Goal: Task Accomplishment & Management: Complete application form

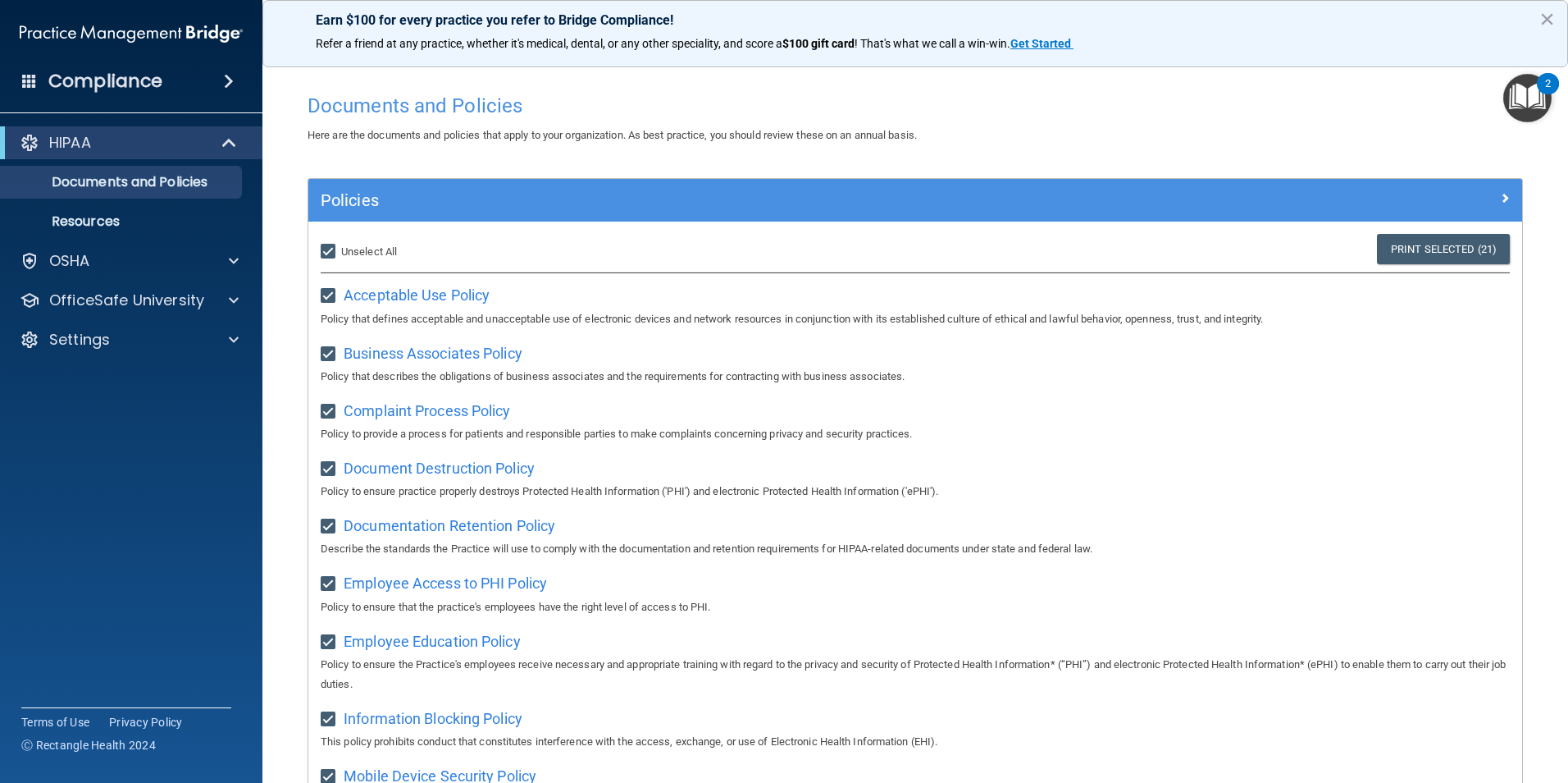
click at [198, 98] on div "Compliance" at bounding box center [131, 81] width 262 height 36
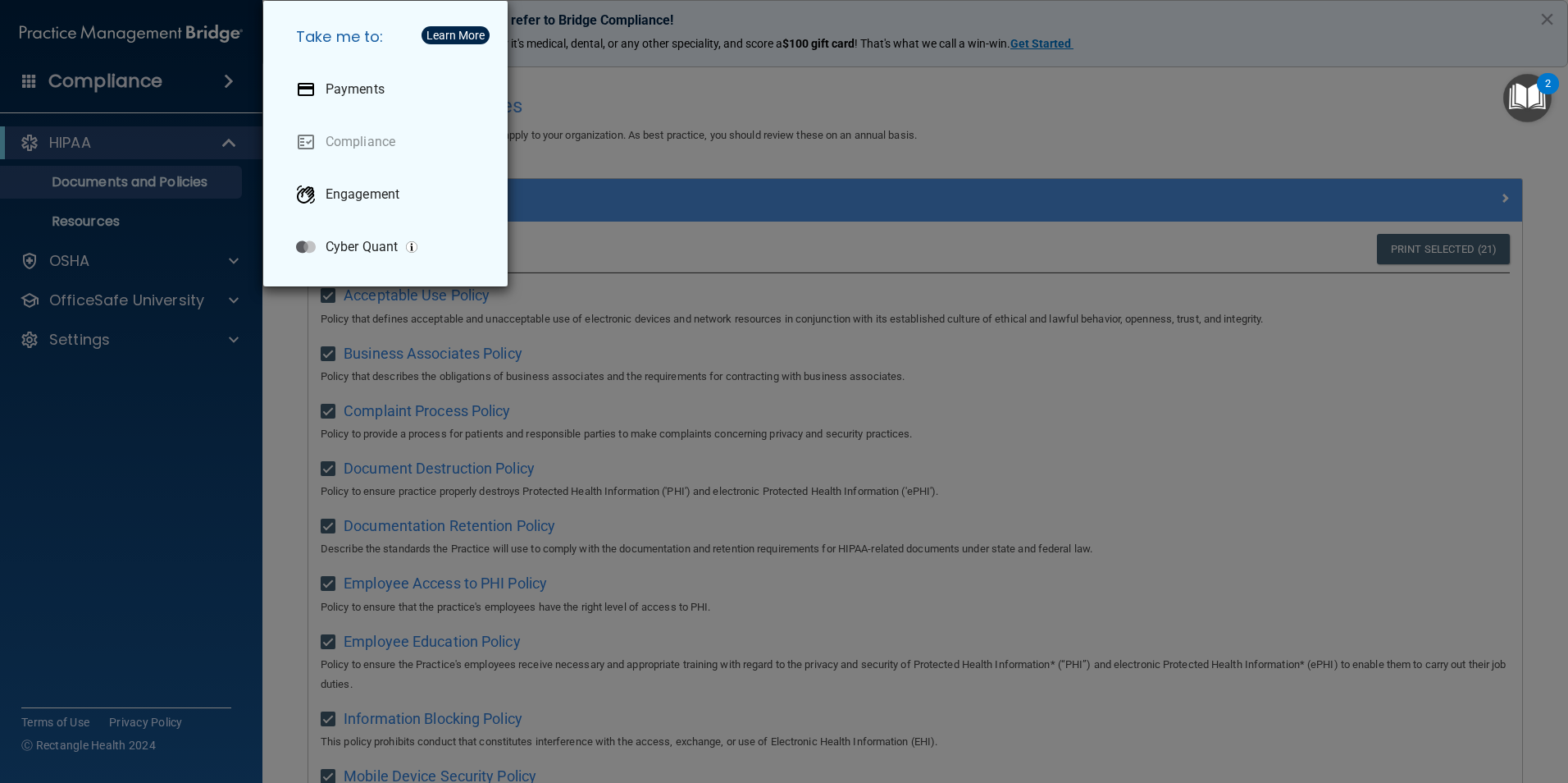
click at [228, 84] on div "Take me to: Payments Compliance Engagement Cyber Quant" at bounding box center [784, 392] width 1568 height 783
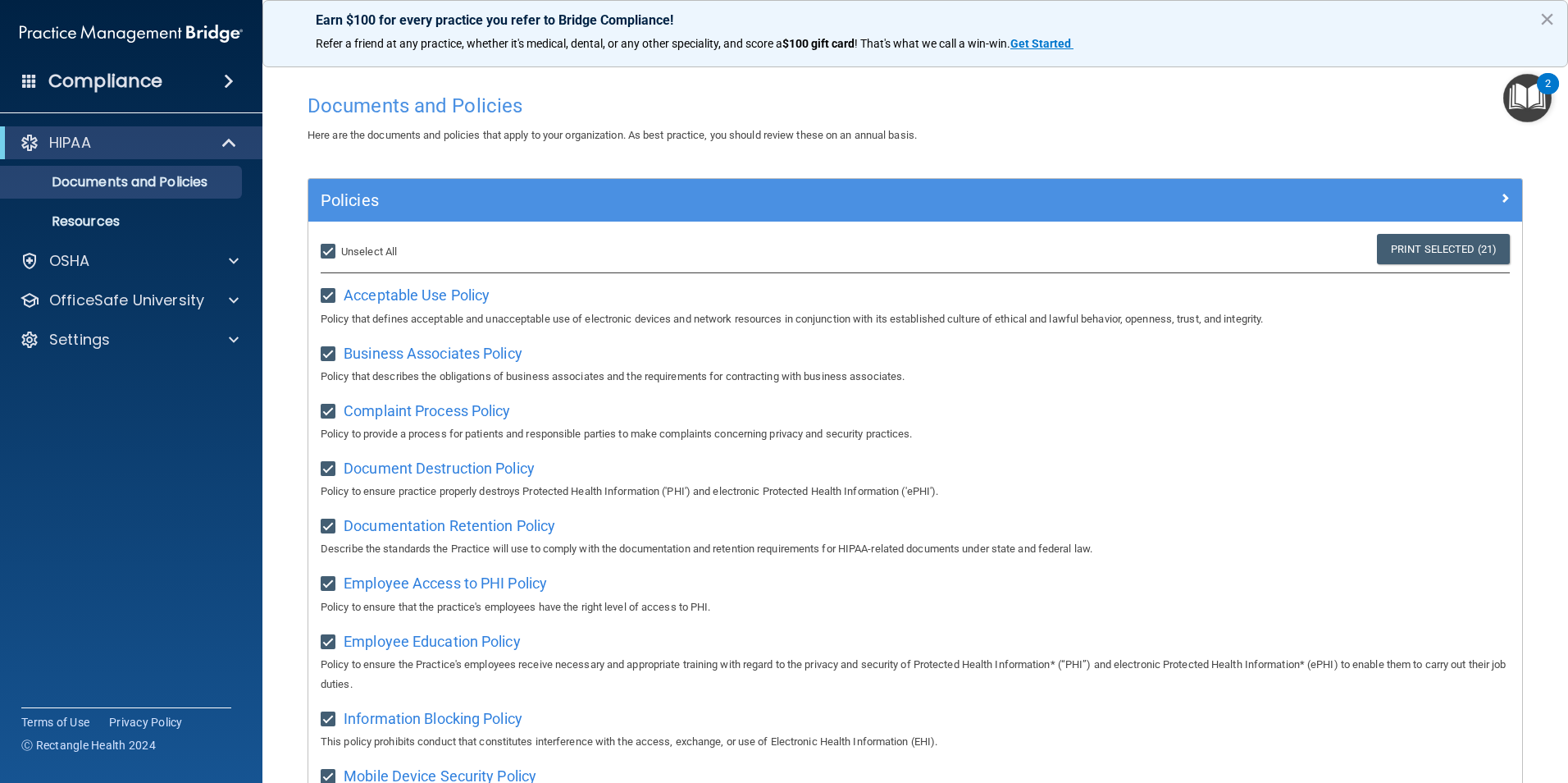
click at [228, 84] on span at bounding box center [229, 82] width 10 height 19
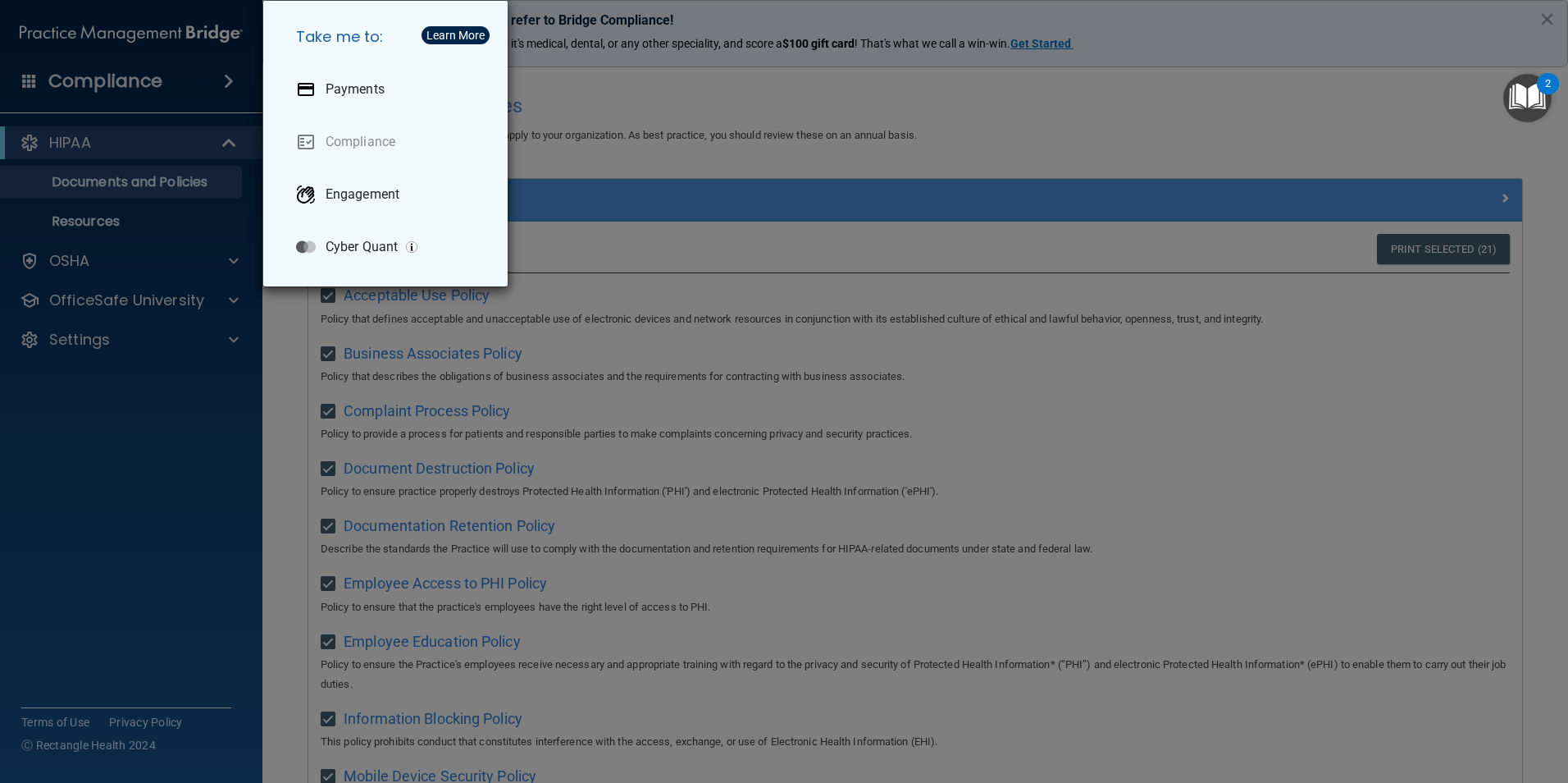
click at [228, 84] on div "Take me to: Payments Compliance Engagement Cyber Quant" at bounding box center [784, 392] width 1568 height 783
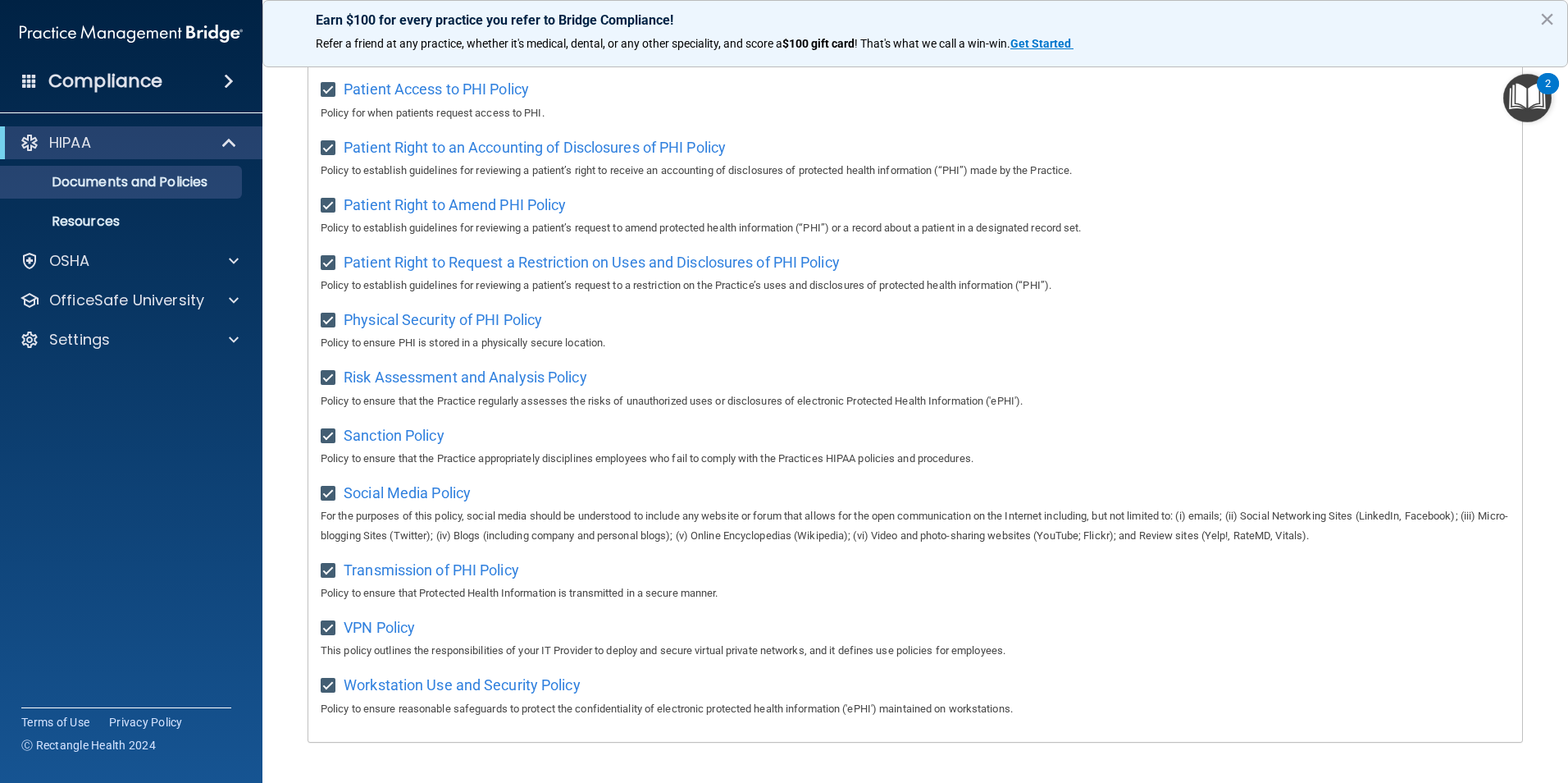
scroll to position [535, 0]
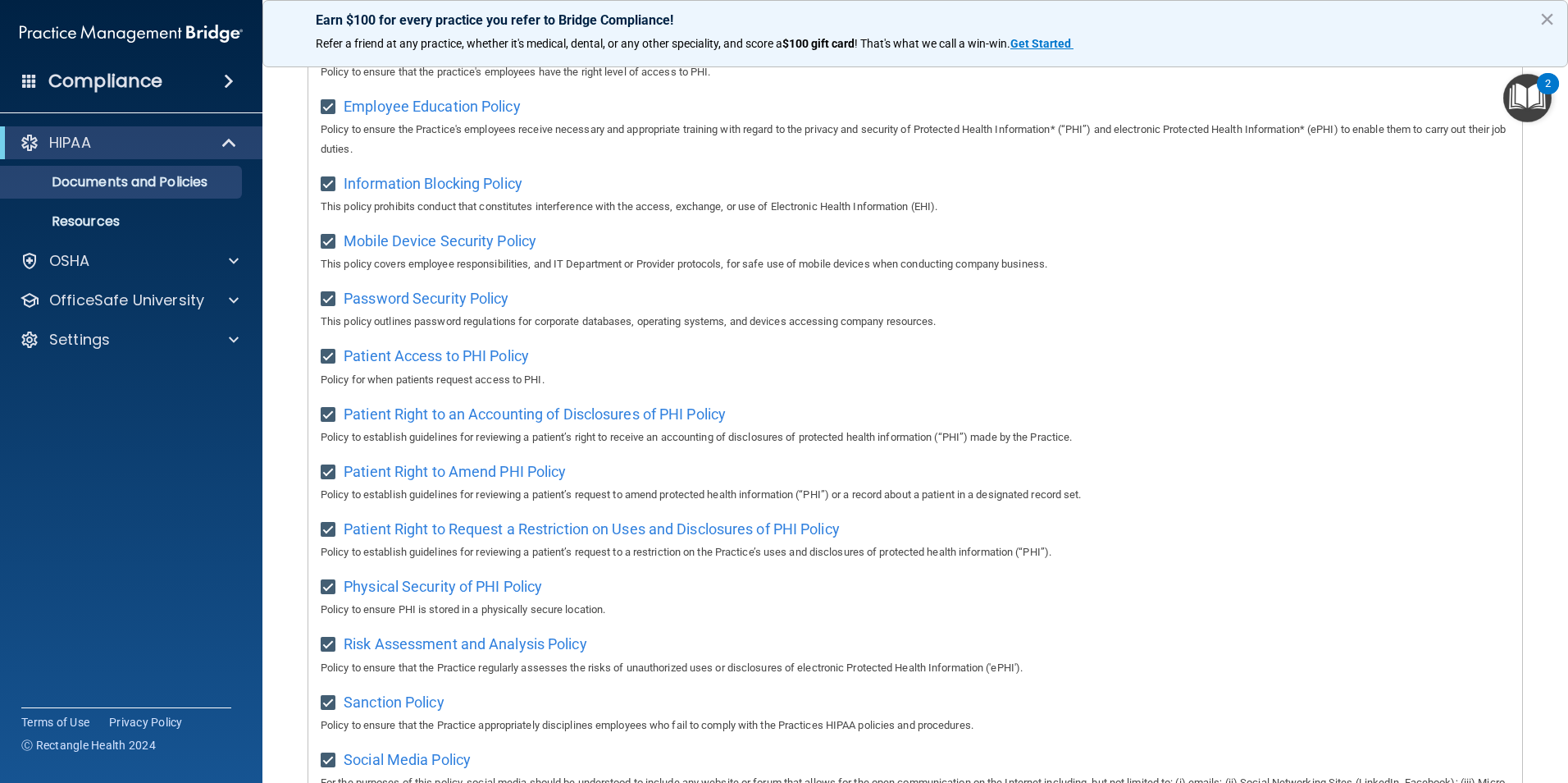
click at [1508, 92] on img "Open Resource Center, 2 new notifications" at bounding box center [1528, 98] width 49 height 49
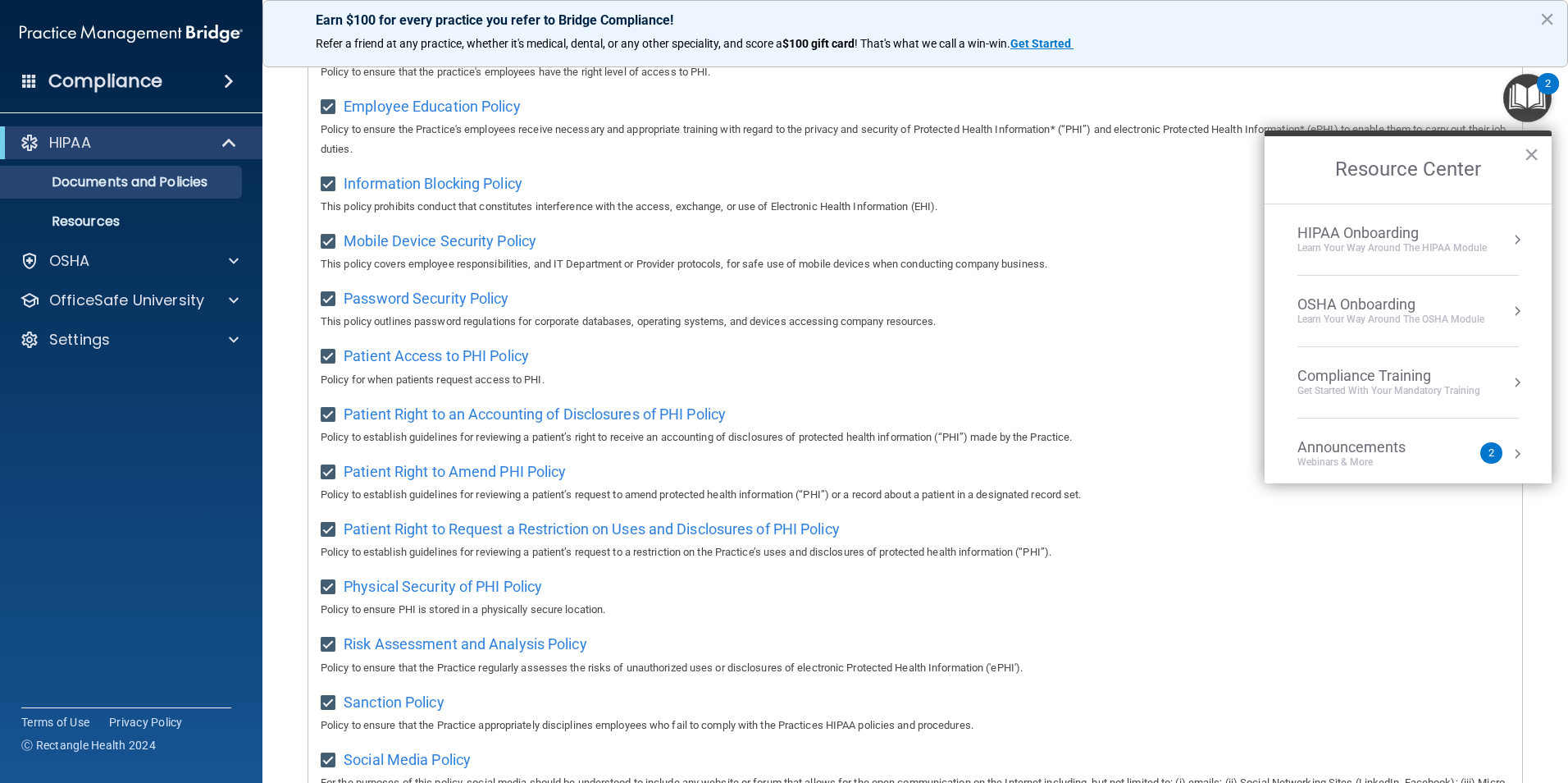
click at [1416, 234] on div "HIPAA Onboarding" at bounding box center [1392, 233] width 189 height 18
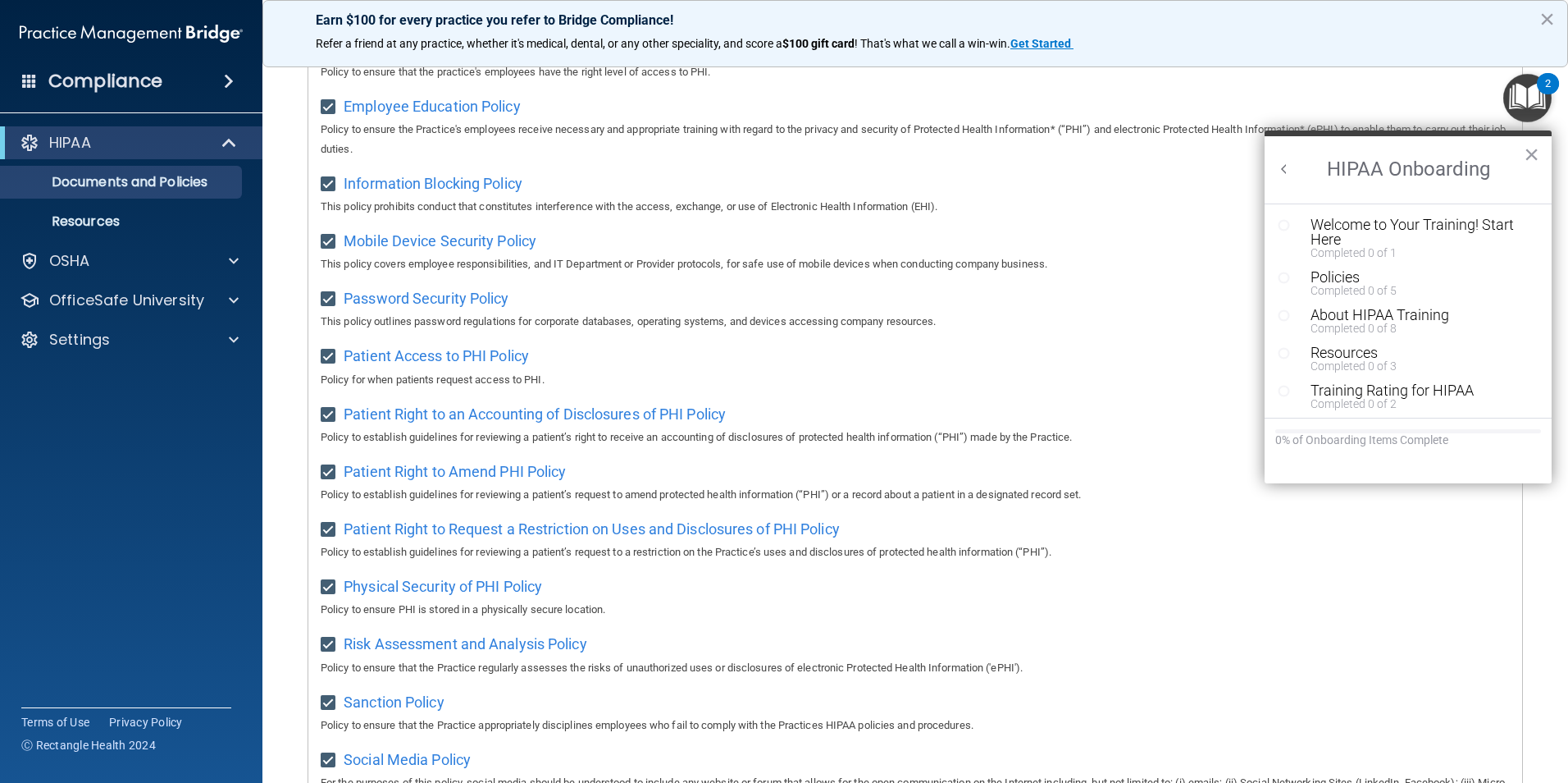
scroll to position [0, 0]
click at [1444, 222] on div "Welcome to Your Training! Start Here" at bounding box center [1415, 232] width 208 height 29
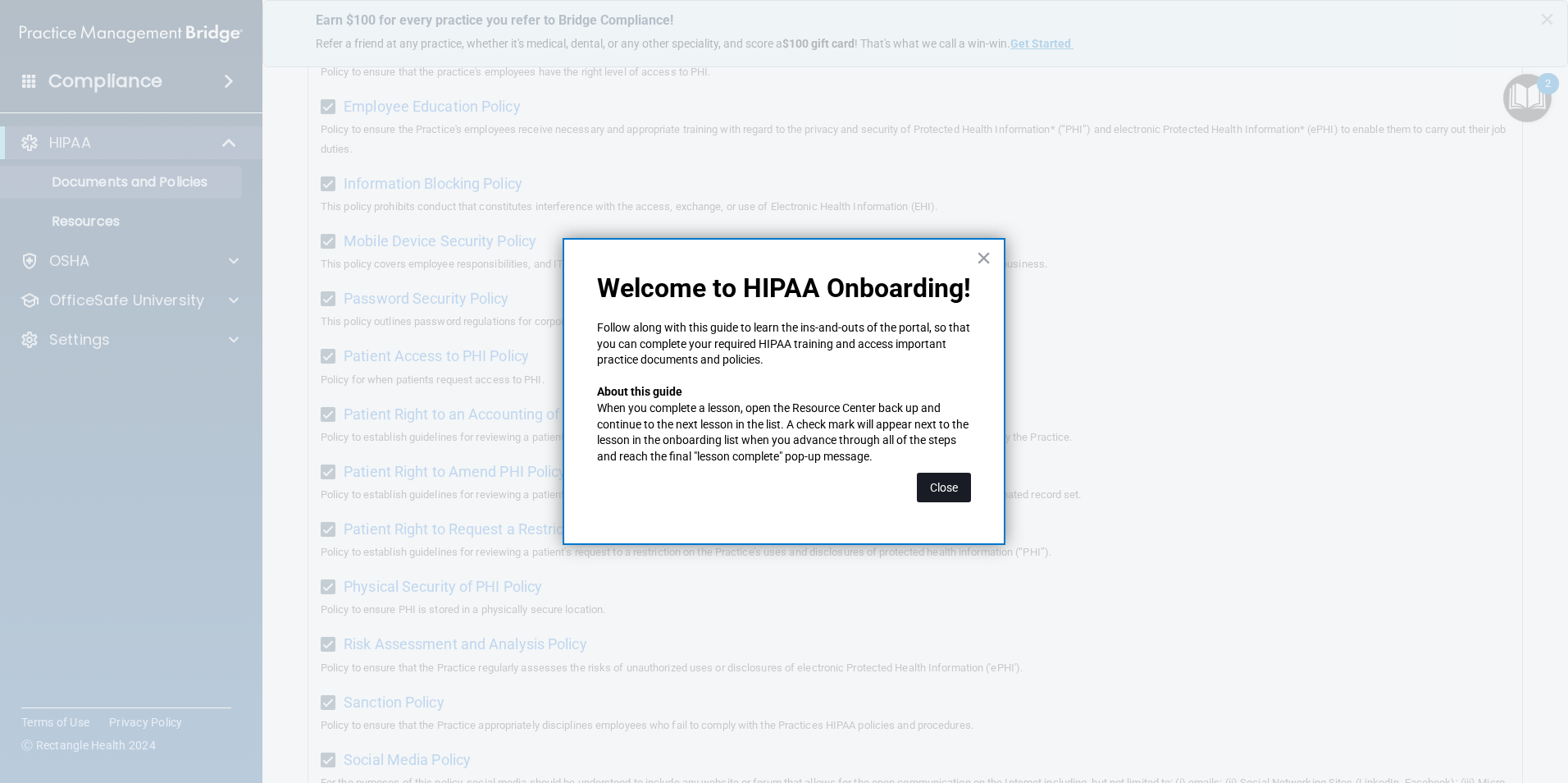
click at [954, 490] on button "Close" at bounding box center [945, 488] width 54 height 29
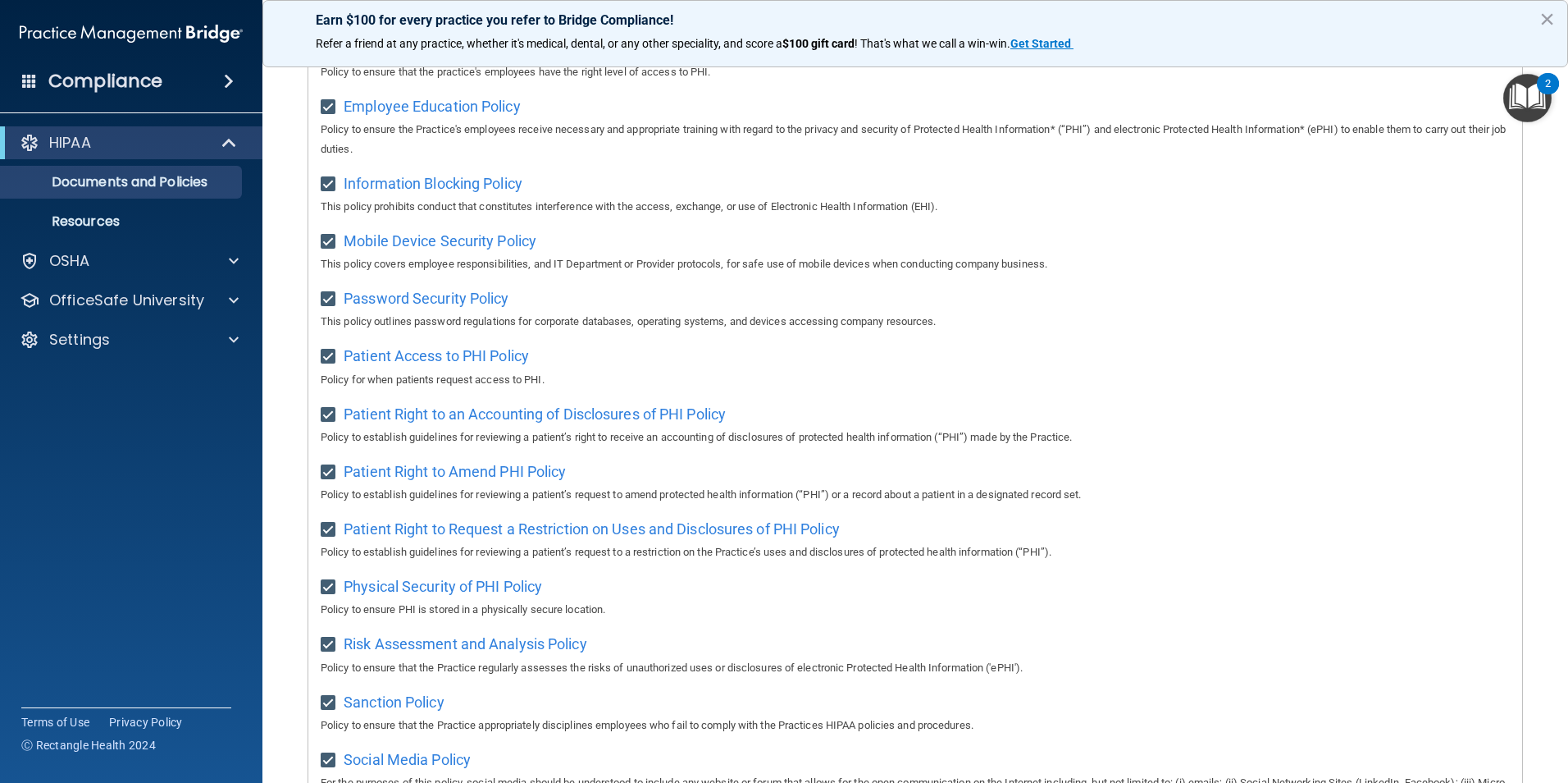
click at [1533, 82] on img "Open Resource Center, 2 new notifications" at bounding box center [1528, 98] width 49 height 49
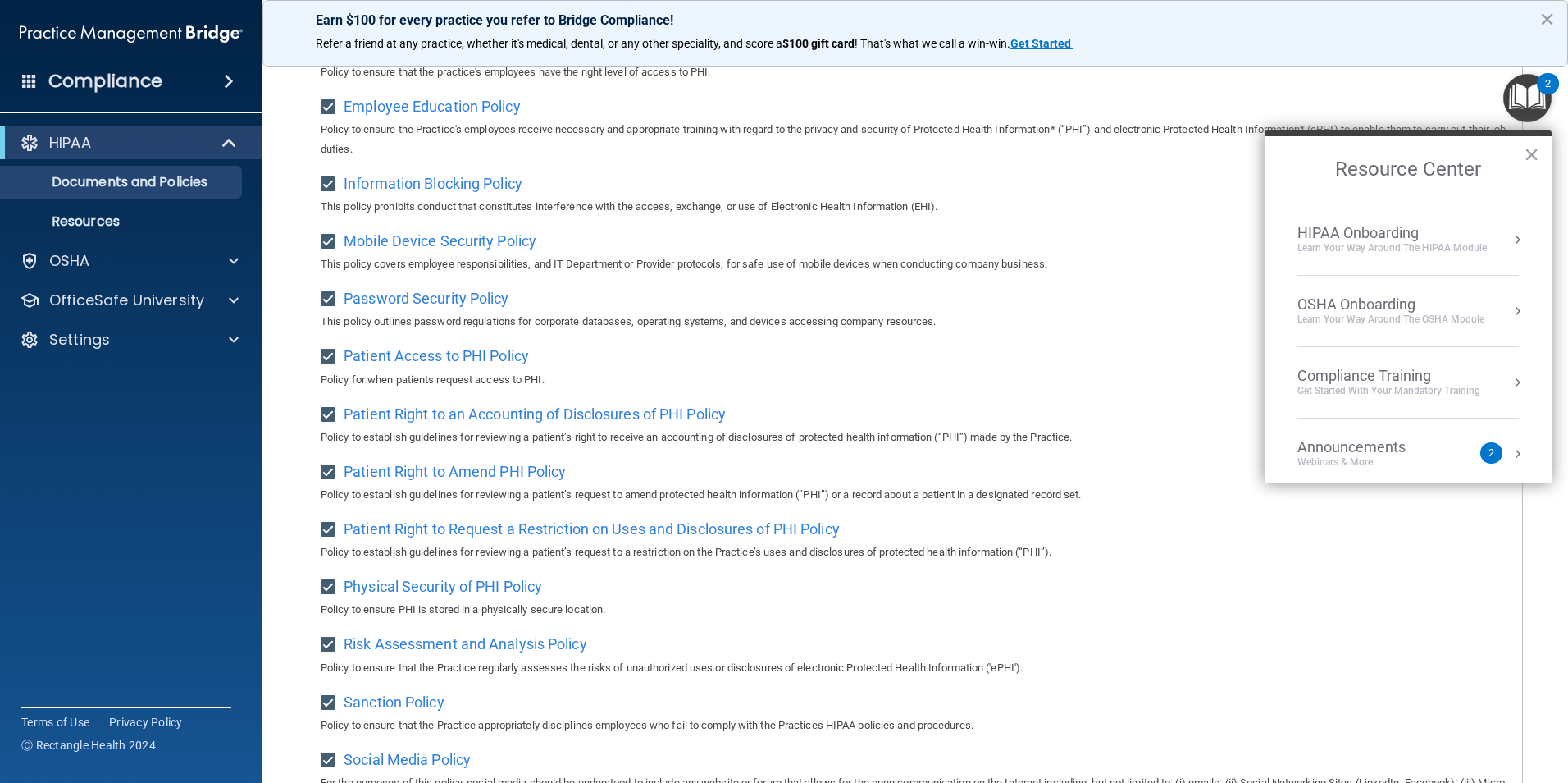
click at [1378, 215] on li "HIPAA Onboarding Learn Your Way around the HIPAA module" at bounding box center [1409, 240] width 221 height 72
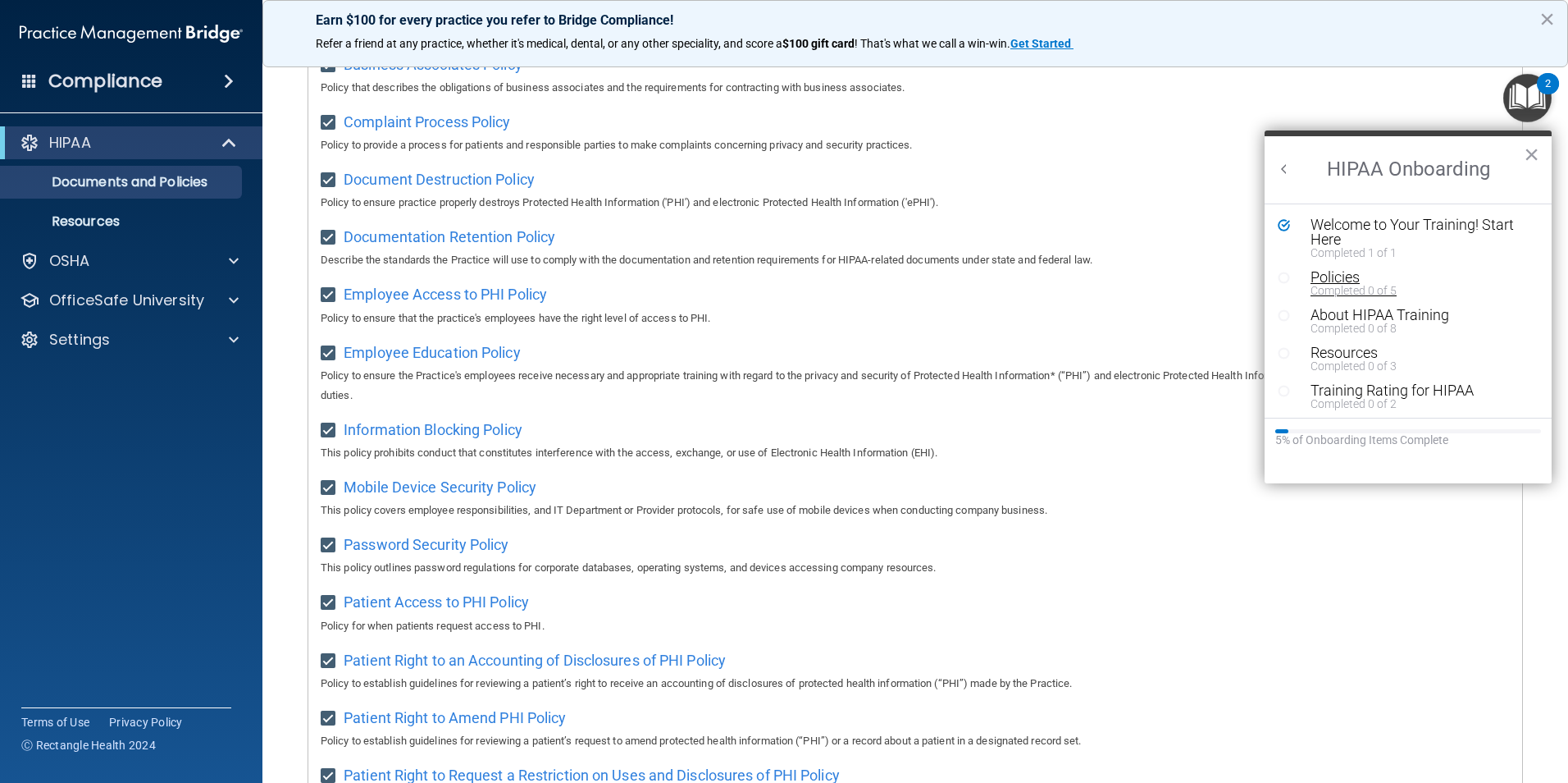
click at [1333, 289] on div "Completed 0 of 5" at bounding box center [1415, 290] width 208 height 12
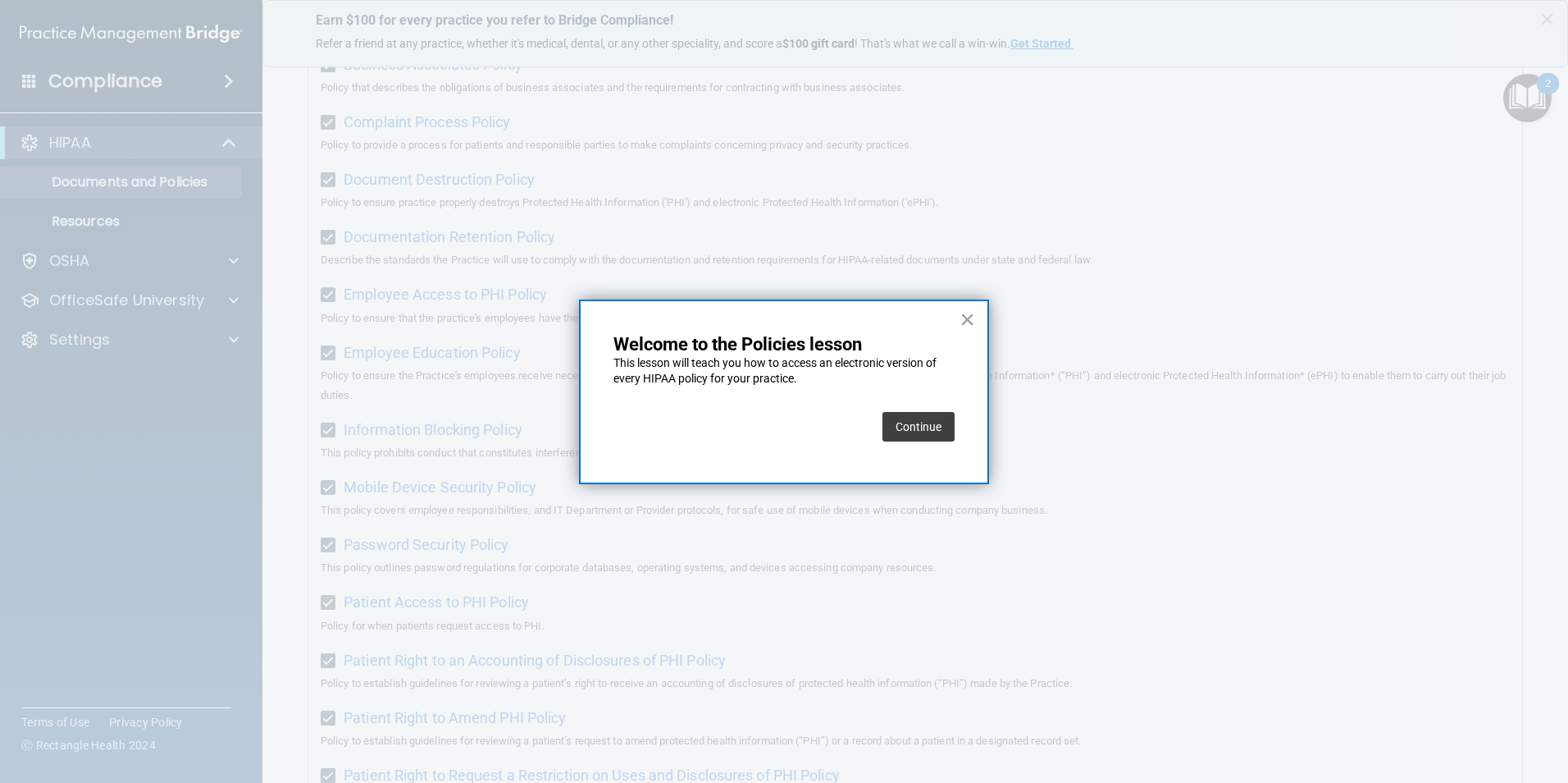
click at [940, 426] on button "Continue" at bounding box center [918, 426] width 72 height 29
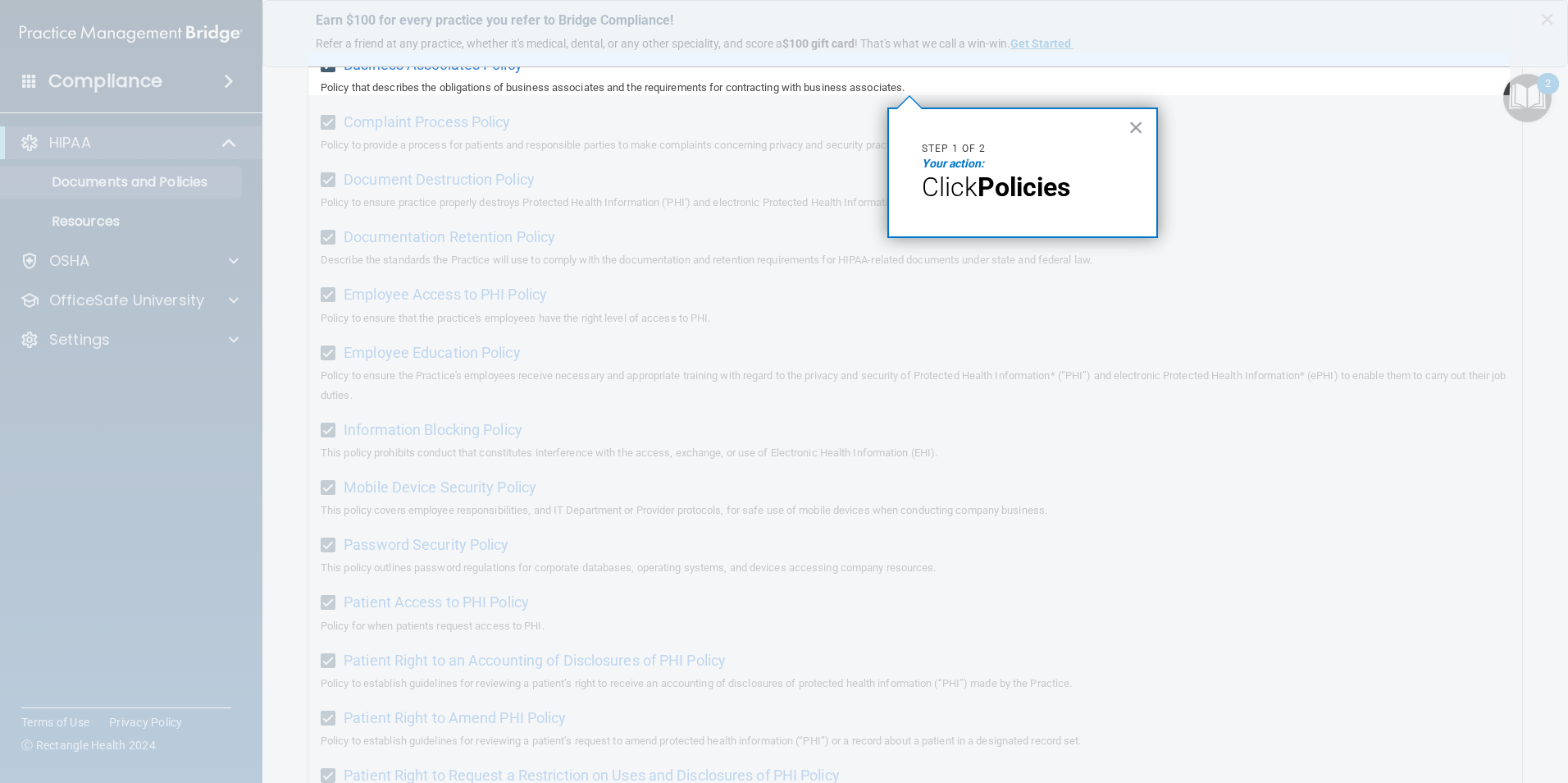
scroll to position [126, 0]
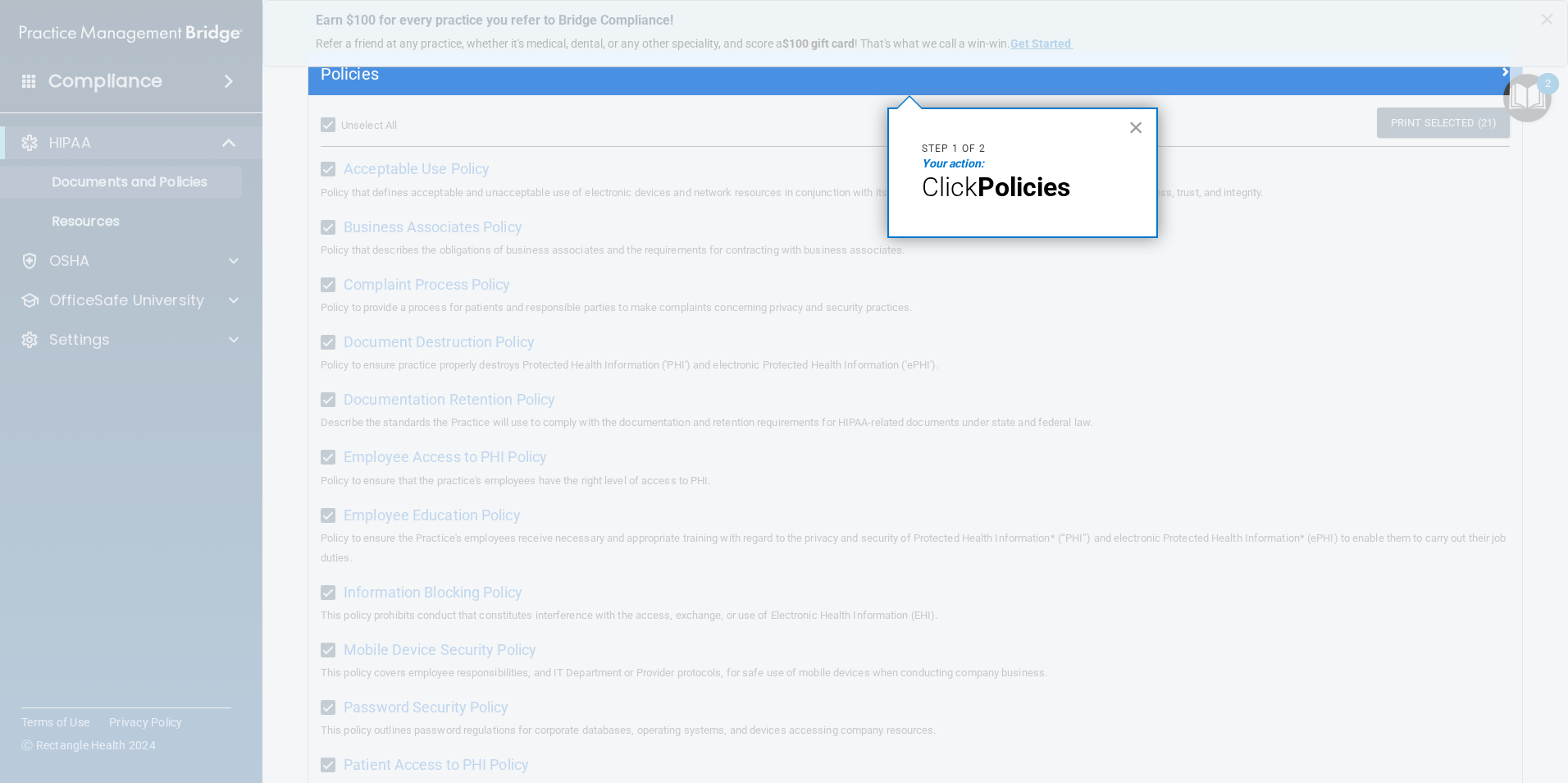
click at [987, 192] on strong "Policies" at bounding box center [1023, 187] width 92 height 31
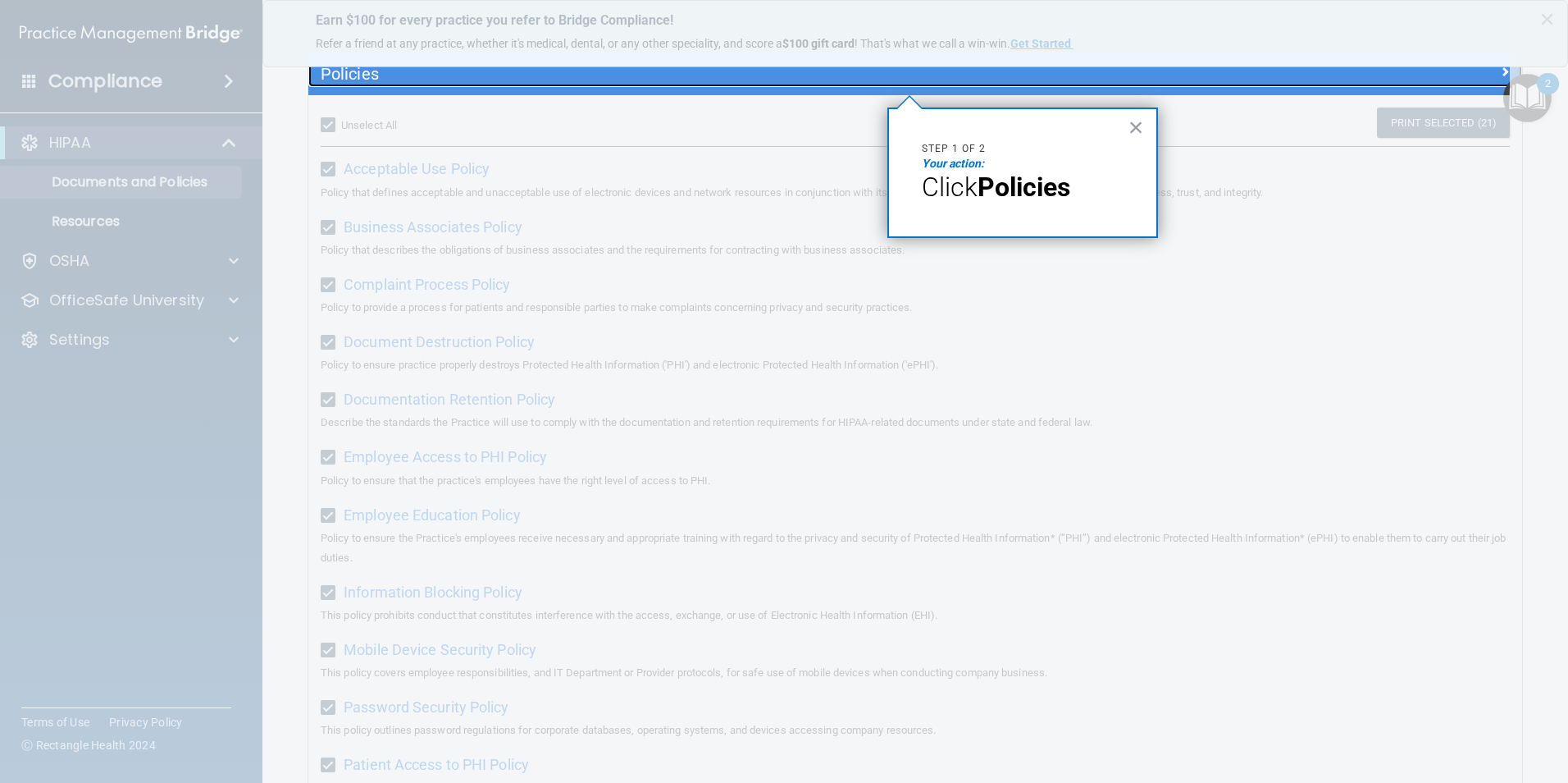
click at [913, 81] on h5 "Policies" at bounding box center [763, 74] width 885 height 18
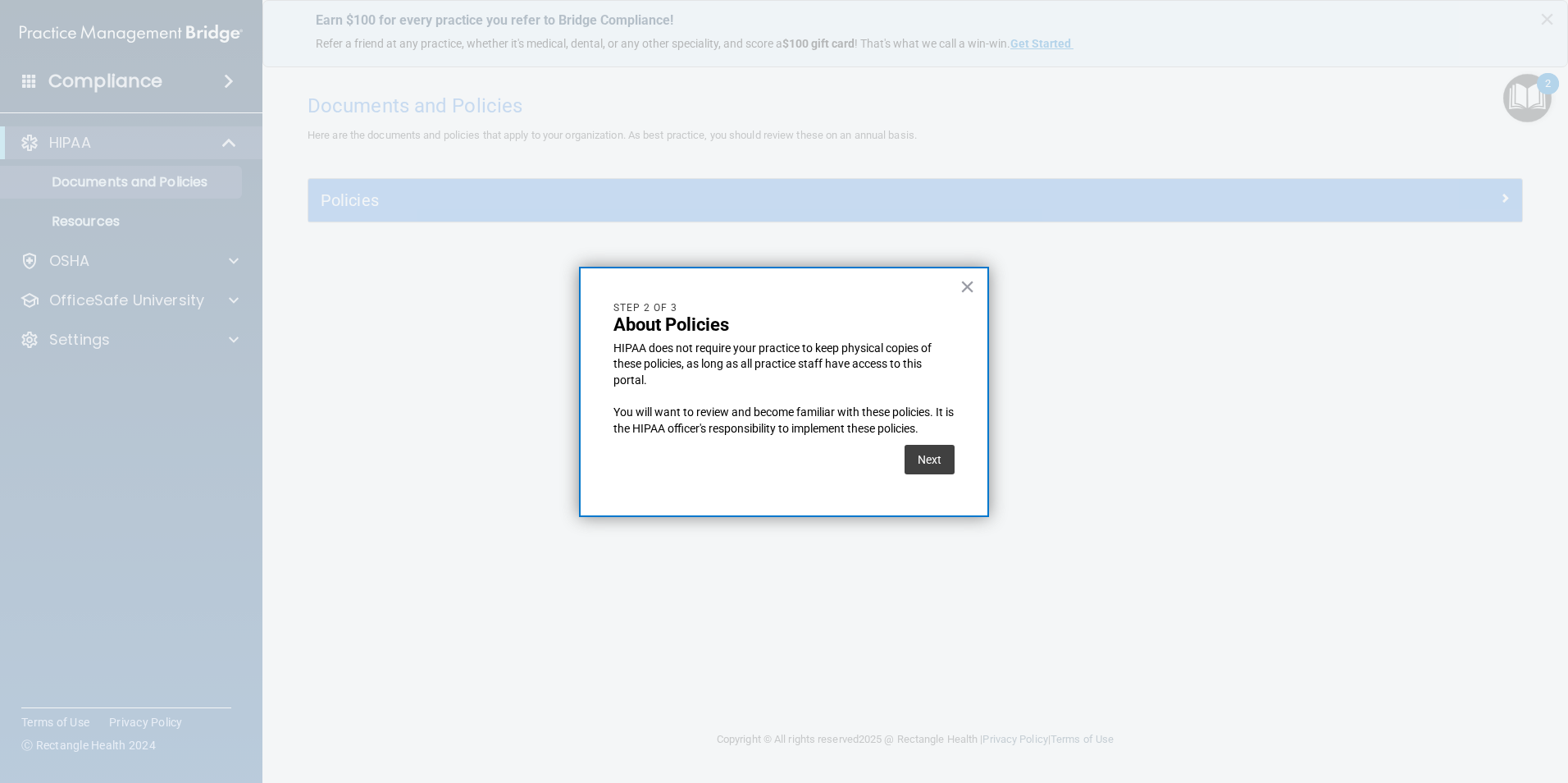
scroll to position [0, 0]
click at [933, 464] on button "Next" at bounding box center [930, 460] width 50 height 29
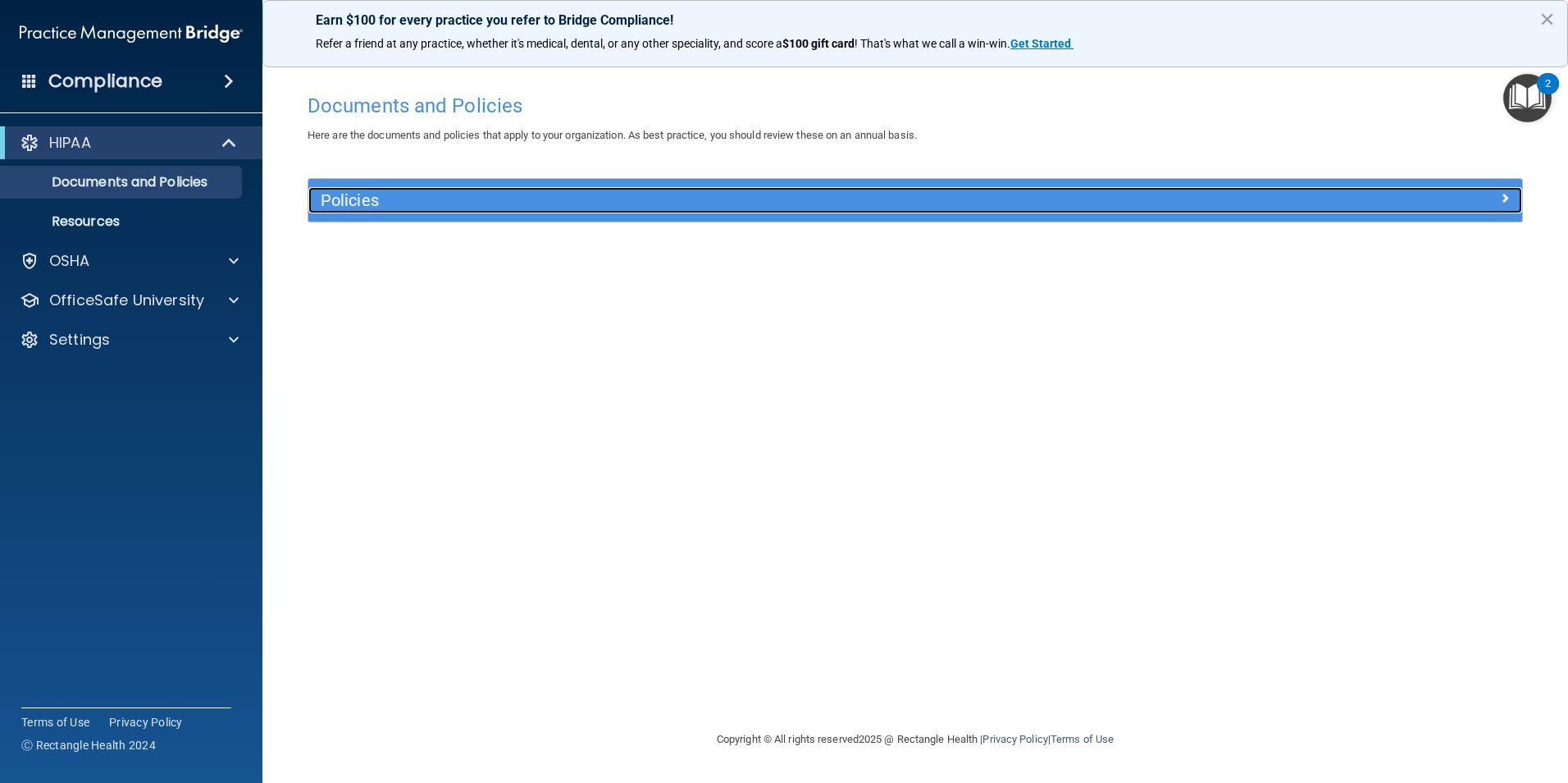
click at [445, 203] on h5 "Policies" at bounding box center [763, 200] width 885 height 18
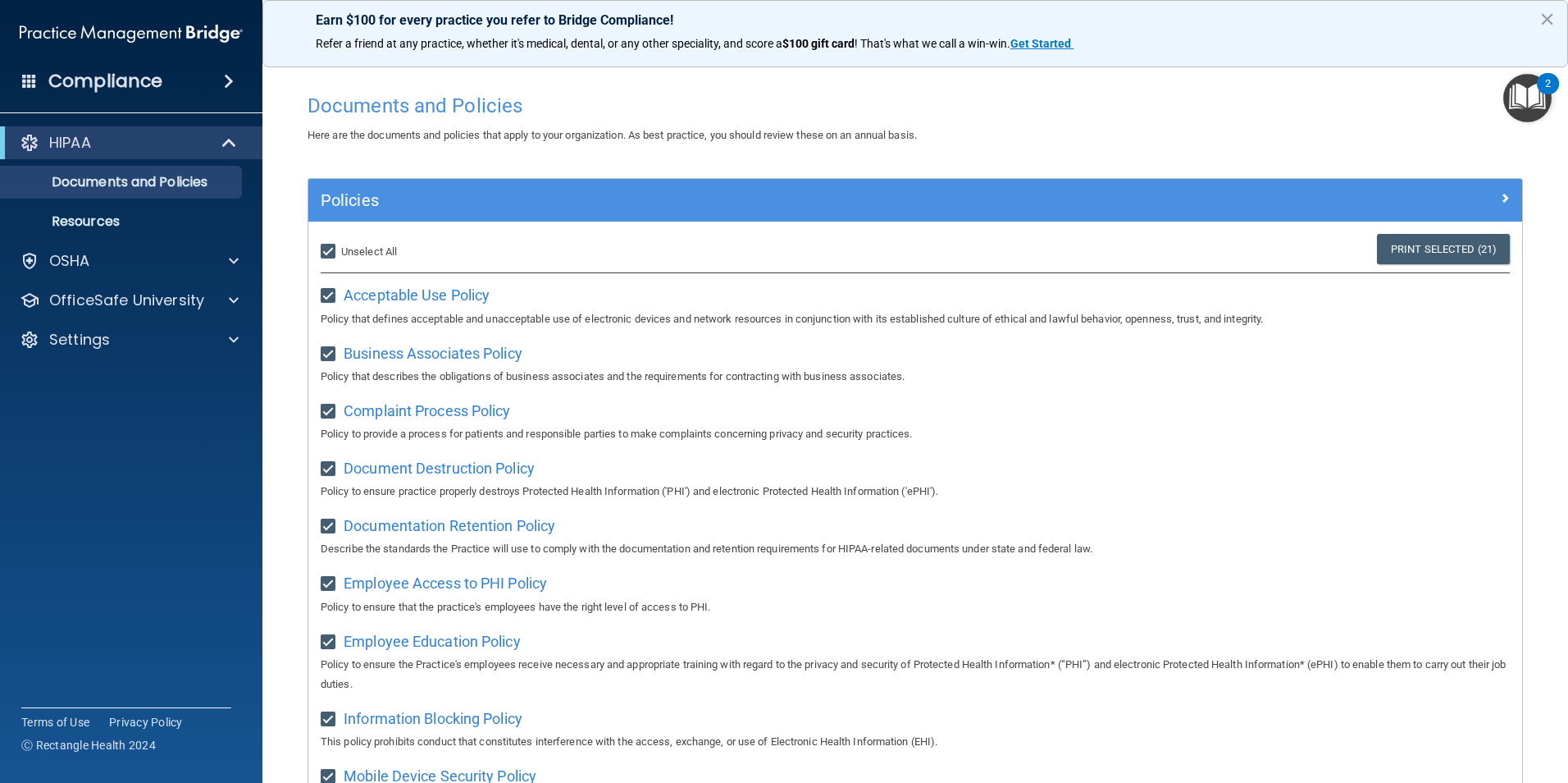
click at [1525, 107] on img "Open Resource Center, 2 new notifications" at bounding box center [1528, 98] width 49 height 49
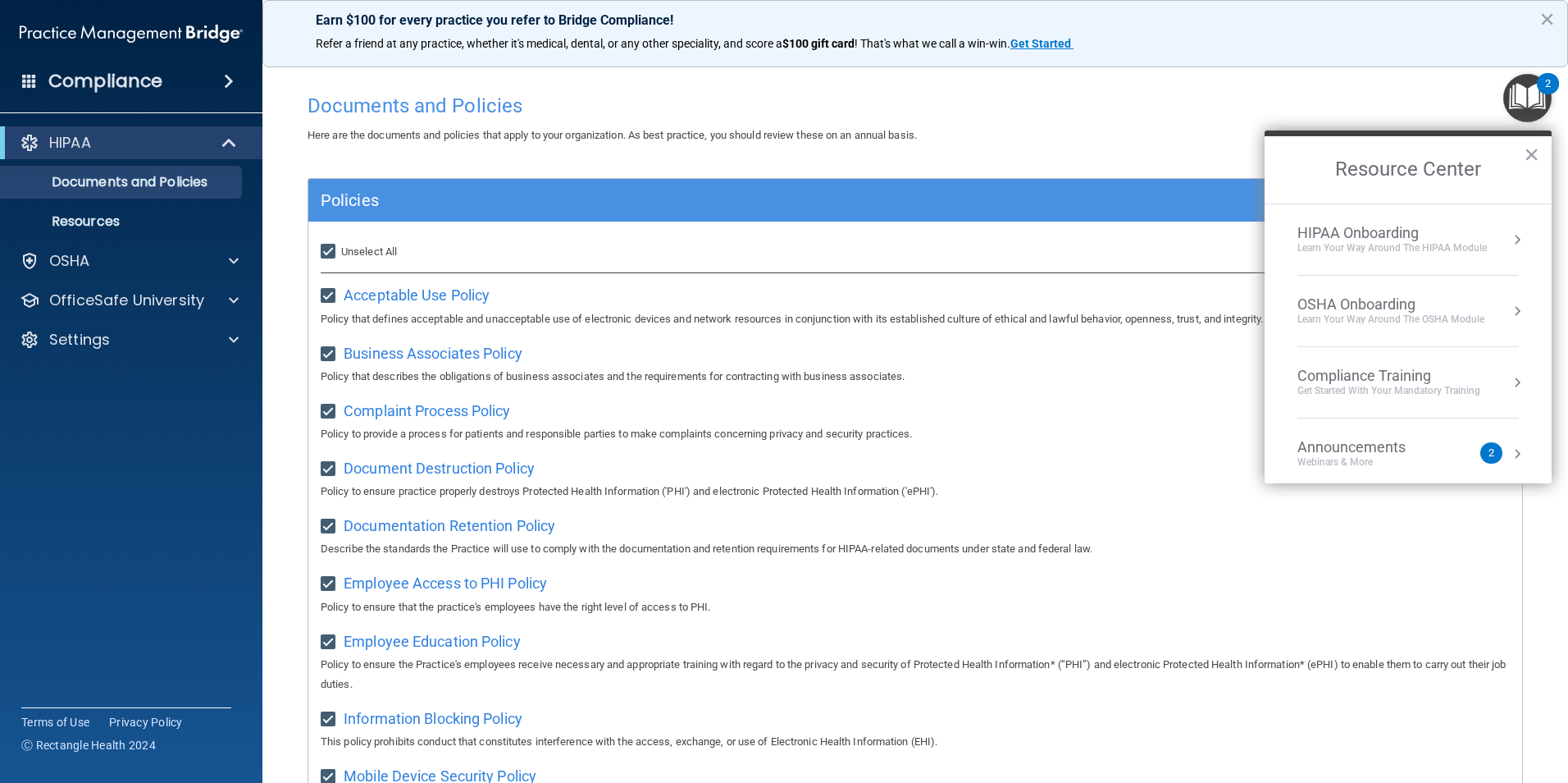
click at [1458, 230] on div "HIPAA Onboarding" at bounding box center [1392, 233] width 189 height 18
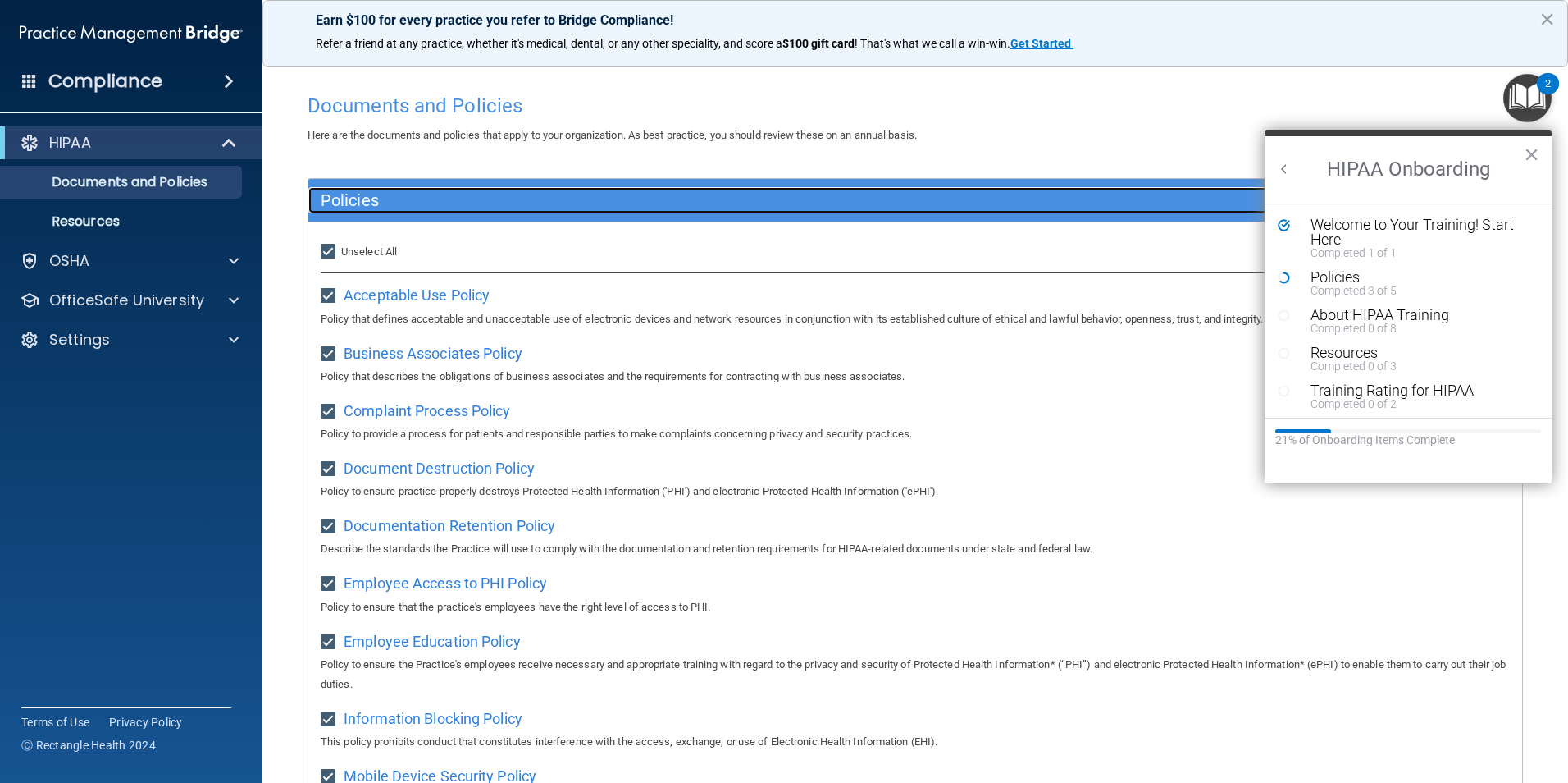
click at [420, 201] on h5 "Policies" at bounding box center [763, 200] width 885 height 18
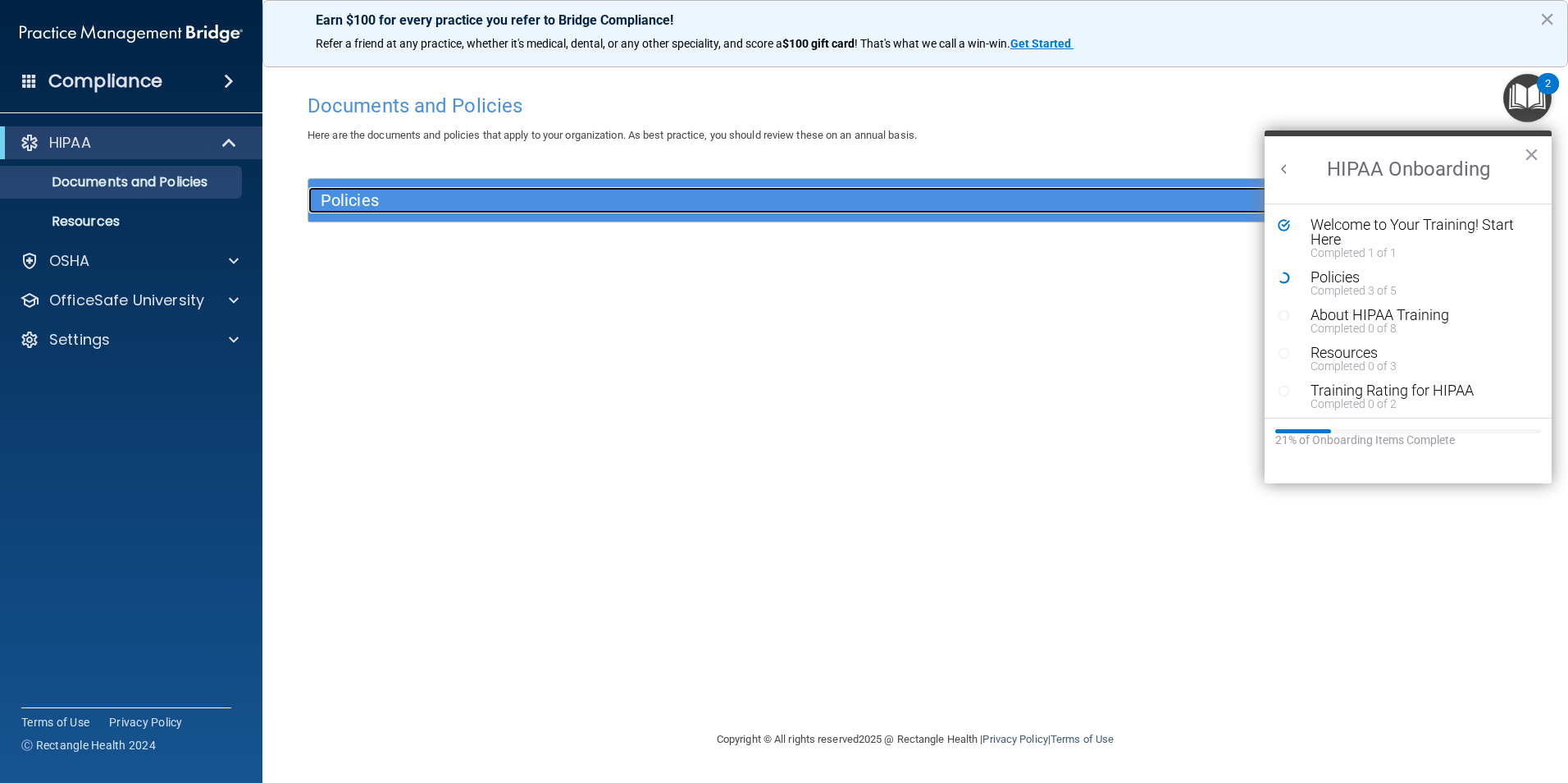
click at [458, 202] on h5 "Policies" at bounding box center [763, 200] width 885 height 18
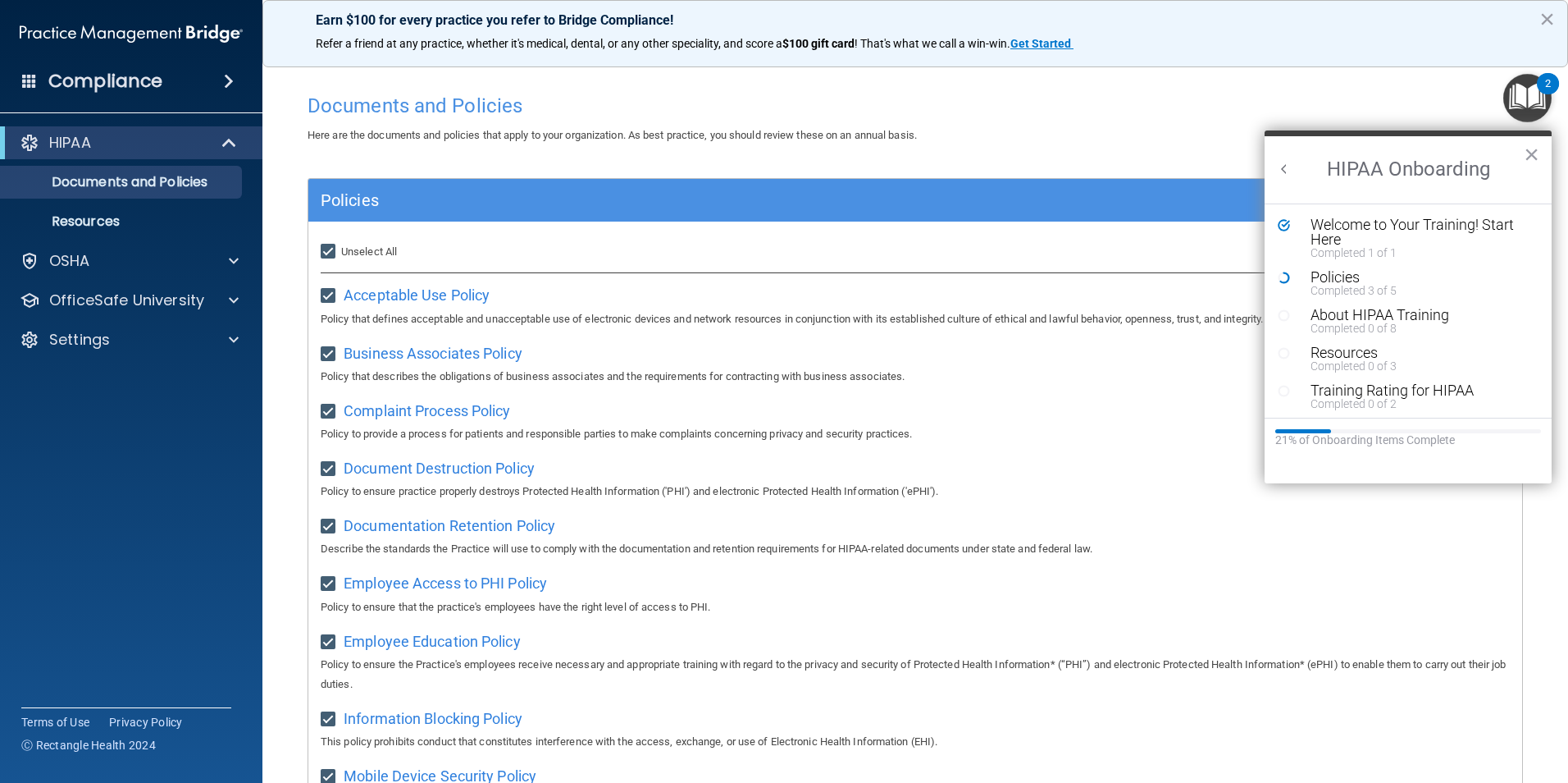
click at [768, 109] on h4 "Documents and Policies" at bounding box center [916, 106] width 1216 height 21
click at [1539, 154] on button "×" at bounding box center [1532, 153] width 16 height 26
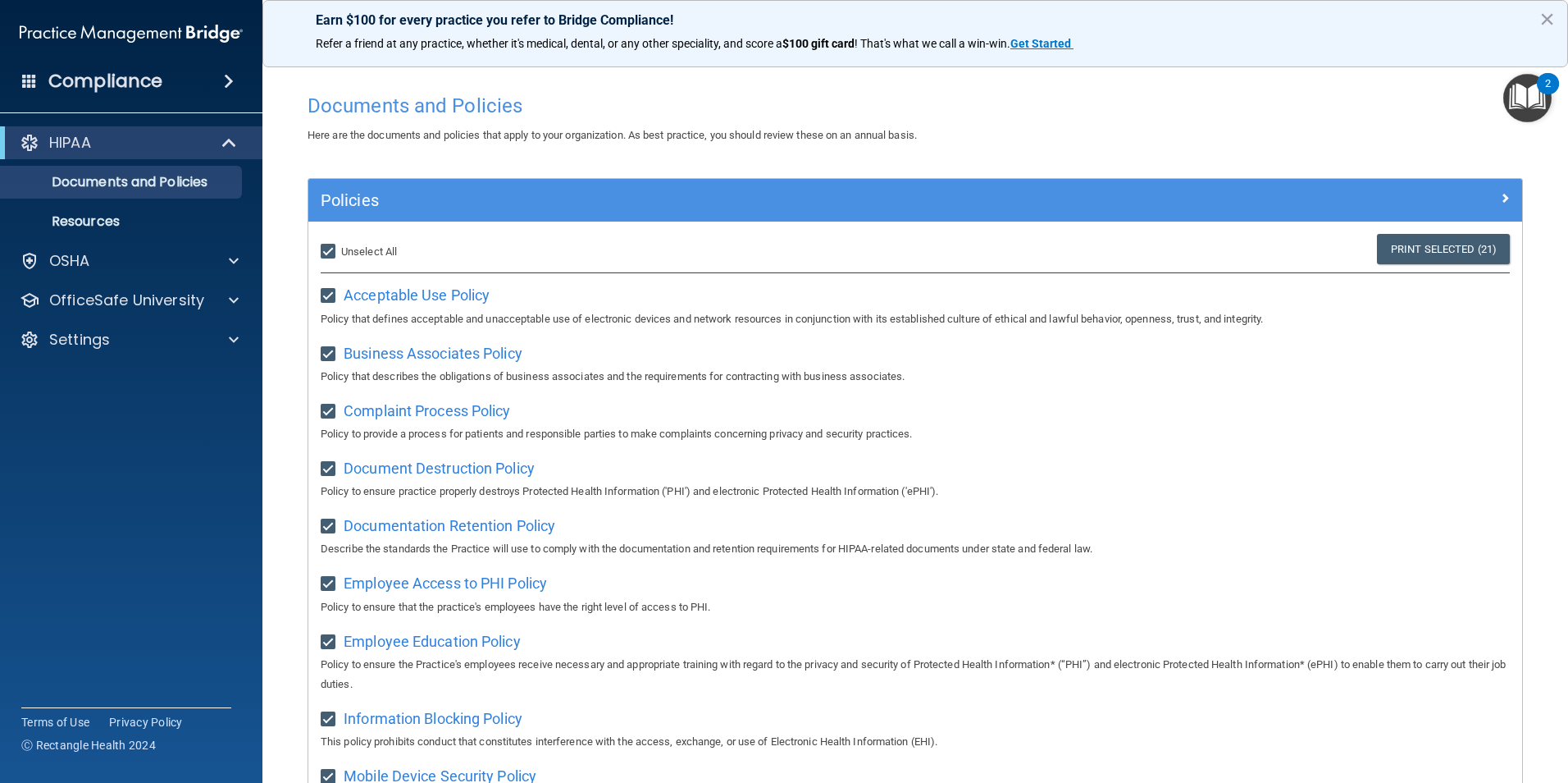
click at [327, 247] on input "Select All (Unselect 21) Unselect All" at bounding box center [329, 253] width 18 height 14
checkbox input "false"
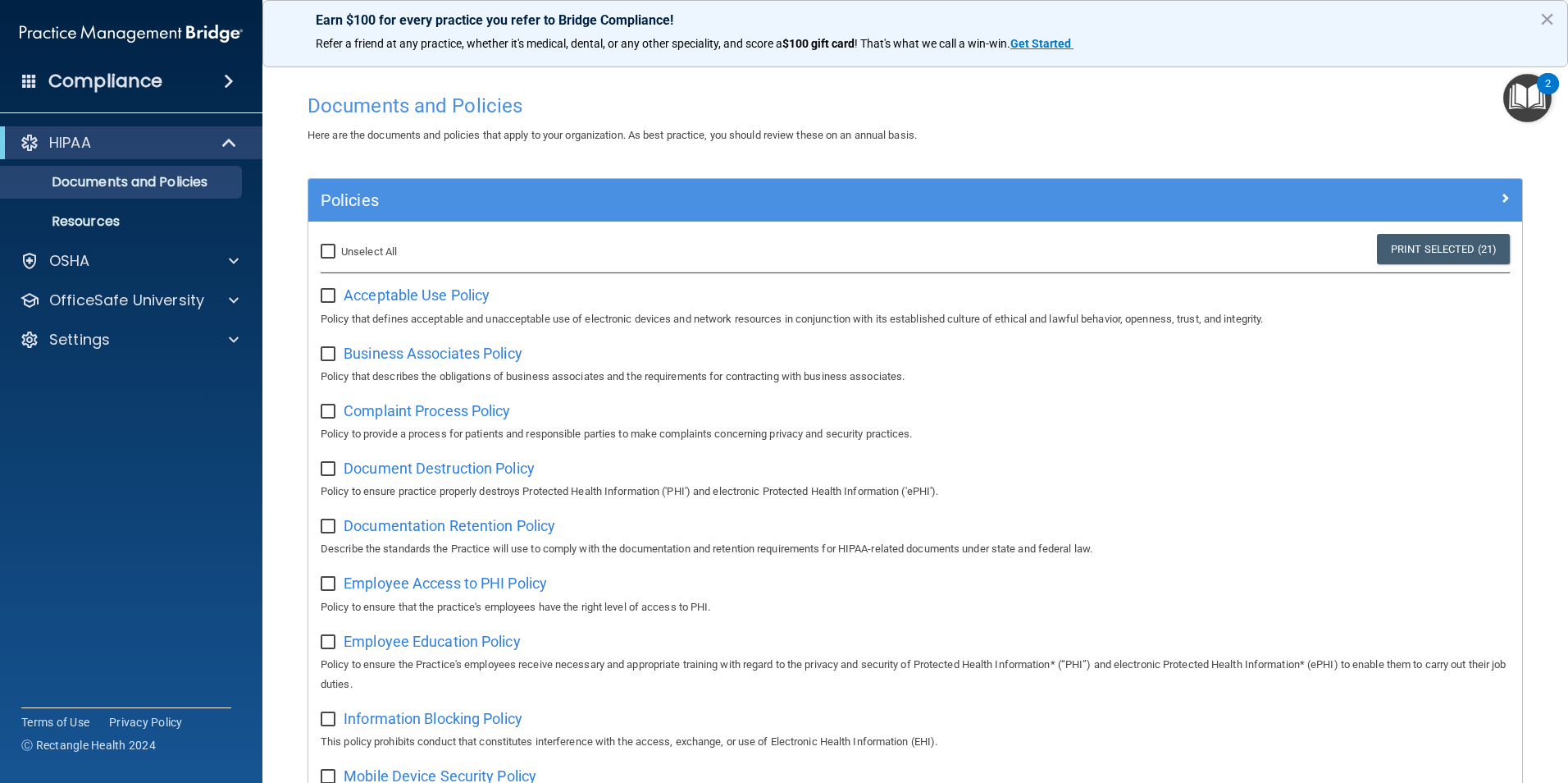
checkbox input "false"
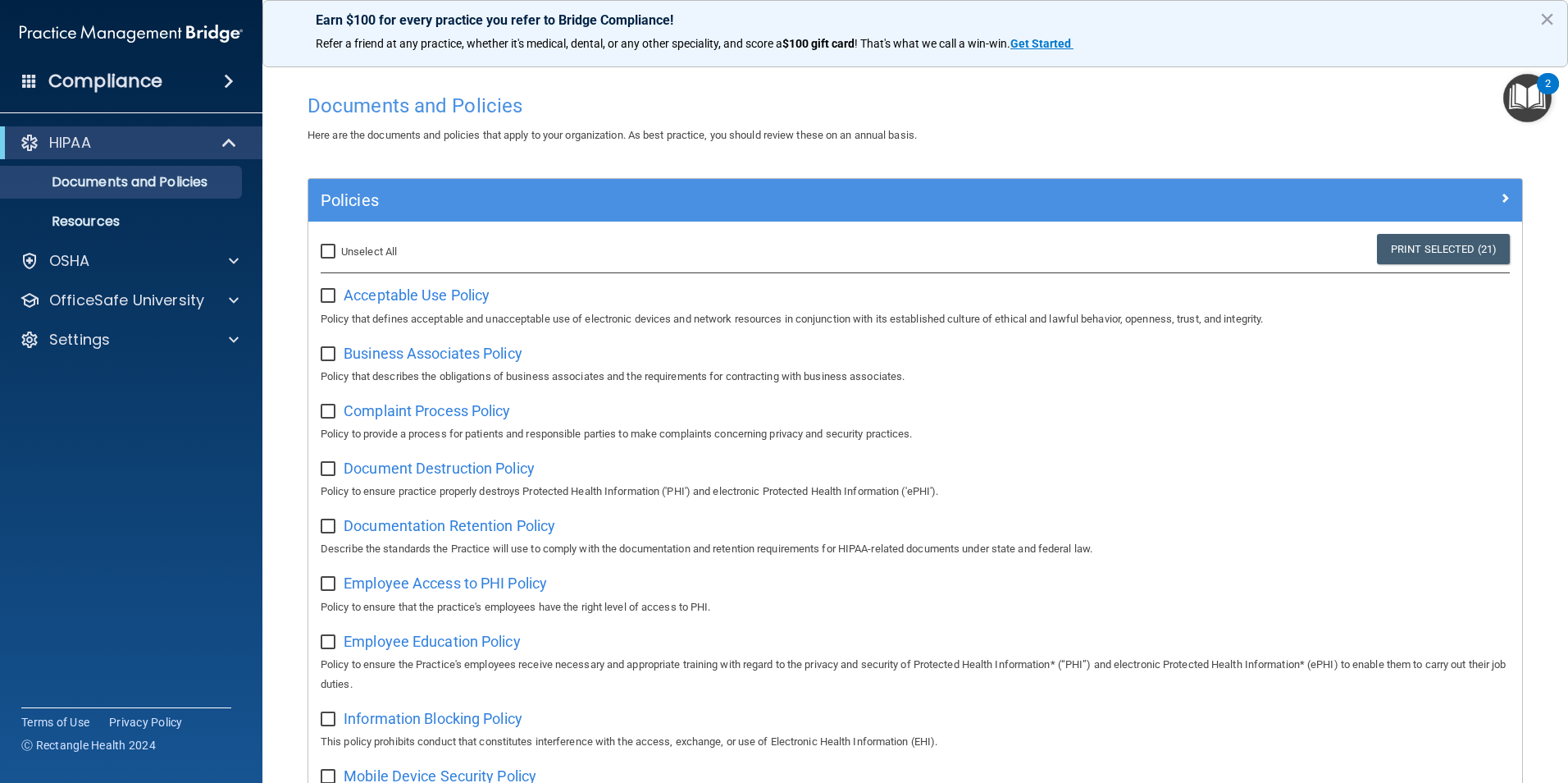
checkbox input "false"
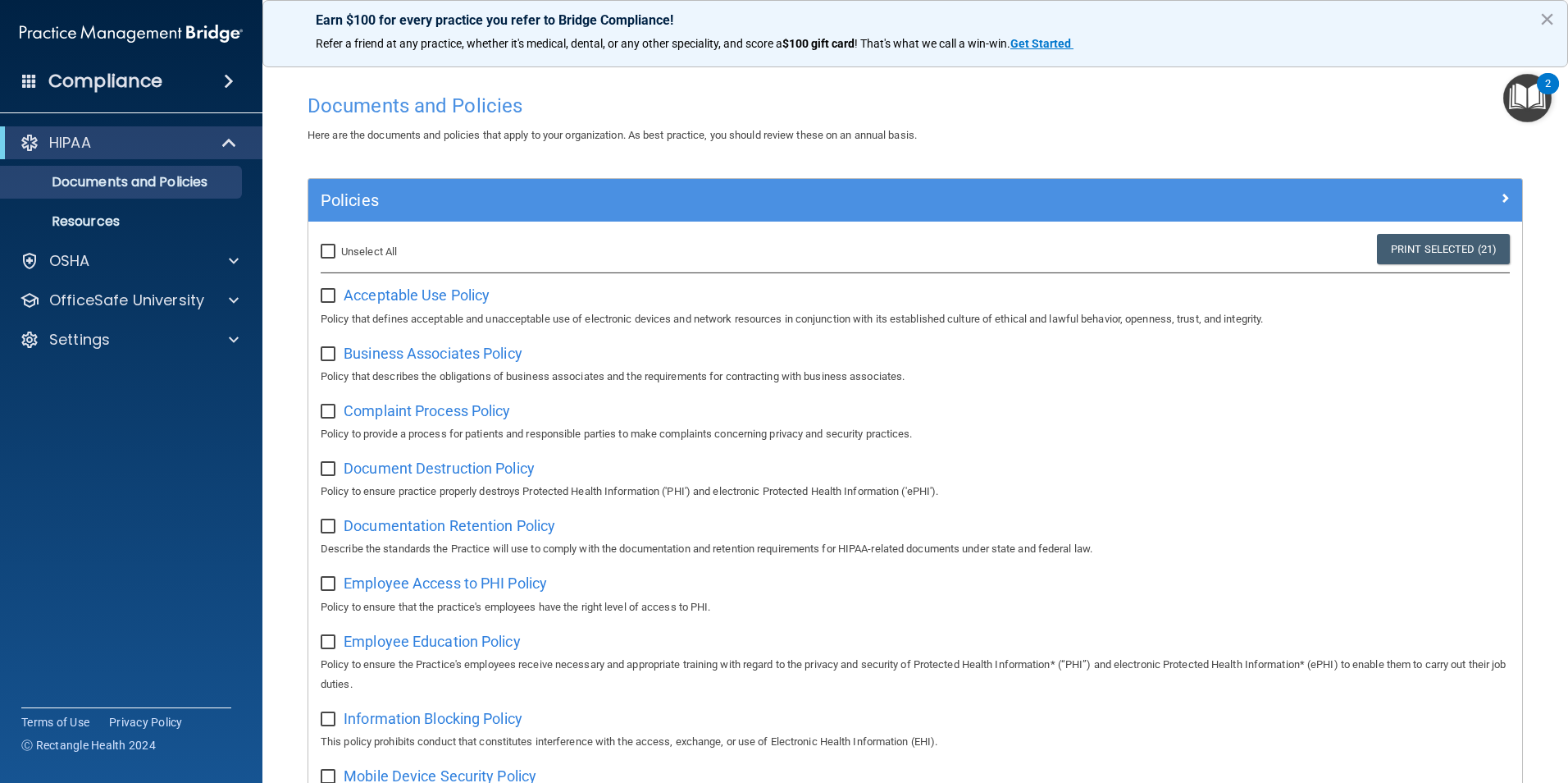
checkbox input "false"
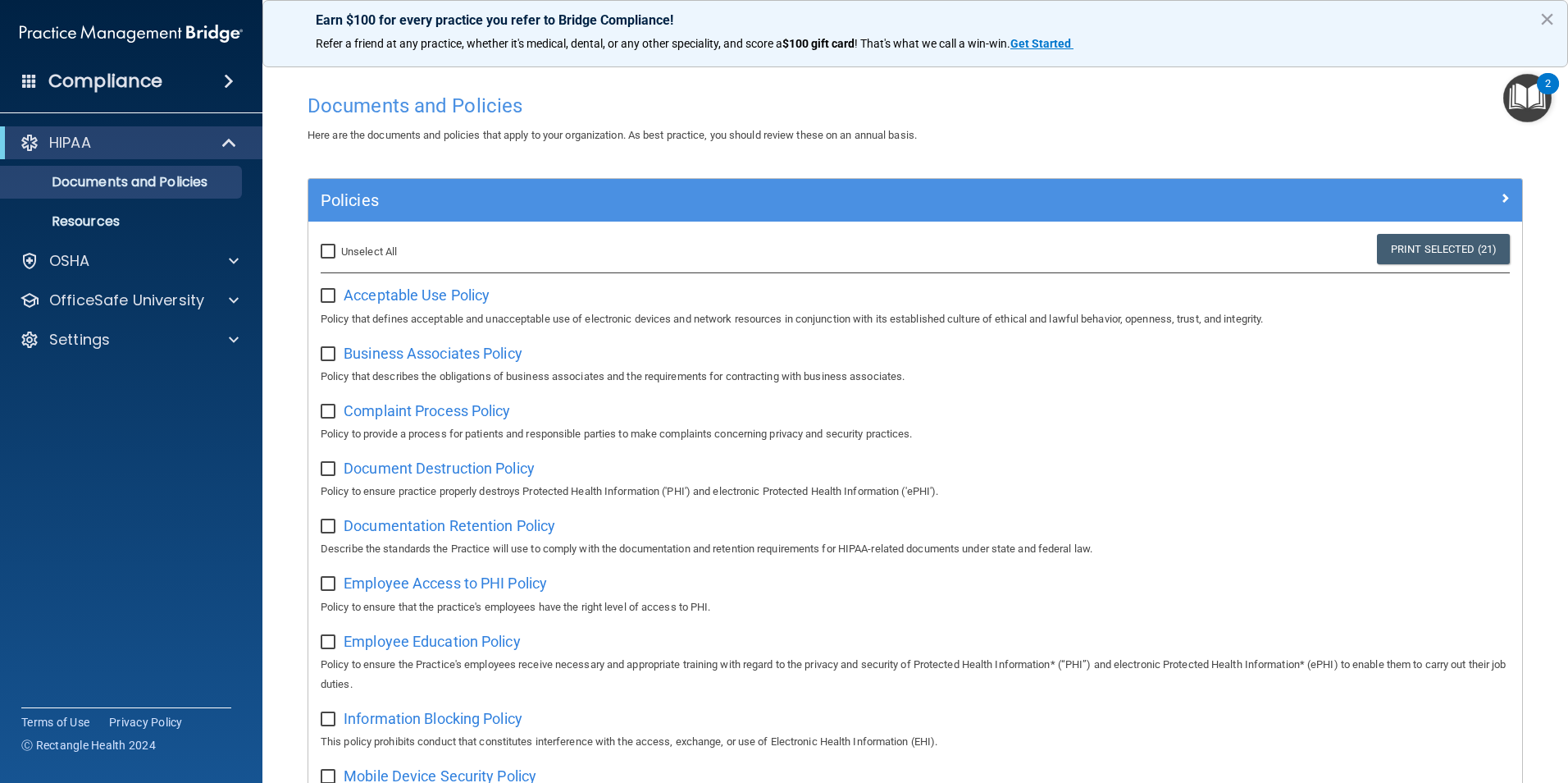
checkbox input "false"
click at [336, 294] on input "checkbox" at bounding box center [329, 296] width 18 height 14
checkbox input "true"
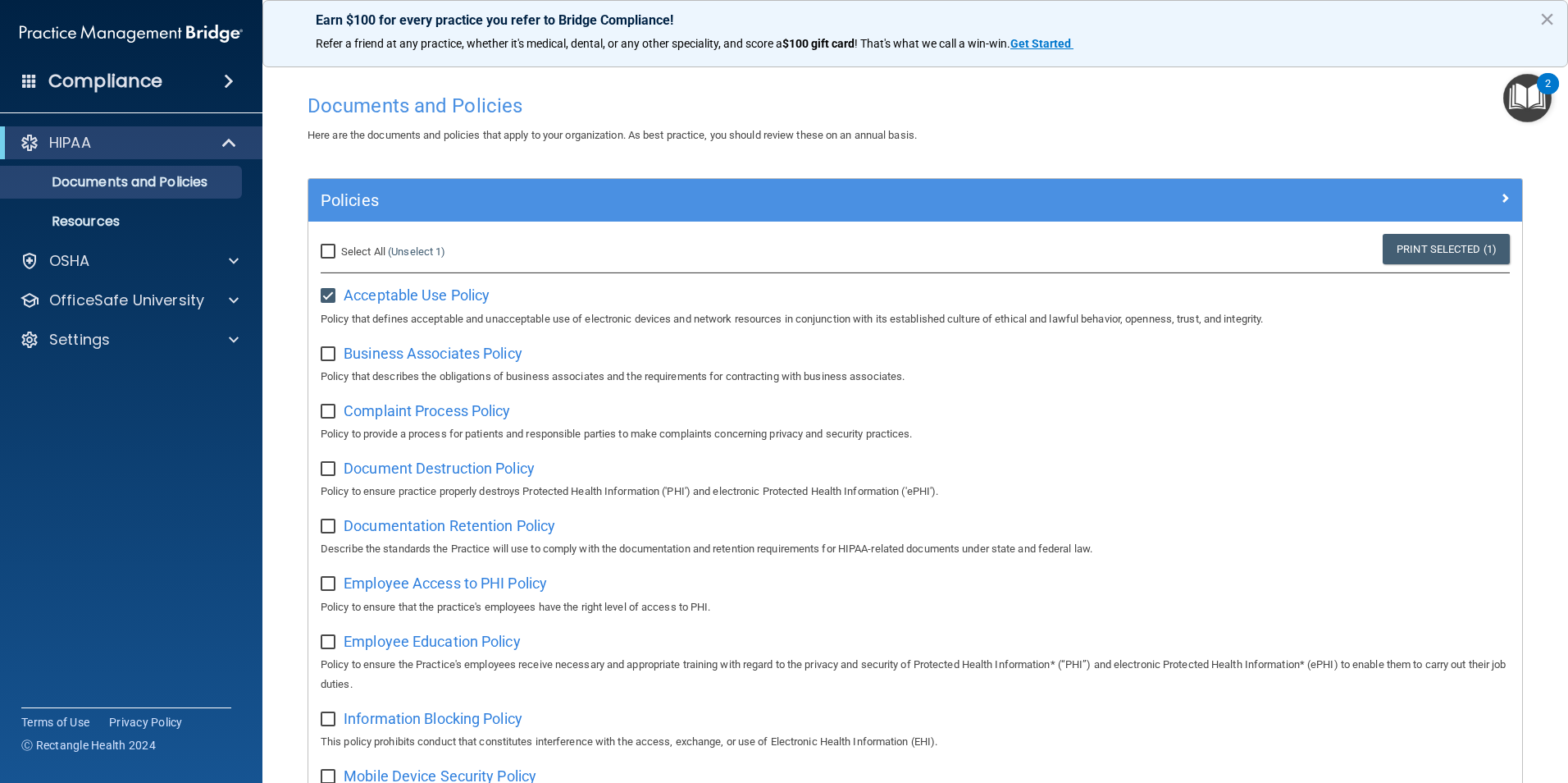
click at [324, 246] on input "Select All (Unselect 1) Unselect All" at bounding box center [329, 253] width 18 height 14
checkbox input "true"
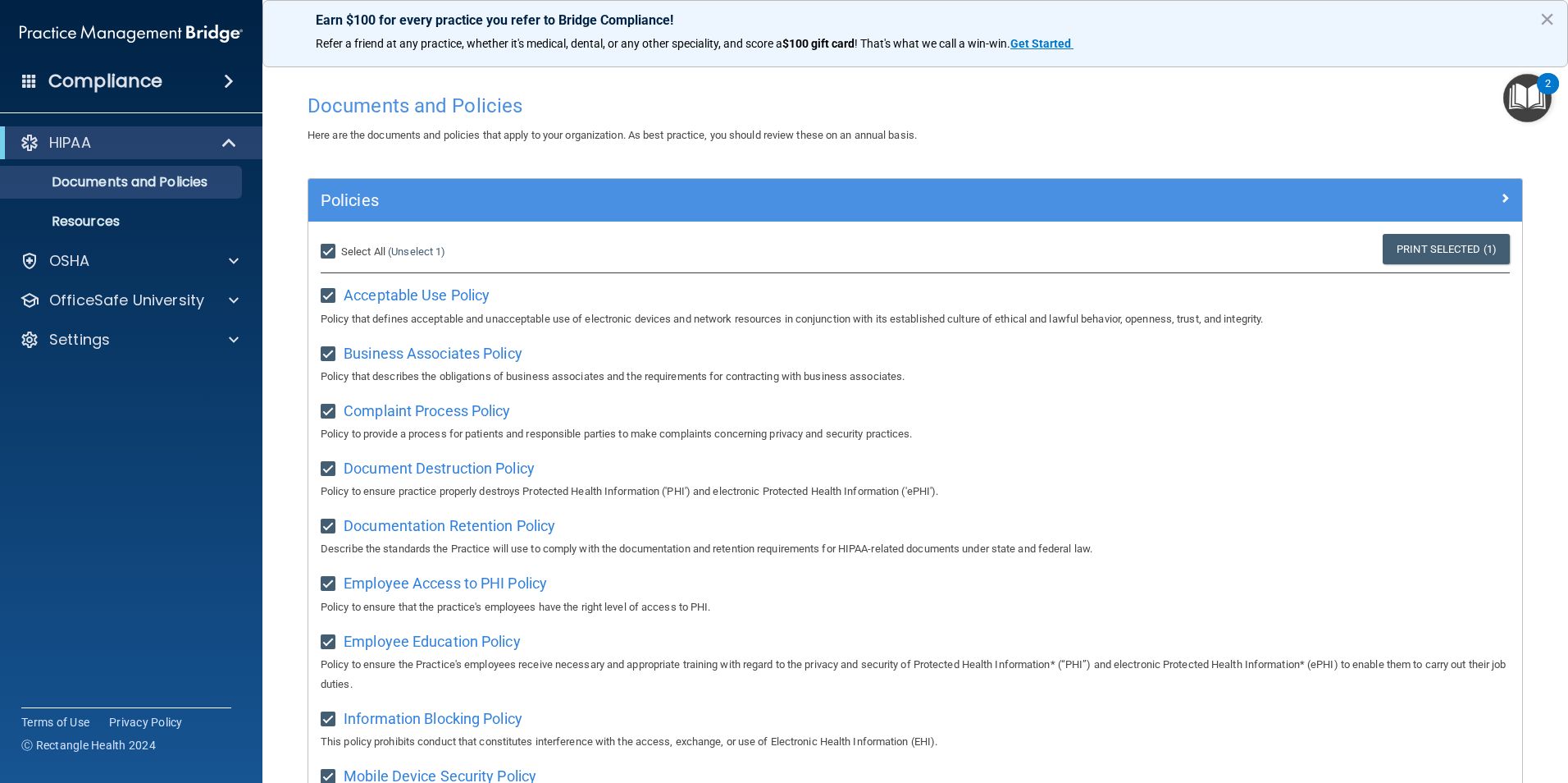
checkbox input "true"
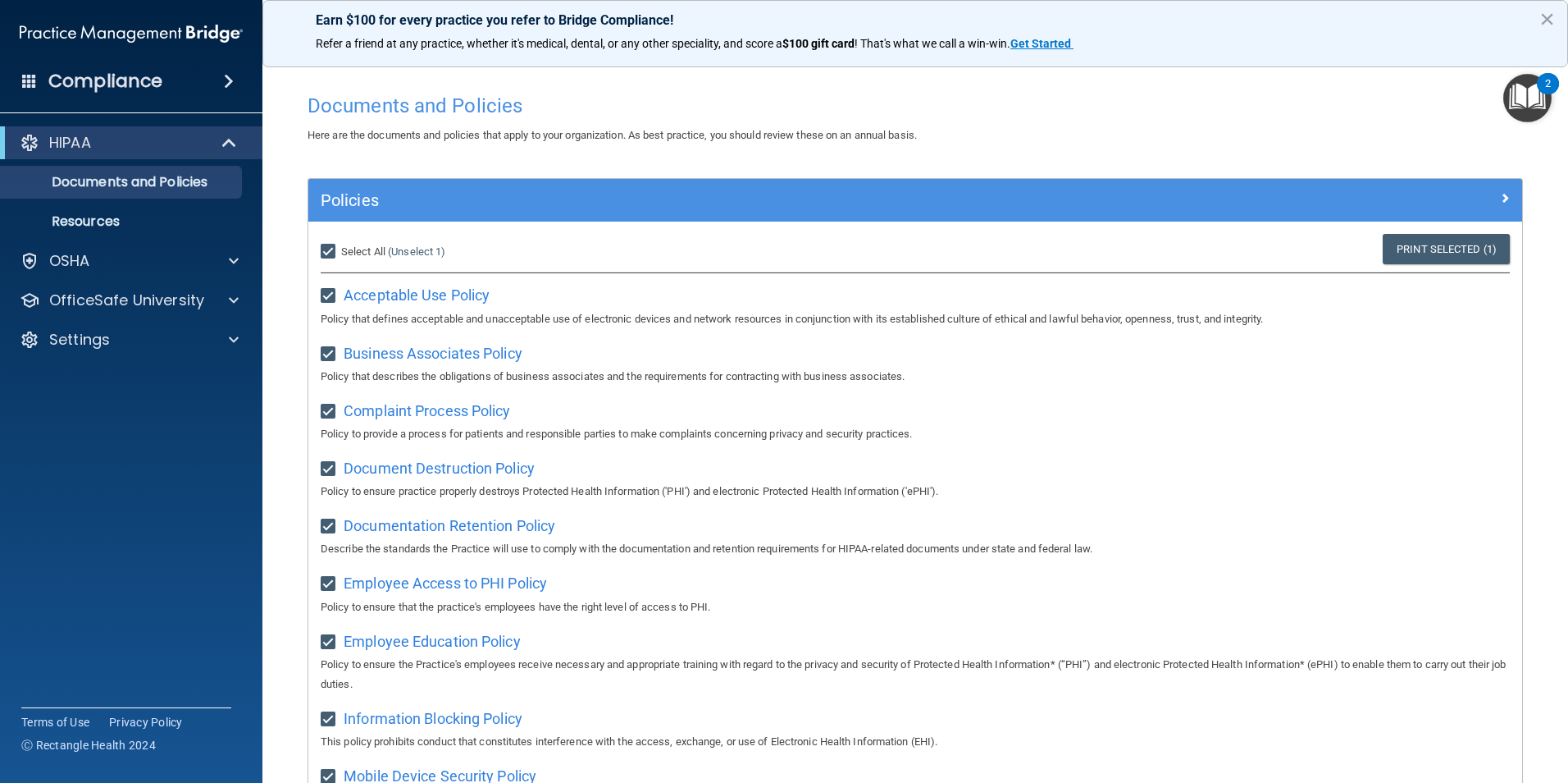
checkbox input "true"
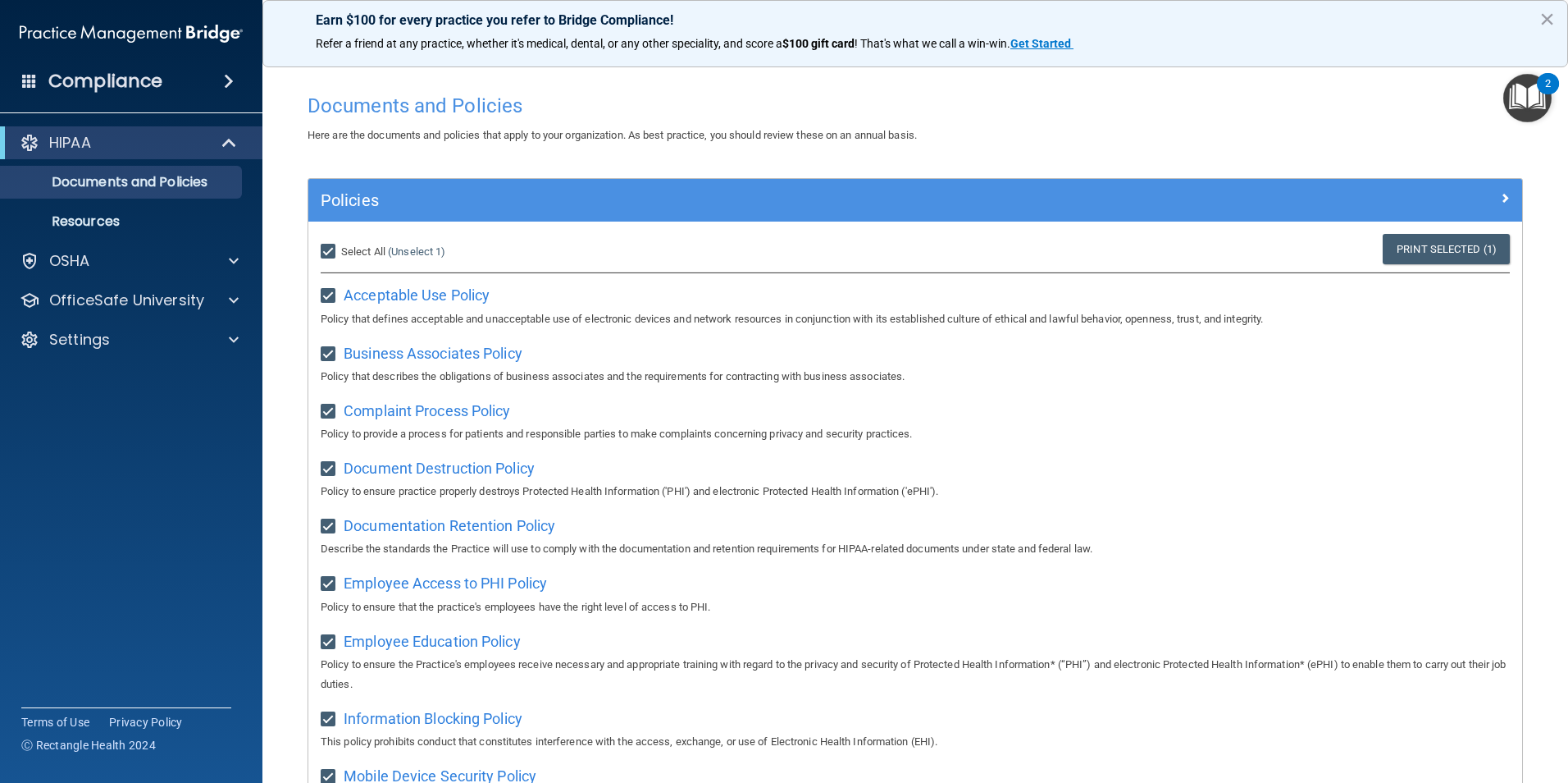
checkbox input "true"
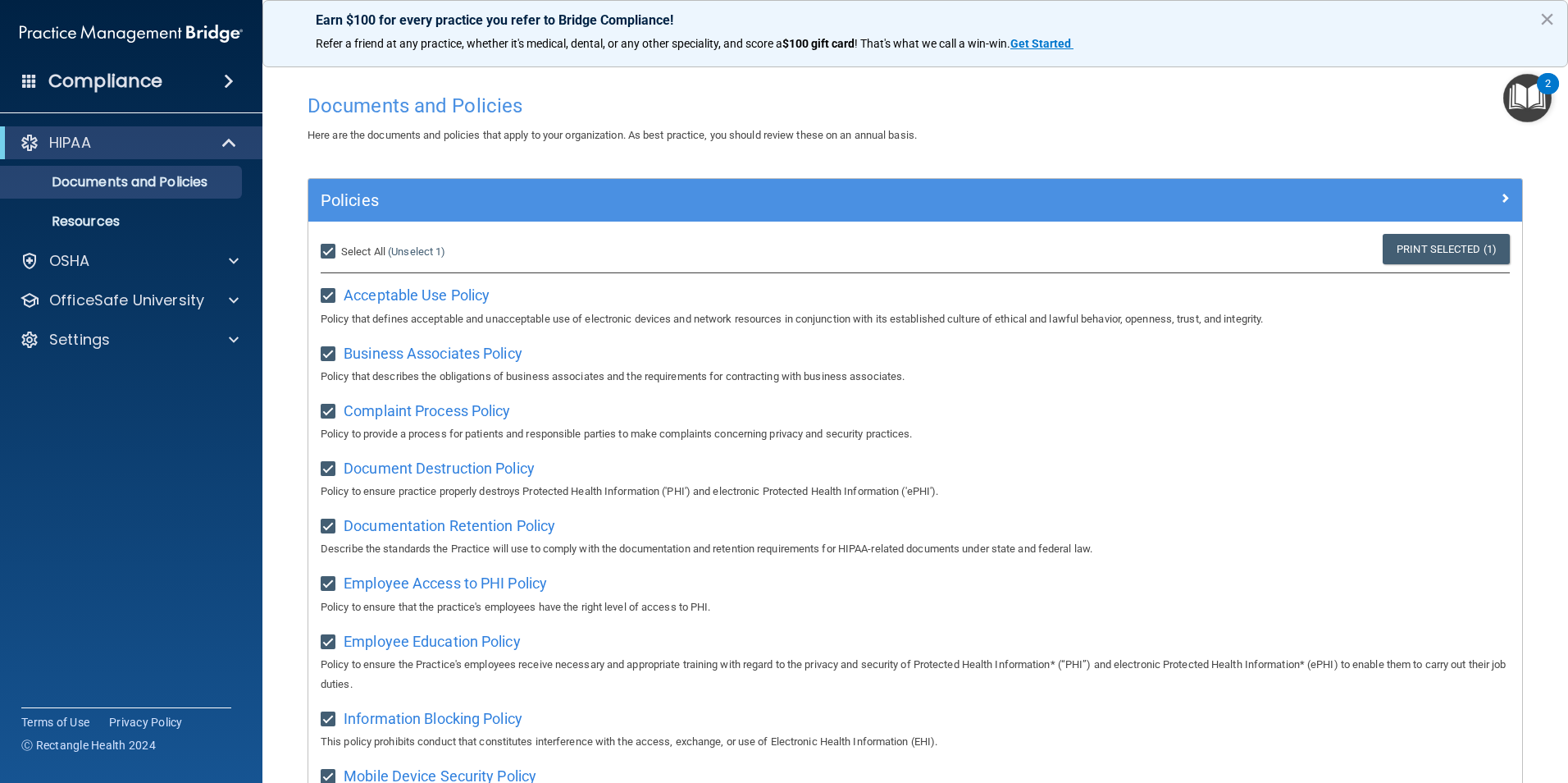
checkbox input "true"
click at [1429, 248] on link "Print Selected (21)" at bounding box center [1444, 249] width 133 height 30
click at [1518, 92] on img "Open Resource Center, 2 new notifications" at bounding box center [1528, 98] width 49 height 49
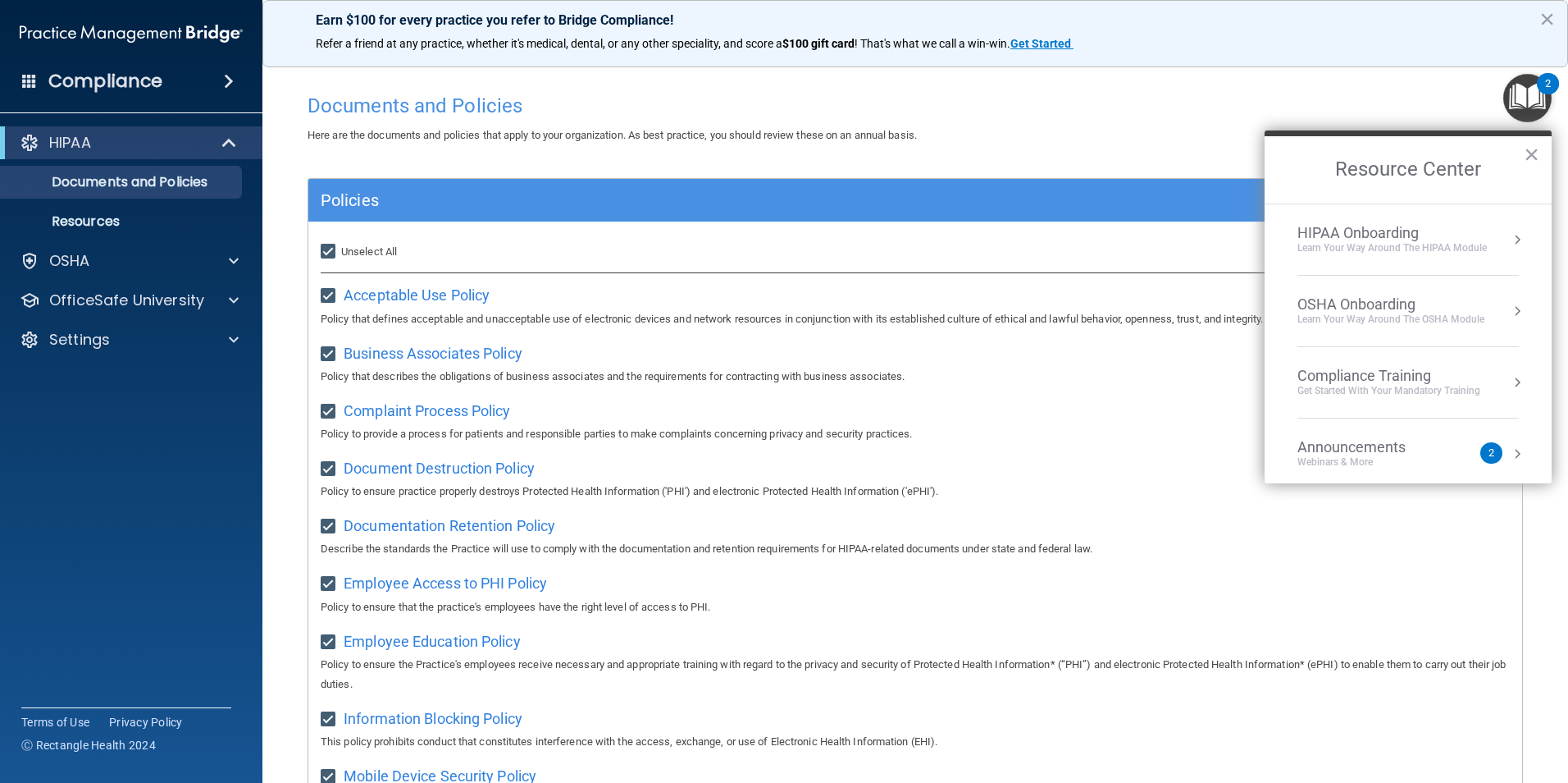
click at [1425, 246] on div "Learn Your Way around the HIPAA module" at bounding box center [1392, 248] width 189 height 14
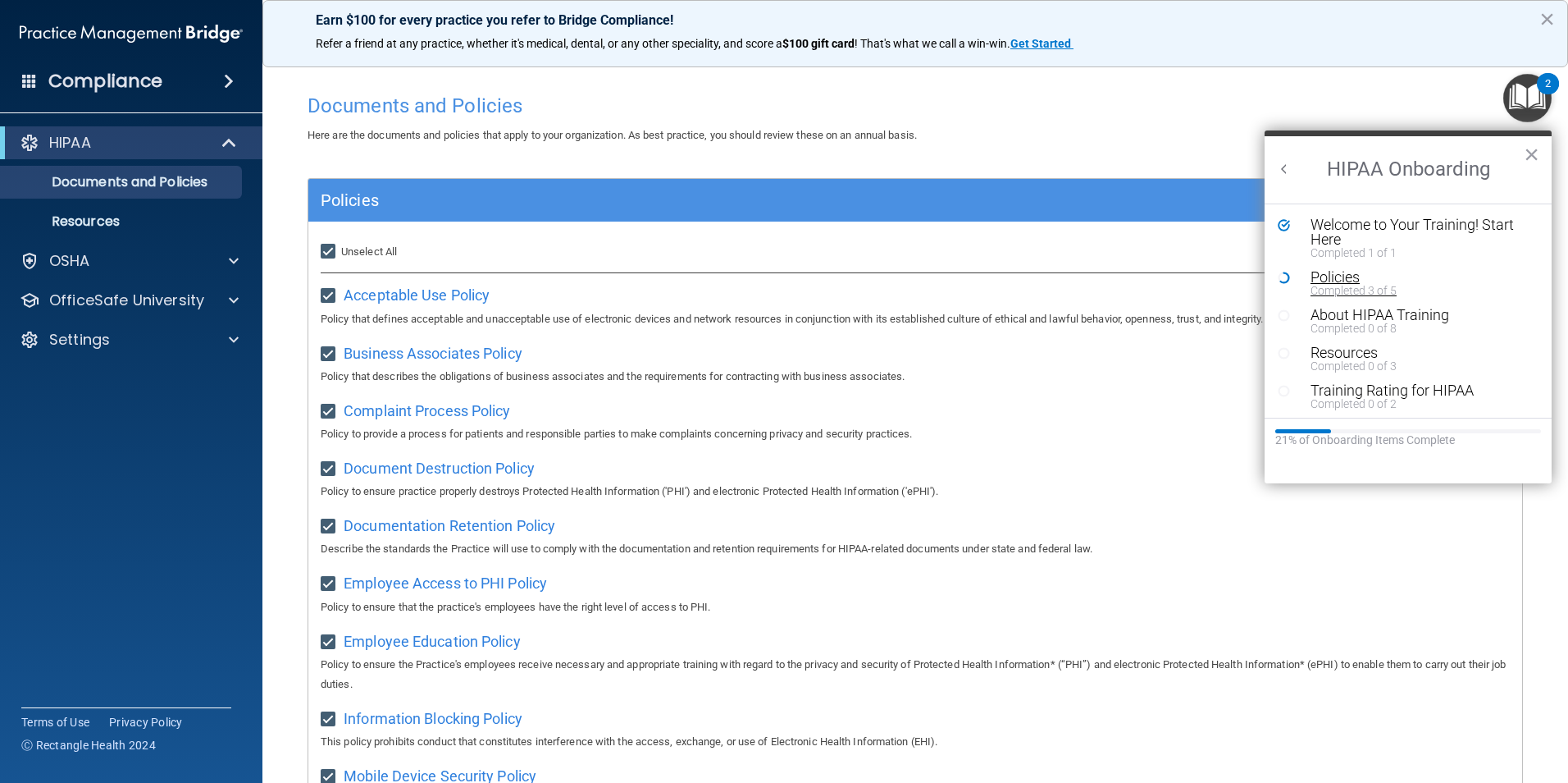
click at [1393, 279] on div "Policies" at bounding box center [1415, 277] width 208 height 15
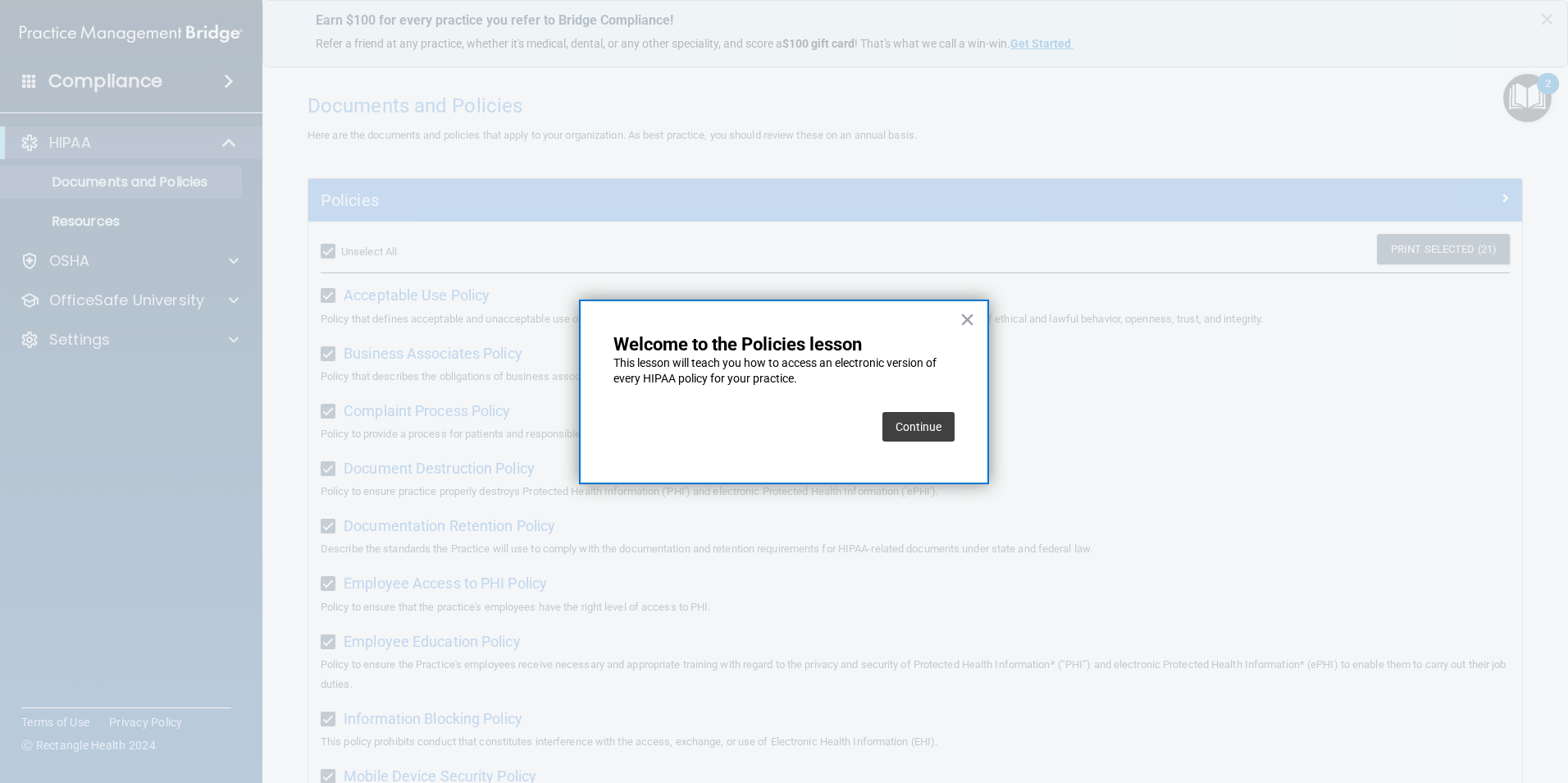
click at [930, 434] on button "Continue" at bounding box center [918, 426] width 72 height 29
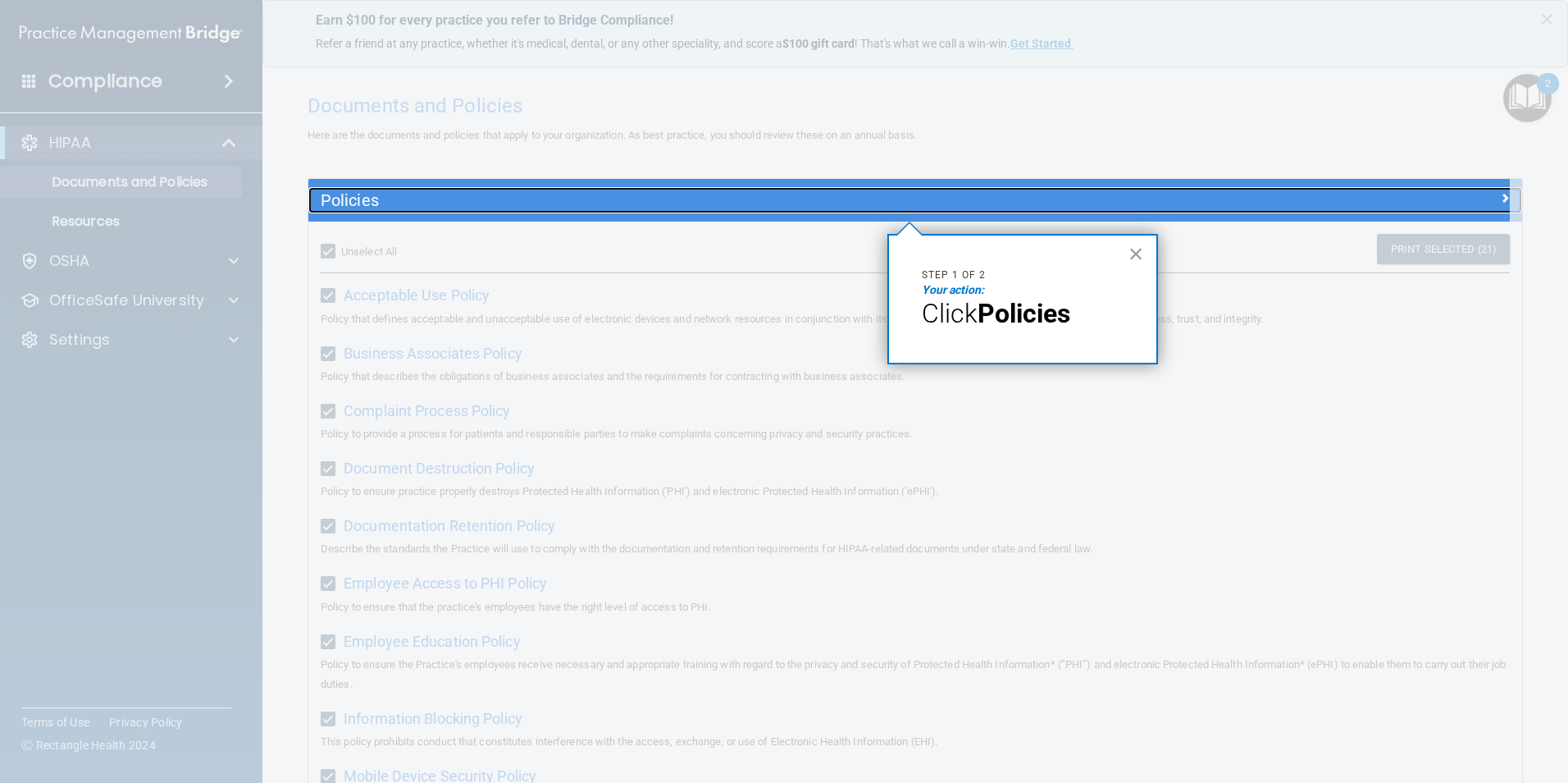
click at [1012, 205] on h5 "Policies" at bounding box center [763, 200] width 885 height 18
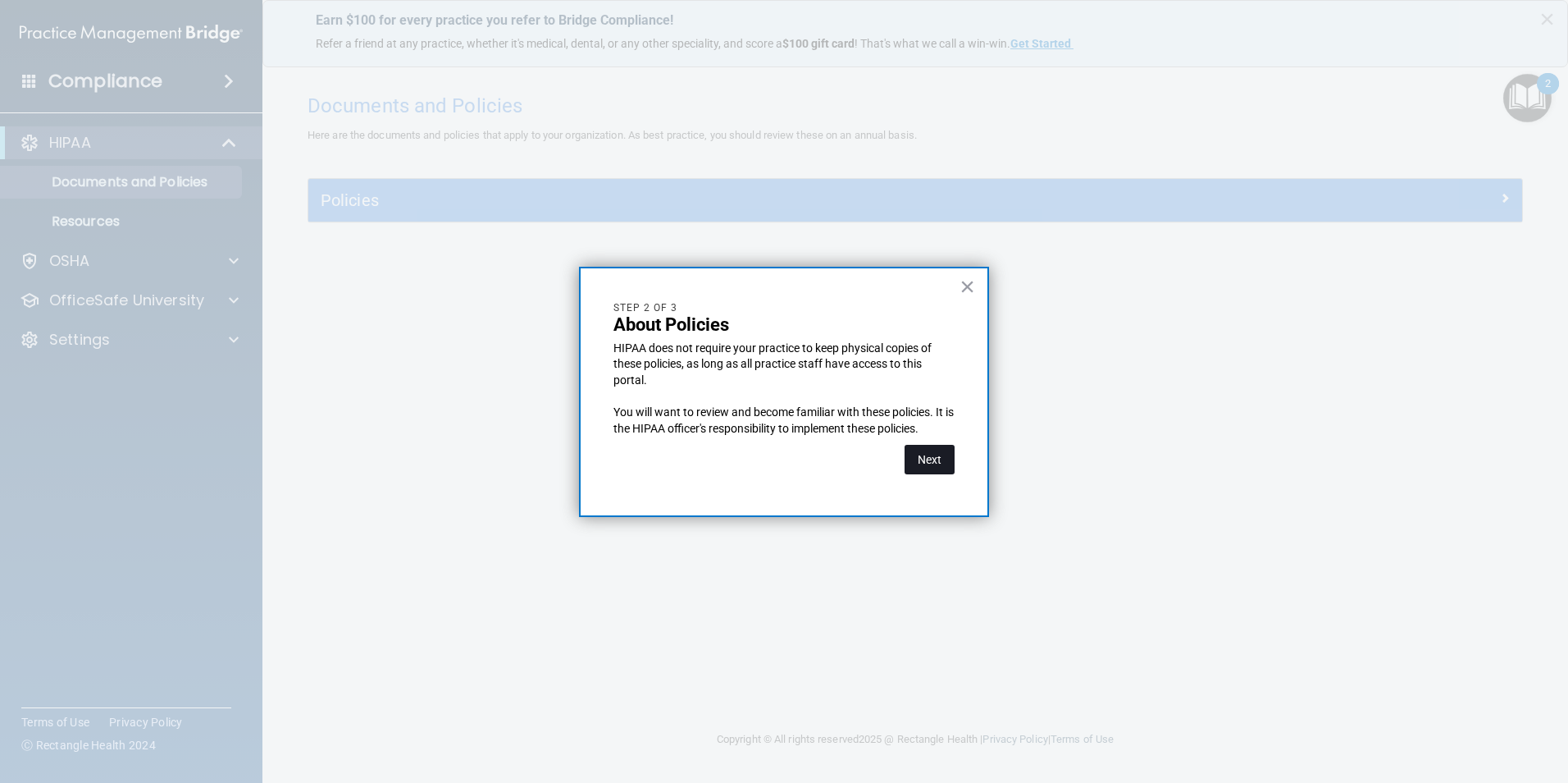
click at [940, 462] on button "Next" at bounding box center [930, 460] width 50 height 29
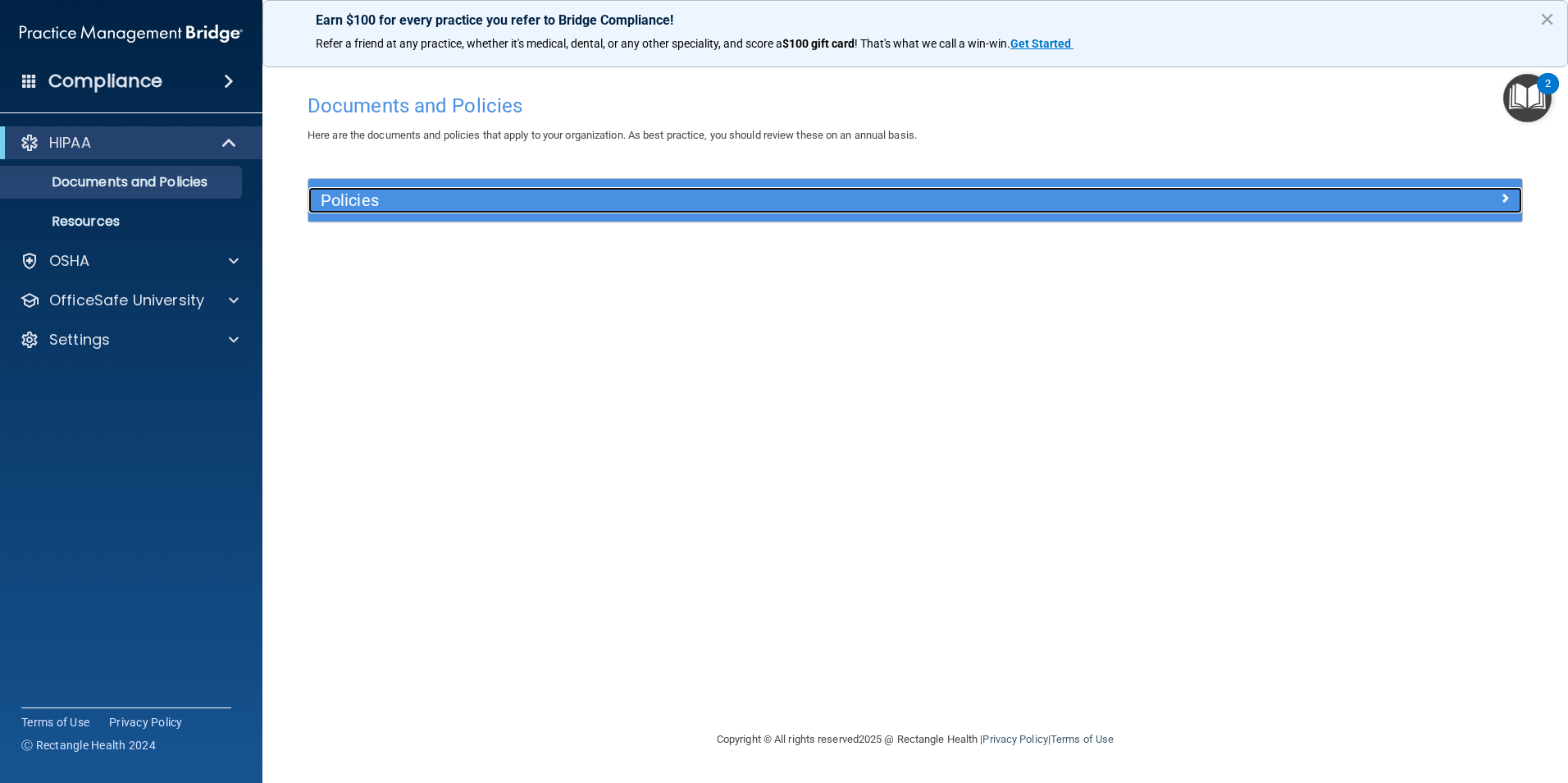
click at [913, 193] on h5 "Policies" at bounding box center [763, 200] width 885 height 18
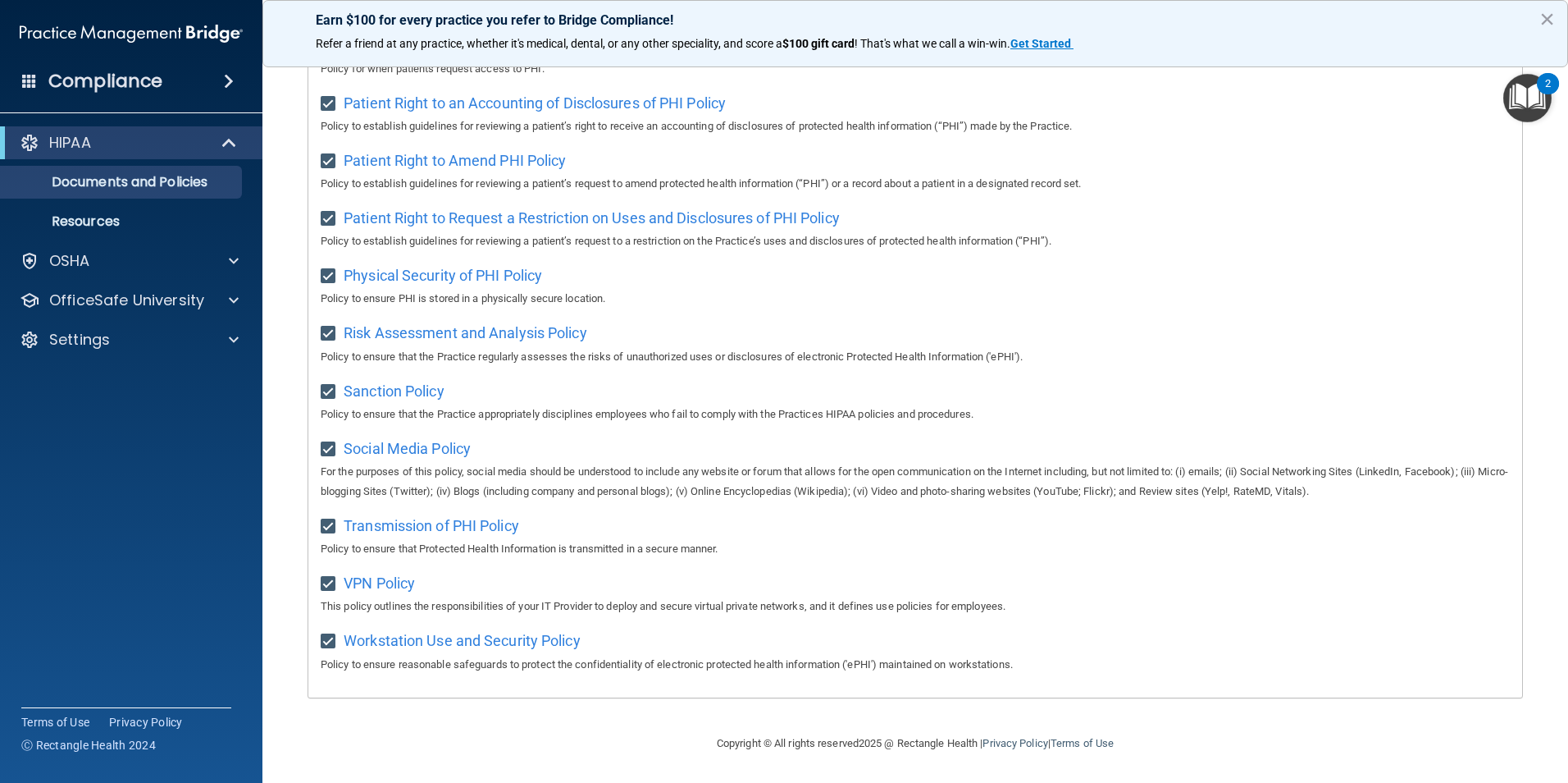
scroll to position [535, 0]
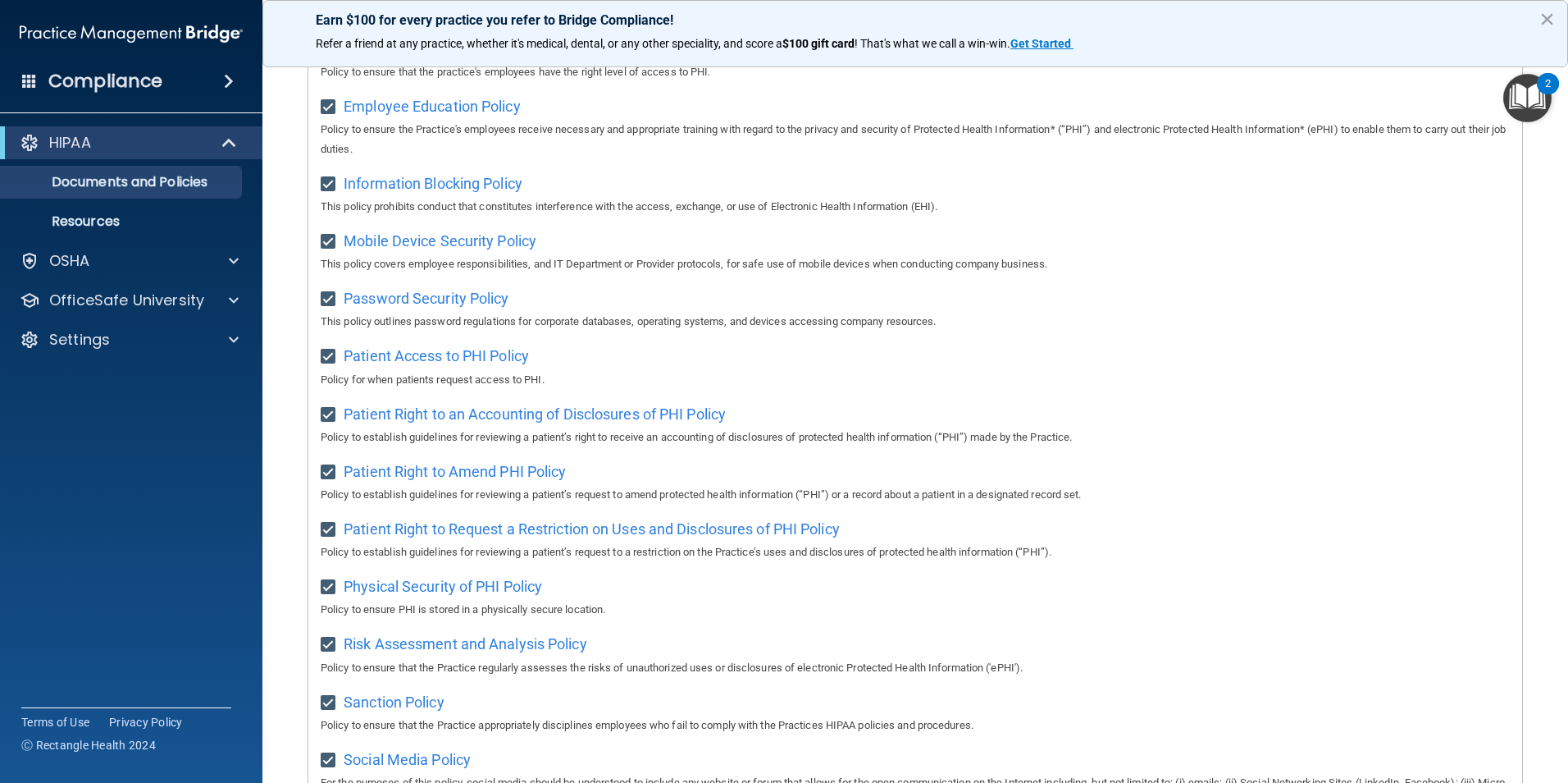
click at [1519, 102] on img "Open Resource Center, 2 new notifications" at bounding box center [1528, 98] width 49 height 49
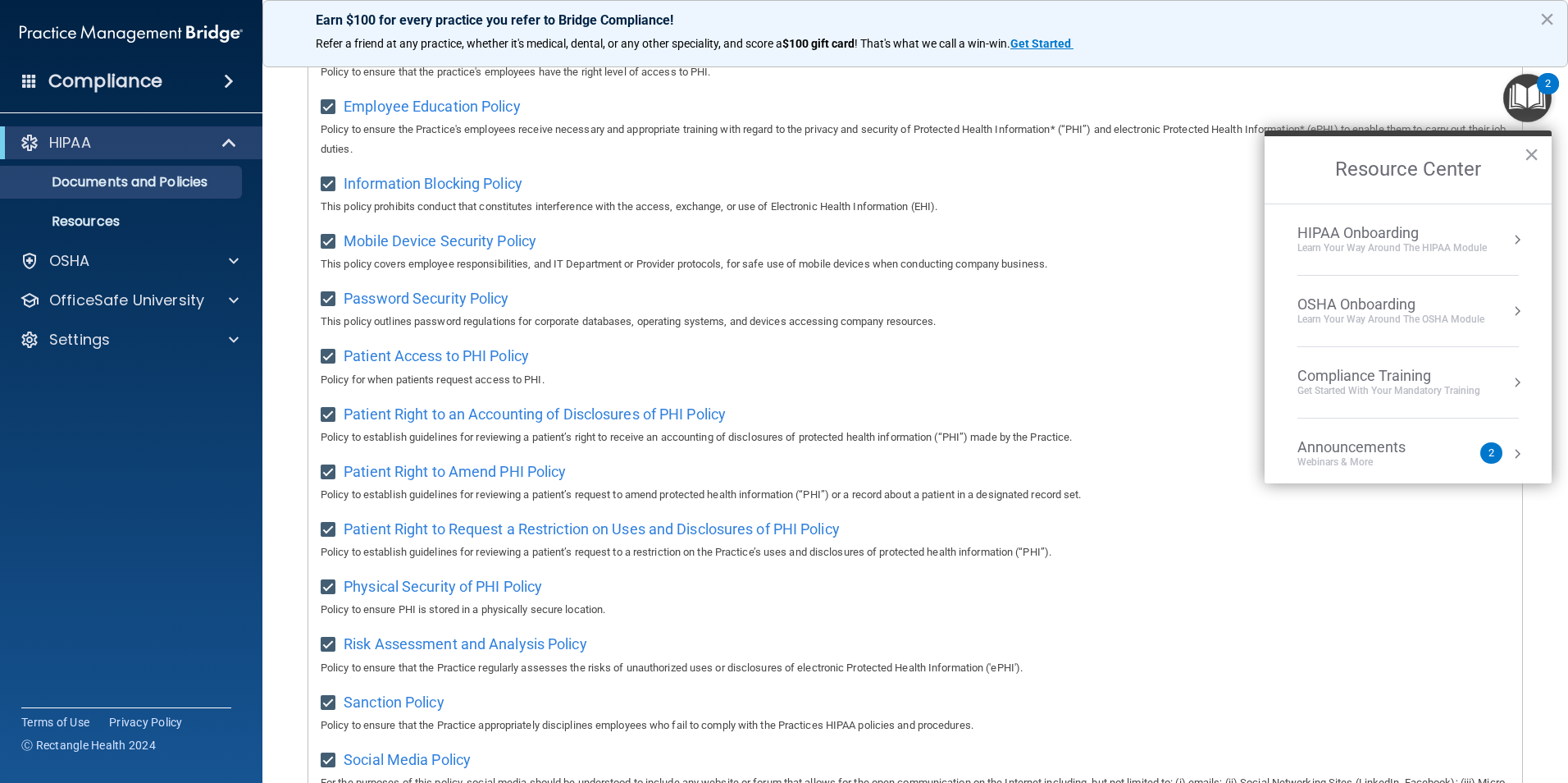
click at [1450, 230] on div "HIPAA Onboarding" at bounding box center [1392, 233] width 189 height 18
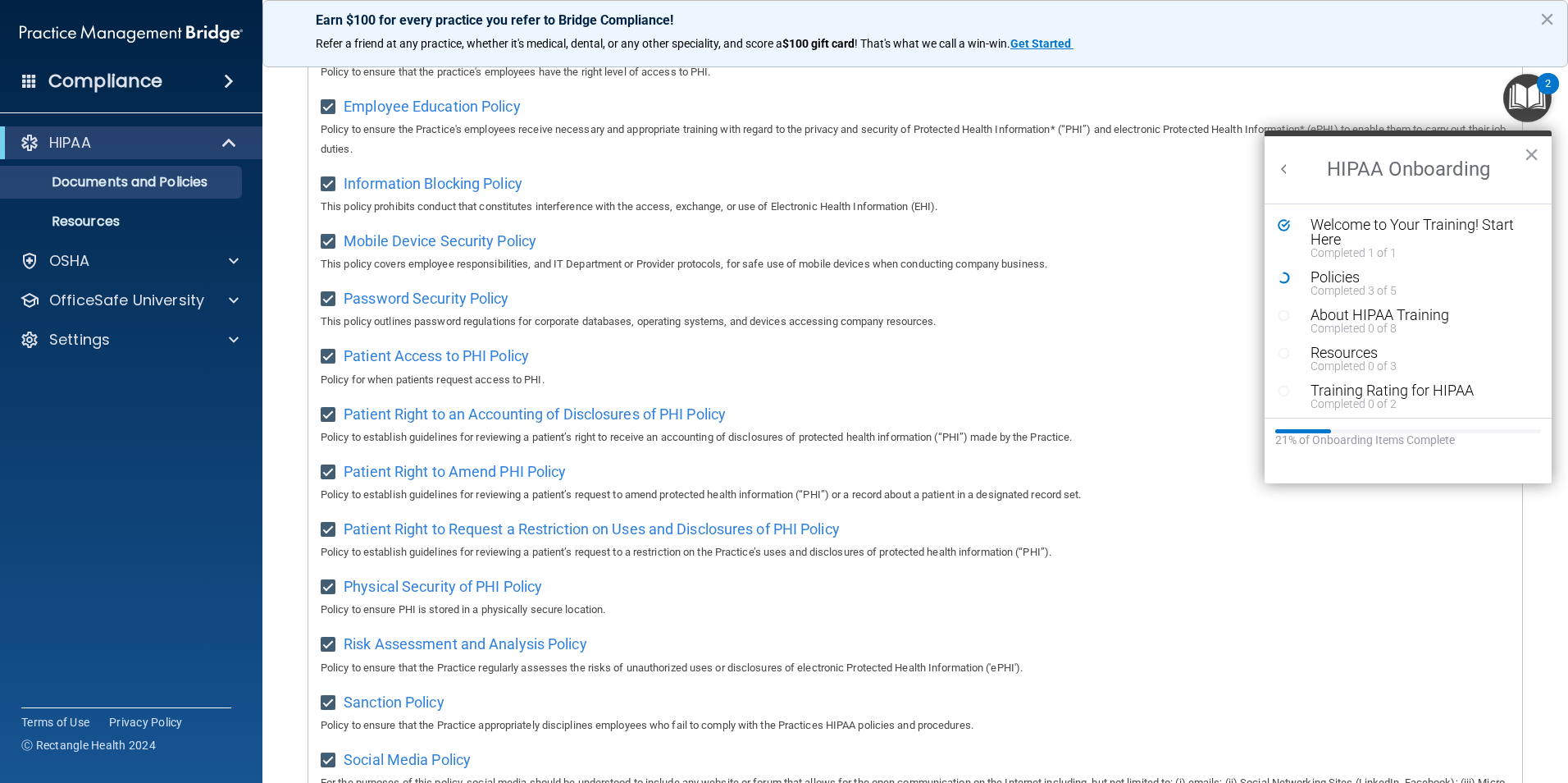
scroll to position [0, 0]
click at [1539, 155] on button "×" at bounding box center [1532, 153] width 16 height 26
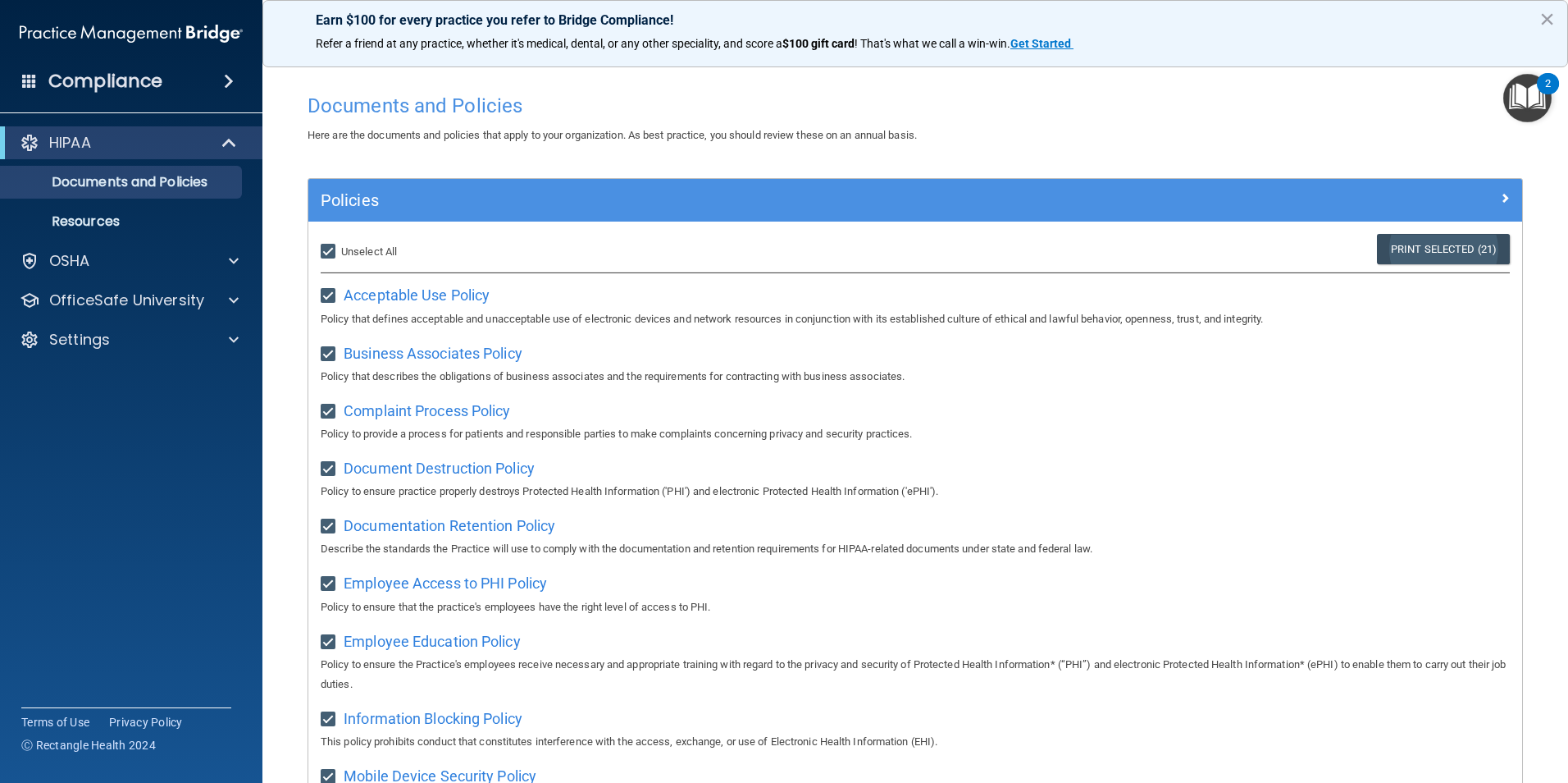
click at [1477, 244] on link "Print Selected (21)" at bounding box center [1444, 249] width 133 height 30
click at [1529, 110] on img "Open Resource Center, 2 new notifications" at bounding box center [1528, 98] width 49 height 49
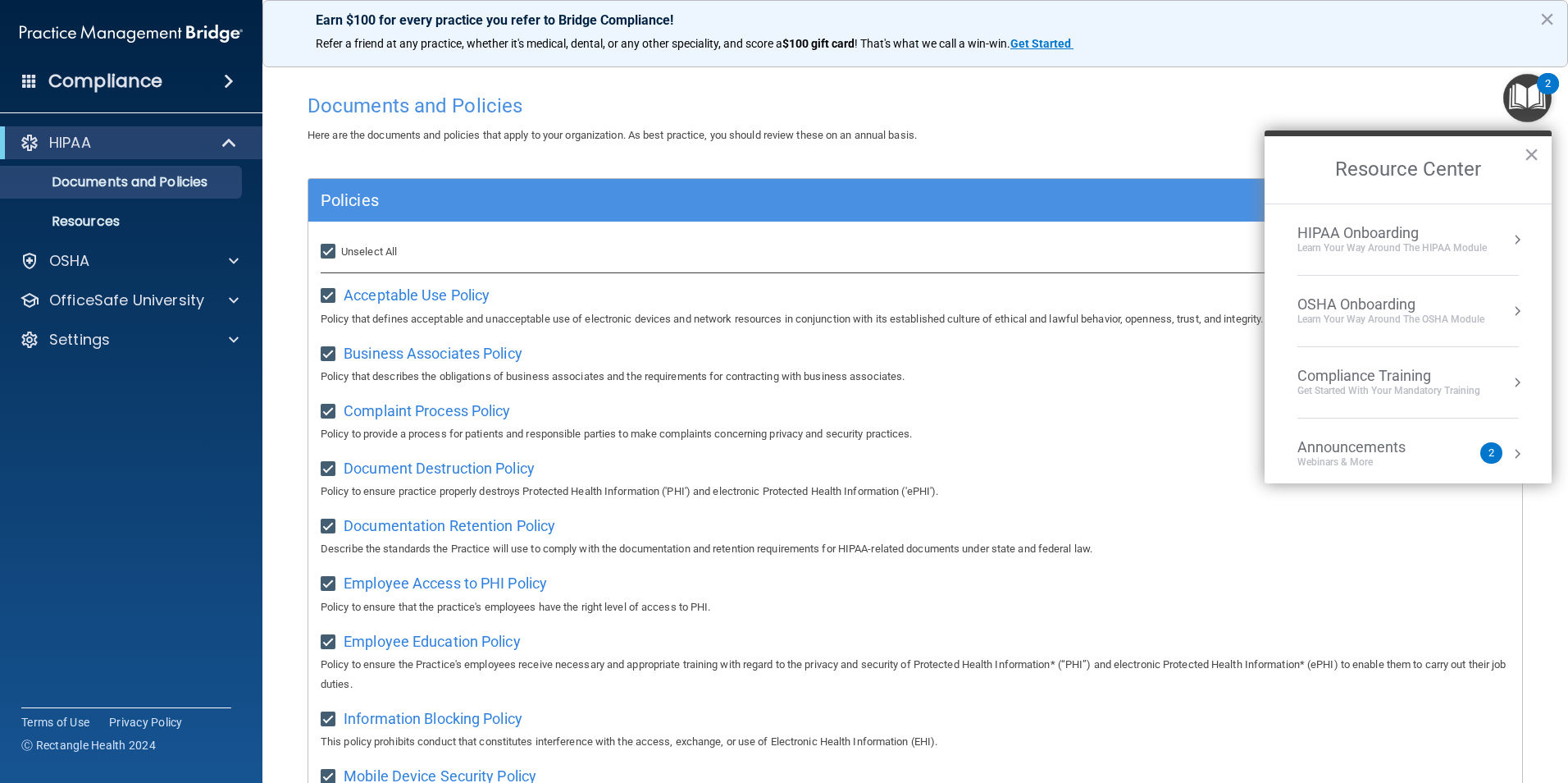
click at [1478, 226] on div "HIPAA Onboarding" at bounding box center [1392, 233] width 189 height 18
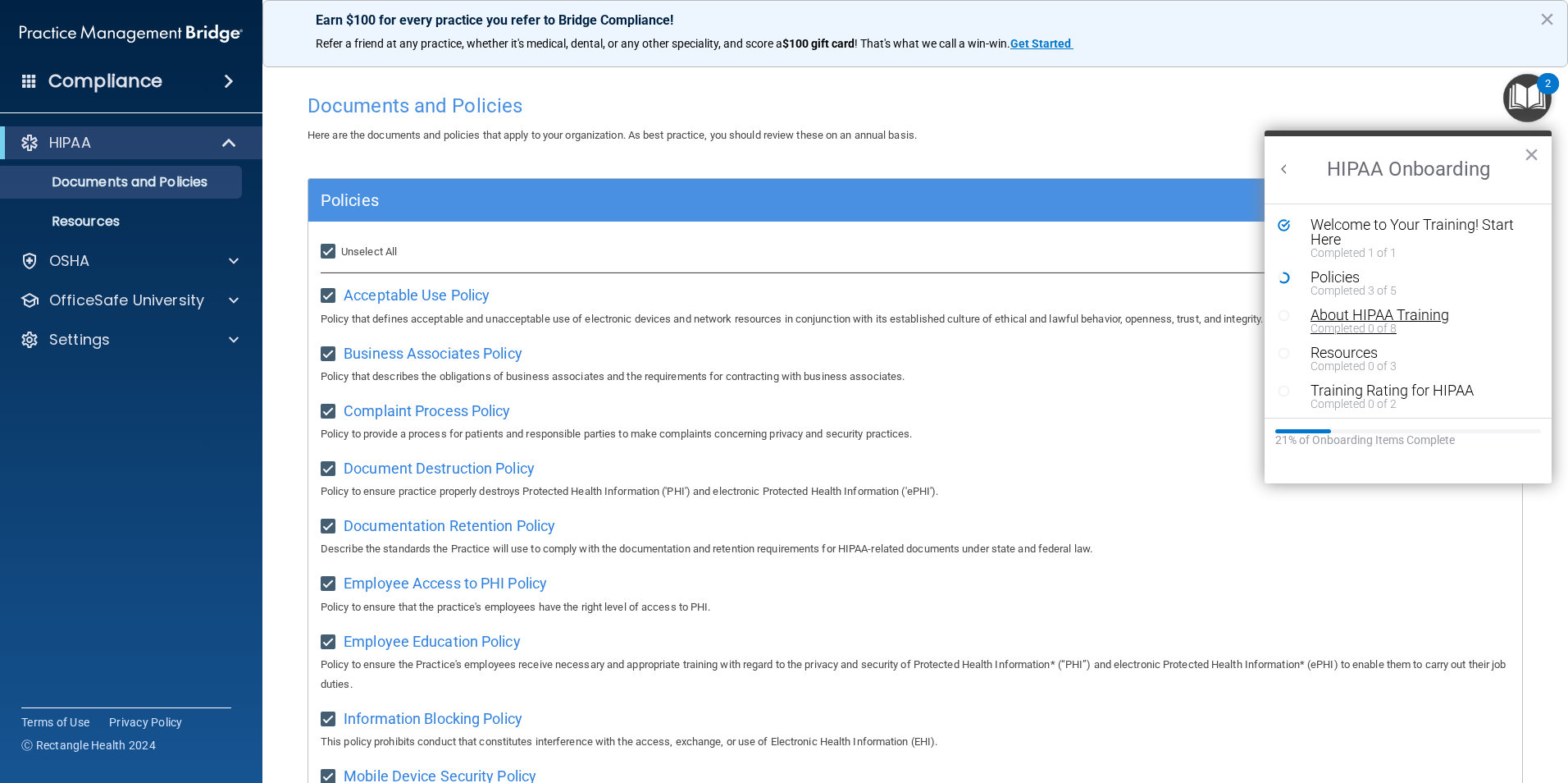
click at [1417, 311] on div "About HIPAA Training" at bounding box center [1415, 315] width 208 height 15
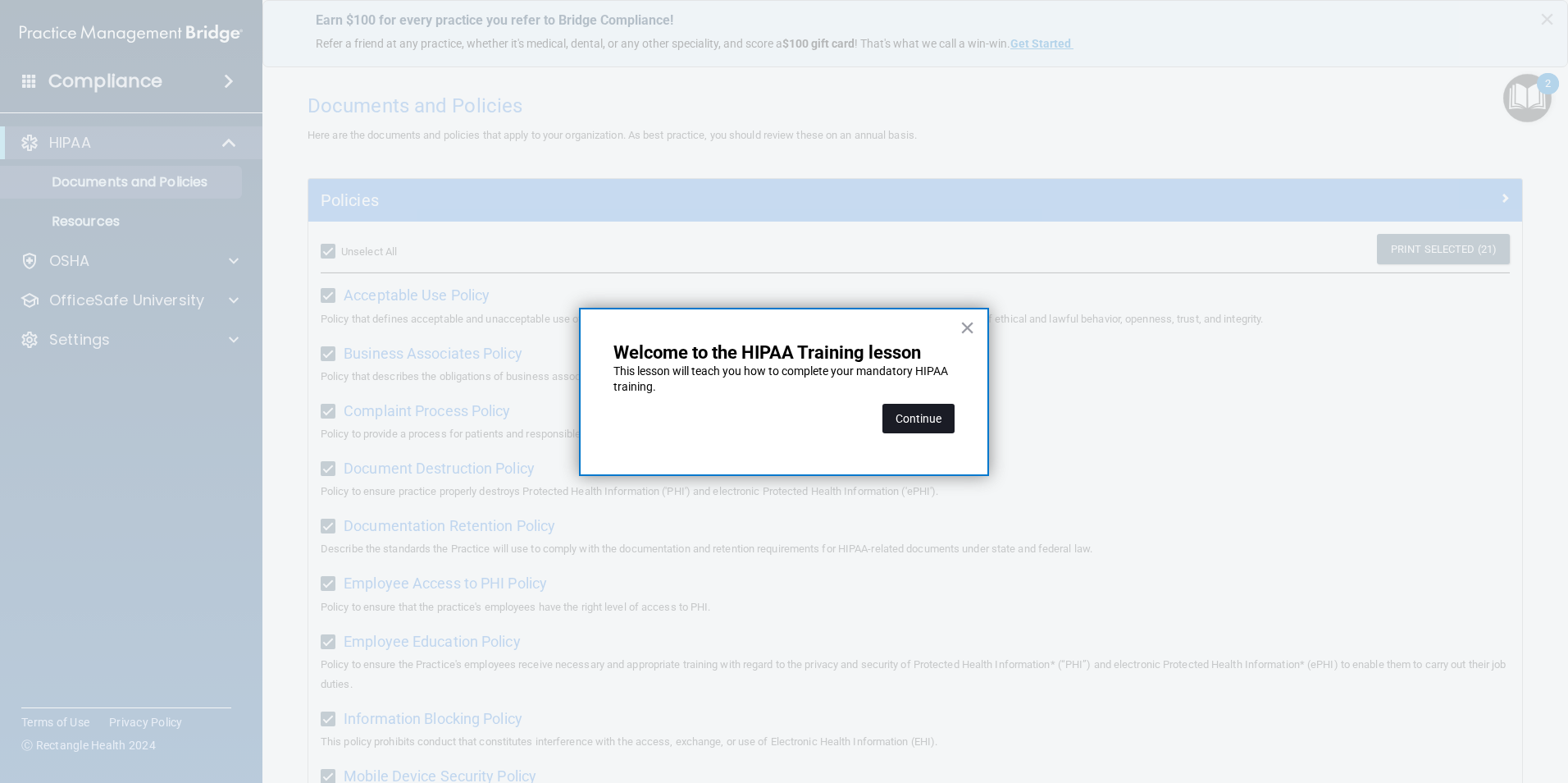
click at [930, 417] on button "Continue" at bounding box center [918, 419] width 72 height 29
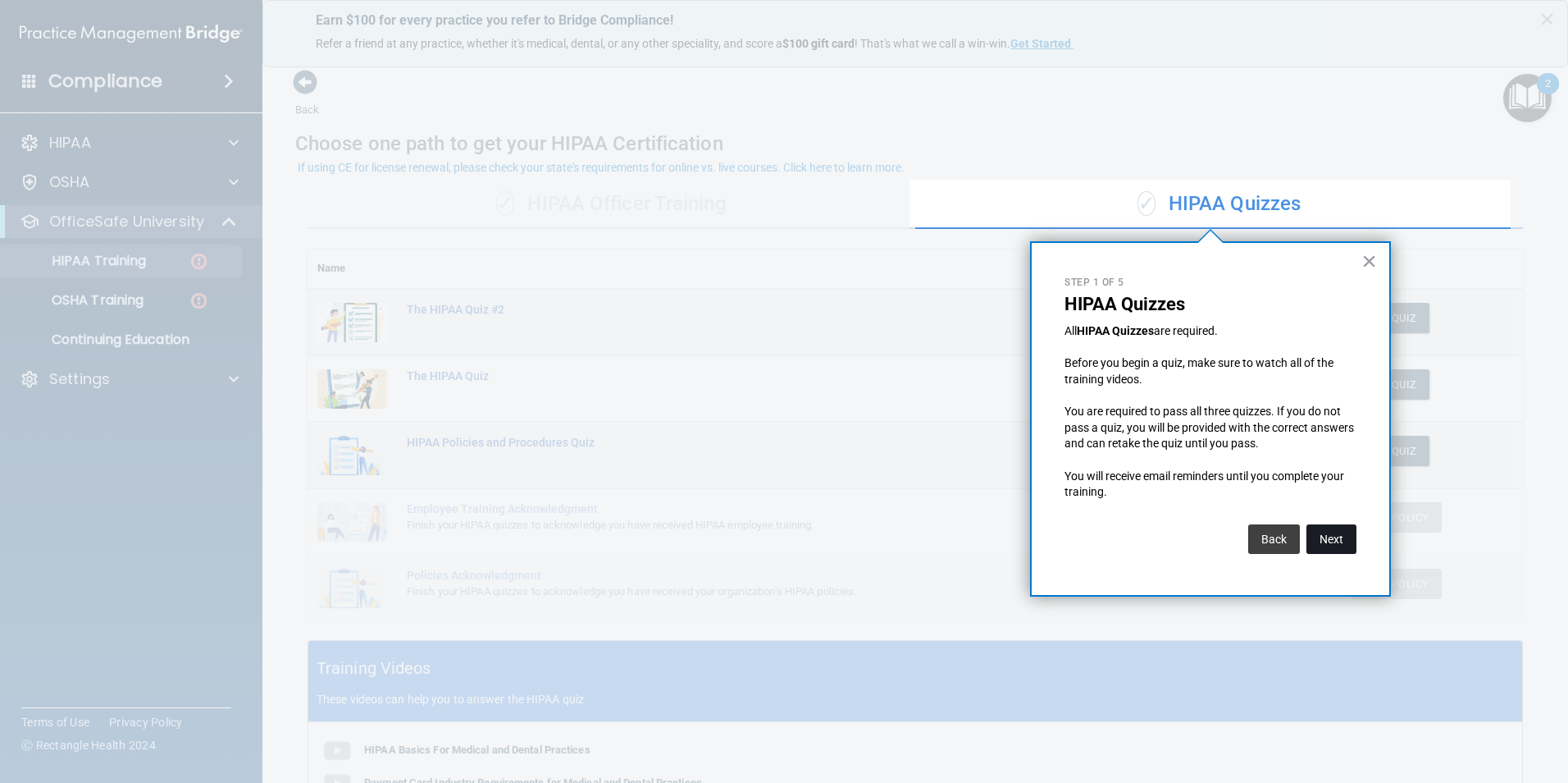
click at [1326, 541] on button "Next" at bounding box center [1332, 539] width 50 height 29
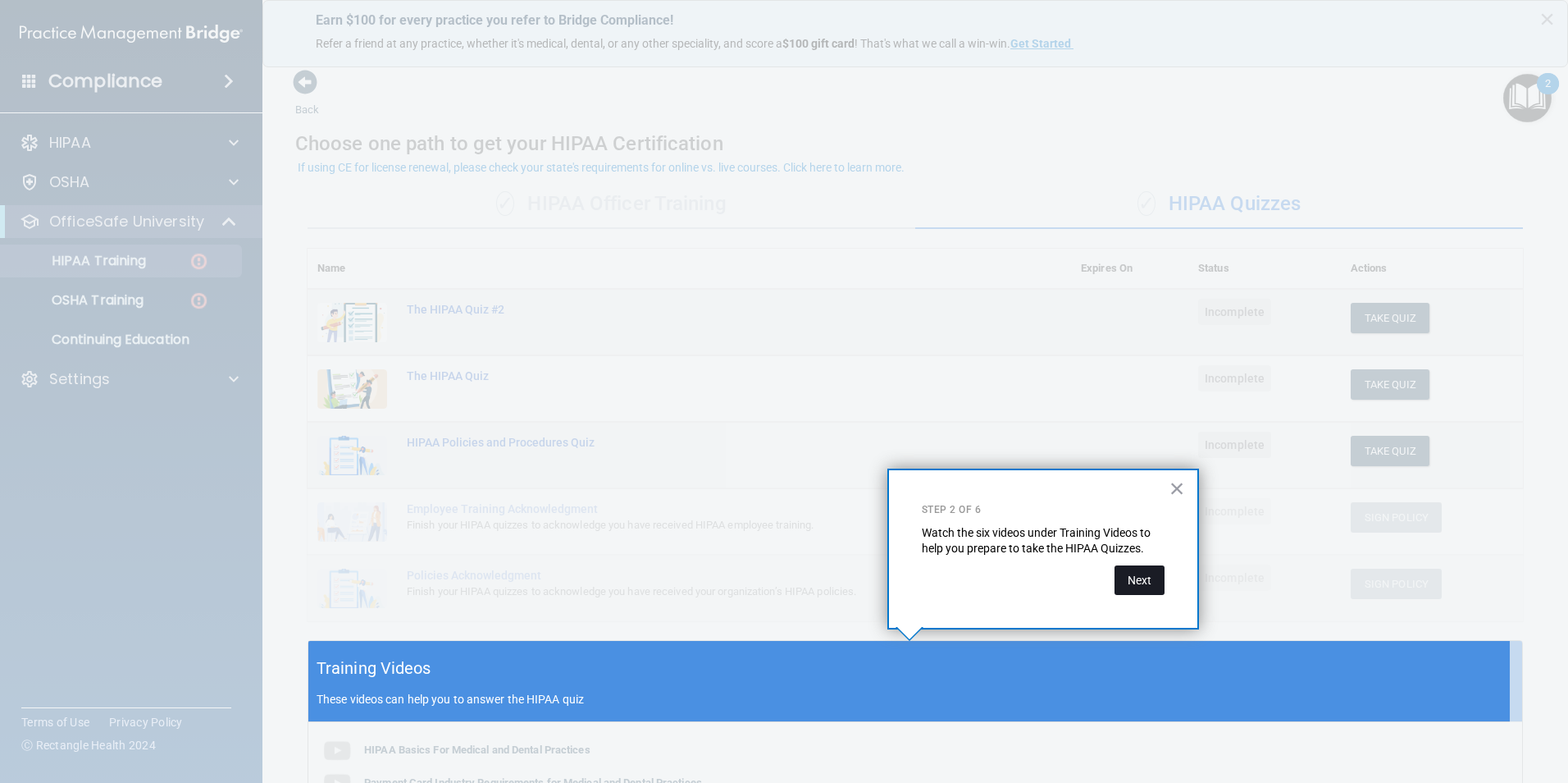
click at [1145, 588] on button "Next" at bounding box center [1140, 580] width 50 height 29
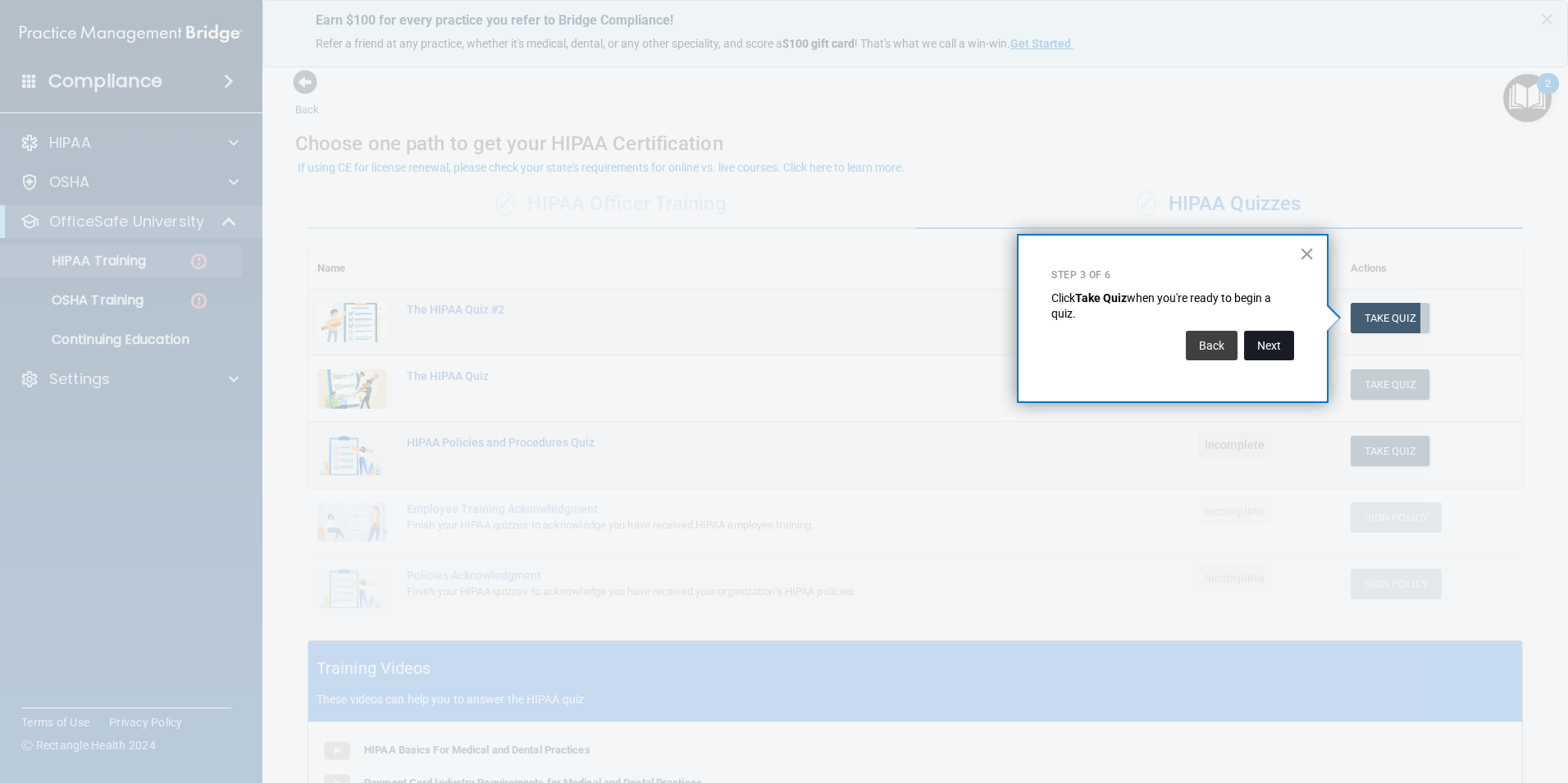
click at [1284, 355] on button "Next" at bounding box center [1270, 345] width 50 height 29
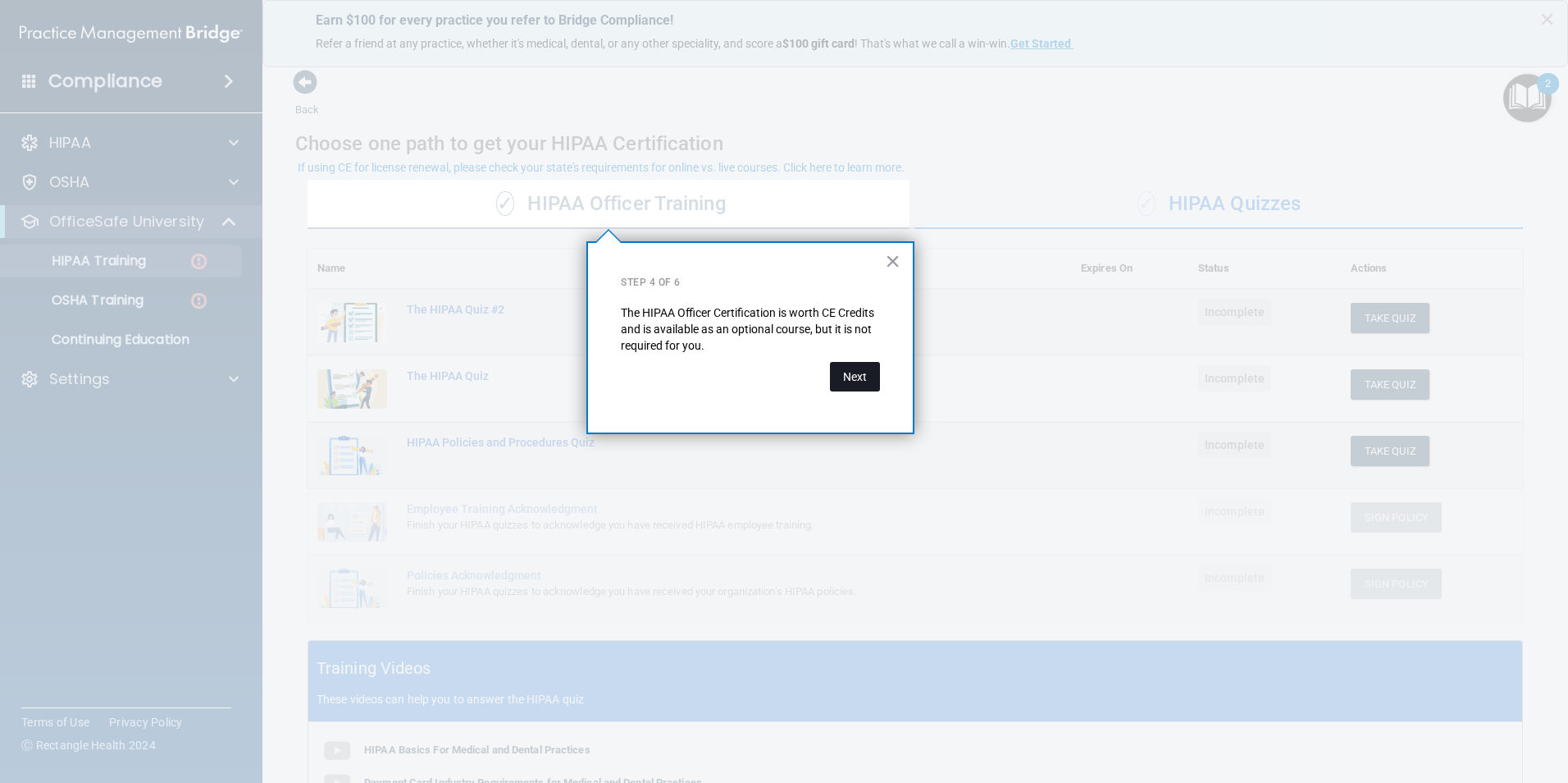
click at [853, 383] on button "Next" at bounding box center [855, 377] width 50 height 29
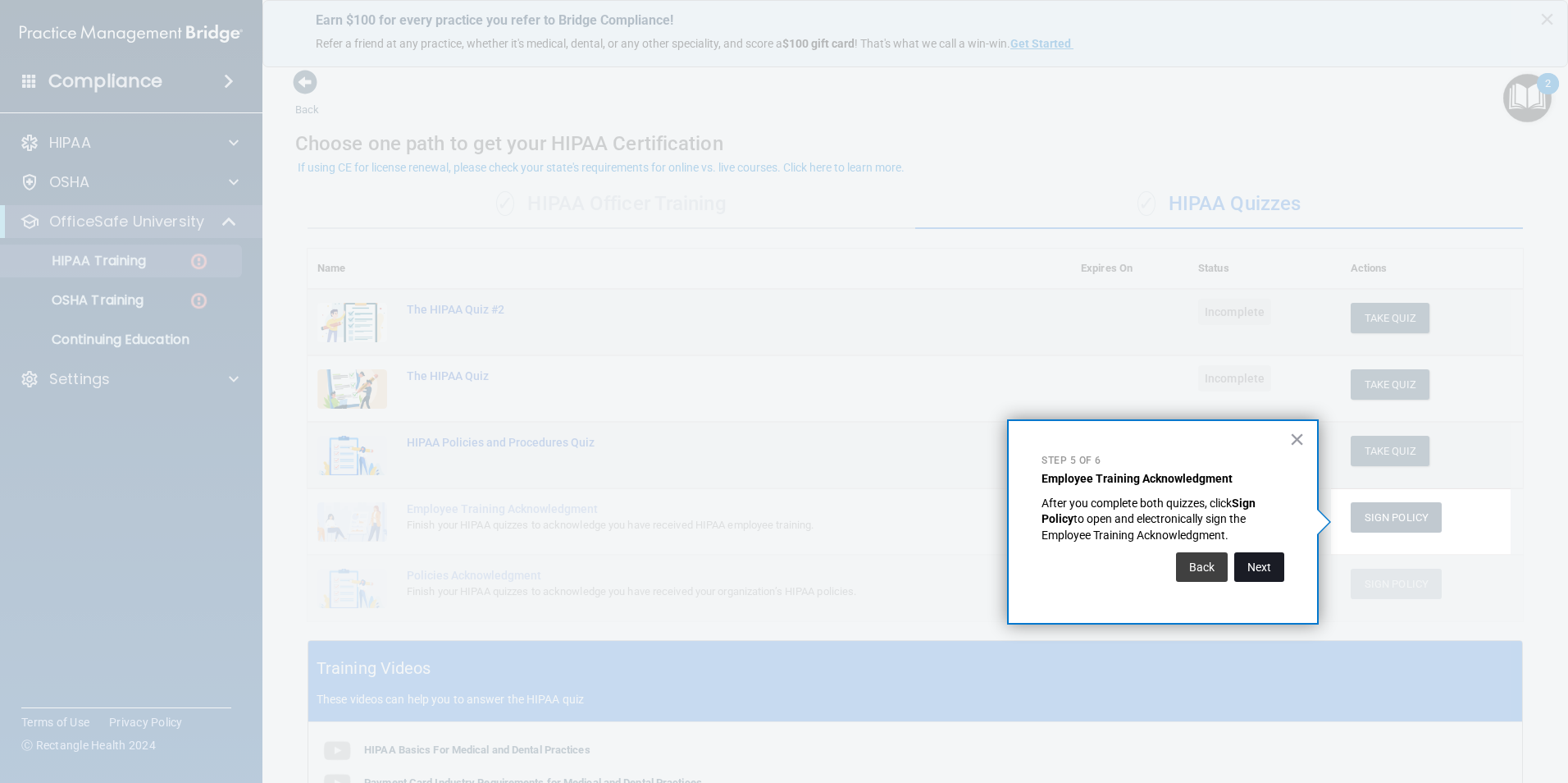
click at [1278, 571] on button "Next" at bounding box center [1260, 567] width 50 height 29
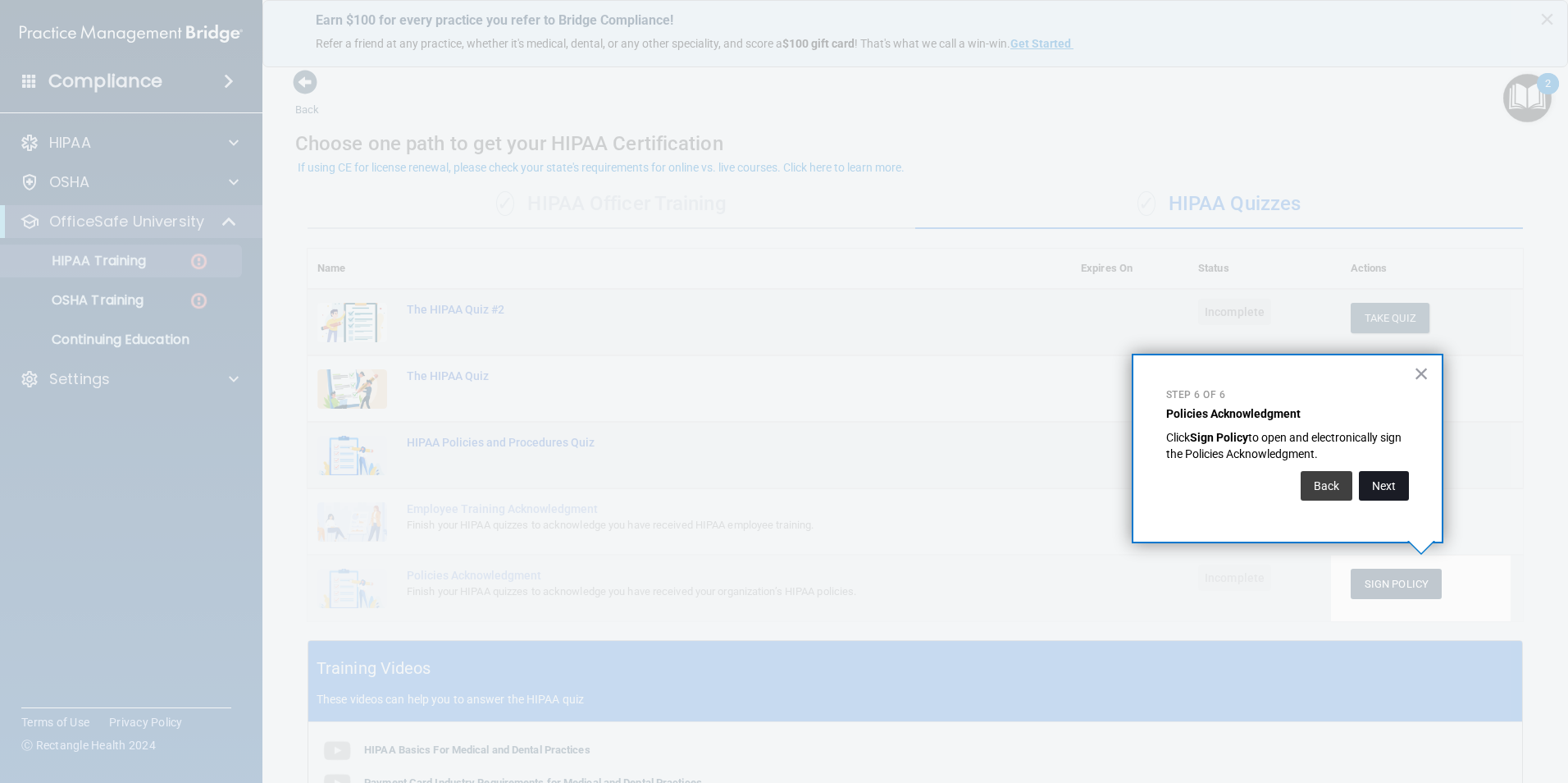
click at [1390, 490] on button "Next" at bounding box center [1385, 486] width 50 height 29
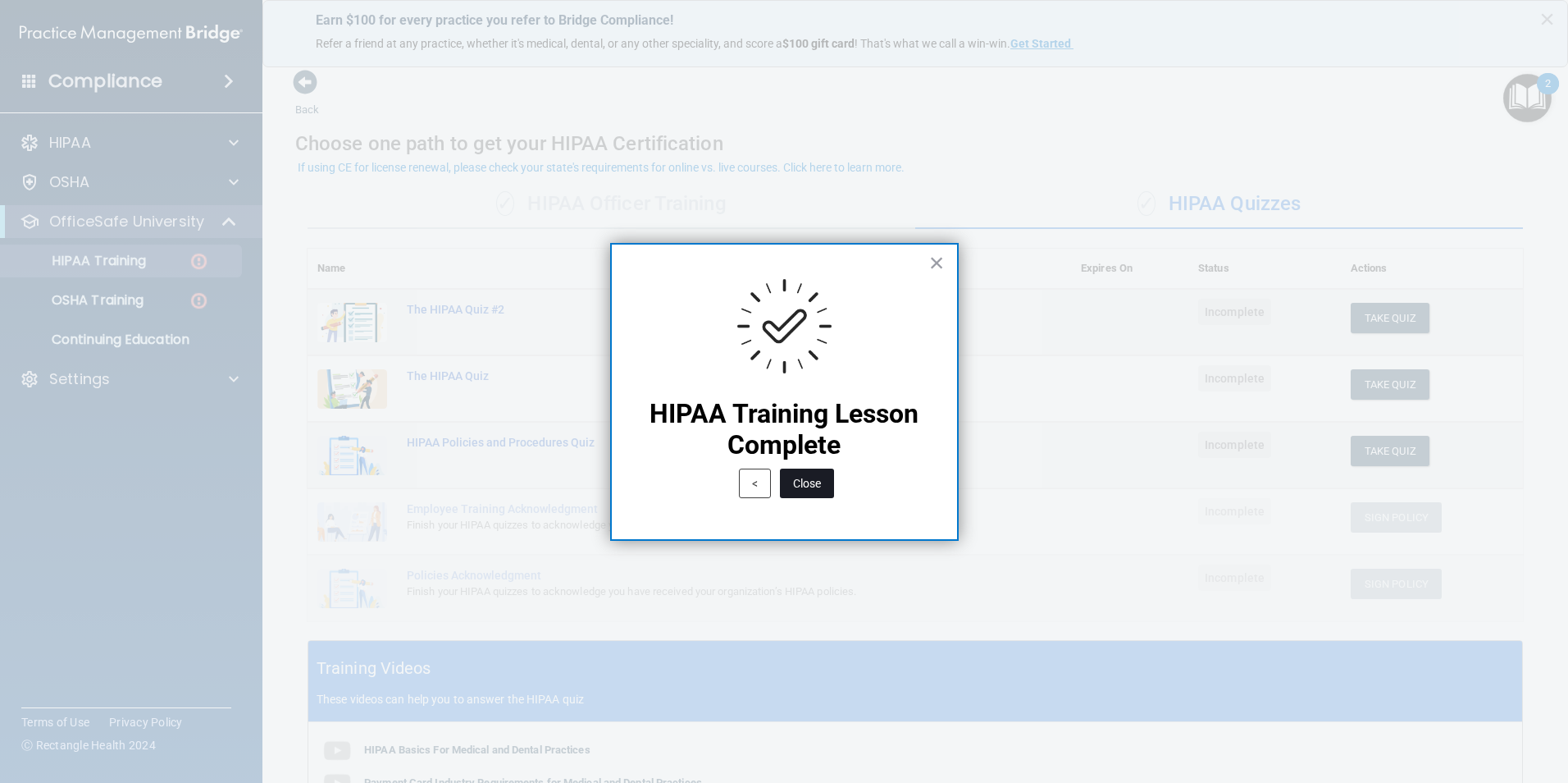
click at [821, 481] on button "Close" at bounding box center [807, 483] width 54 height 29
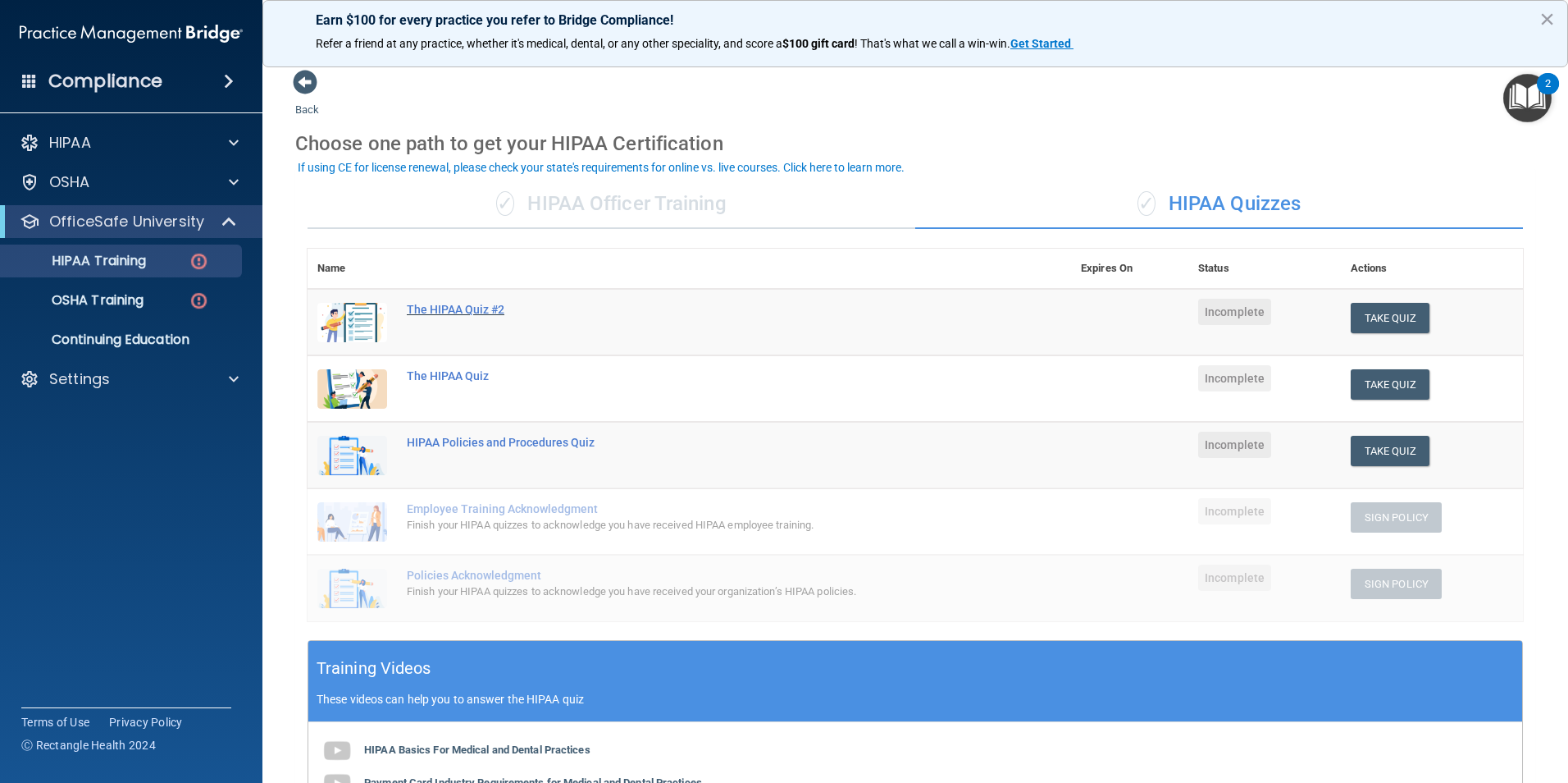
click at [442, 310] on div "The HIPAA Quiz #2" at bounding box center [698, 310] width 583 height 14
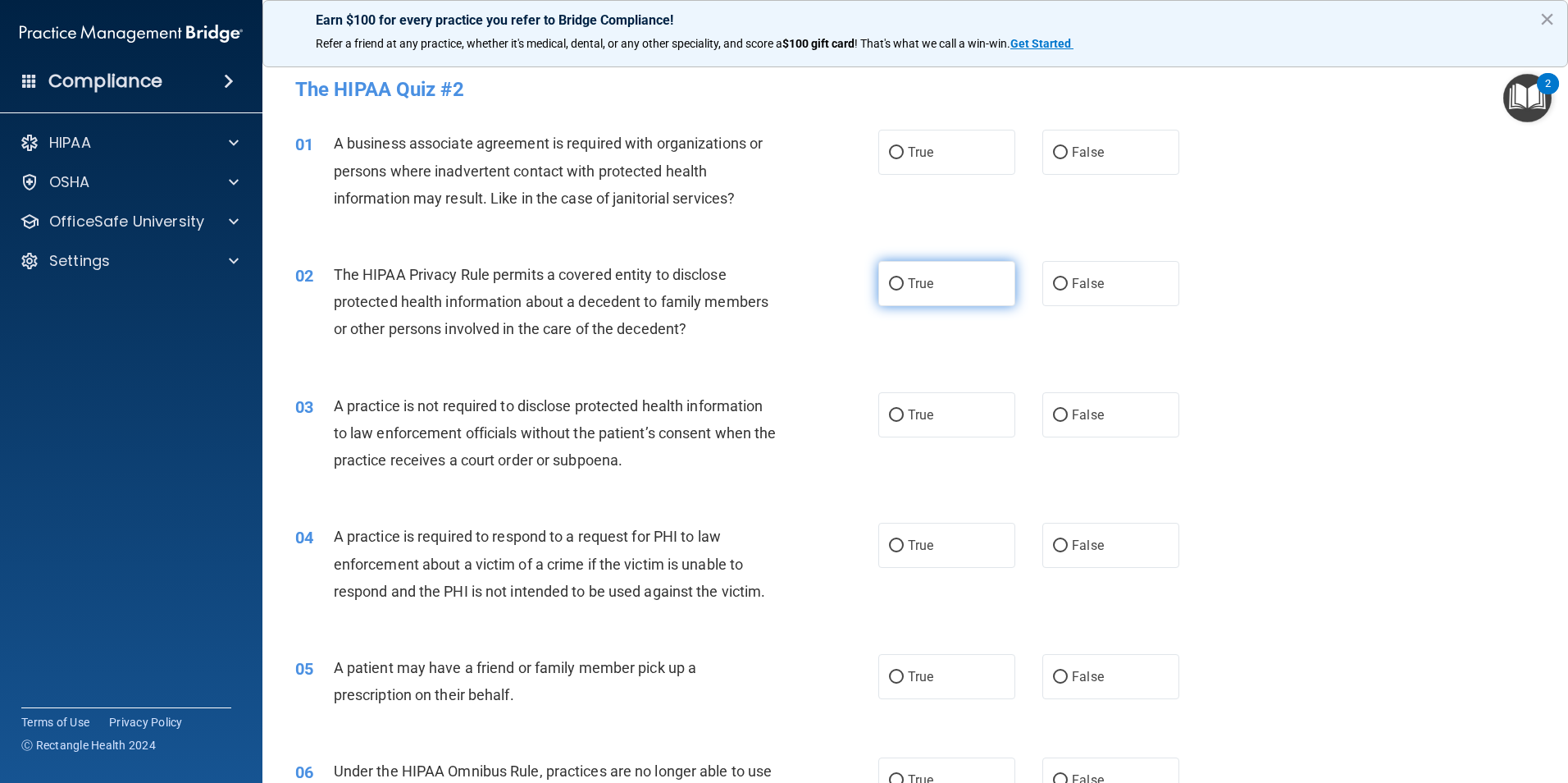
click at [959, 279] on label "True" at bounding box center [947, 284] width 137 height 45
click at [904, 279] on input "True" at bounding box center [896, 284] width 15 height 13
radio input "true"
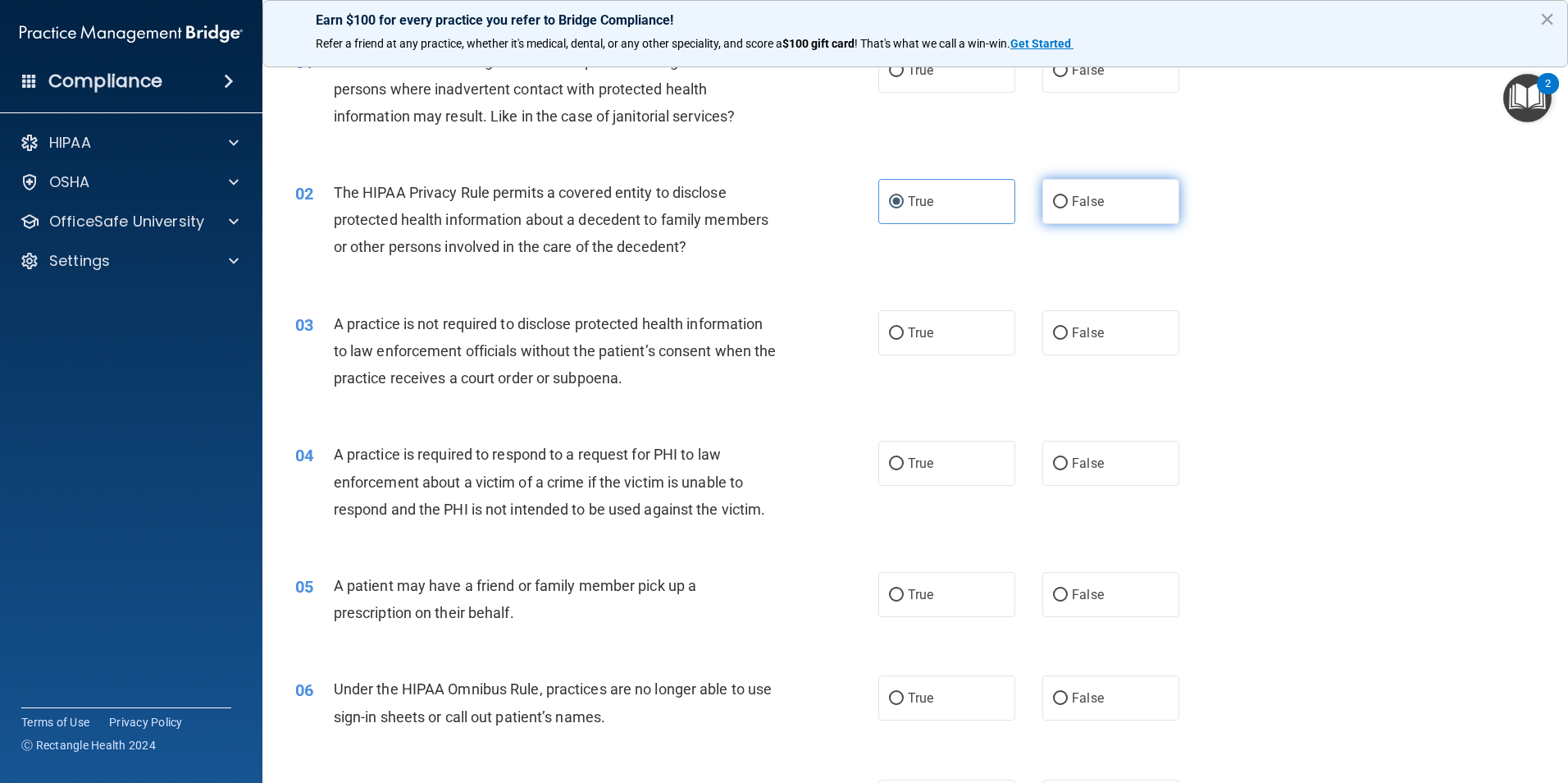
click at [1056, 209] on input "False" at bounding box center [1060, 202] width 15 height 13
radio input "true"
radio input "false"
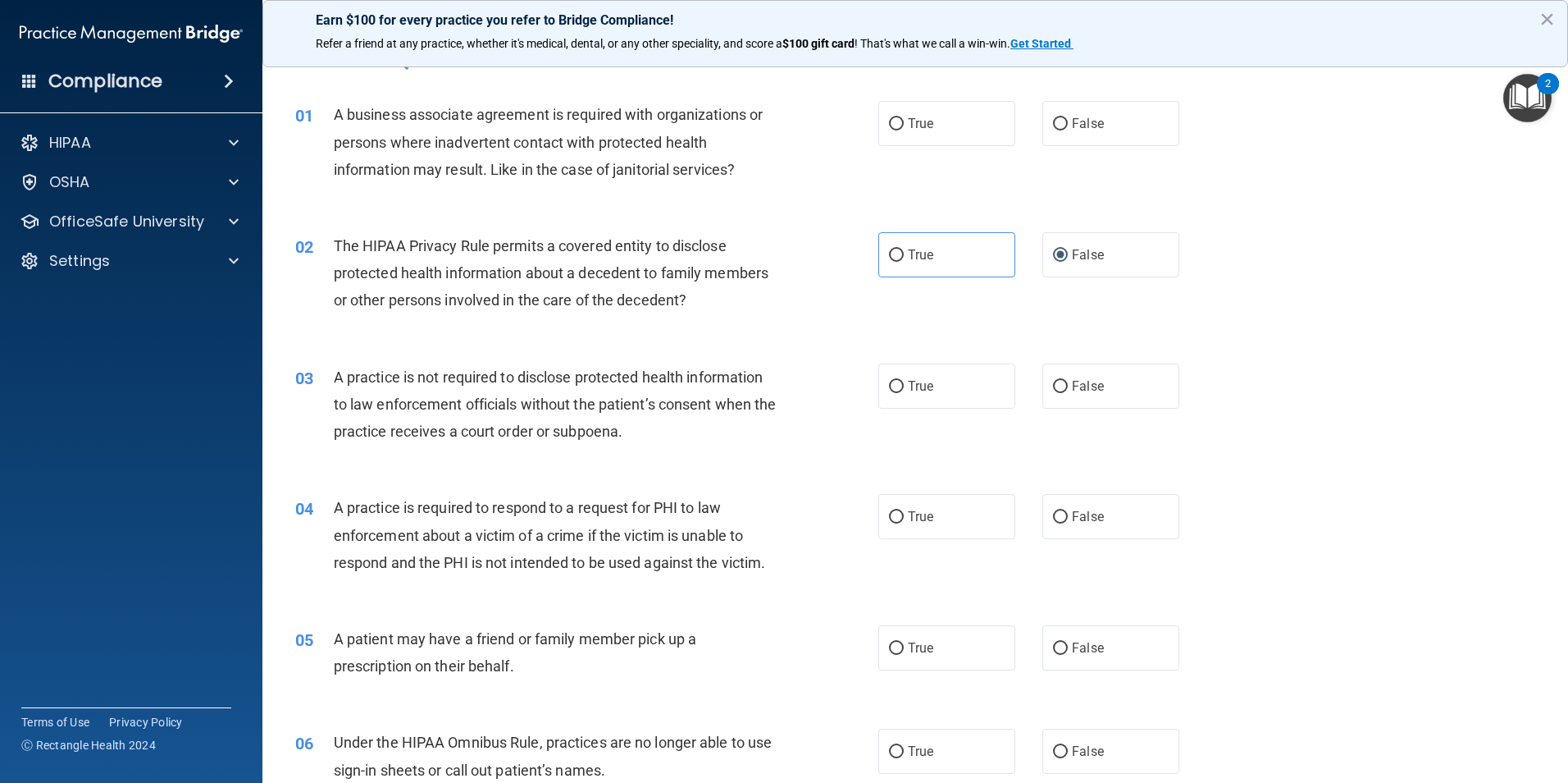
scroll to position [0, 0]
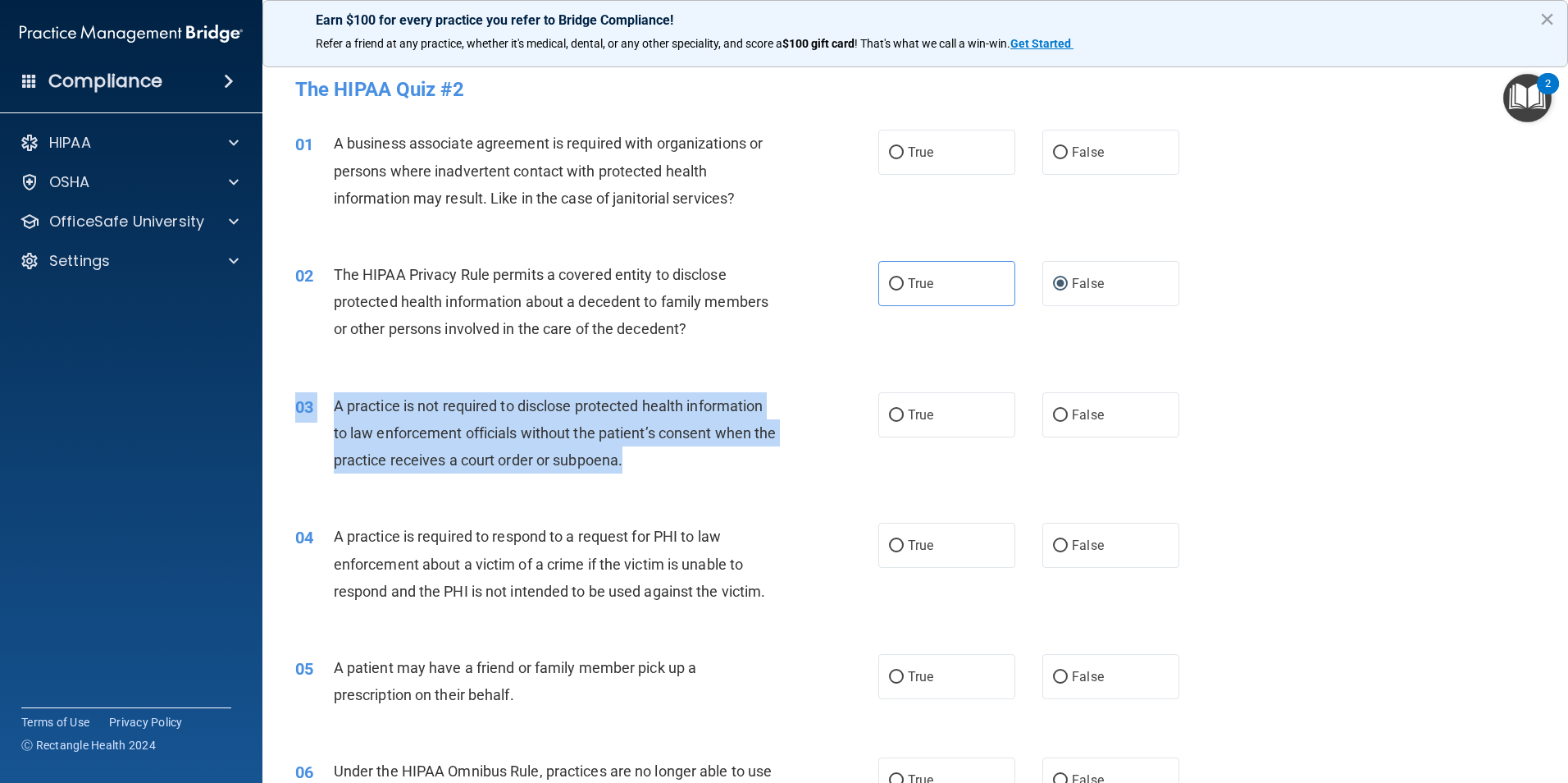
drag, startPoint x: 670, startPoint y: 460, endPoint x: 357, endPoint y: 389, distance: 321.0
click at [357, 389] on div "03 A practice is not required to disclose protected health information to law e…" at bounding box center [915, 437] width 1265 height 131
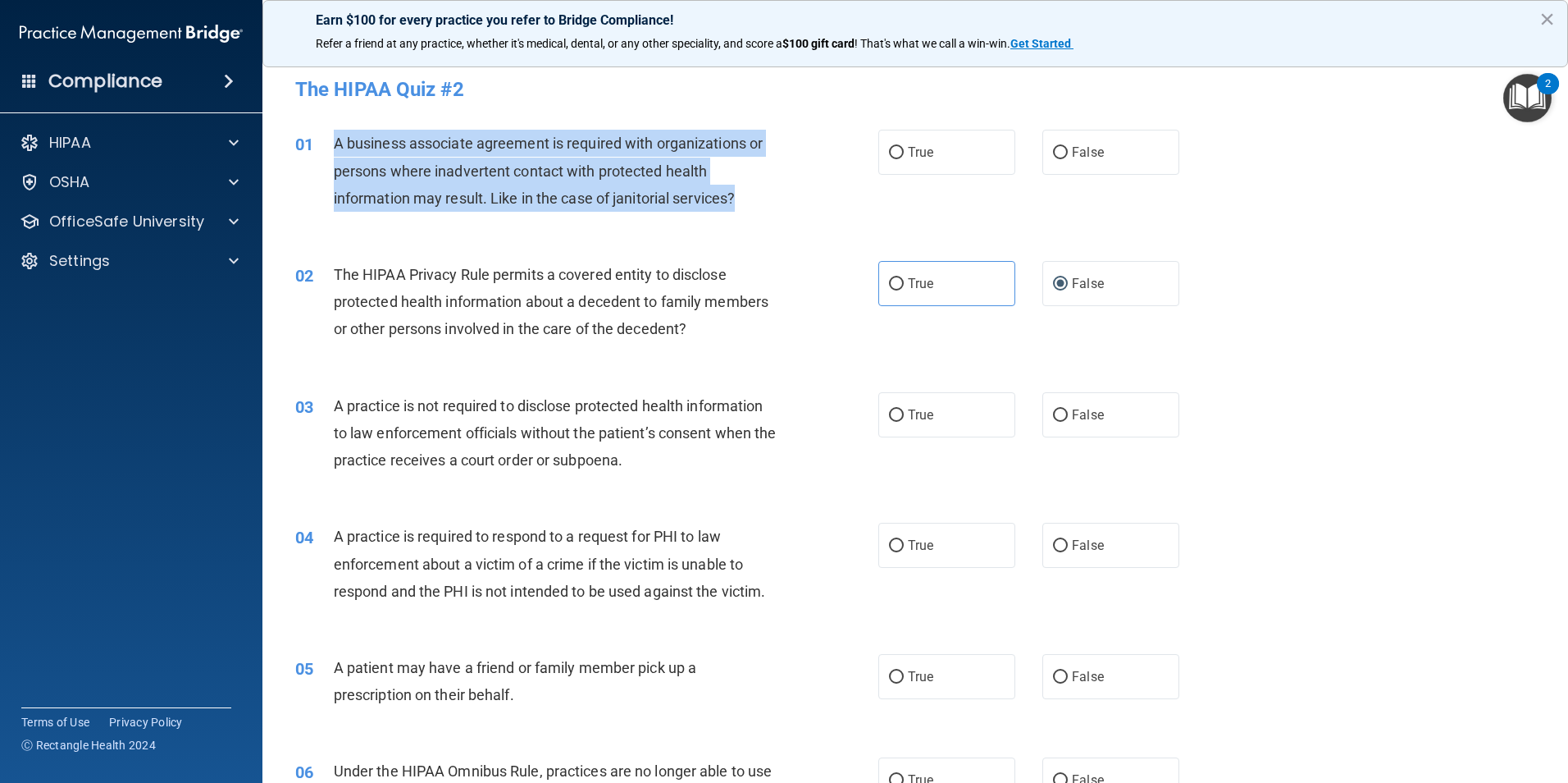
drag, startPoint x: 757, startPoint y: 202, endPoint x: 328, endPoint y: 143, distance: 433.0
click at [328, 143] on div "01 A business associate agreement is required with organizations or persons whe…" at bounding box center [586, 174] width 632 height 90
copy div "A business associate agreement is required with organizations or persons where …"
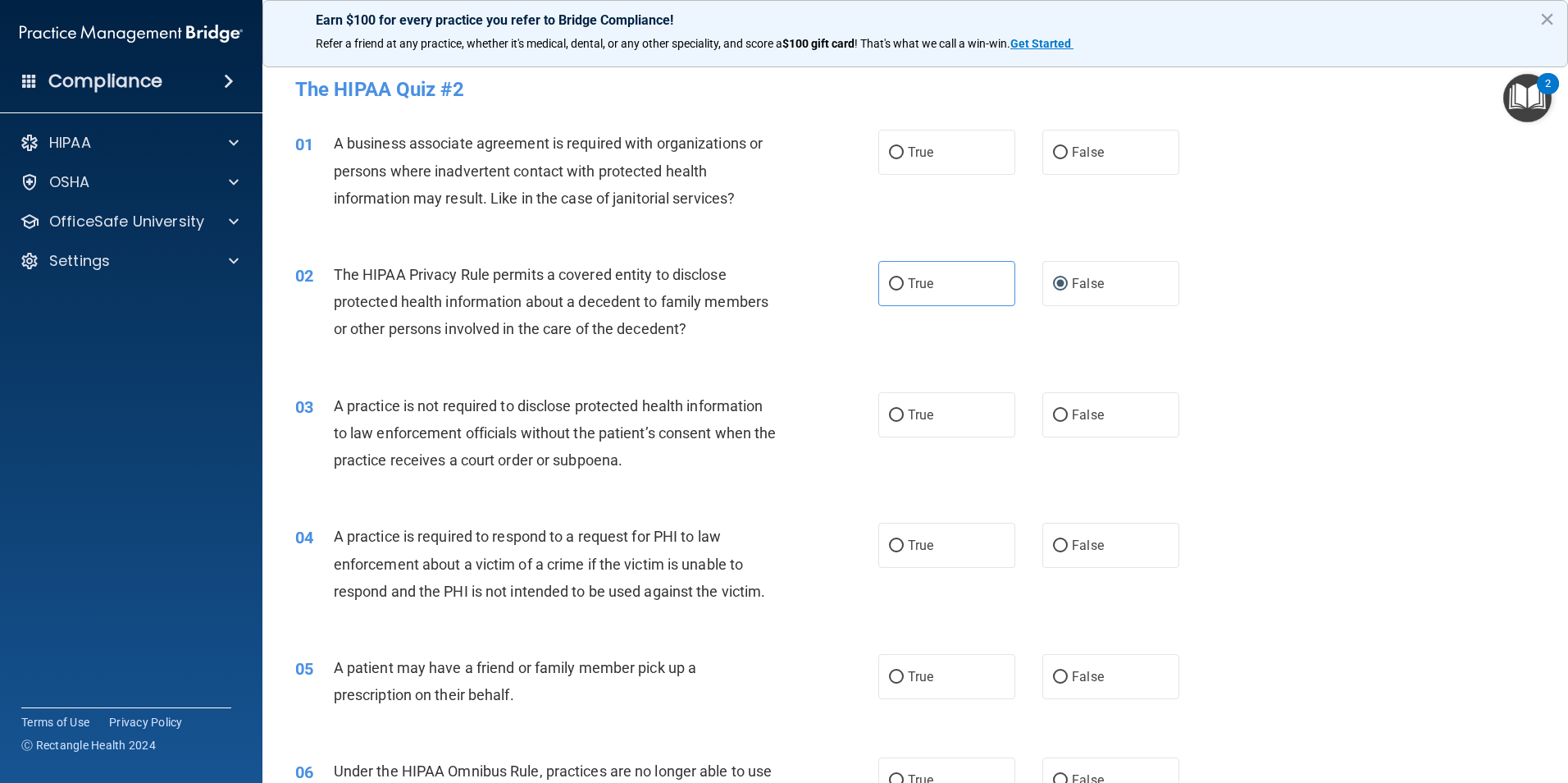
click at [452, 230] on div "01 A business associate agreement is required with organizations or persons whe…" at bounding box center [915, 174] width 1265 height 131
click at [906, 140] on label "True" at bounding box center [947, 152] width 137 height 45
click at [904, 147] on input "True" at bounding box center [896, 153] width 15 height 13
radio input "true"
click at [1368, 402] on div "03 A practice is not required to disclose protected health information to law e…" at bounding box center [915, 437] width 1265 height 131
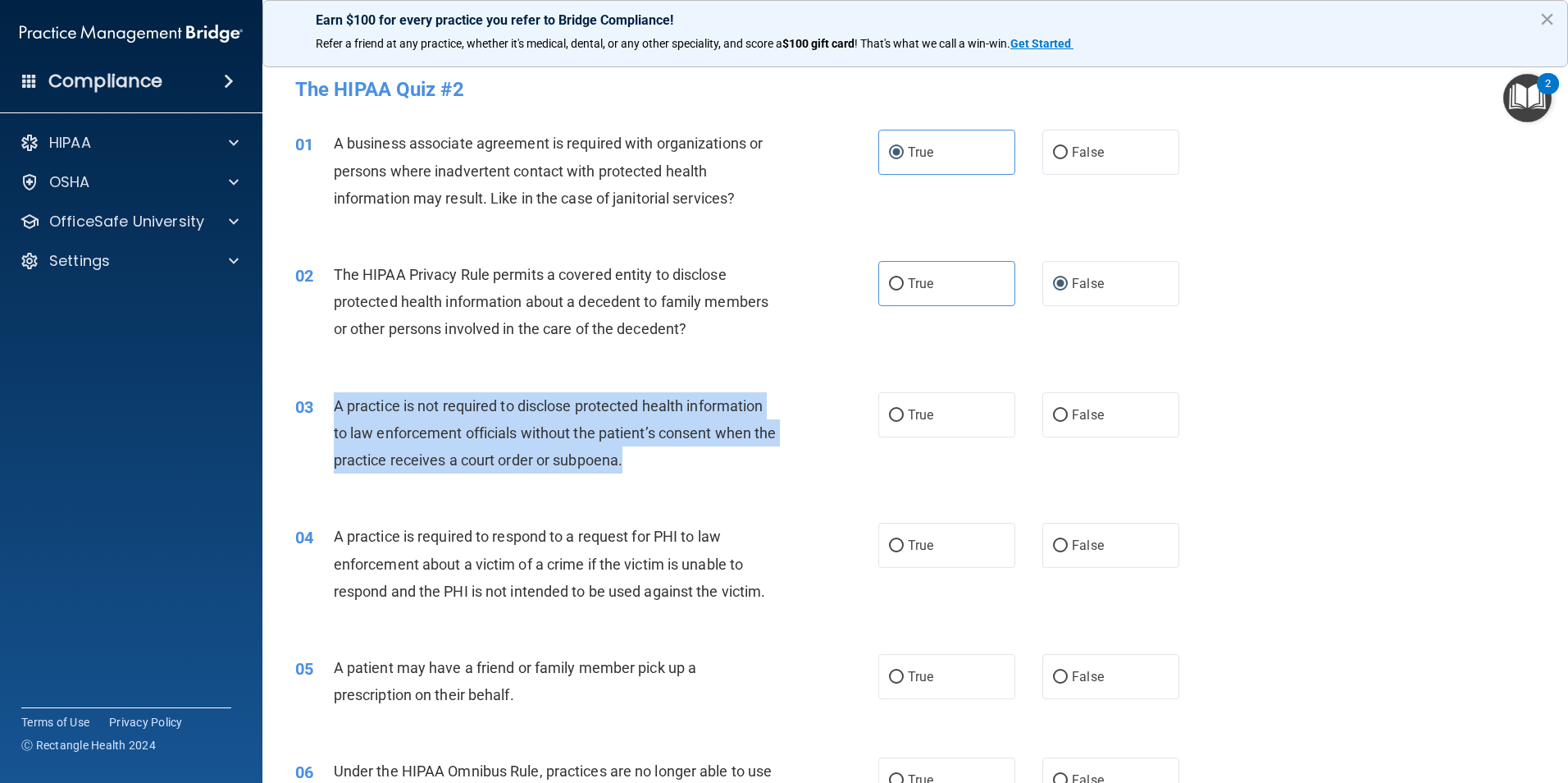
drag, startPoint x: 707, startPoint y: 453, endPoint x: 330, endPoint y: 409, distance: 379.6
click at [330, 409] on div "03 A practice is not required to disclose protected health information to law e…" at bounding box center [586, 437] width 632 height 90
drag, startPoint x: 330, startPoint y: 409, endPoint x: 358, endPoint y: 409, distance: 28.0
copy div "A practice is not required to disclose protected health information to law enfo…"
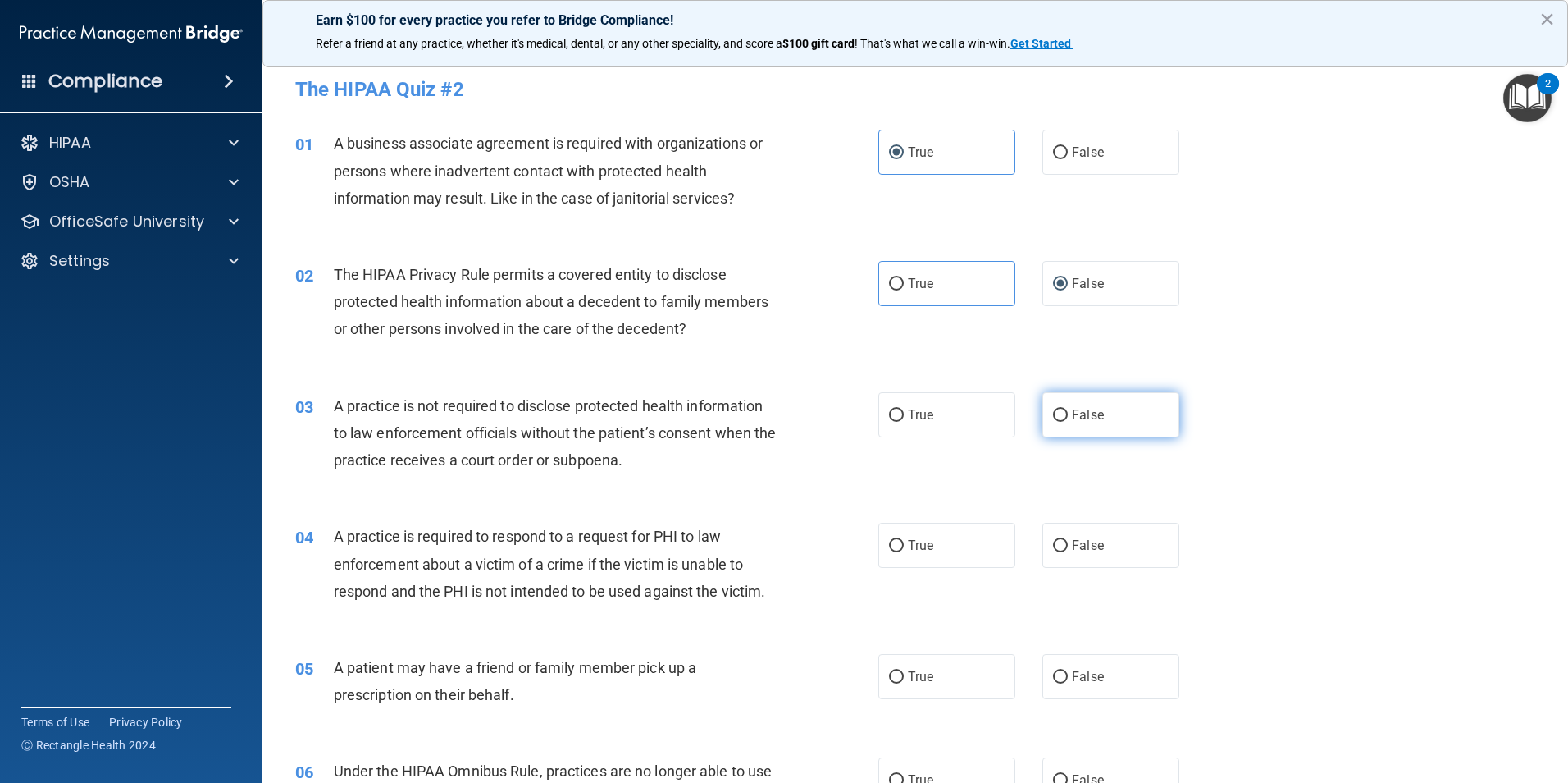
click at [1072, 422] on span "False" at bounding box center [1087, 415] width 32 height 16
click at [1068, 422] on input "False" at bounding box center [1060, 416] width 15 height 13
radio input "true"
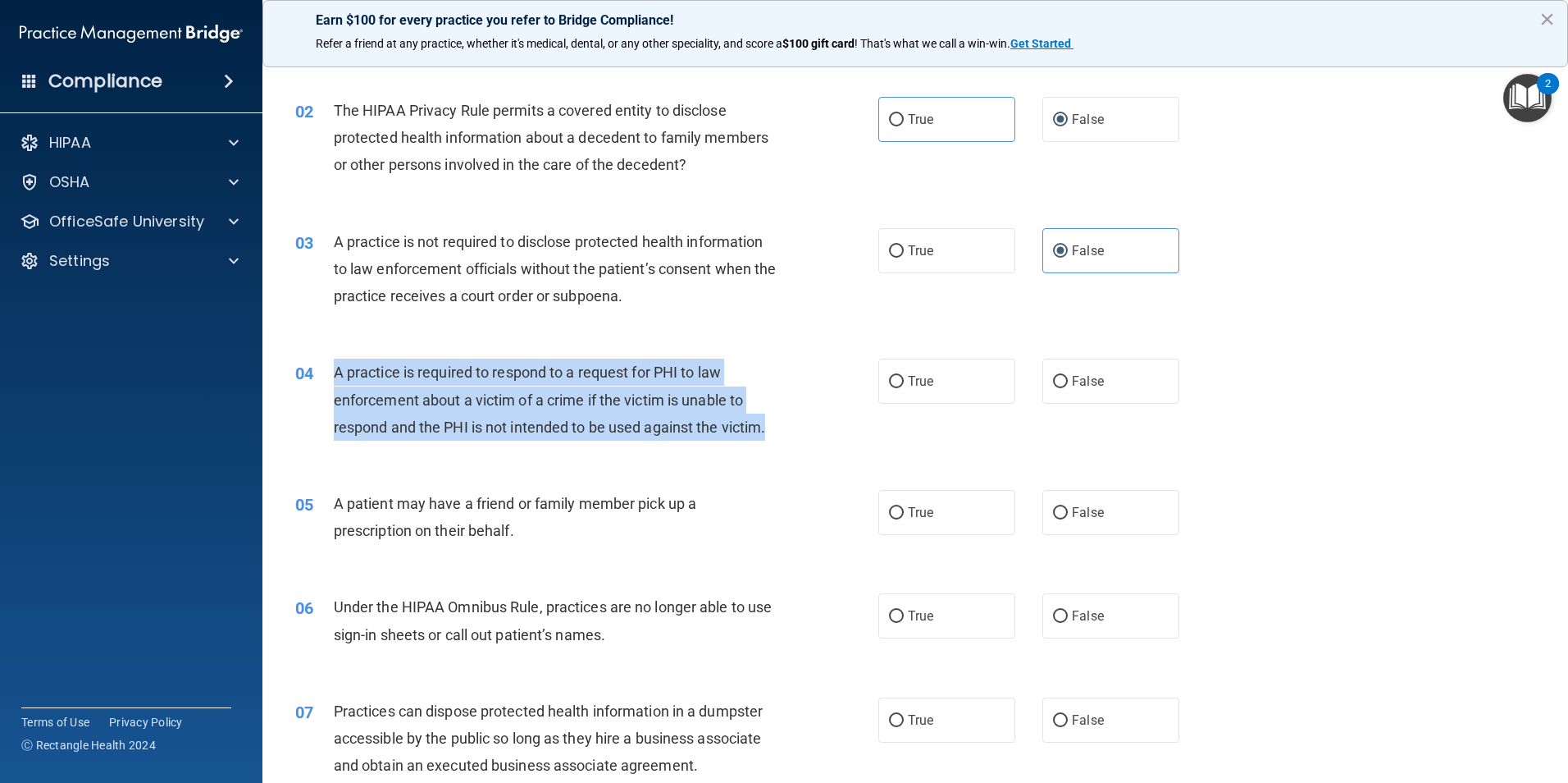
drag, startPoint x: 783, startPoint y: 422, endPoint x: 337, endPoint y: 368, distance: 449.3
click at [337, 368] on div "A practice is required to respond to a request for PHI to law enforcement about…" at bounding box center [562, 399] width 456 height 82
drag, startPoint x: 337, startPoint y: 368, endPoint x: 379, endPoint y: 384, distance: 44.9
copy span "A practice is required to respond to a request for PHI to law enforcement about…"
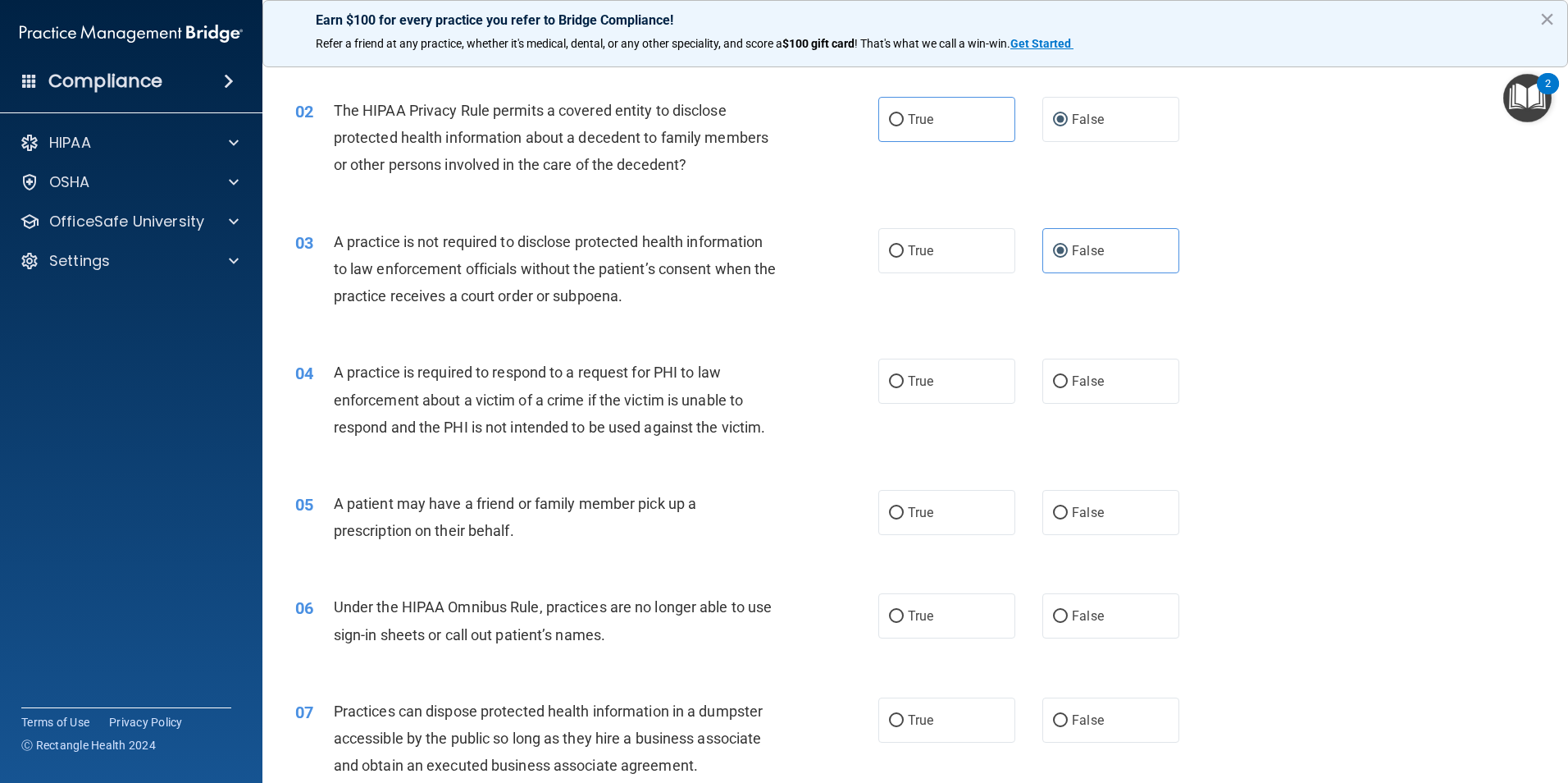
click at [1384, 426] on div "04 A practice is required to respond to a request for PHI to law enforcement ab…" at bounding box center [915, 403] width 1265 height 131
click at [908, 384] on span "True" at bounding box center [920, 381] width 25 height 16
click at [904, 384] on input "True" at bounding box center [896, 382] width 15 height 13
radio input "true"
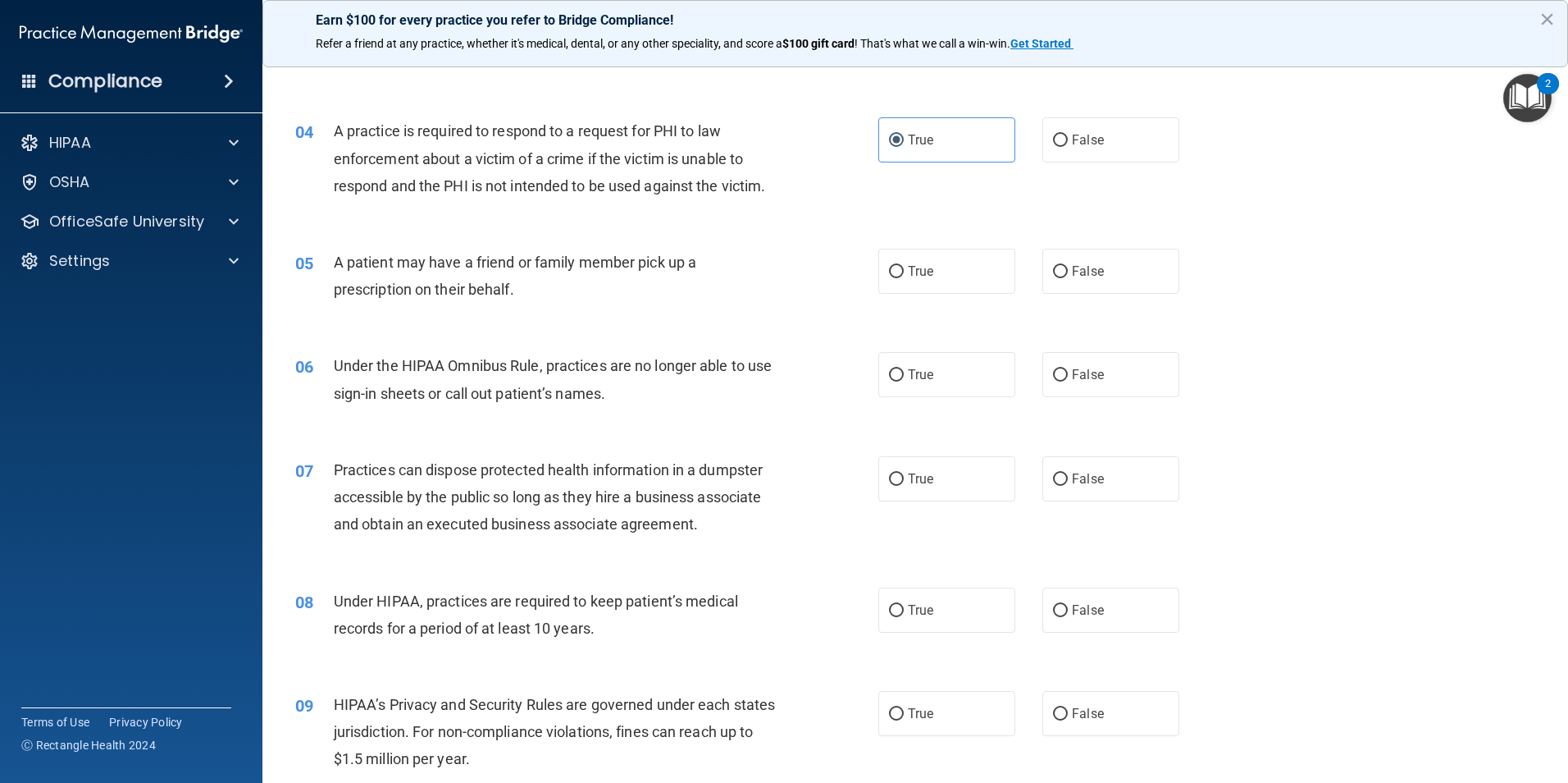
scroll to position [410, 0]
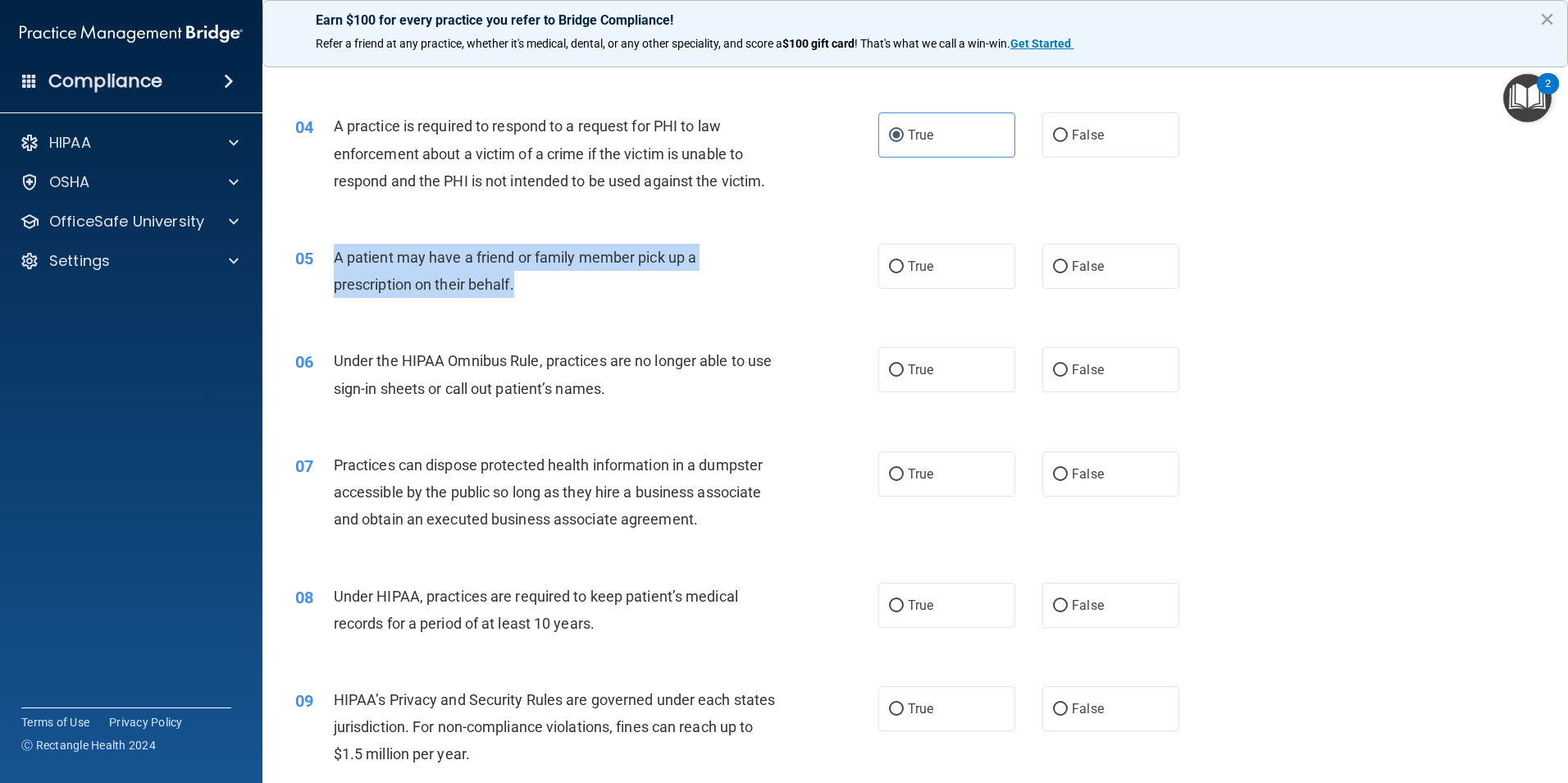
drag, startPoint x: 522, startPoint y: 281, endPoint x: 328, endPoint y: 252, distance: 196.2
click at [328, 252] on div "05 A patient may have a friend or family member pick up a prescription on their…" at bounding box center [586, 275] width 632 height 62
drag, startPoint x: 328, startPoint y: 252, endPoint x: 446, endPoint y: 265, distance: 118.7
copy div "A patient may have a friend or family member pick up a prescription on their be…"
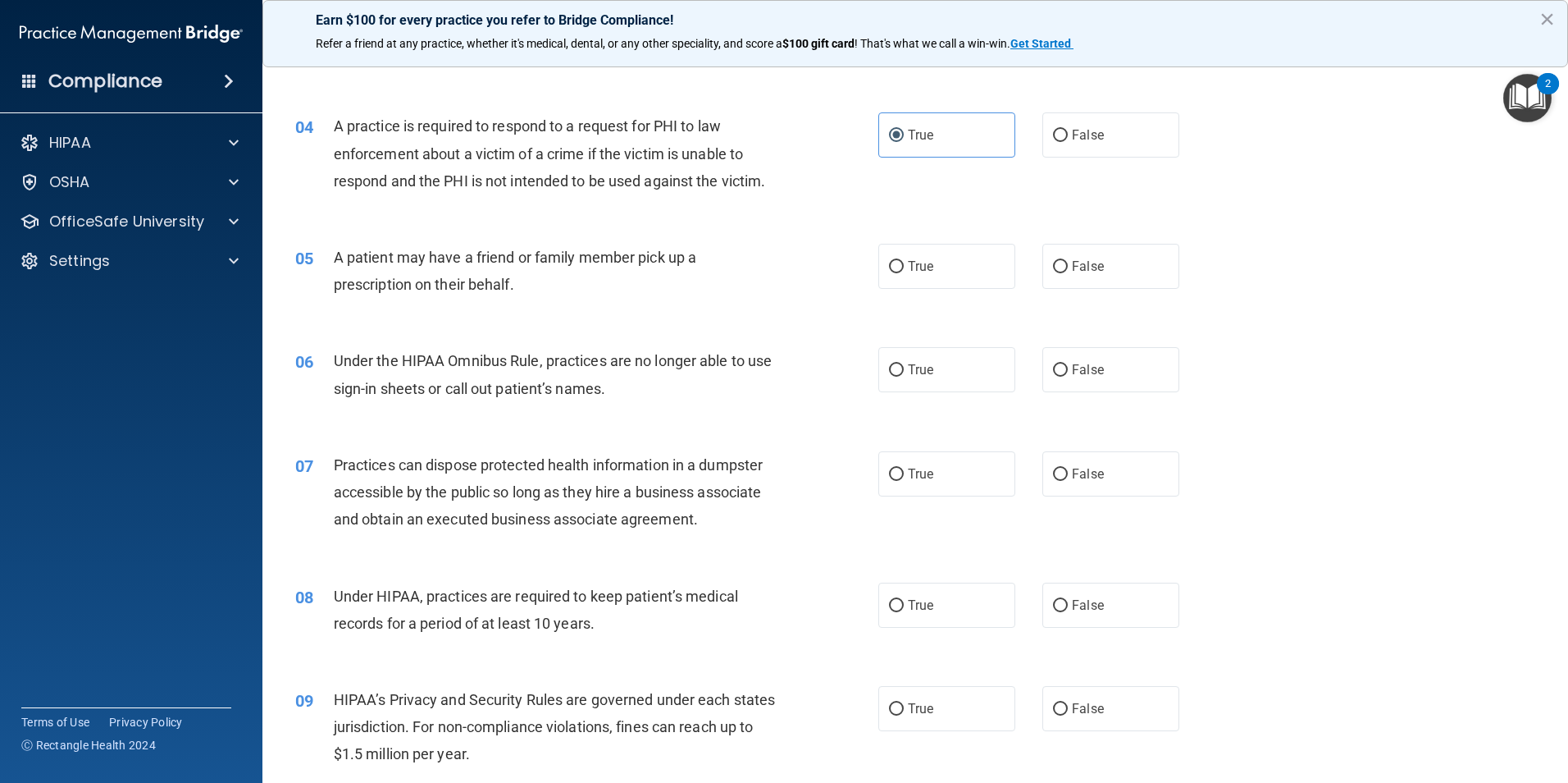
click at [1218, 487] on div "07 Practices can dispose protected health information in a dumpster accessible …" at bounding box center [915, 496] width 1265 height 131
click at [943, 269] on label "True" at bounding box center [947, 266] width 137 height 45
click at [904, 269] on input "True" at bounding box center [896, 267] width 15 height 13
radio input "true"
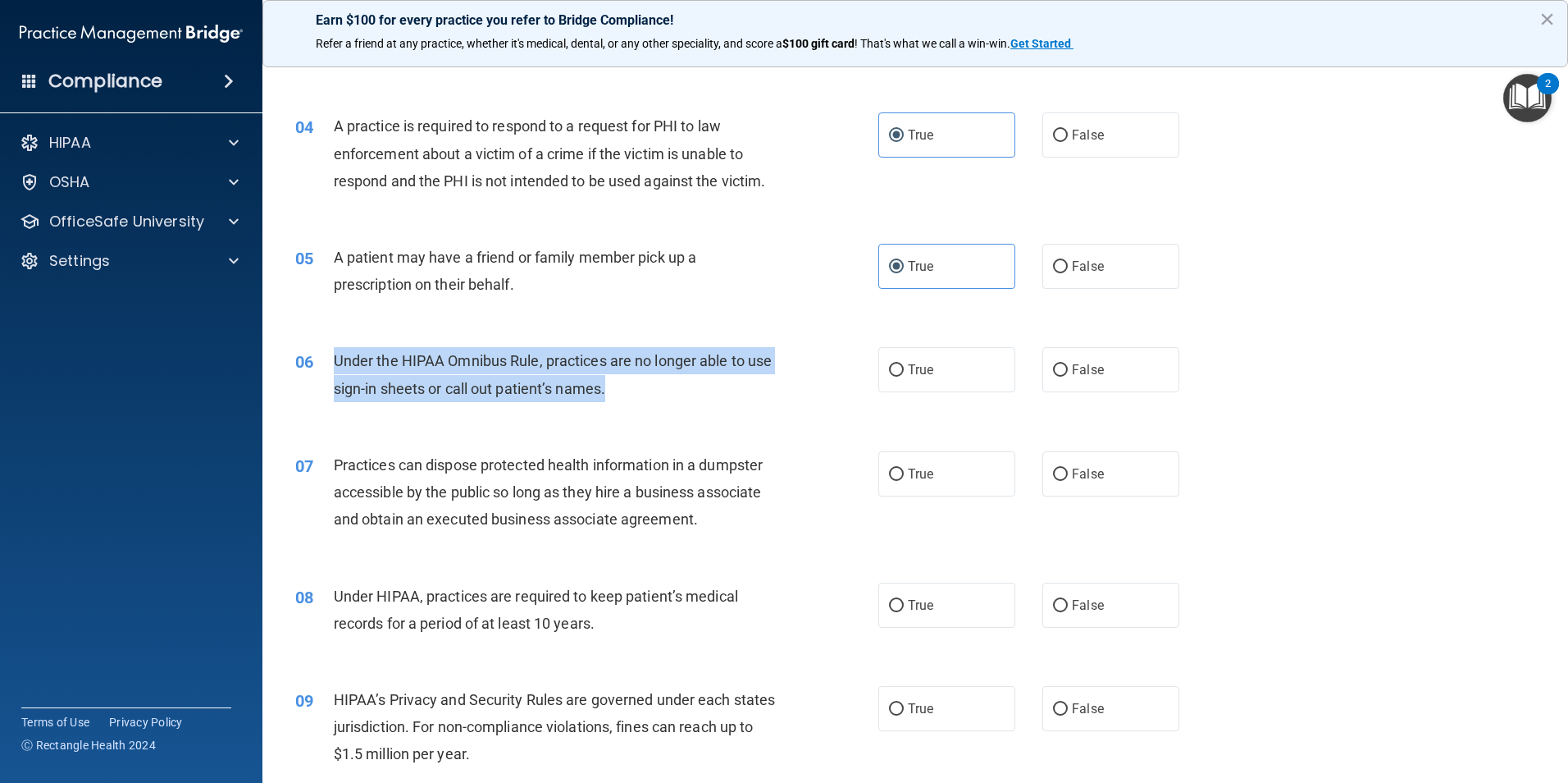
drag, startPoint x: 640, startPoint y: 392, endPoint x: 326, endPoint y: 347, distance: 317.2
click at [326, 347] on div "06 Under the HIPAA Omnibus Rule, practices are no longer able to use sign-in sh…" at bounding box center [586, 378] width 632 height 62
drag, startPoint x: 326, startPoint y: 347, endPoint x: 357, endPoint y: 367, distance: 36.9
copy div "Under the HIPAA Omnibus Rule, practices are no longer able to use sign-in sheet…"
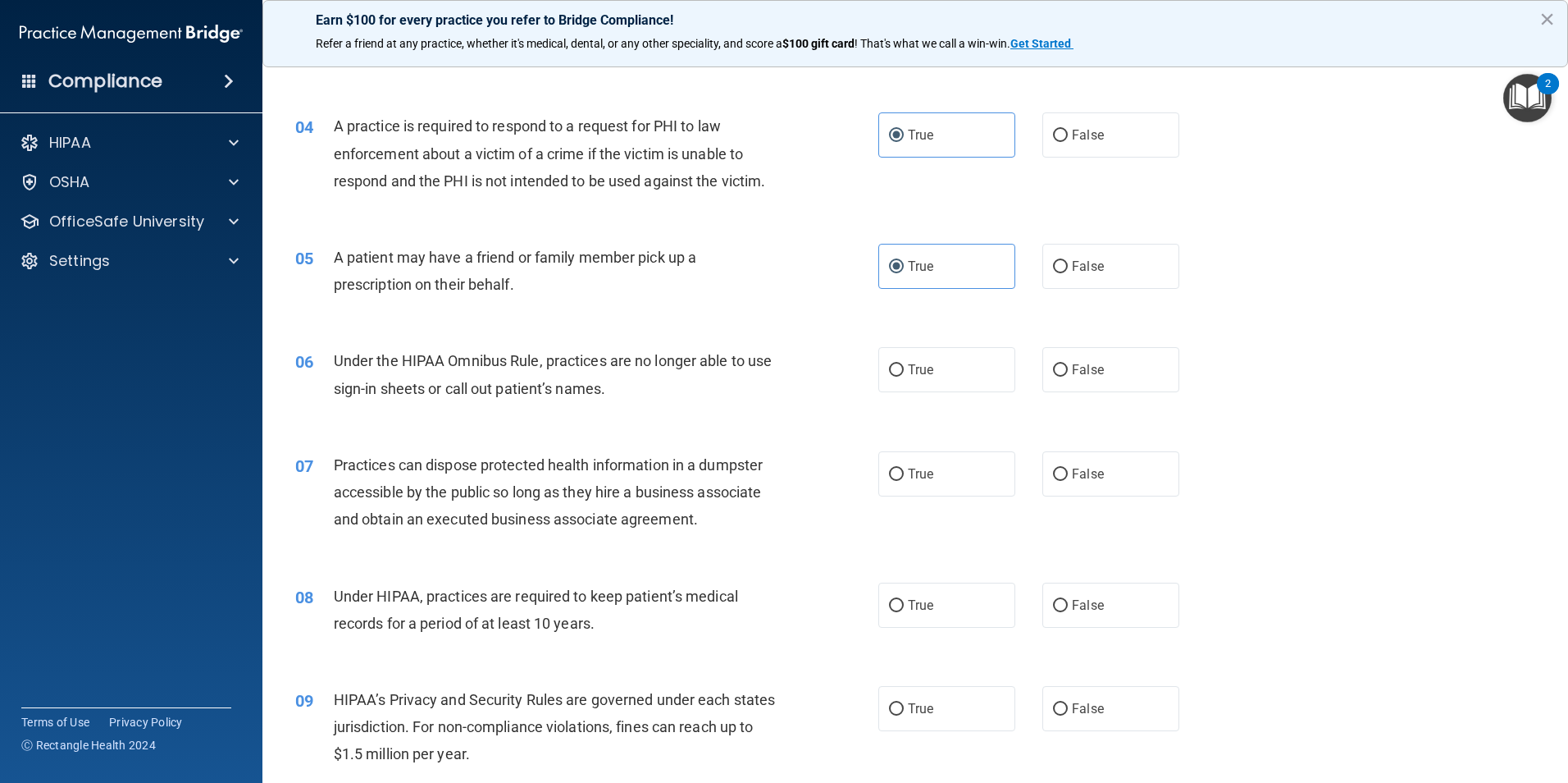
click at [1311, 320] on div "05 A patient may have a friend or family member pick up a prescription on their…" at bounding box center [915, 275] width 1265 height 103
click at [1034, 375] on div "True False" at bounding box center [1043, 369] width 329 height 45
click at [1082, 368] on span "False" at bounding box center [1087, 370] width 32 height 16
click at [1068, 368] on input "False" at bounding box center [1060, 370] width 15 height 13
radio input "true"
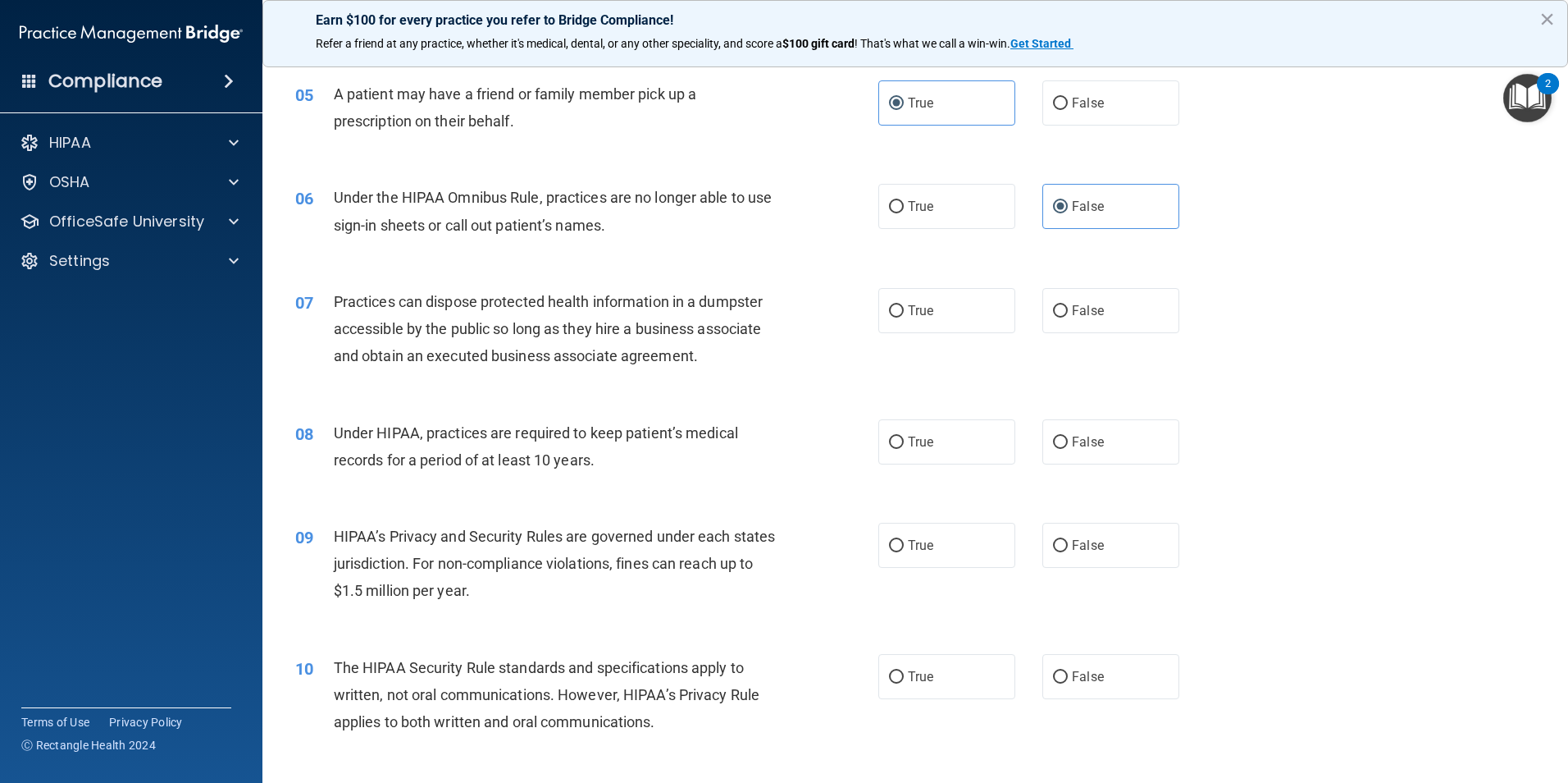
scroll to position [574, 0]
click at [1079, 295] on label "False" at bounding box center [1111, 310] width 137 height 45
click at [1068, 304] on input "False" at bounding box center [1060, 310] width 15 height 13
radio input "true"
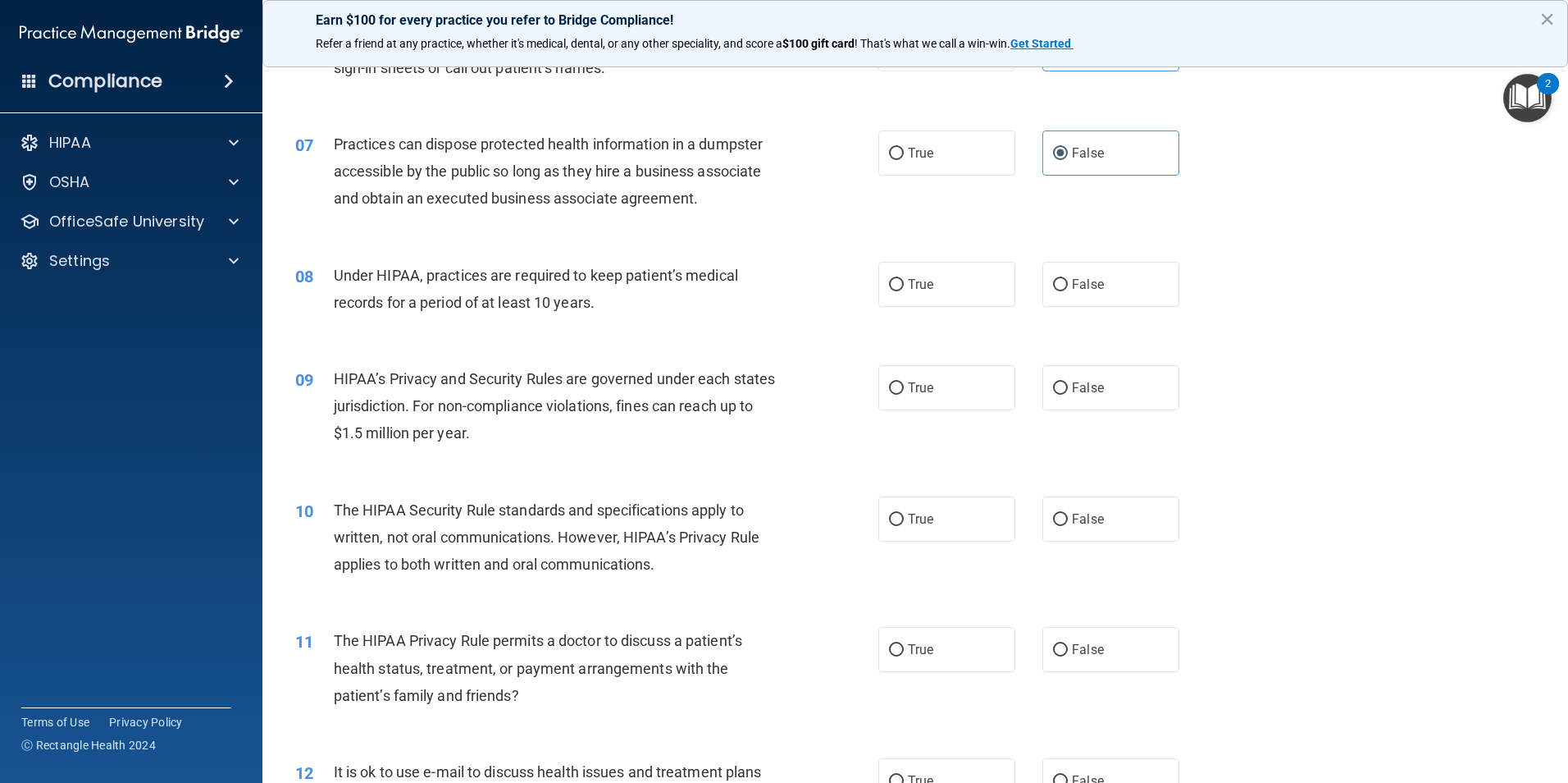
scroll to position [738, 0]
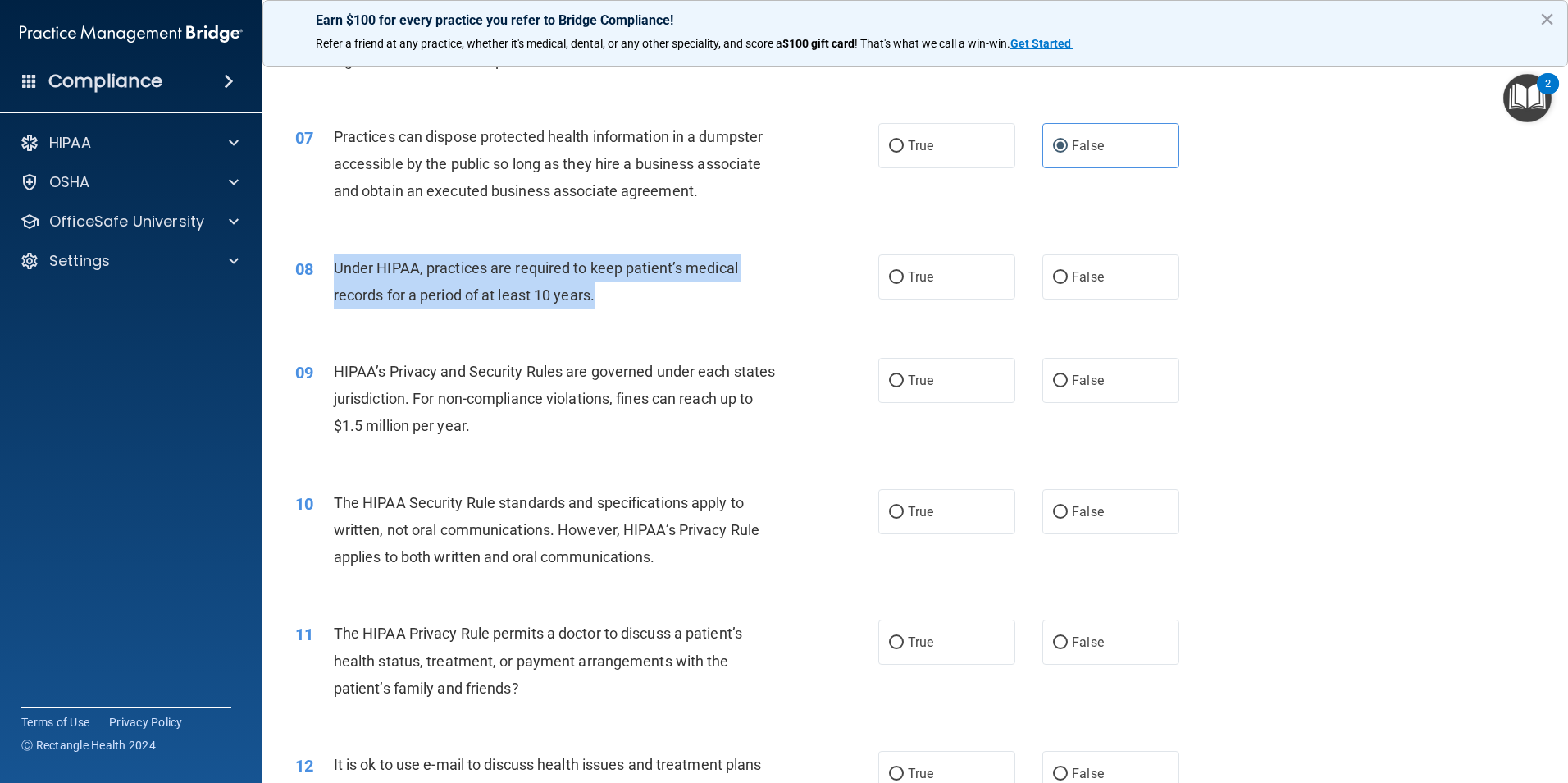
drag, startPoint x: 601, startPoint y: 301, endPoint x: 337, endPoint y: 268, distance: 266.1
click at [337, 268] on div "Under HIPAA, practices are required to keep patient’s medical records for a per…" at bounding box center [562, 282] width 456 height 54
drag, startPoint x: 337, startPoint y: 268, endPoint x: 381, endPoint y: 272, distance: 44.2
copy span "Under HIPAA, practices are required to keep patient’s medical records for a per…"
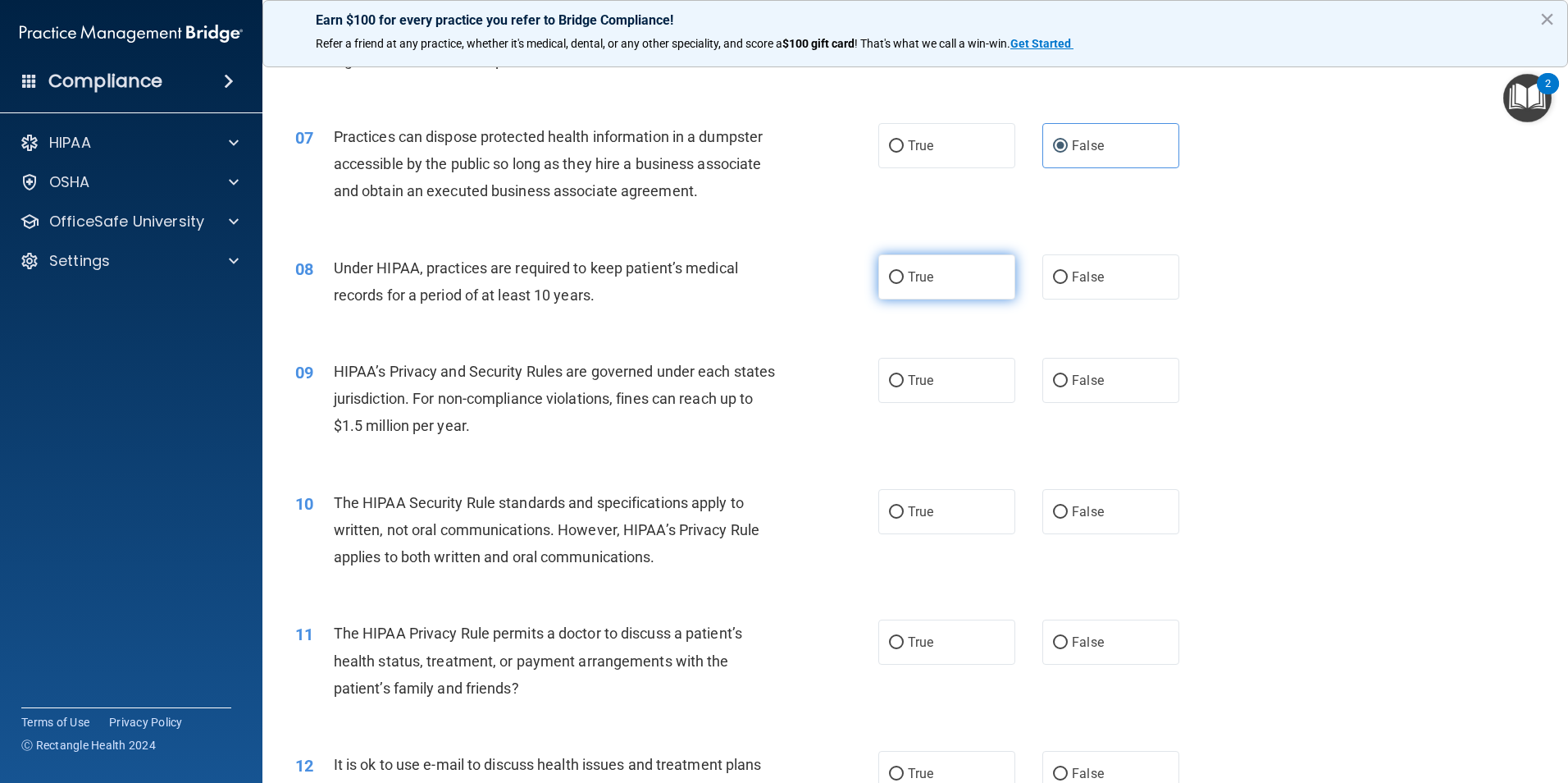
click at [925, 278] on span "True" at bounding box center [920, 277] width 25 height 16
click at [904, 278] on input "True" at bounding box center [896, 278] width 15 height 13
radio input "true"
click at [1283, 358] on div "09 HIPAA’s Privacy and Security Rules are governed under each states jurisdicti…" at bounding box center [915, 402] width 1265 height 131
click at [1097, 392] on label "False" at bounding box center [1111, 380] width 137 height 45
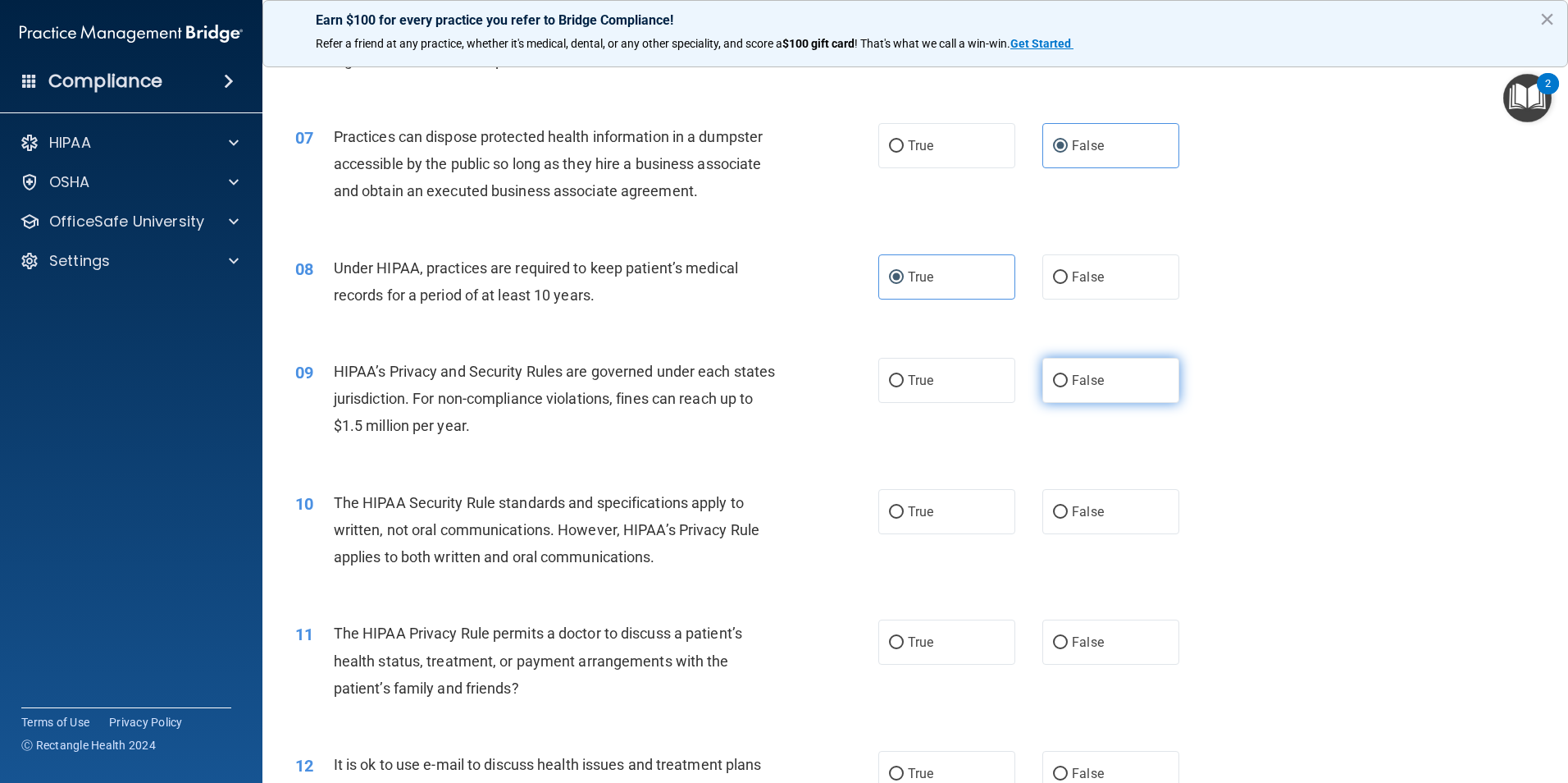
click at [1068, 388] on input "False" at bounding box center [1060, 381] width 15 height 13
radio input "true"
click at [1075, 289] on label "False" at bounding box center [1111, 277] width 137 height 45
click at [1068, 284] on input "False" at bounding box center [1060, 278] width 15 height 13
radio input "true"
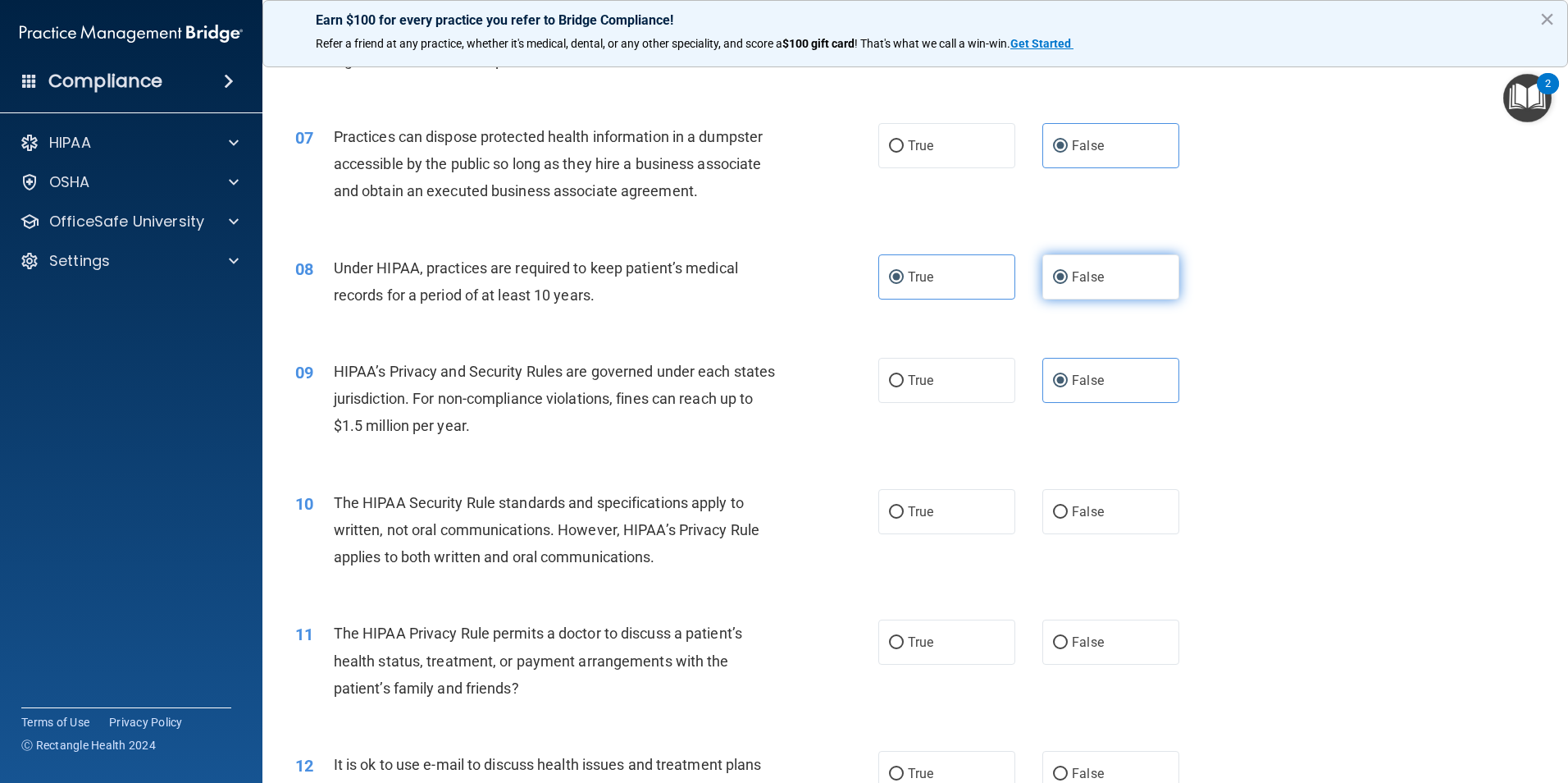
radio input "false"
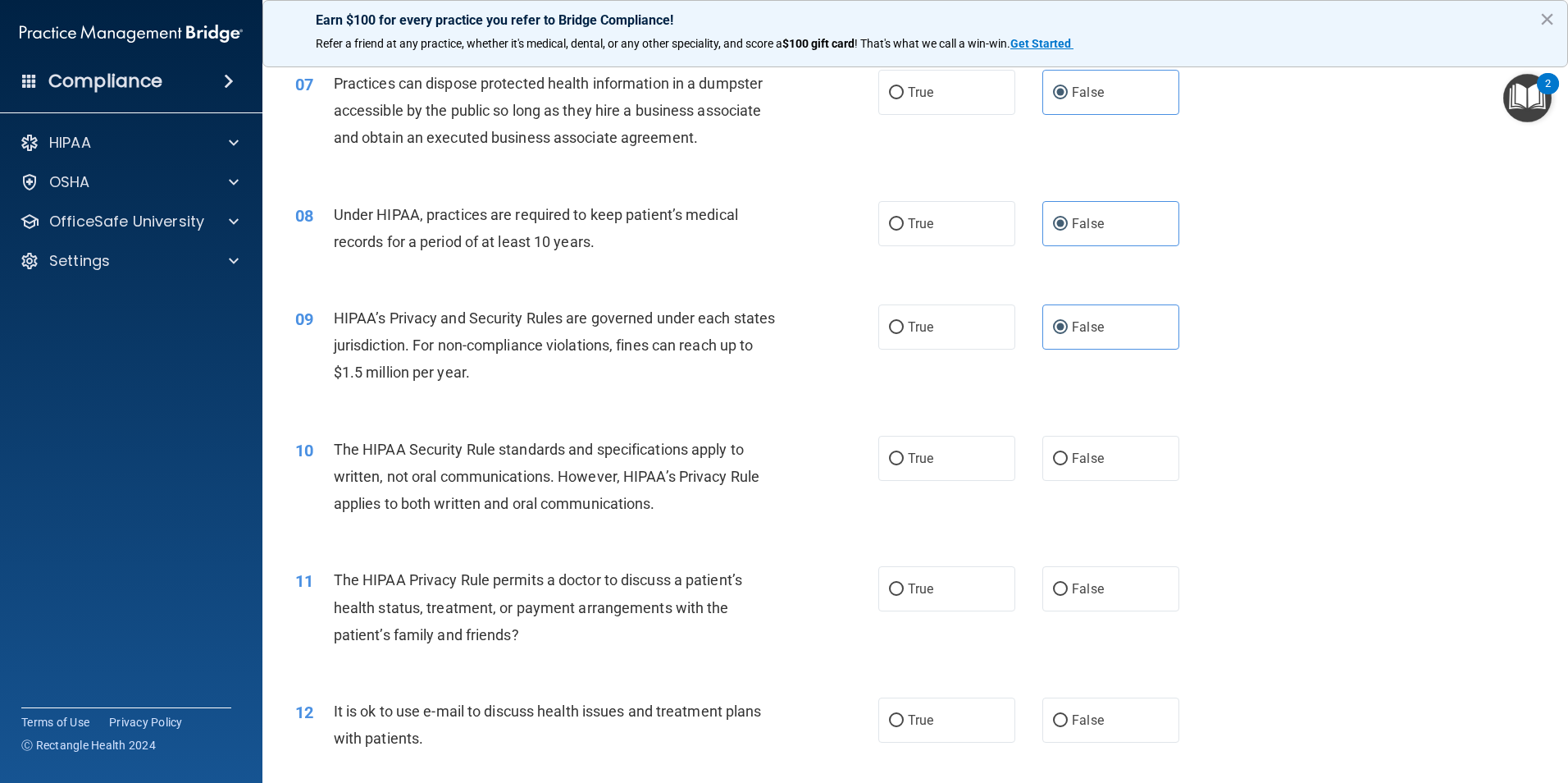
scroll to position [821, 0]
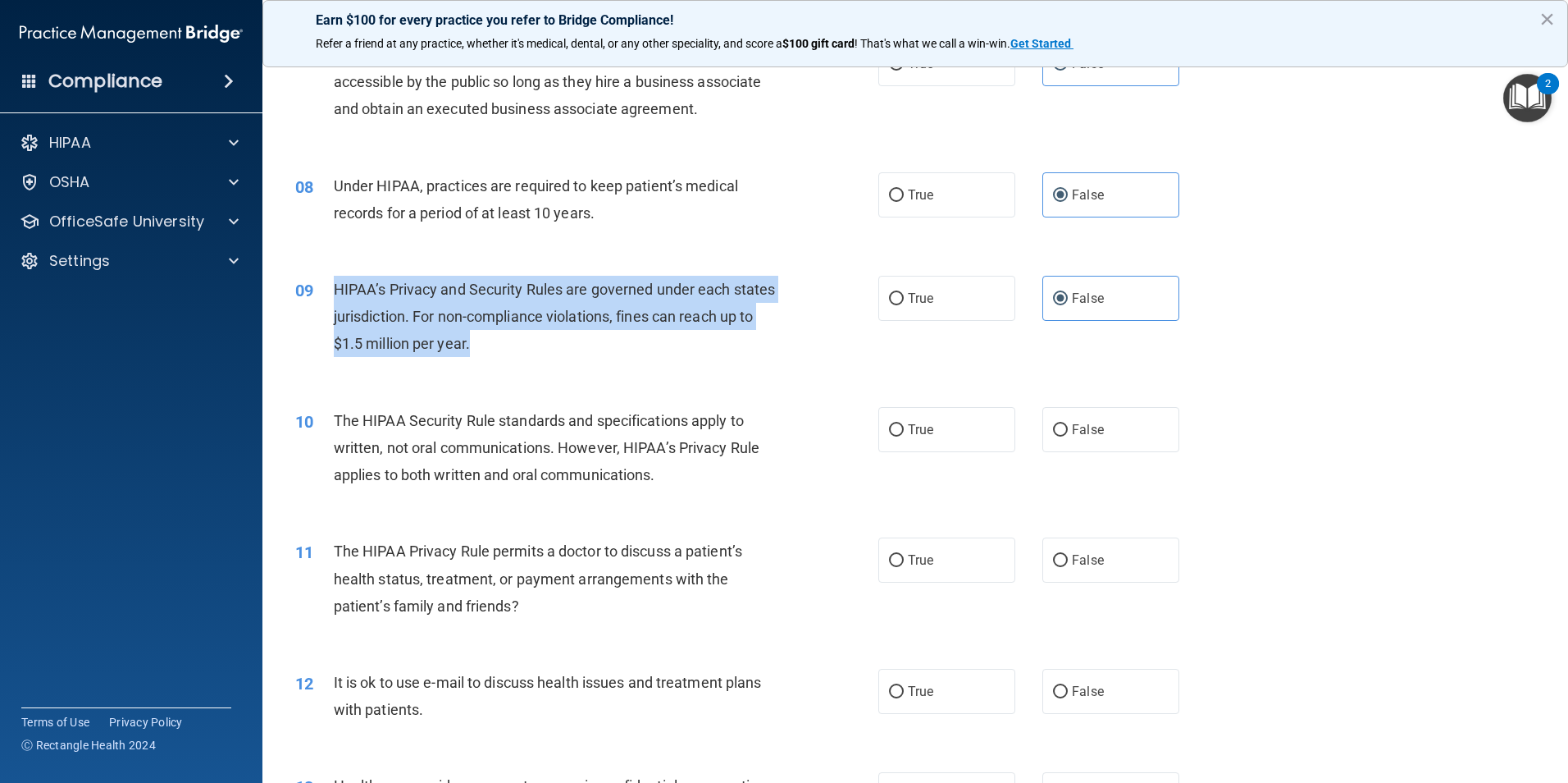
drag, startPoint x: 330, startPoint y: 287, endPoint x: 526, endPoint y: 362, distance: 209.9
click at [526, 362] on div "09 HIPAA’s Privacy and Security Rules are governed under each states jurisdicti…" at bounding box center [586, 321] width 632 height 90
drag, startPoint x: 526, startPoint y: 362, endPoint x: 470, endPoint y: 341, distance: 59.8
copy div "HIPAA’s Privacy and Security Rules are governed under each states jurisdiction.…"
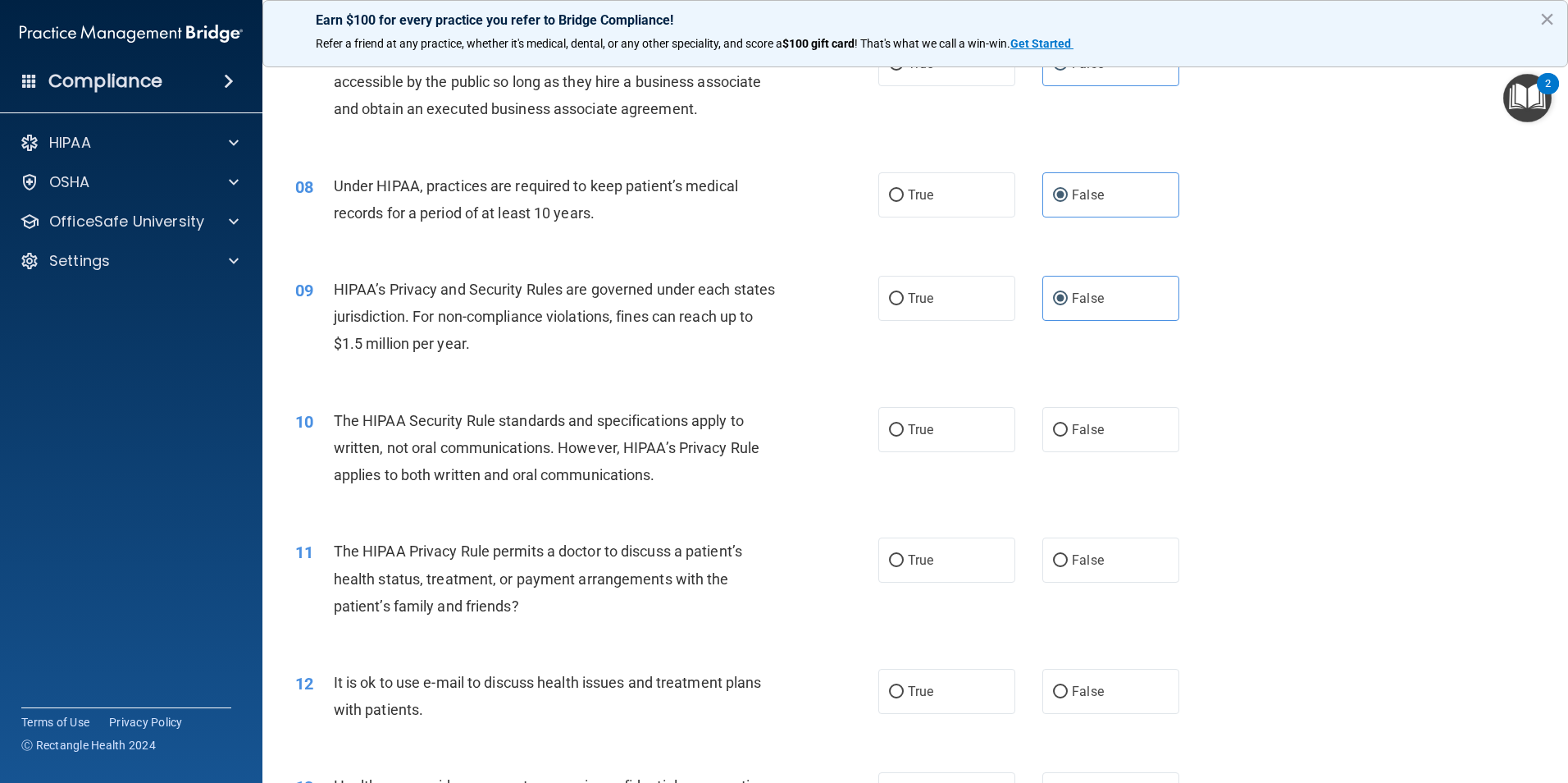
click at [1401, 496] on div "10 The HIPAA Security Rule standards and specifications apply to written, not o…" at bounding box center [915, 452] width 1265 height 131
click at [944, 321] on div "09 HIPAA’s Privacy and Security Rules are governed under each states jurisdicti…" at bounding box center [915, 321] width 1265 height 131
click at [939, 306] on label "True" at bounding box center [947, 298] width 137 height 45
click at [904, 305] on input "True" at bounding box center [896, 299] width 15 height 13
radio input "true"
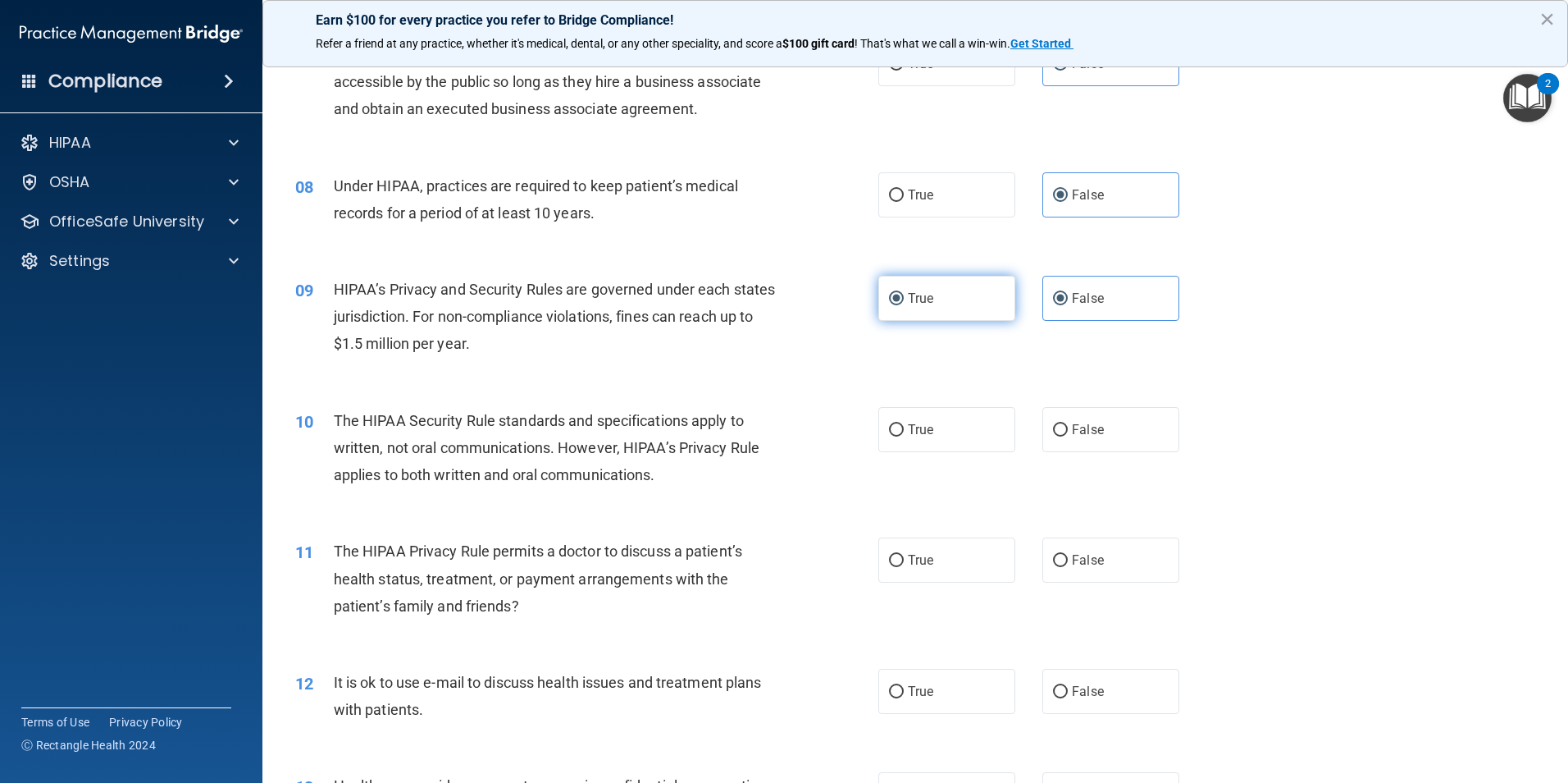
radio input "false"
click at [1362, 551] on div "11 The HIPAA Privacy Rule permits a doctor to discuss a patient’s health status…" at bounding box center [915, 582] width 1265 height 131
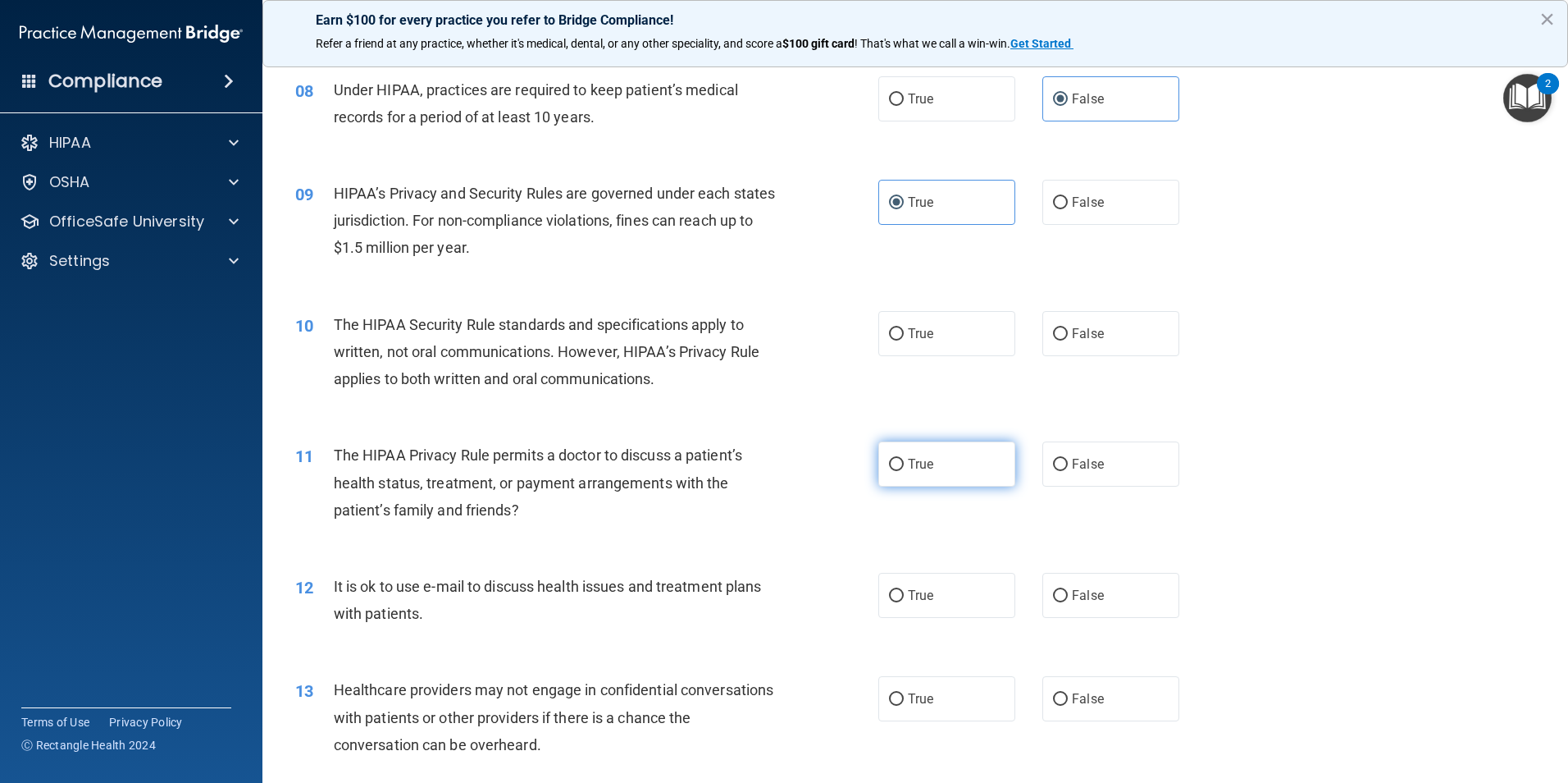
scroll to position [902, 0]
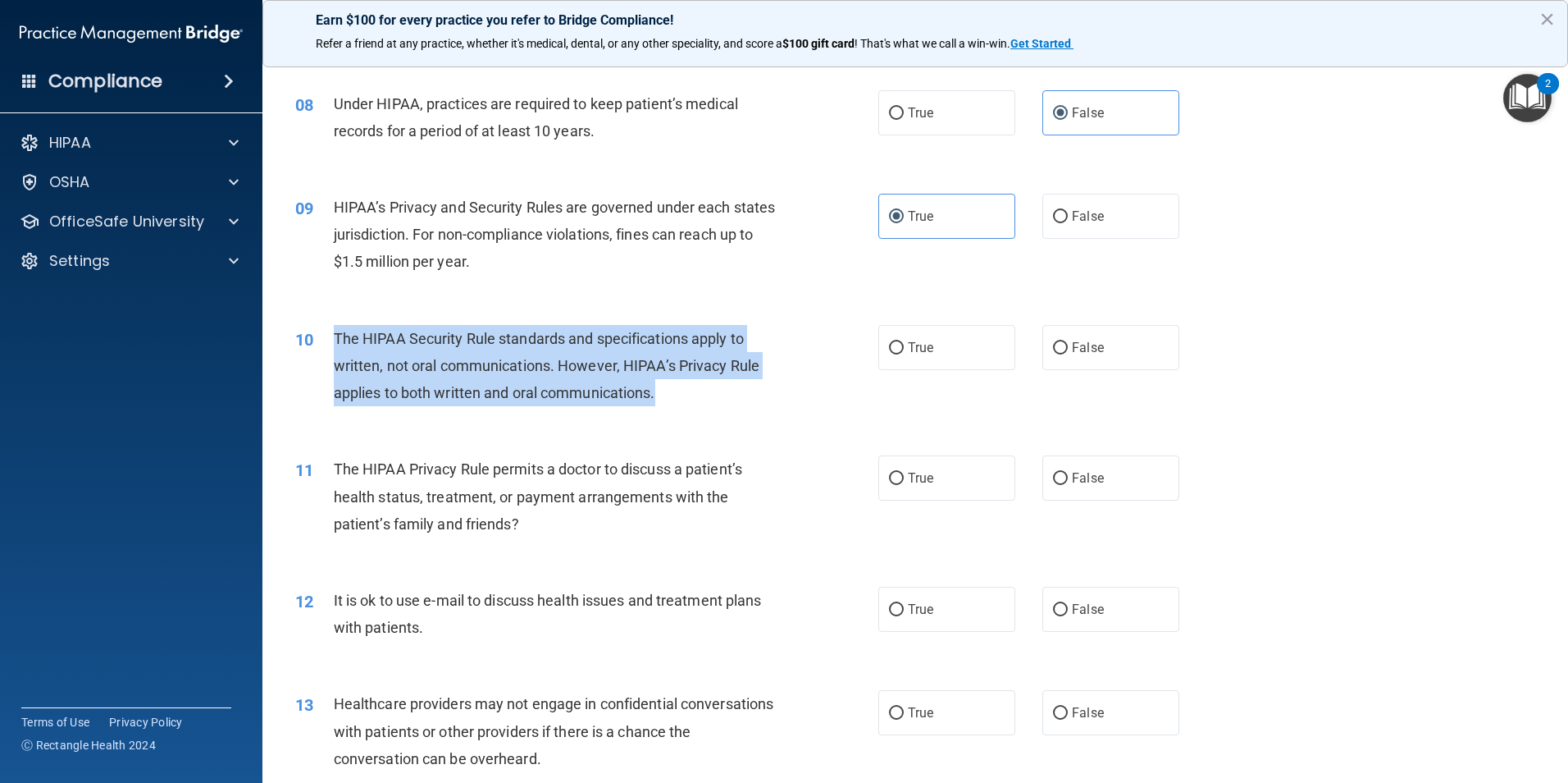
drag, startPoint x: 695, startPoint y: 397, endPoint x: 324, endPoint y: 341, distance: 375.2
click at [324, 341] on div "10 The HIPAA Security Rule standards and specifications apply to written, not o…" at bounding box center [586, 370] width 632 height 90
copy div "The HIPAA Security Rule standards and specifications apply to written, not oral…"
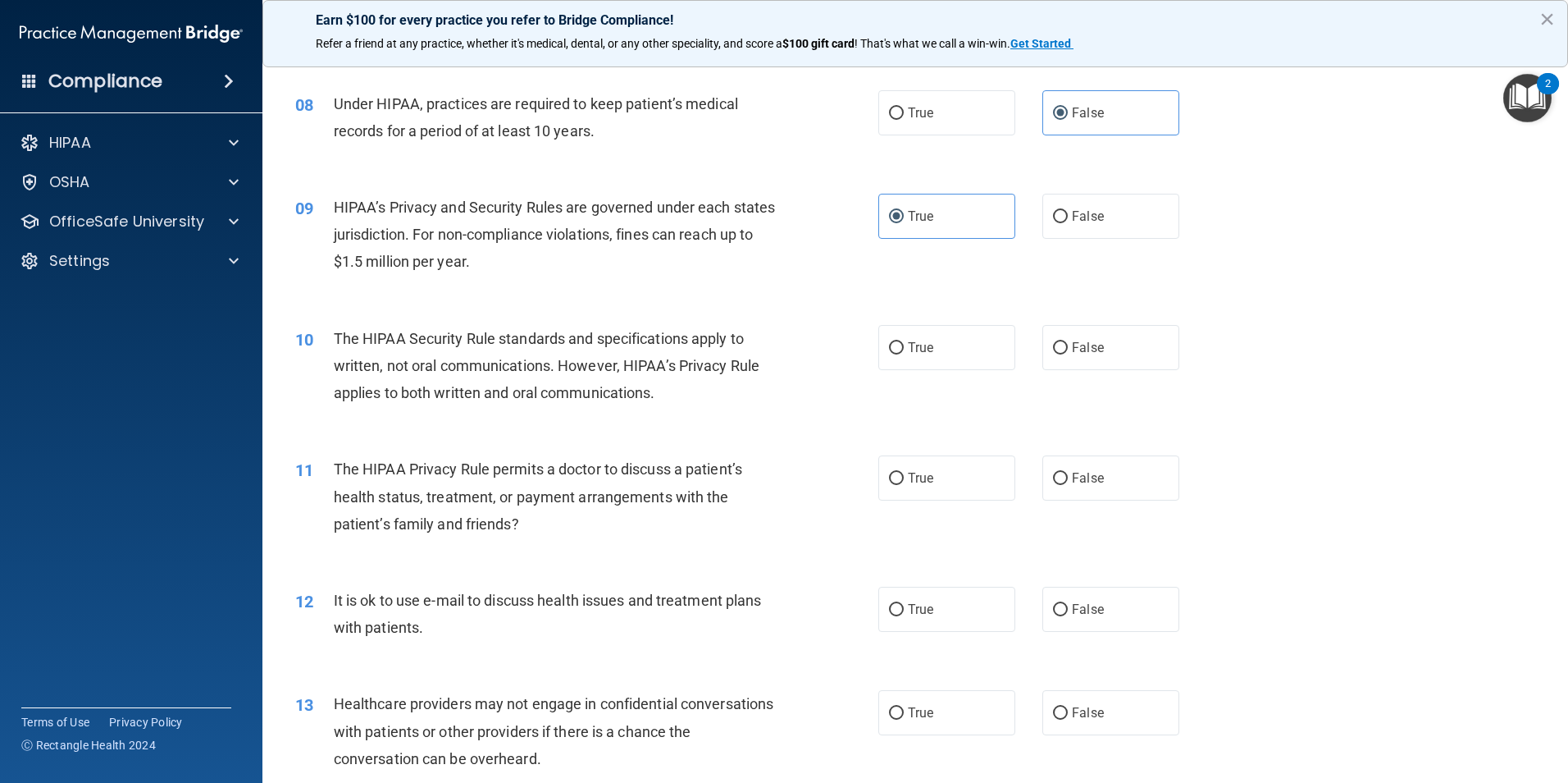
click at [1289, 485] on div "11 The HIPAA Privacy Rule permits a doctor to discuss a patient’s health status…" at bounding box center [915, 500] width 1265 height 131
click at [896, 343] on input "True" at bounding box center [896, 348] width 15 height 13
radio input "true"
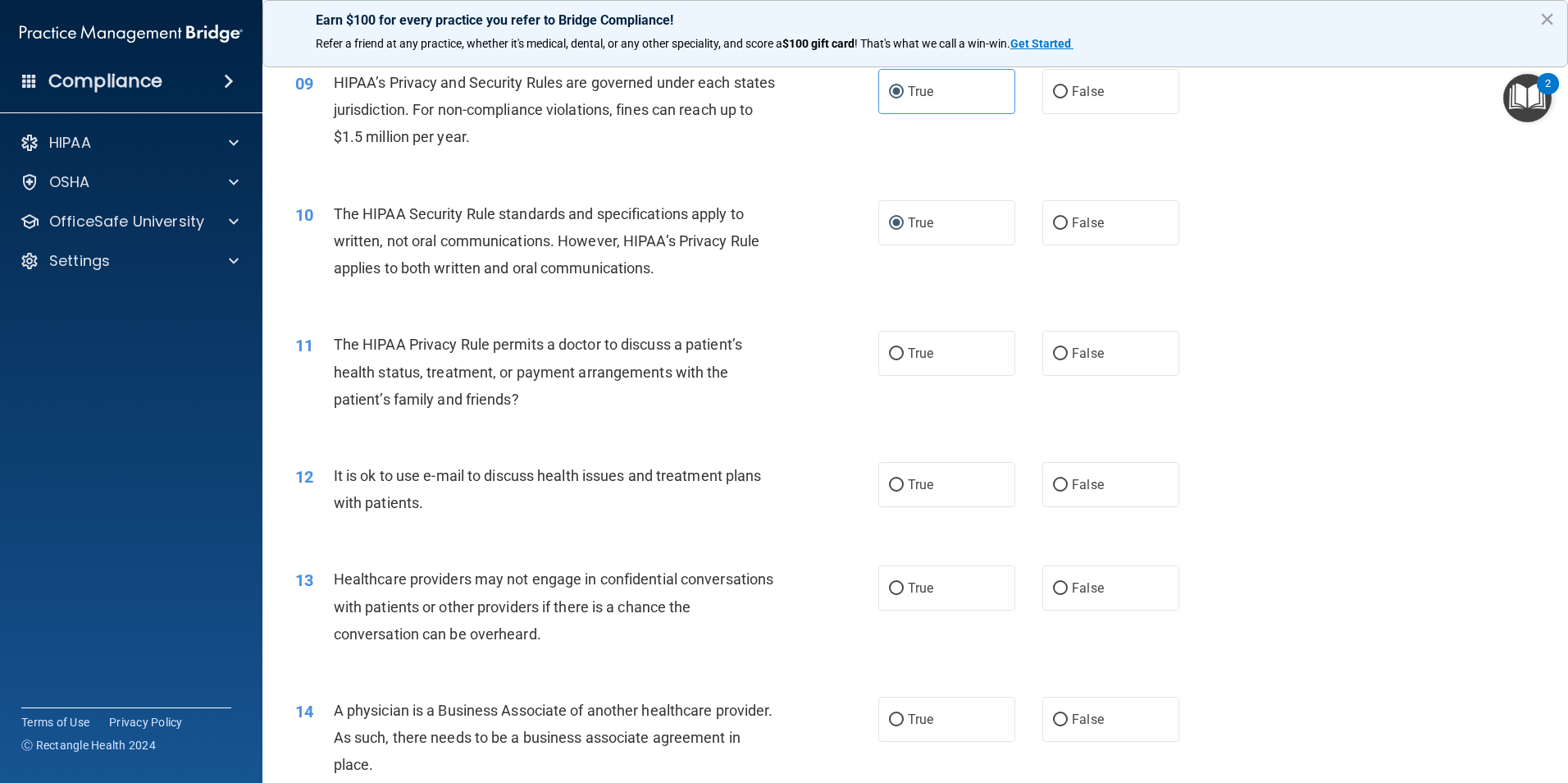
scroll to position [1067, 0]
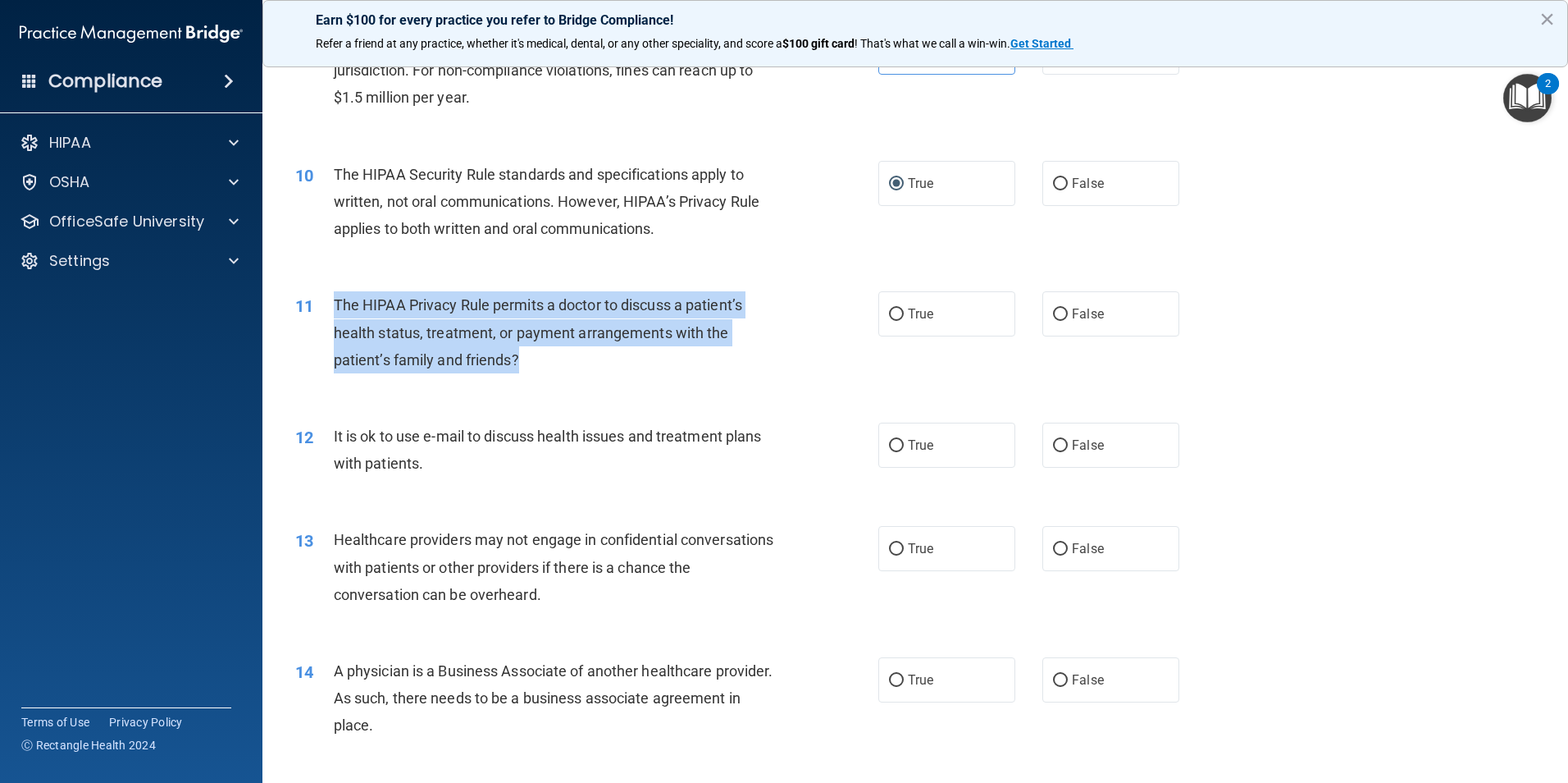
drag, startPoint x: 570, startPoint y: 369, endPoint x: 337, endPoint y: 304, distance: 241.9
click at [337, 304] on div "The HIPAA Privacy Rule permits a doctor to discuss a patient’s health status, t…" at bounding box center [562, 332] width 456 height 82
copy span "The HIPAA Privacy Rule permits a doctor to discuss a patient’s health status, t…"
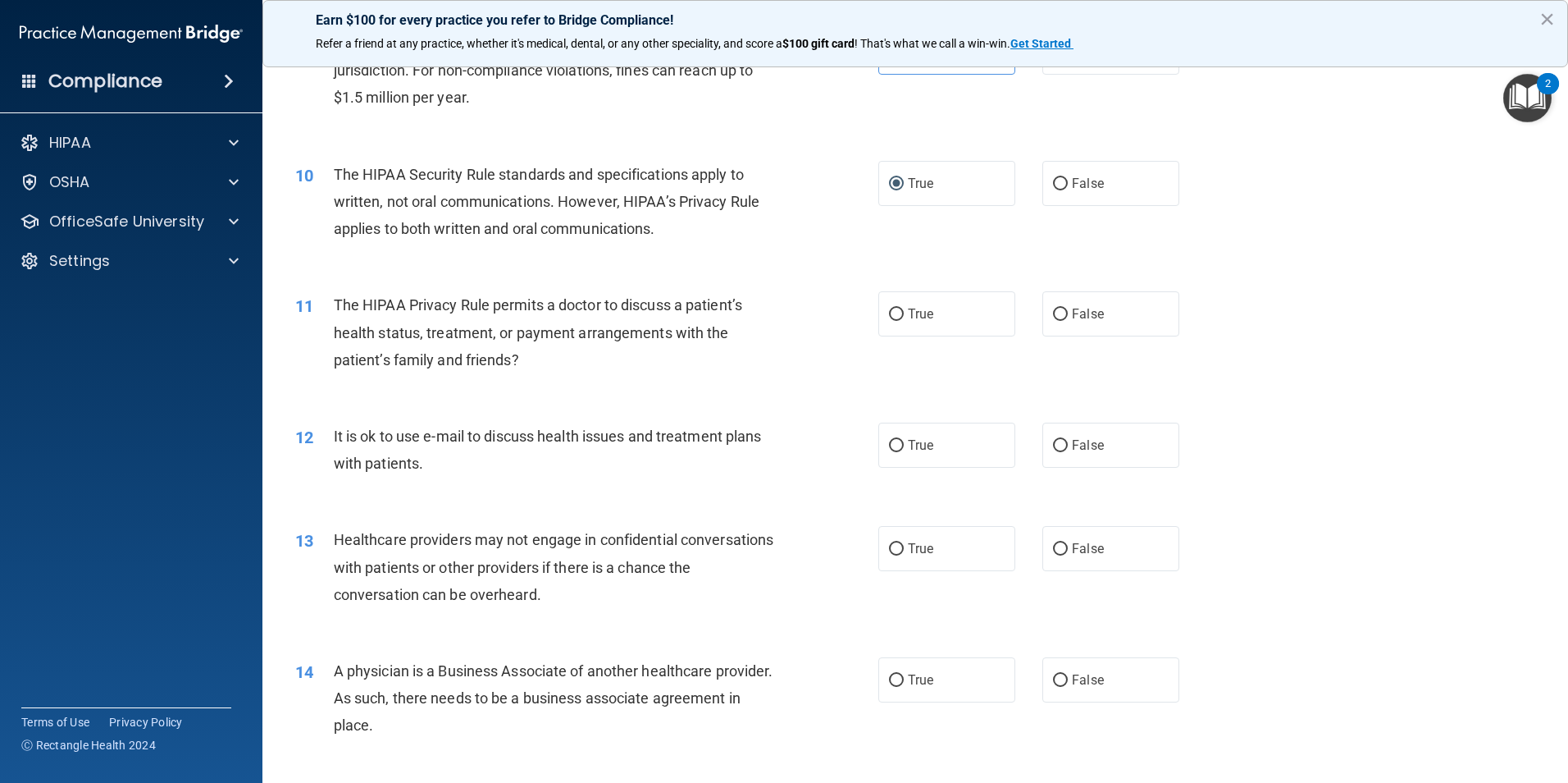
click at [1407, 314] on div "11 The HIPAA Privacy Rule permits a doctor to discuss a patient’s health status…" at bounding box center [915, 336] width 1265 height 131
click at [1141, 301] on label "False" at bounding box center [1111, 314] width 137 height 45
click at [1068, 309] on input "False" at bounding box center [1060, 315] width 15 height 13
radio input "true"
click at [894, 324] on label "True" at bounding box center [947, 314] width 137 height 45
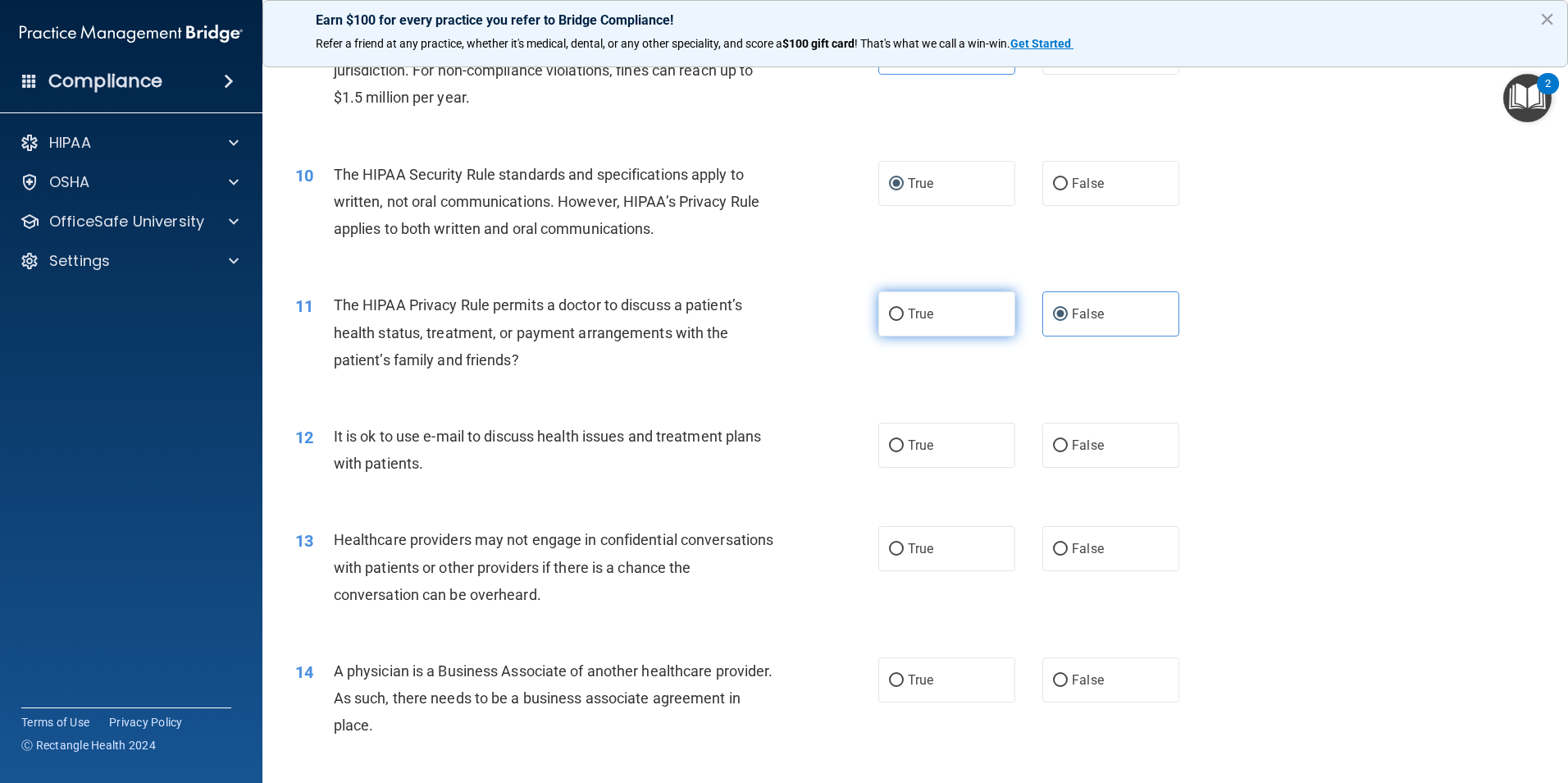
click at [894, 321] on input "True" at bounding box center [896, 315] width 15 height 13
radio input "true"
radio input "false"
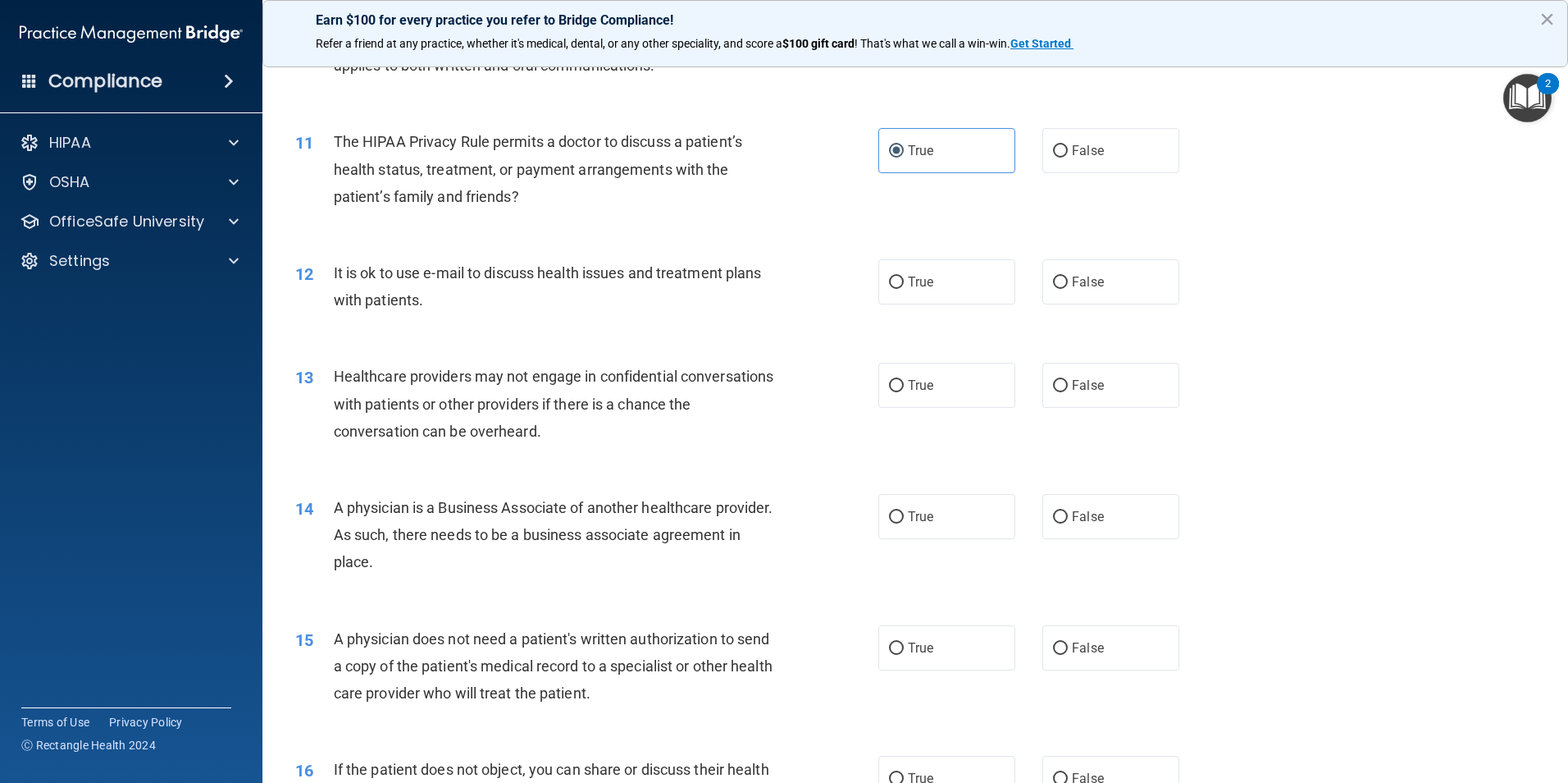
scroll to position [1231, 0]
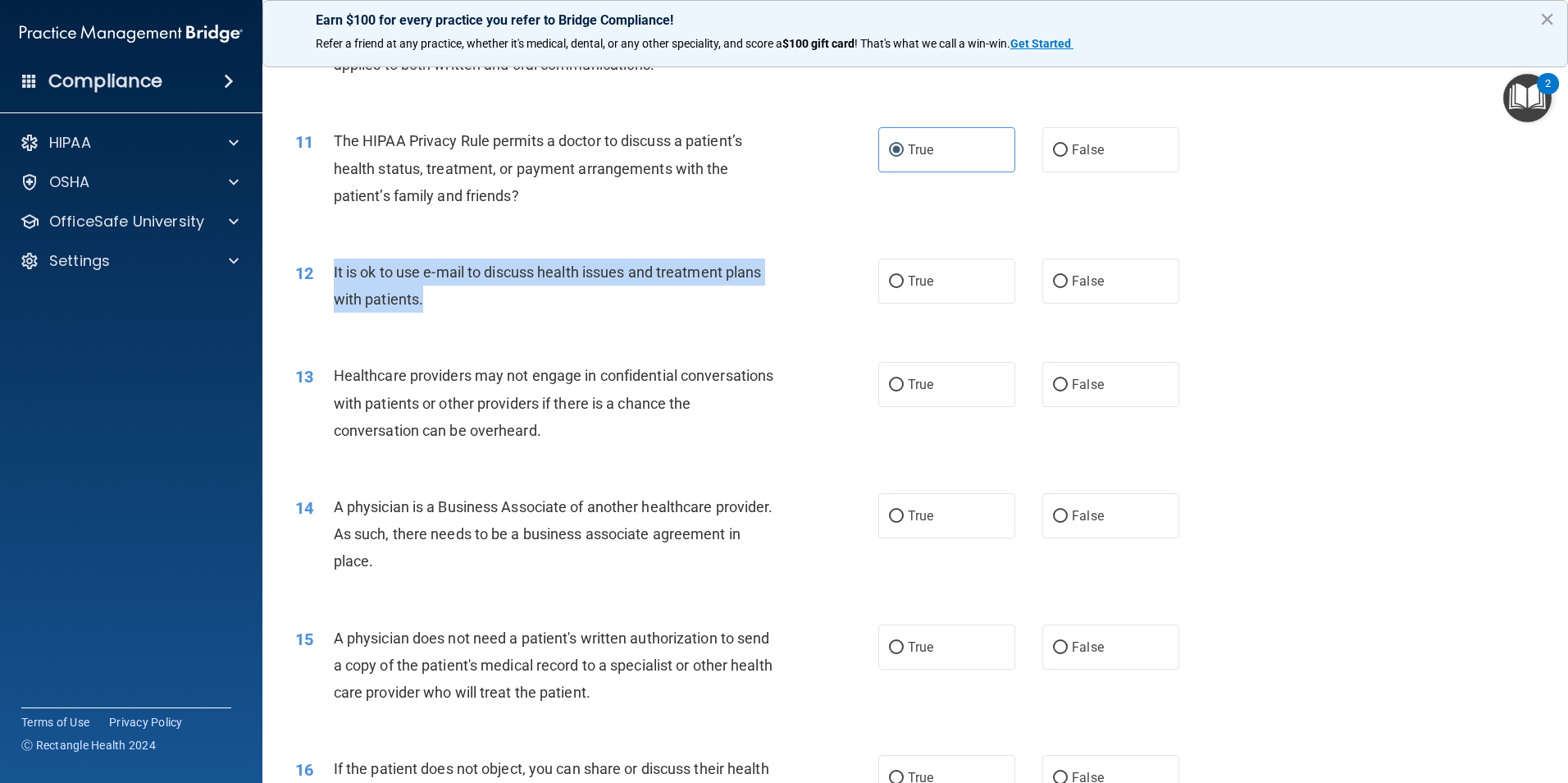
drag, startPoint x: 457, startPoint y: 312, endPoint x: 328, endPoint y: 272, distance: 135.1
click at [328, 272] on div "12 It is ok to use e-mail to discuss health issues and treatment plans with pat…" at bounding box center [586, 289] width 632 height 62
drag, startPoint x: 328, startPoint y: 272, endPoint x: 351, endPoint y: 267, distance: 23.5
copy div "It is ok to use e-mail to discuss health issues and treatment plans with patien…"
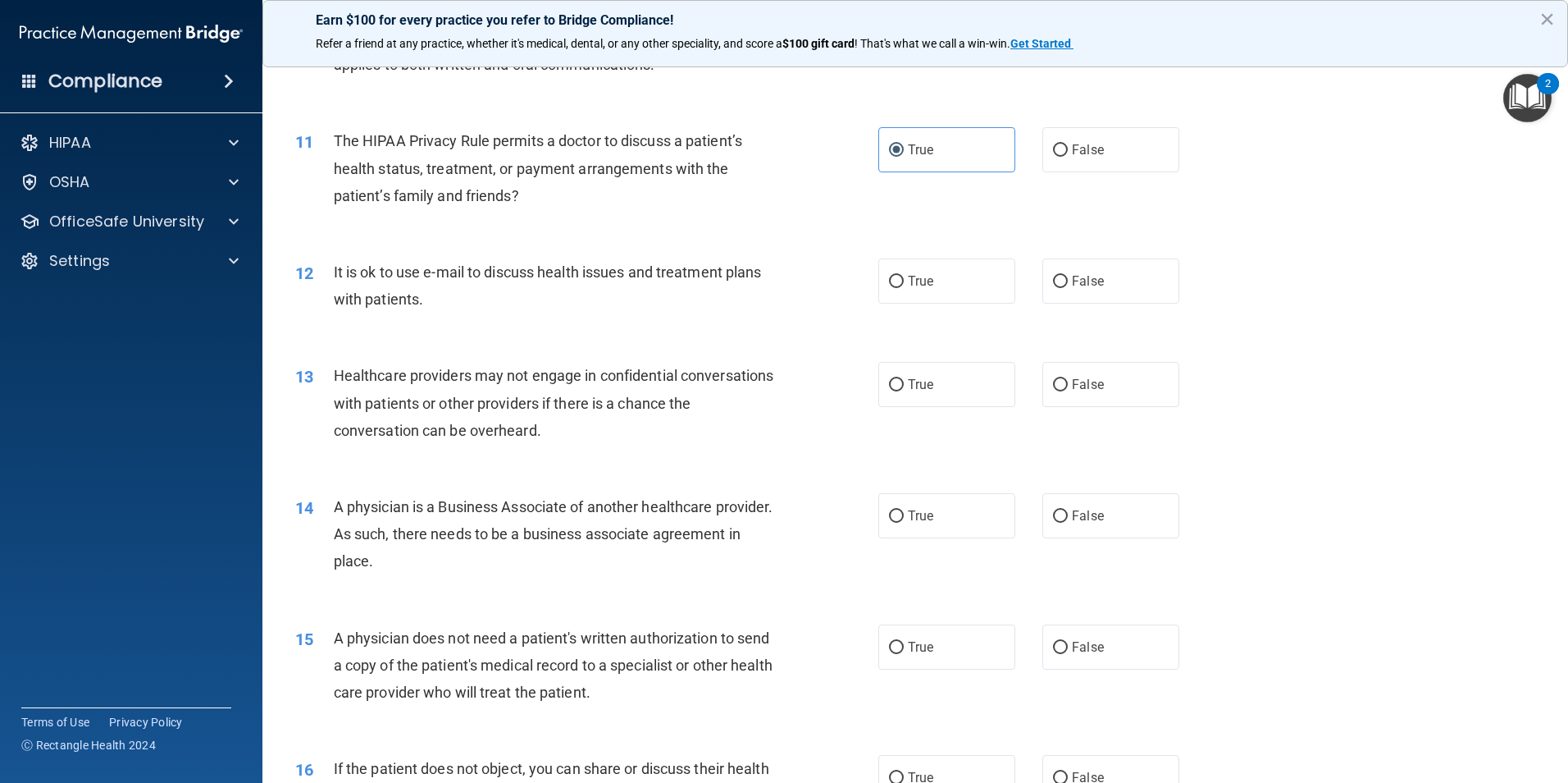
click at [1301, 362] on div "13 Healthcare providers may not engage in confidential conversations with patie…" at bounding box center [915, 406] width 1265 height 131
click at [908, 279] on span "True" at bounding box center [920, 281] width 25 height 16
click at [904, 279] on input "True" at bounding box center [896, 282] width 15 height 13
radio input "true"
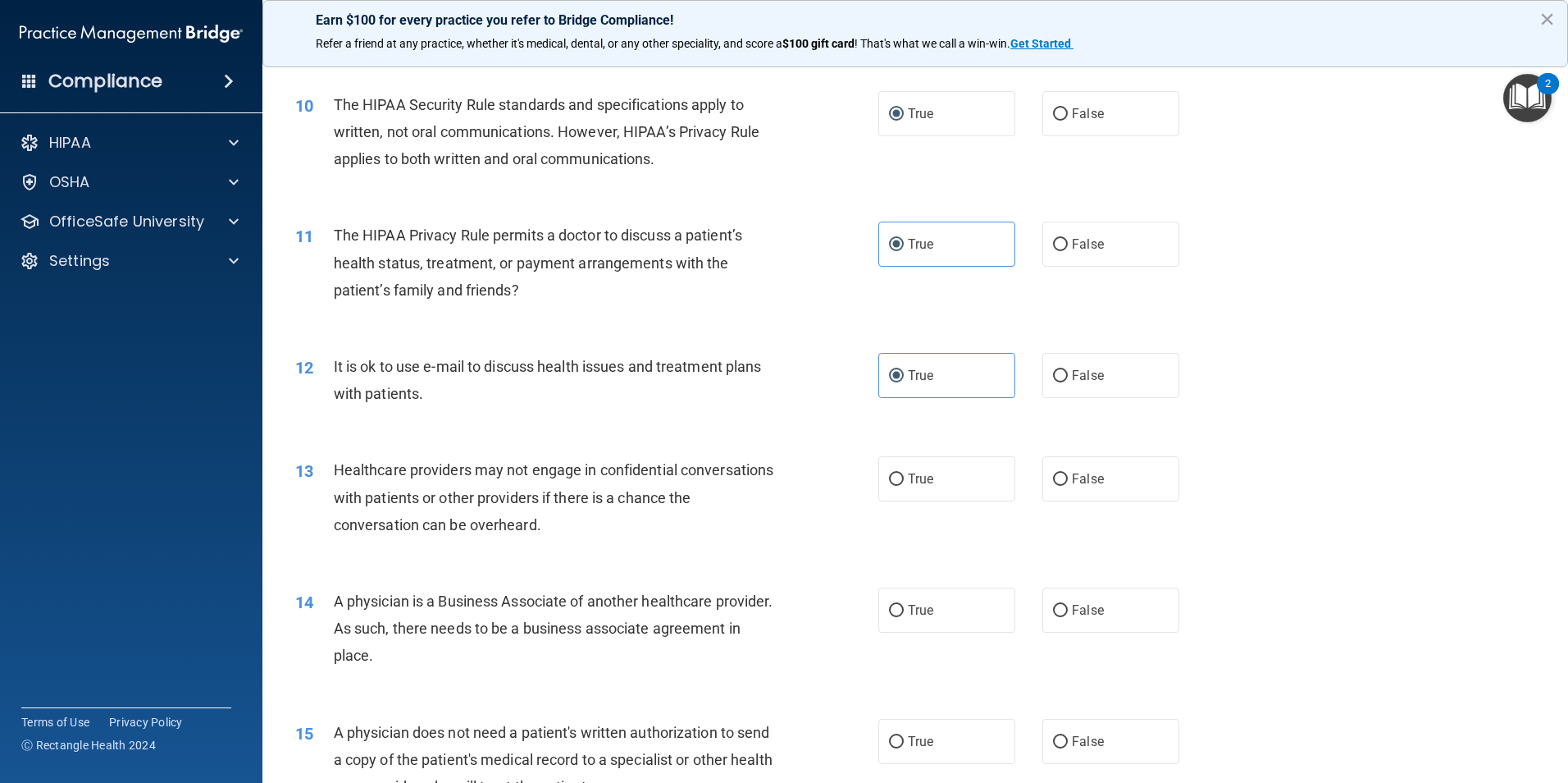
scroll to position [1149, 0]
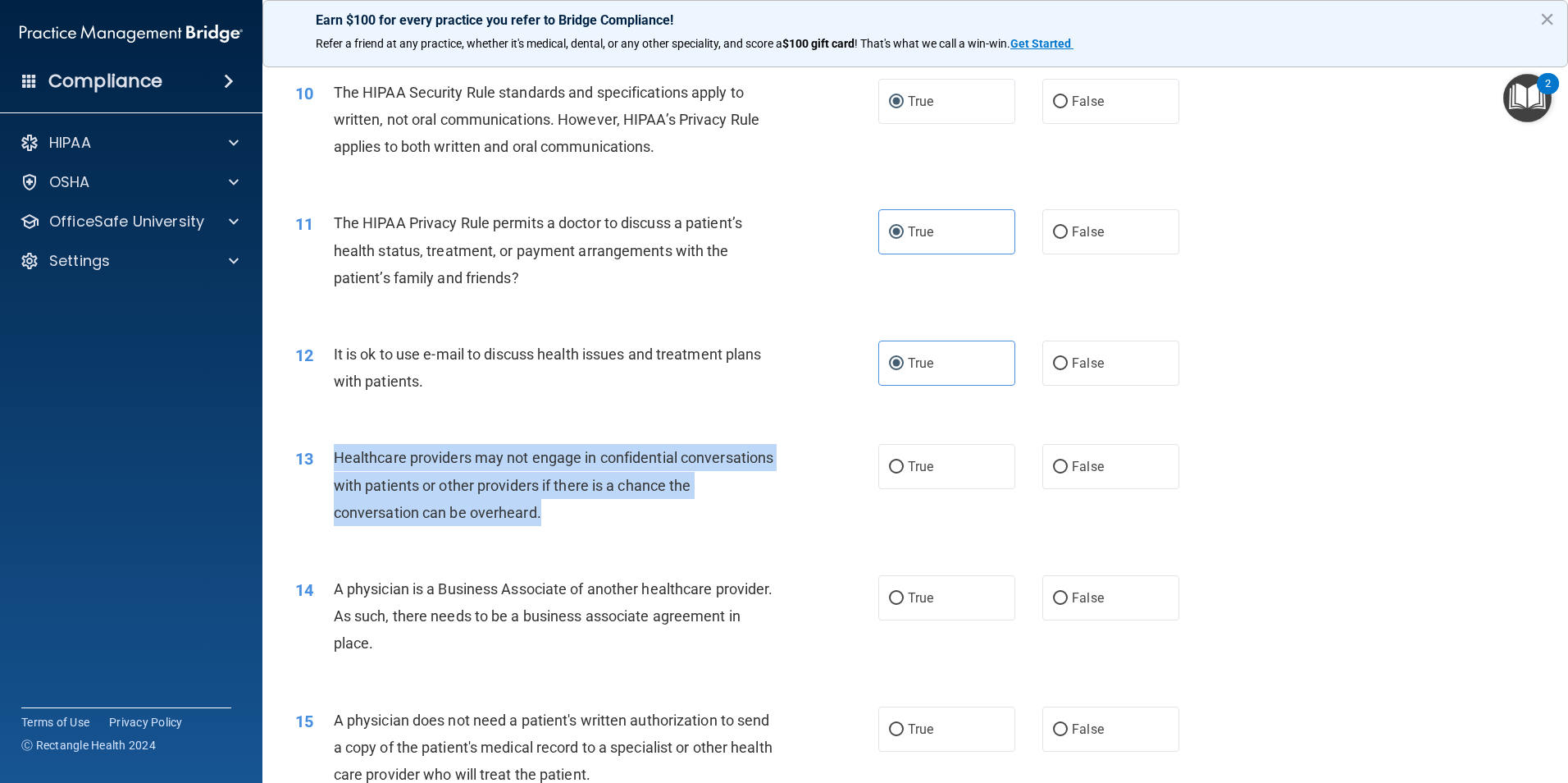
drag, startPoint x: 606, startPoint y: 524, endPoint x: 337, endPoint y: 464, distance: 275.6
click at [337, 464] on div "Healthcare providers may not engage in confidential conversations with patients…" at bounding box center [562, 485] width 456 height 82
drag, startPoint x: 337, startPoint y: 464, endPoint x: 403, endPoint y: 469, distance: 66.2
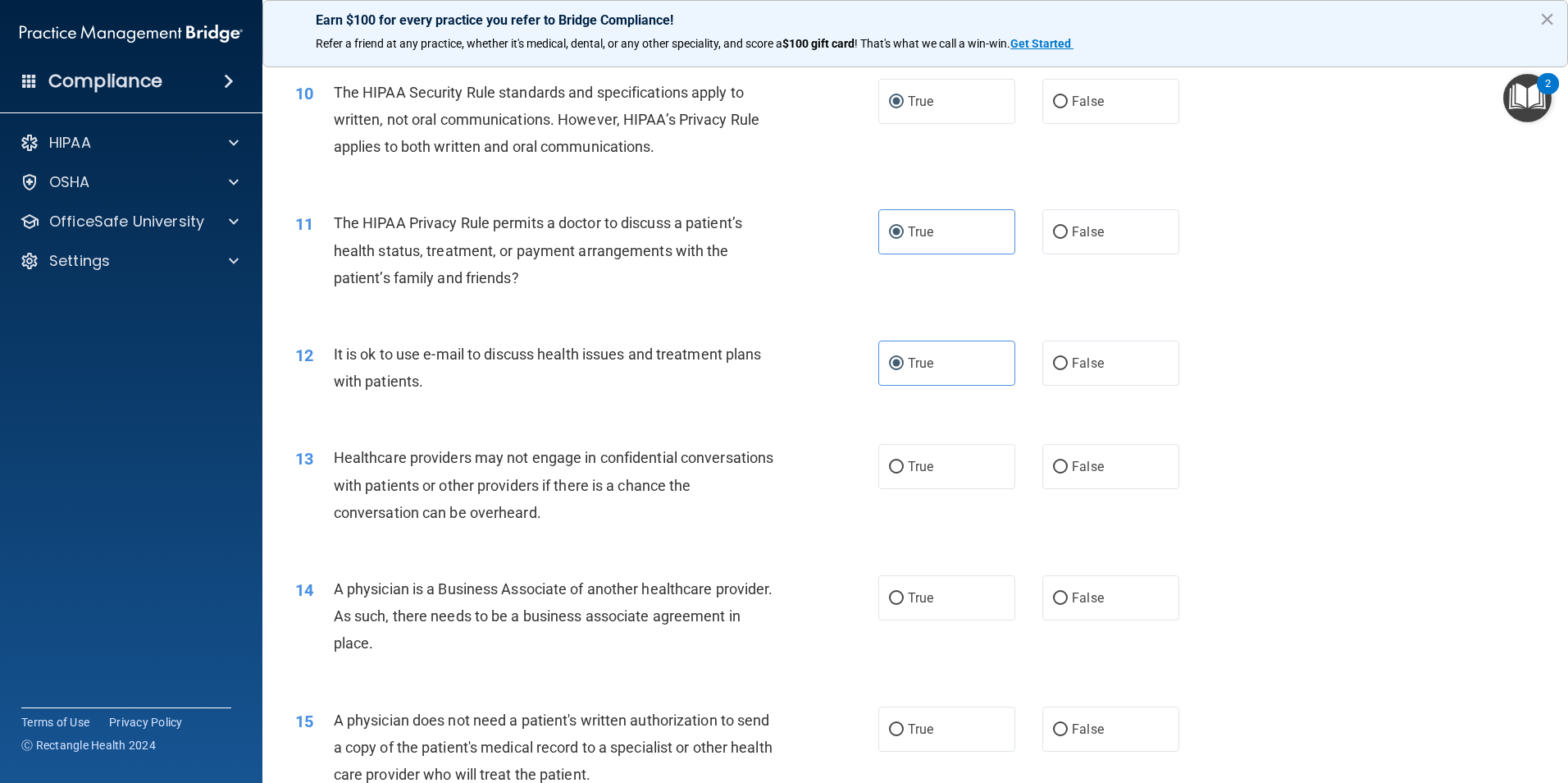
click at [1348, 374] on div "12 It is ok to use e-mail to discuss health issues and treatment plans with pat…" at bounding box center [915, 372] width 1265 height 103
click at [1464, 385] on div "12 It is ok to use e-mail to discuss health issues and treatment plans with pat…" at bounding box center [915, 372] width 1265 height 103
click at [933, 471] on label "True" at bounding box center [947, 466] width 137 height 45
click at [904, 471] on input "True" at bounding box center [896, 467] width 15 height 13
radio input "true"
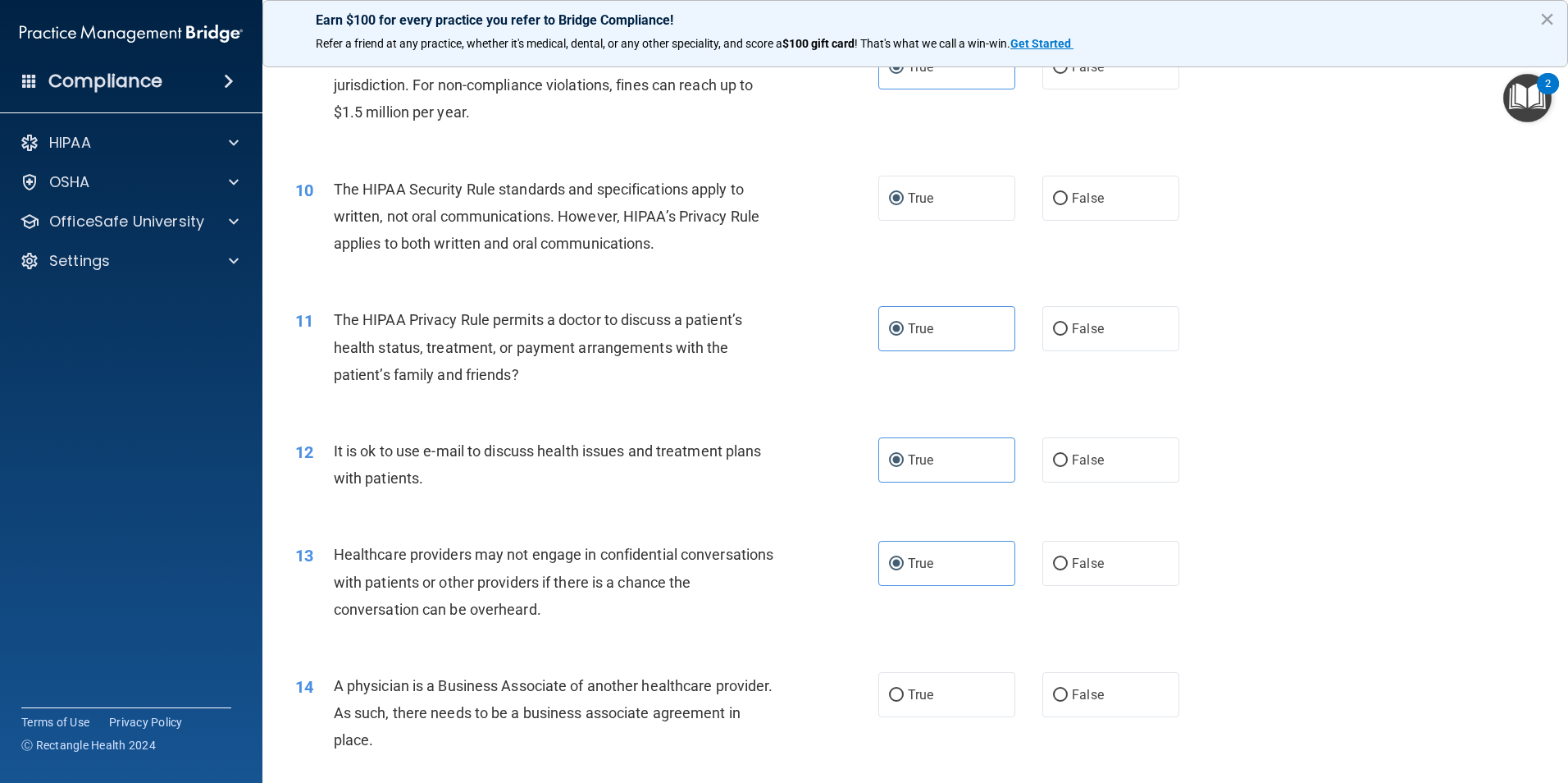
scroll to position [1314, 0]
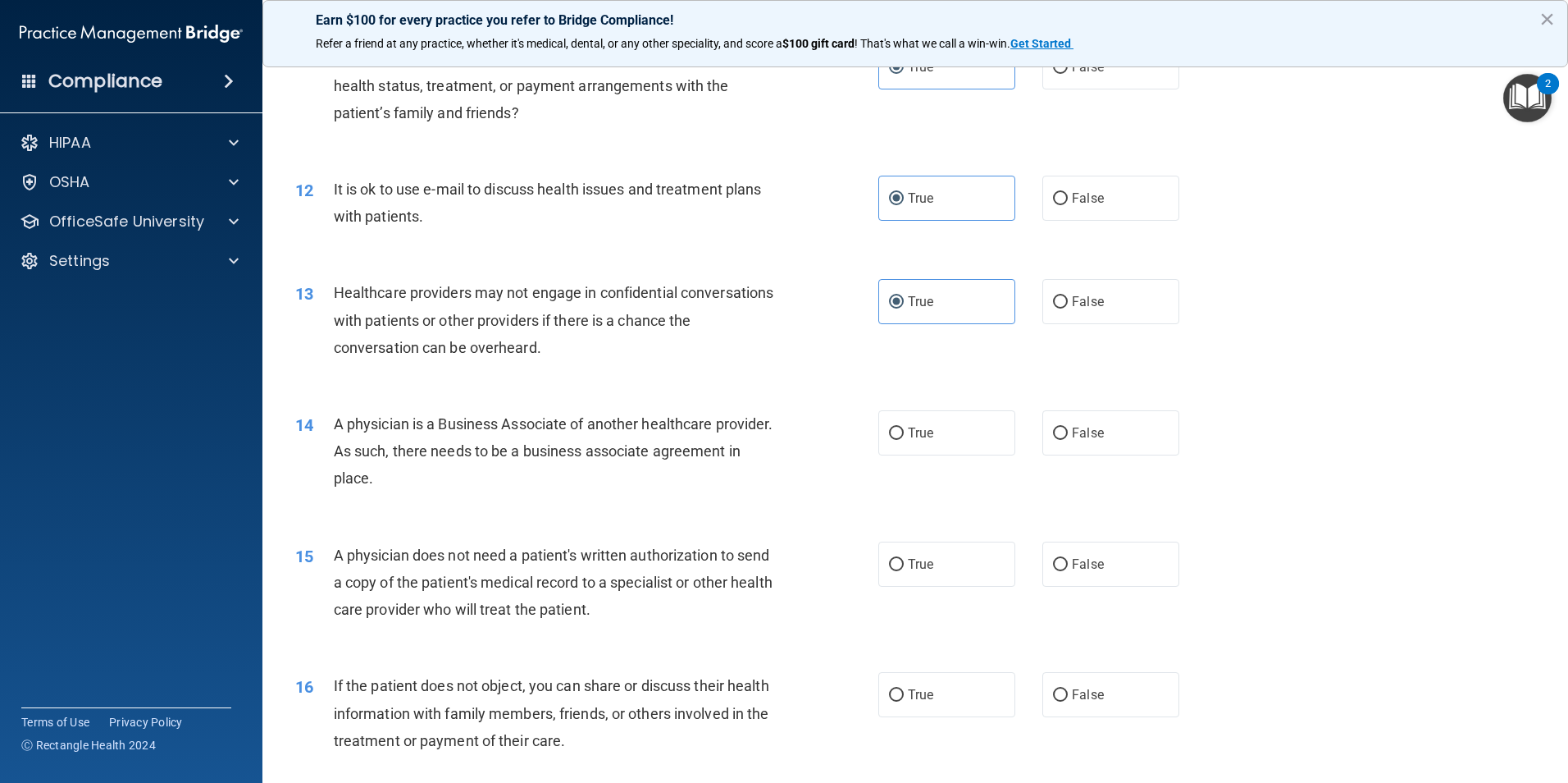
drag, startPoint x: 512, startPoint y: 489, endPoint x: 337, endPoint y: 433, distance: 183.7
click at [337, 433] on div "A physician is a Business Associate of another healthcare provider. As such, th…" at bounding box center [562, 451] width 456 height 82
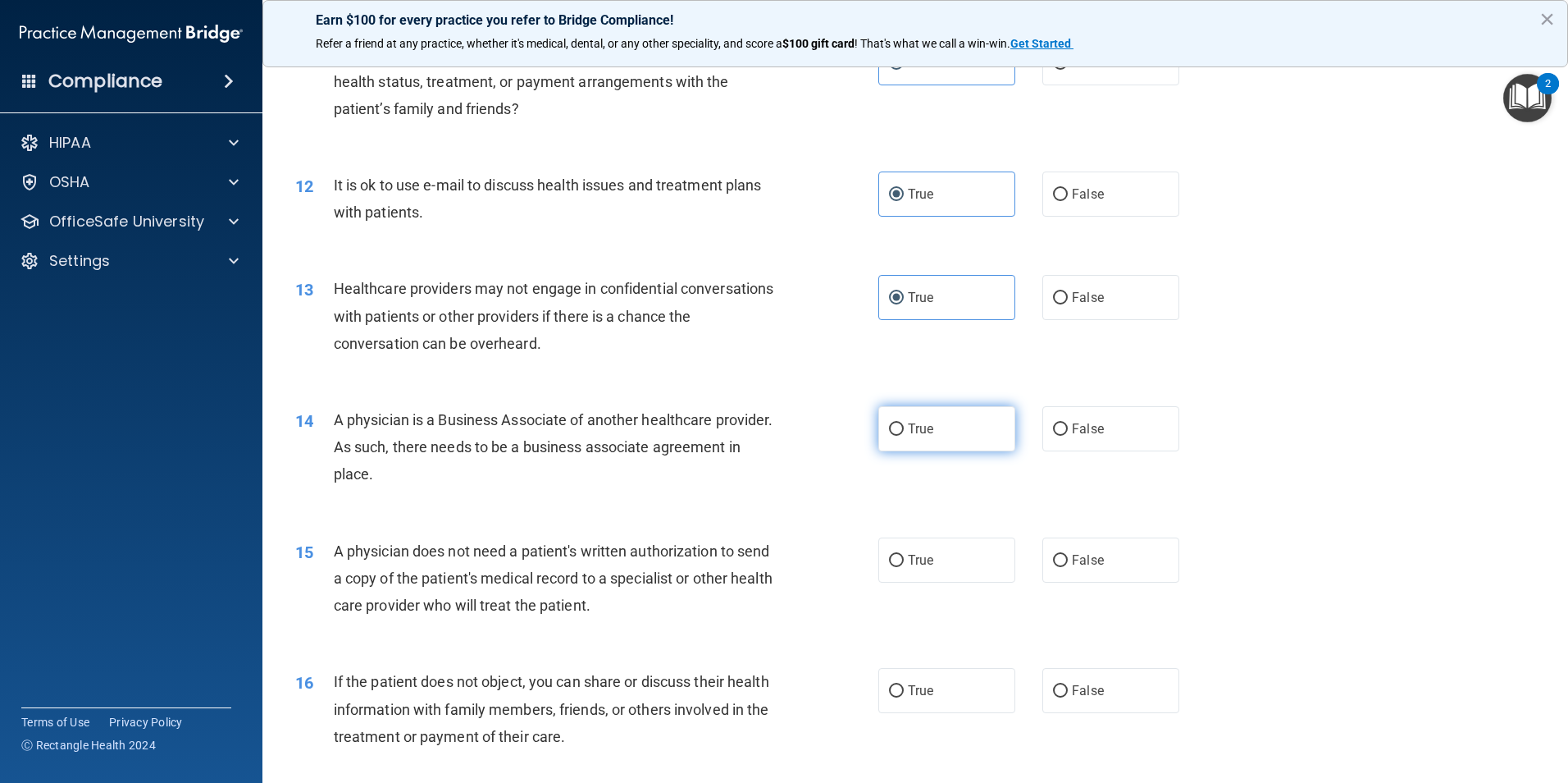
click at [965, 441] on label "True" at bounding box center [947, 428] width 137 height 45
click at [904, 436] on input "True" at bounding box center [896, 429] width 15 height 13
radio input "true"
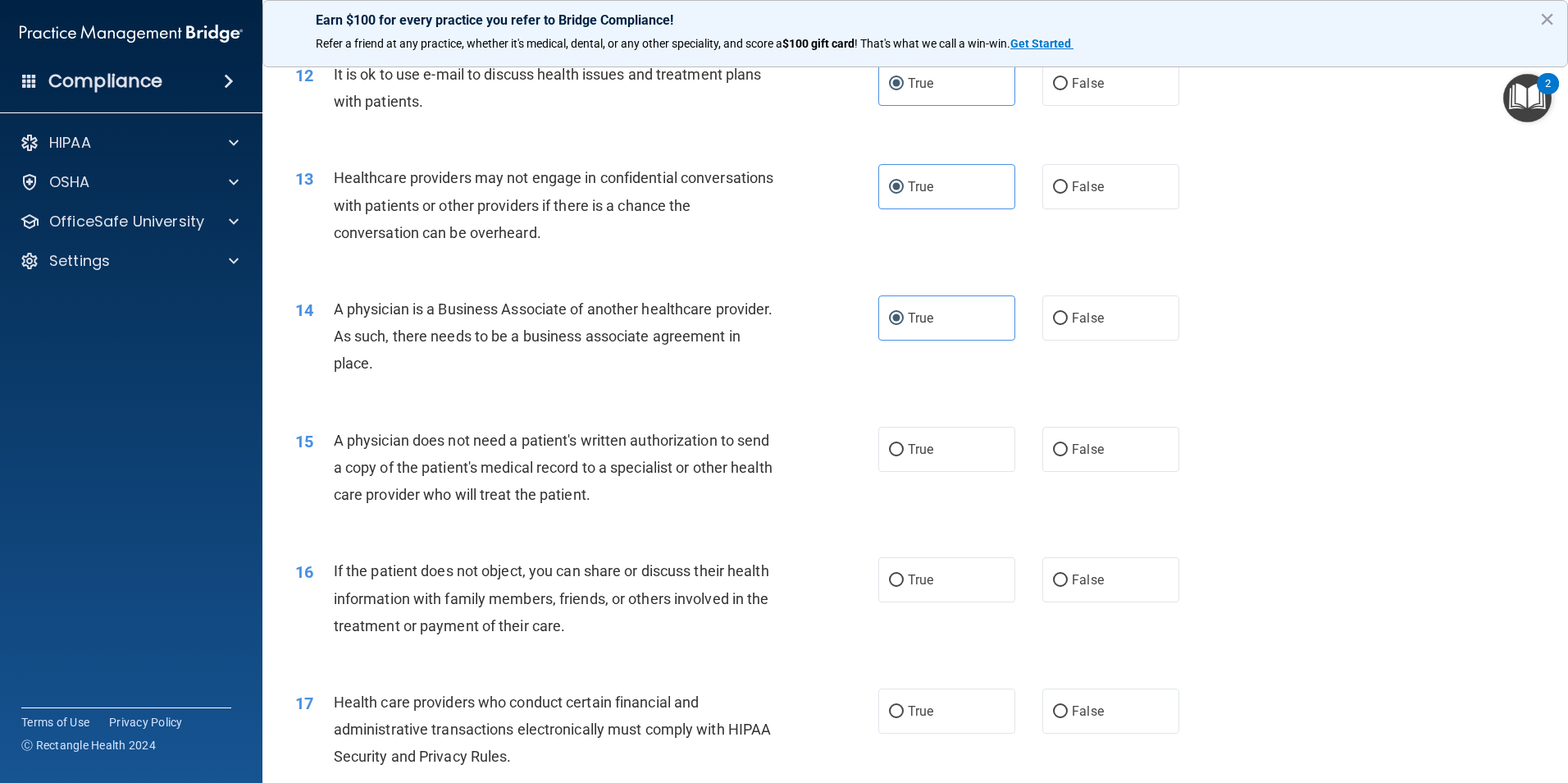
scroll to position [1564, 0]
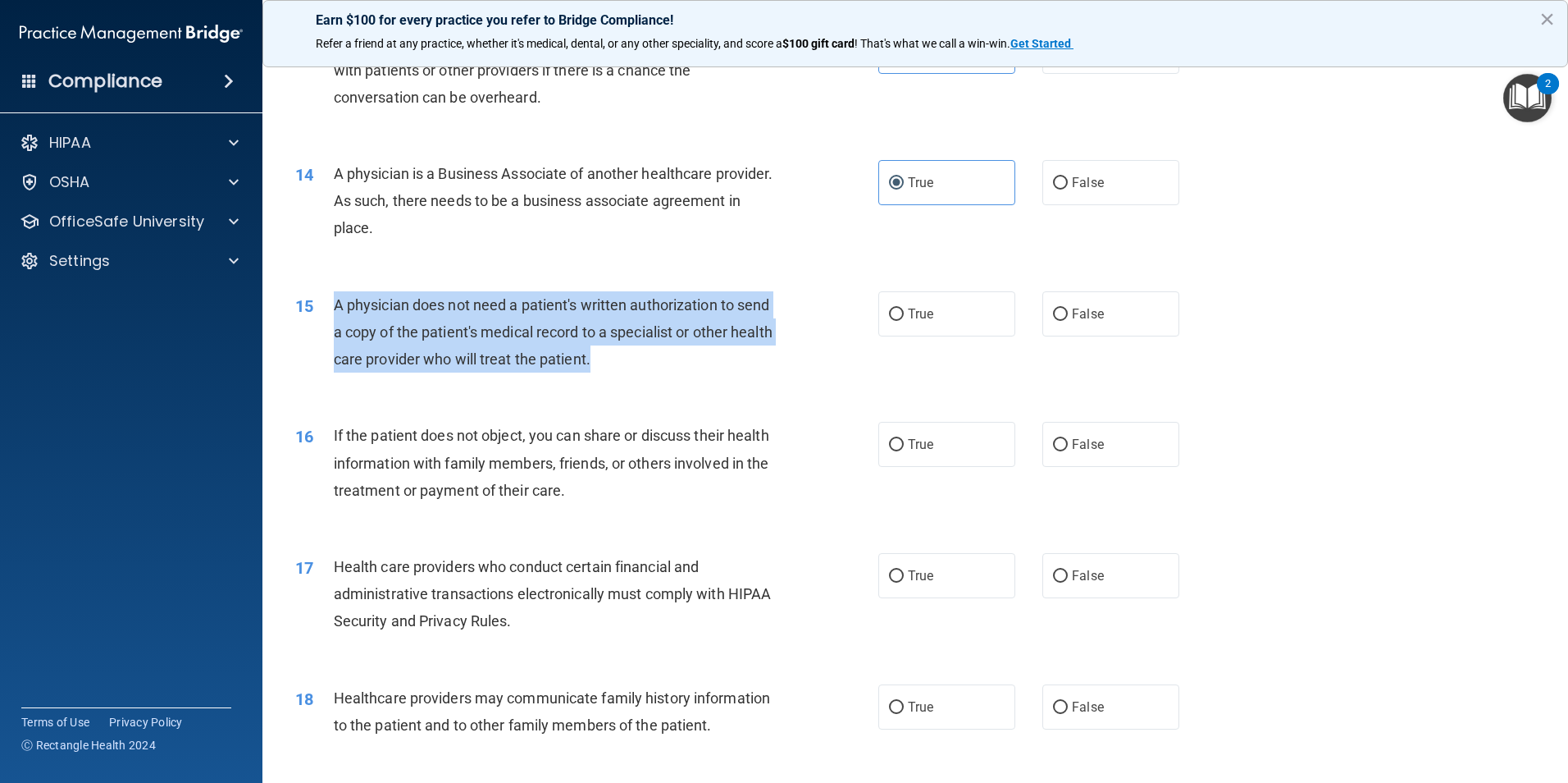
drag, startPoint x: 652, startPoint y: 353, endPoint x: 334, endPoint y: 310, distance: 320.9
click at [334, 310] on div "A physician does not need a patient's written authorization to send a copy of t…" at bounding box center [562, 332] width 456 height 82
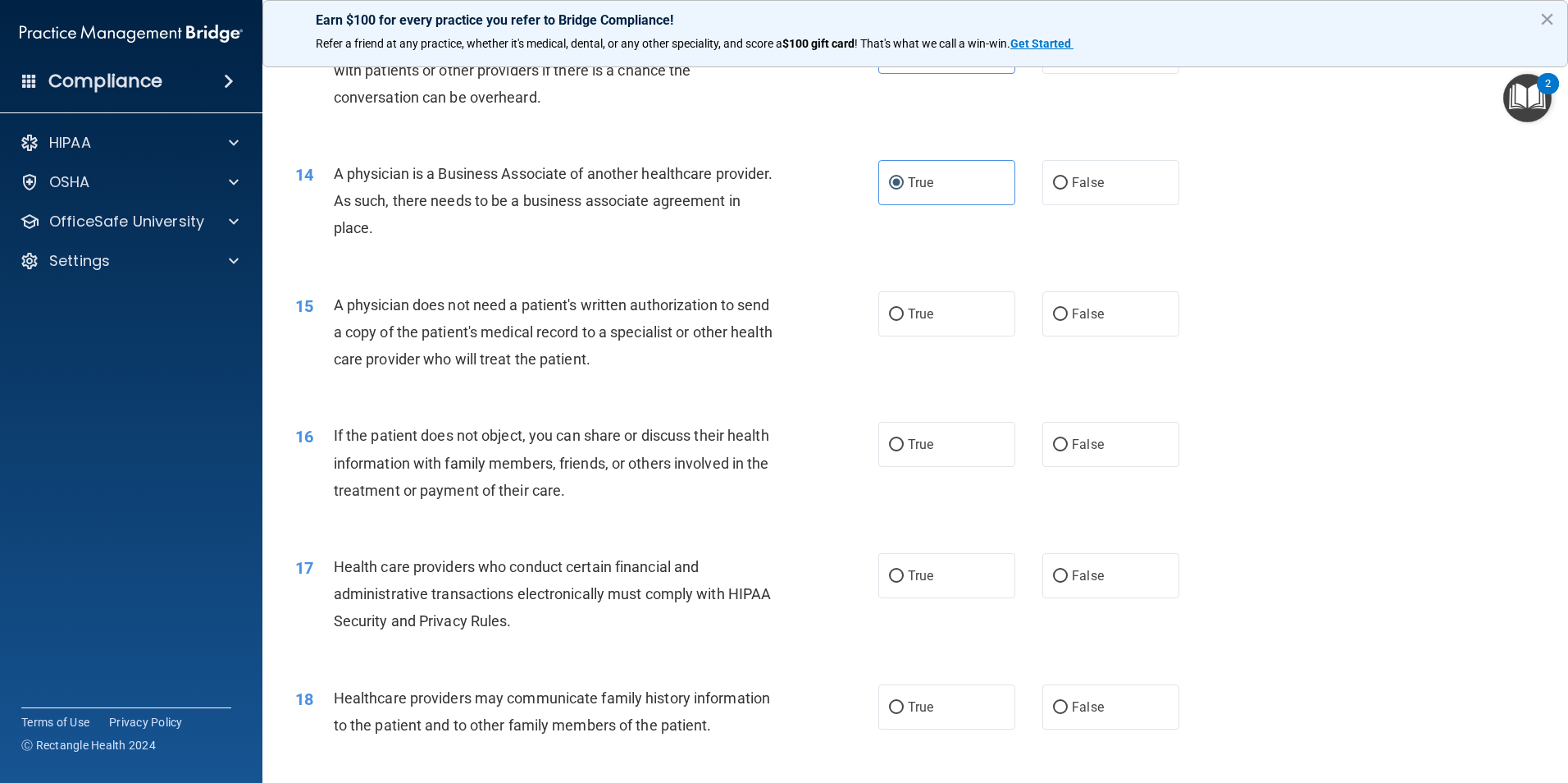
click at [1300, 405] on div "16 If the patient does not object, you can share or discuss their health inform…" at bounding box center [915, 466] width 1265 height 131
click at [908, 317] on span "True" at bounding box center [920, 314] width 25 height 16
click at [904, 317] on input "True" at bounding box center [896, 315] width 15 height 13
radio input "true"
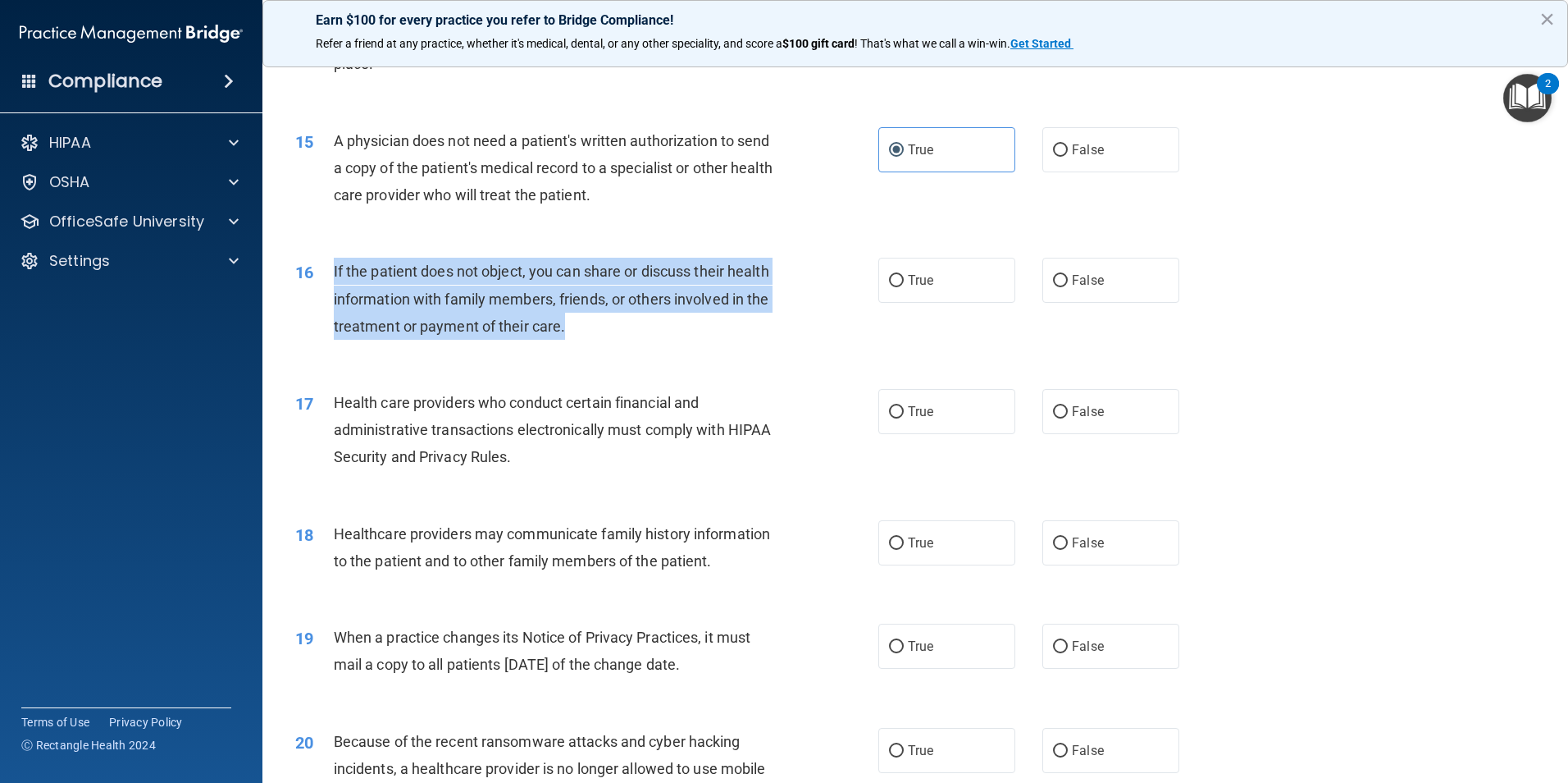
drag, startPoint x: 684, startPoint y: 332, endPoint x: 332, endPoint y: 285, distance: 355.1
click at [332, 285] on div "16 If the patient does not object, you can share or discuss their health inform…" at bounding box center [586, 302] width 632 height 90
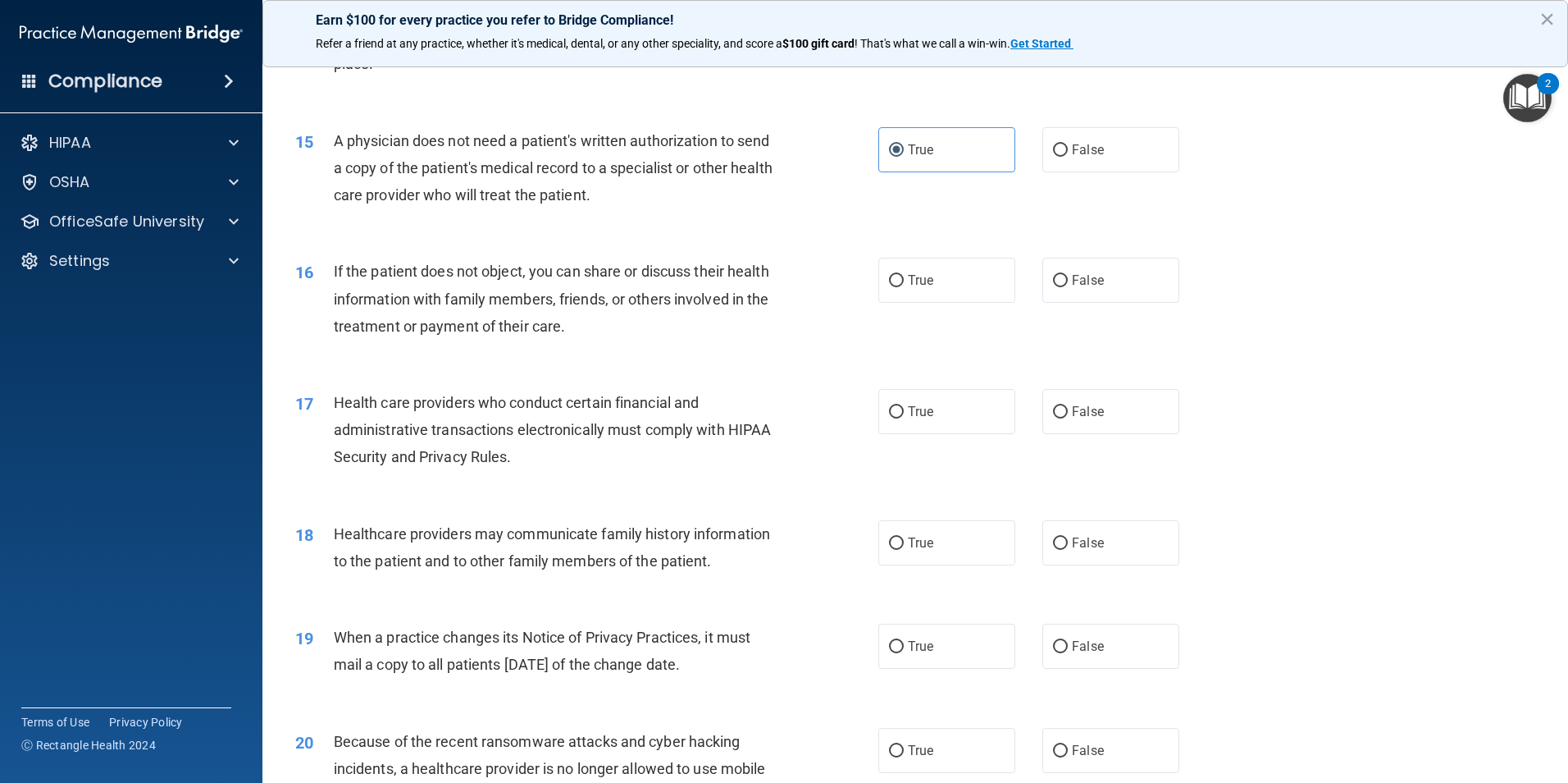
click at [1356, 479] on div "17 Health care providers who conduct certain financial and administrative trans…" at bounding box center [915, 433] width 1265 height 131
click at [930, 299] on label "True" at bounding box center [947, 280] width 137 height 45
click at [904, 288] on input "True" at bounding box center [896, 281] width 15 height 13
radio input "true"
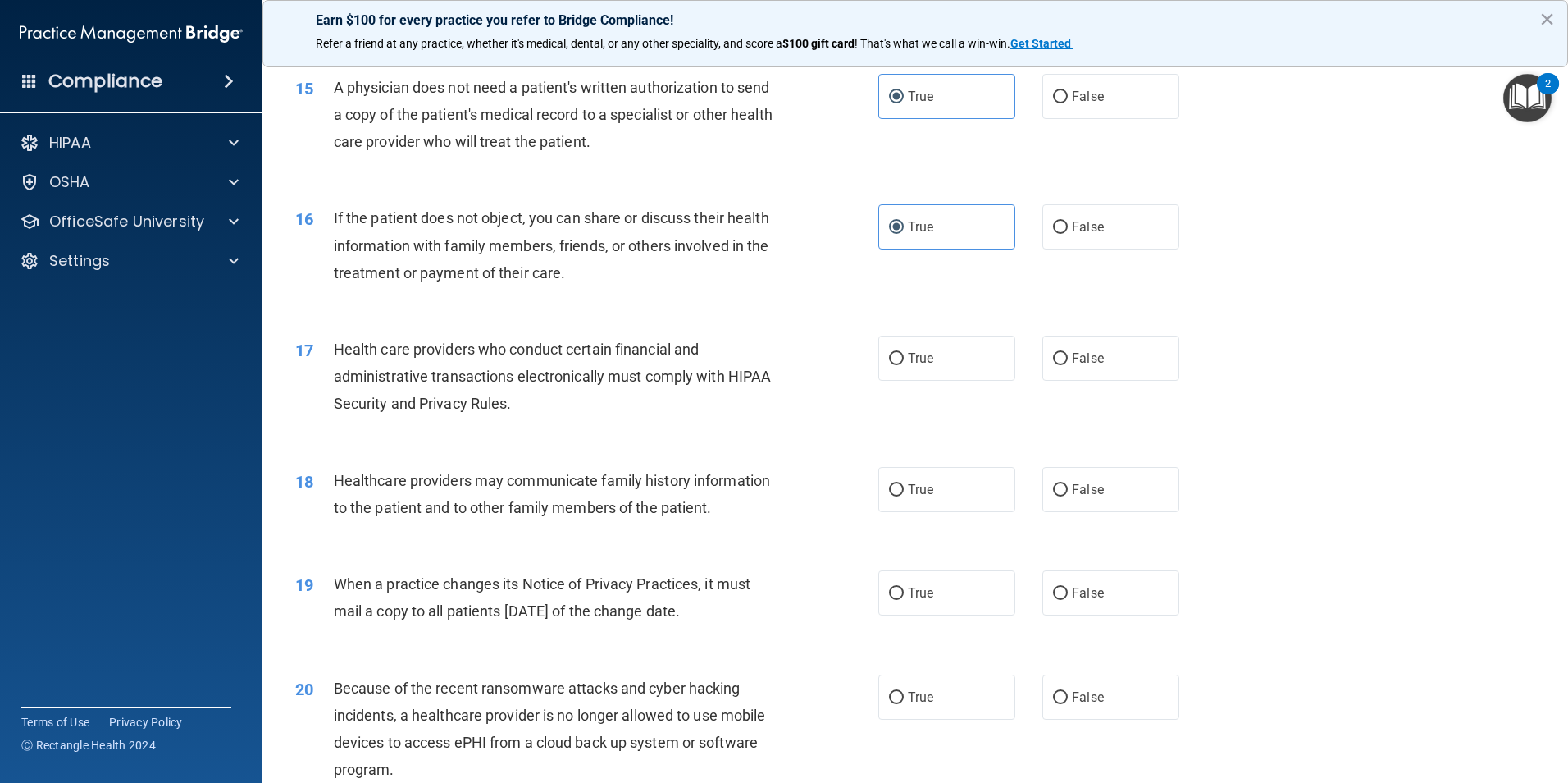
scroll to position [1811, 0]
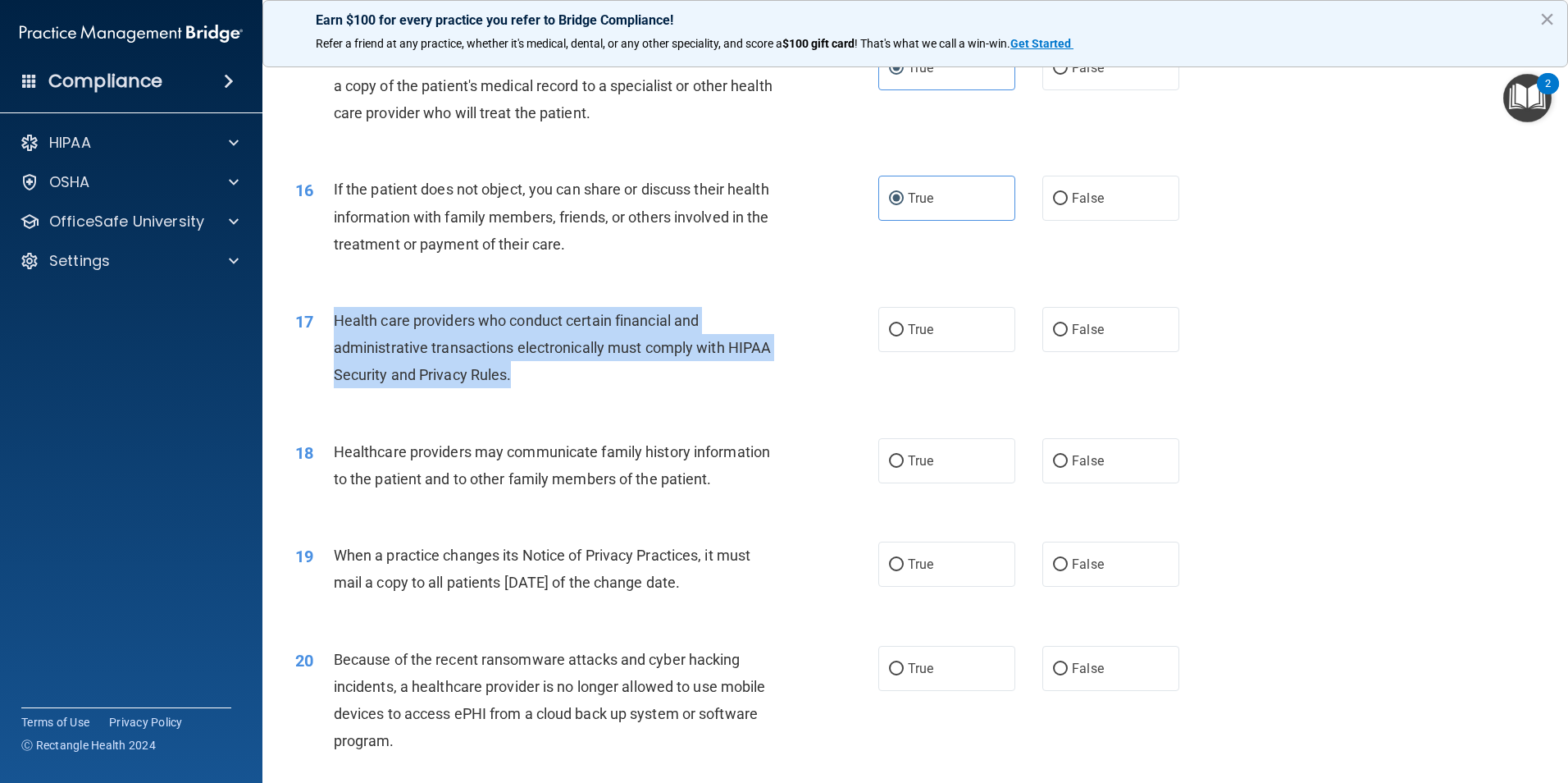
drag, startPoint x: 627, startPoint y: 378, endPoint x: 337, endPoint y: 325, distance: 294.8
click at [337, 325] on div "Health care providers who conduct certain financial and administrative transact…" at bounding box center [562, 348] width 456 height 82
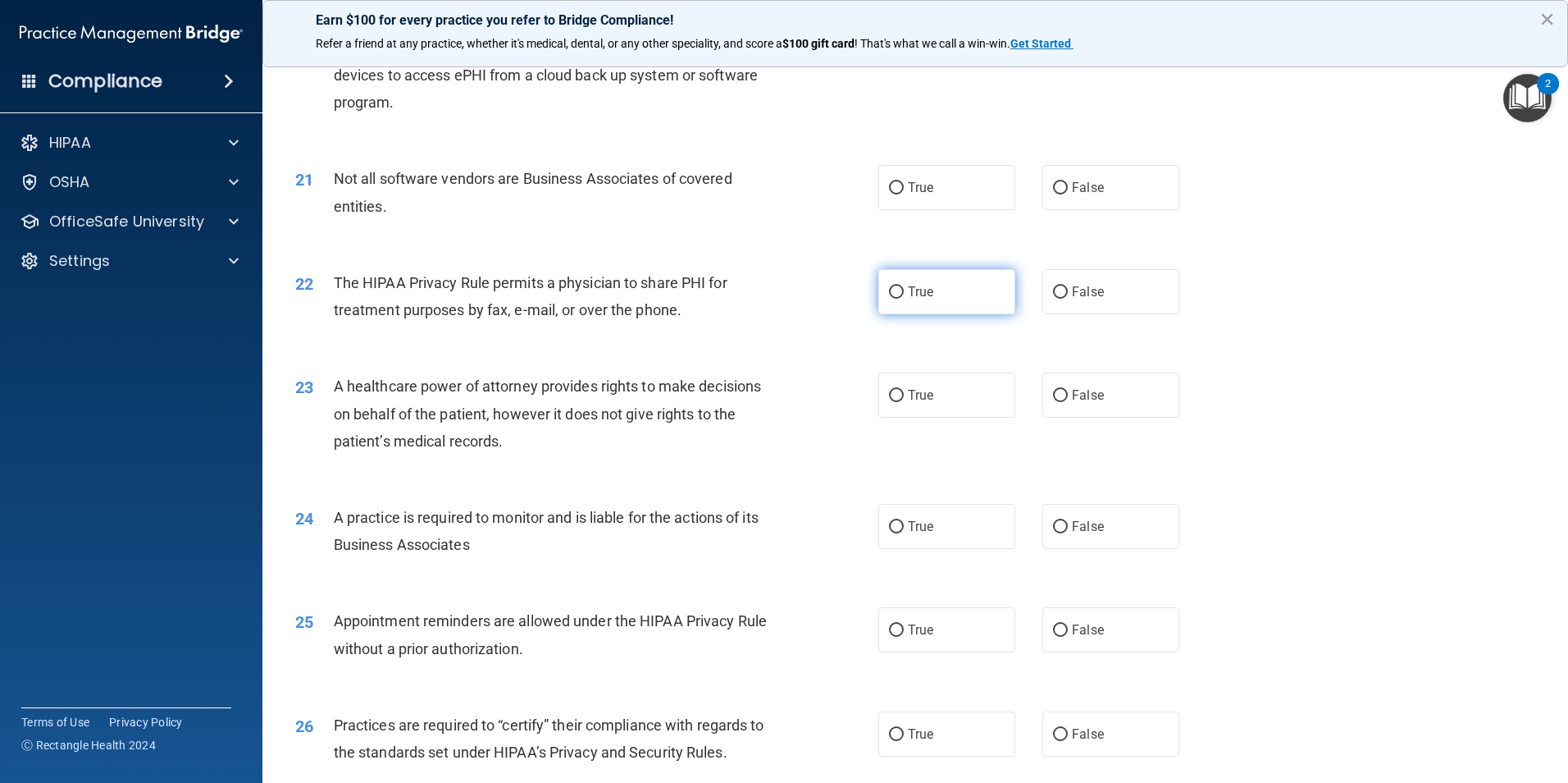
scroll to position [1957, 0]
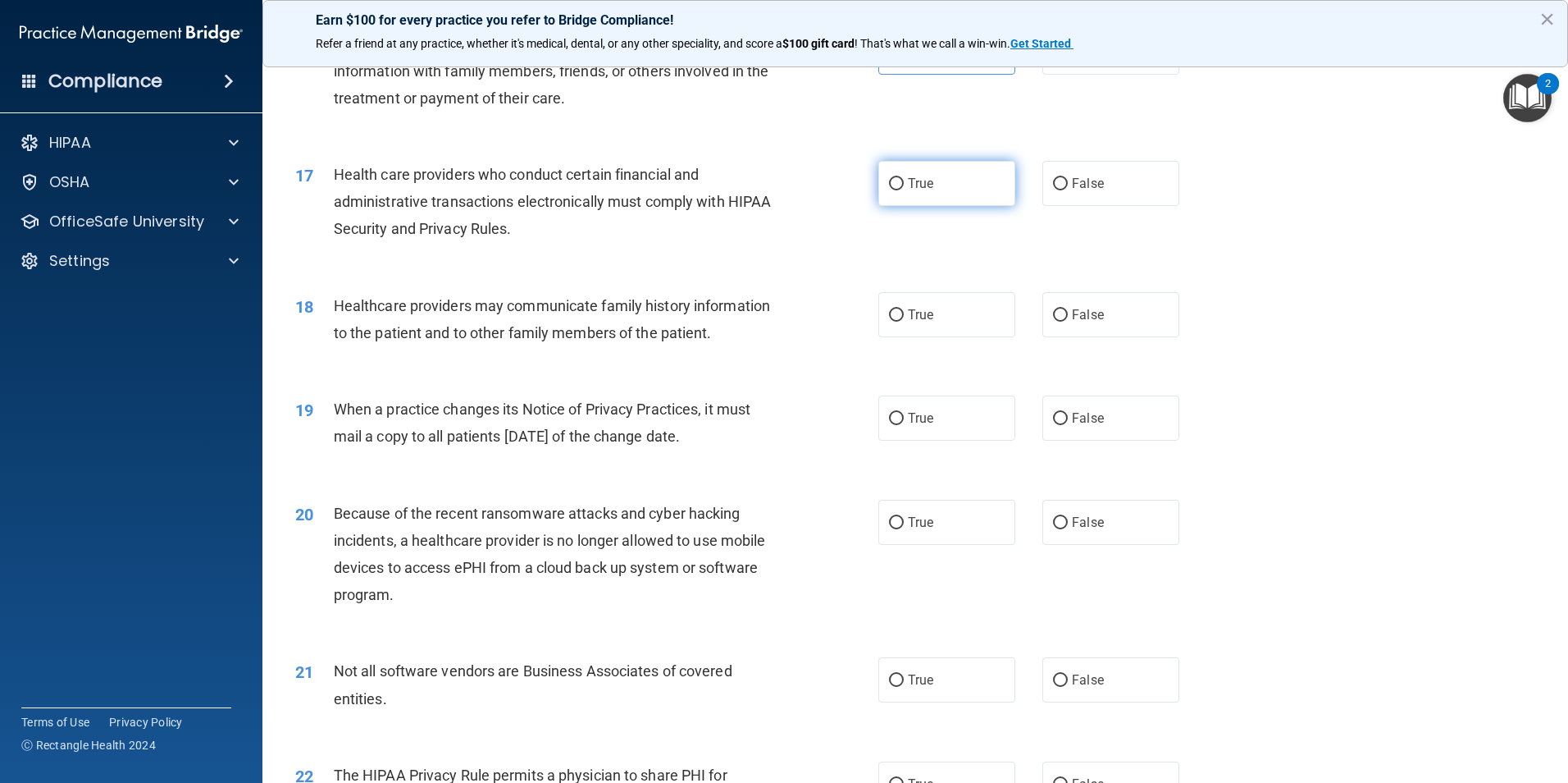
click at [970, 194] on label "True" at bounding box center [947, 184] width 137 height 45
click at [904, 190] on input "True" at bounding box center [896, 184] width 15 height 13
radio input "true"
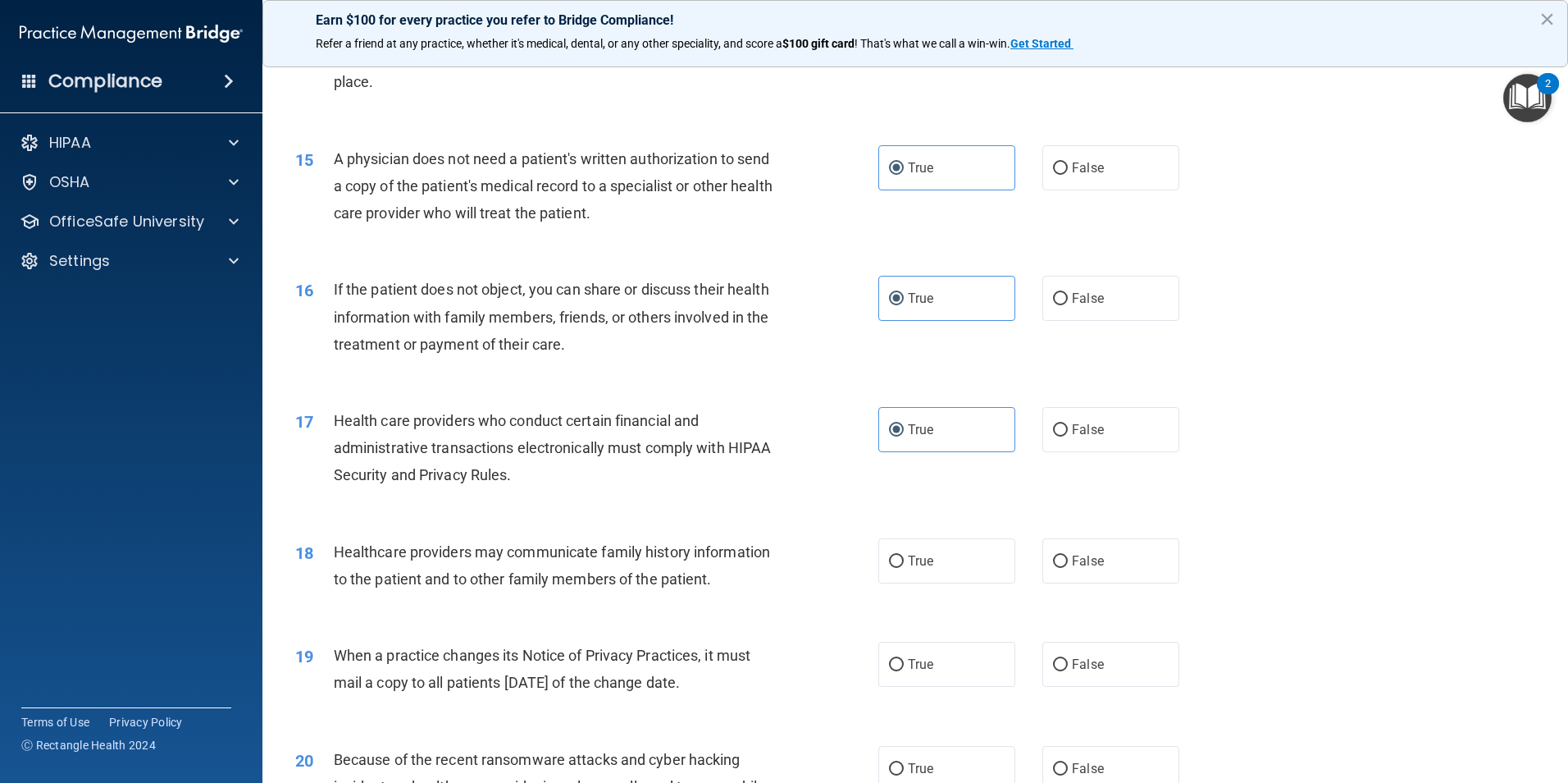
scroll to position [1875, 0]
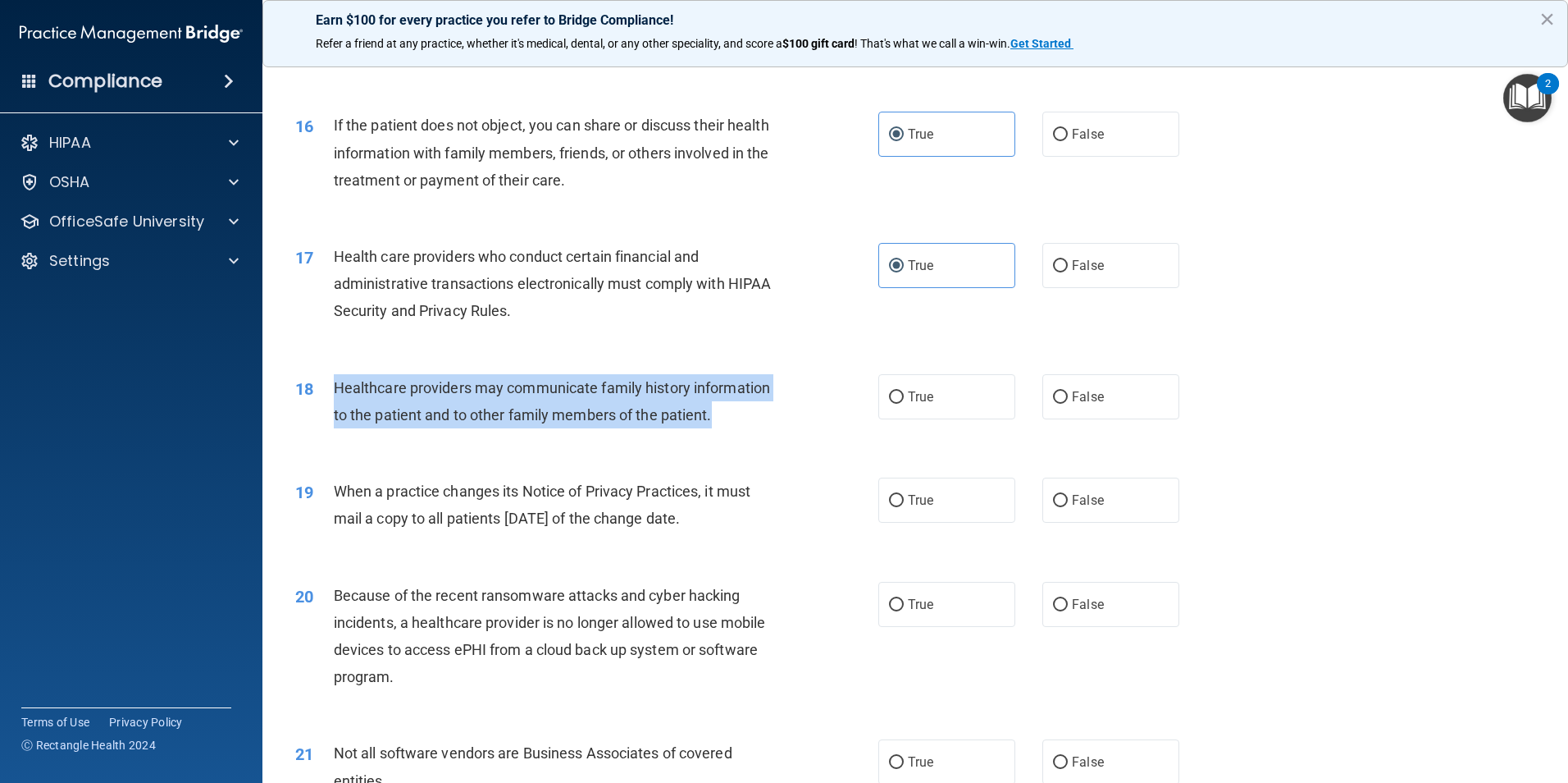
drag, startPoint x: 738, startPoint y: 409, endPoint x: 329, endPoint y: 375, distance: 410.4
click at [329, 375] on div "18 Healthcare providers may communicate family history information to the patie…" at bounding box center [586, 405] width 632 height 62
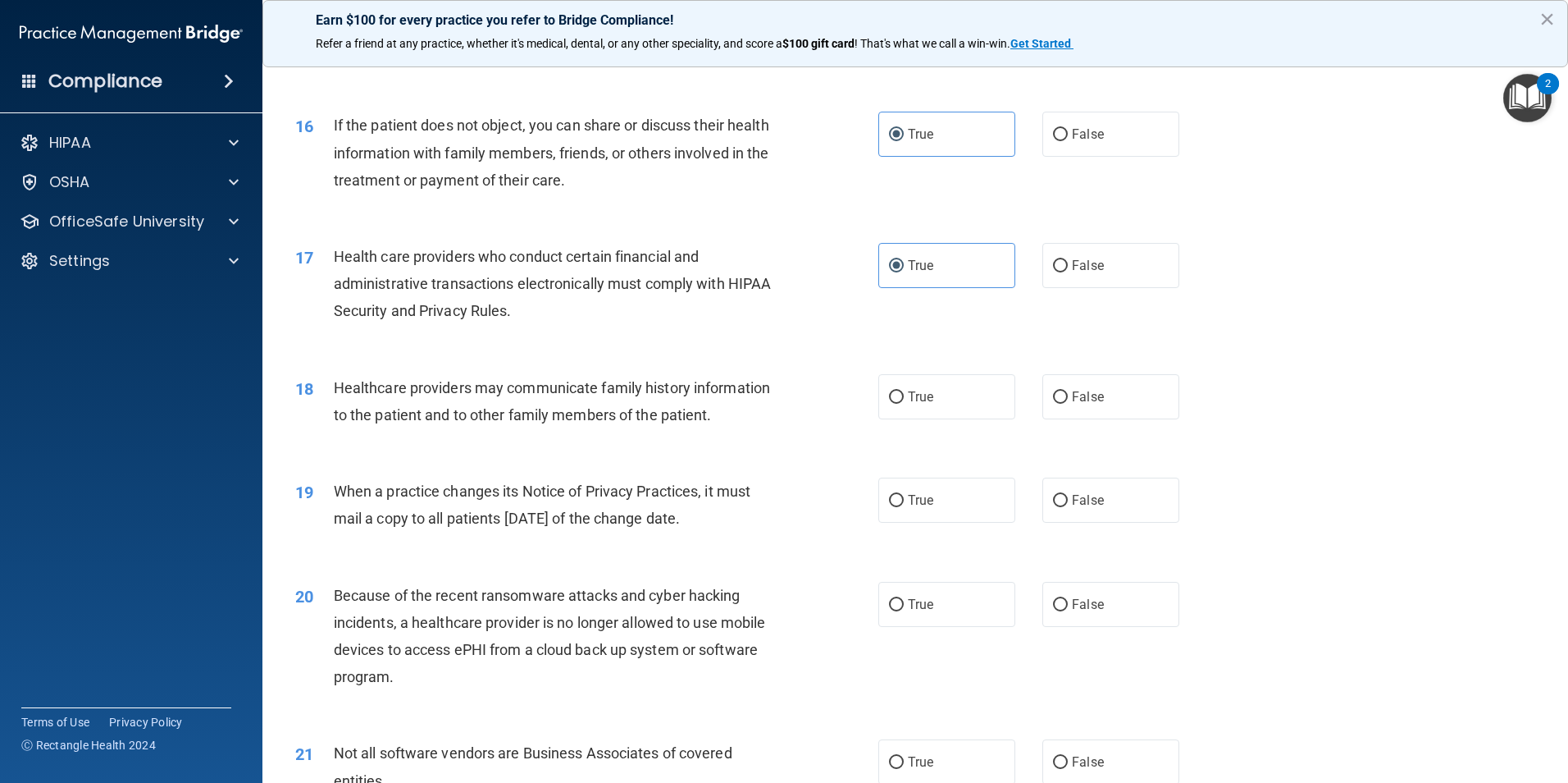
click at [1352, 384] on div "18 Healthcare providers may communicate family history information to the patie…" at bounding box center [915, 405] width 1265 height 103
click at [913, 389] on label "True" at bounding box center [947, 396] width 137 height 45
click at [904, 392] on input "True" at bounding box center [896, 397] width 15 height 13
radio input "true"
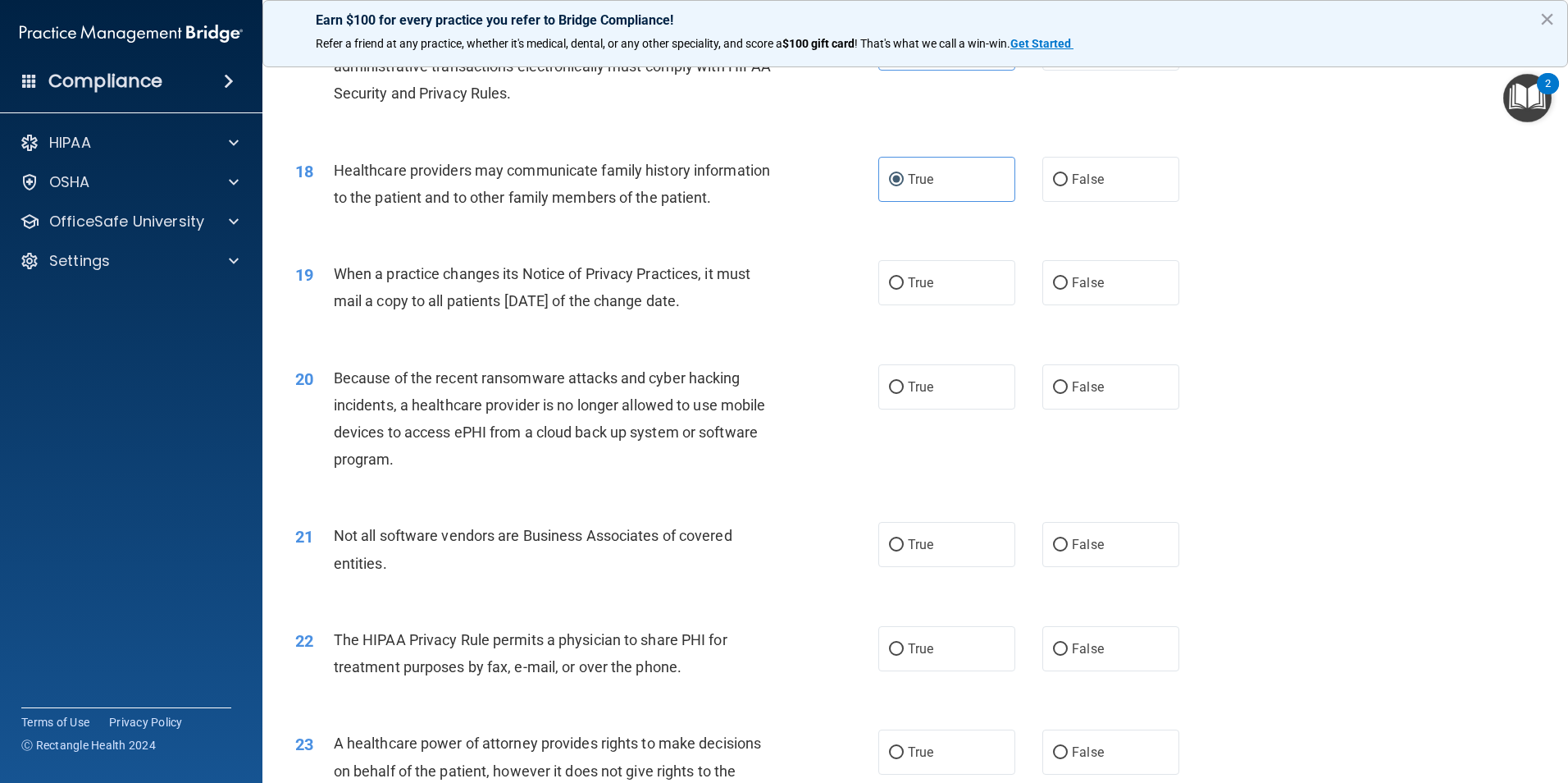
scroll to position [2121, 0]
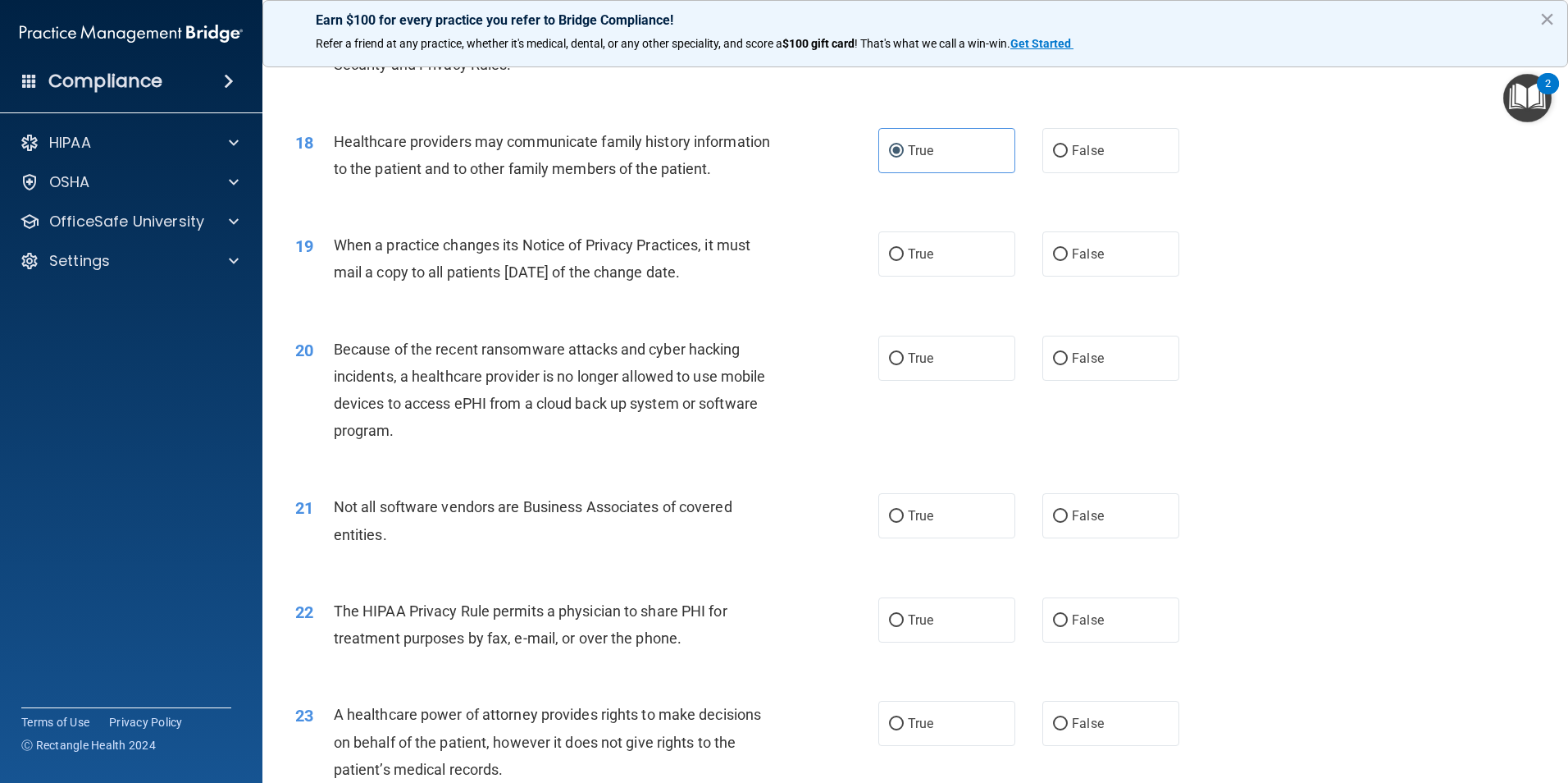
drag, startPoint x: 780, startPoint y: 280, endPoint x: 336, endPoint y: 249, distance: 445.1
click at [336, 249] on div "When a practice changes its Notice of Privacy Practices, it must mail a copy to…" at bounding box center [562, 258] width 456 height 54
click at [1289, 523] on div "21 Not all software vendors are Business Associates of covered entities. True F…" at bounding box center [915, 525] width 1265 height 103
click at [900, 249] on label "True" at bounding box center [947, 254] width 137 height 45
click at [900, 249] on input "True" at bounding box center [896, 255] width 15 height 13
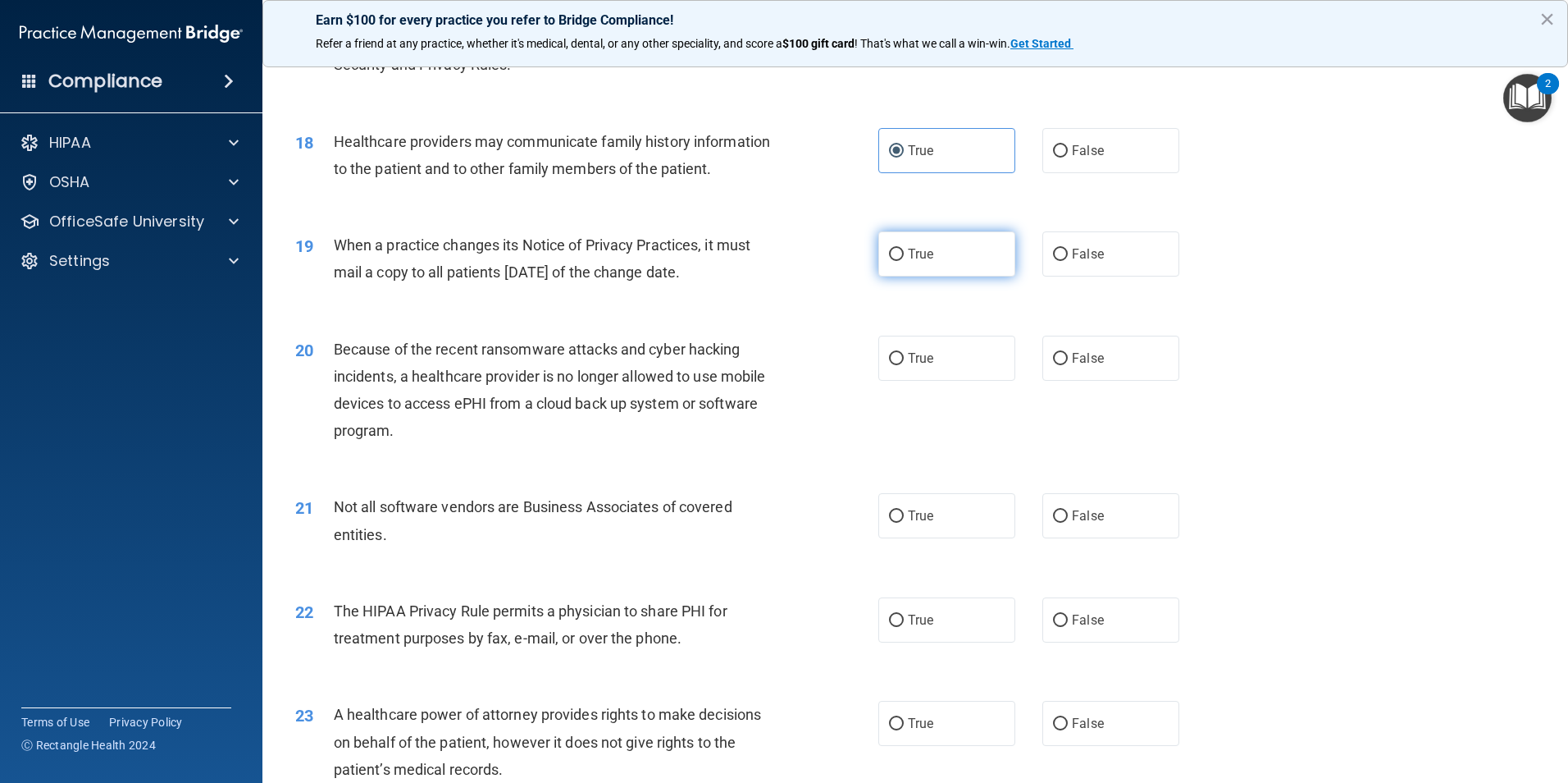
radio input "true"
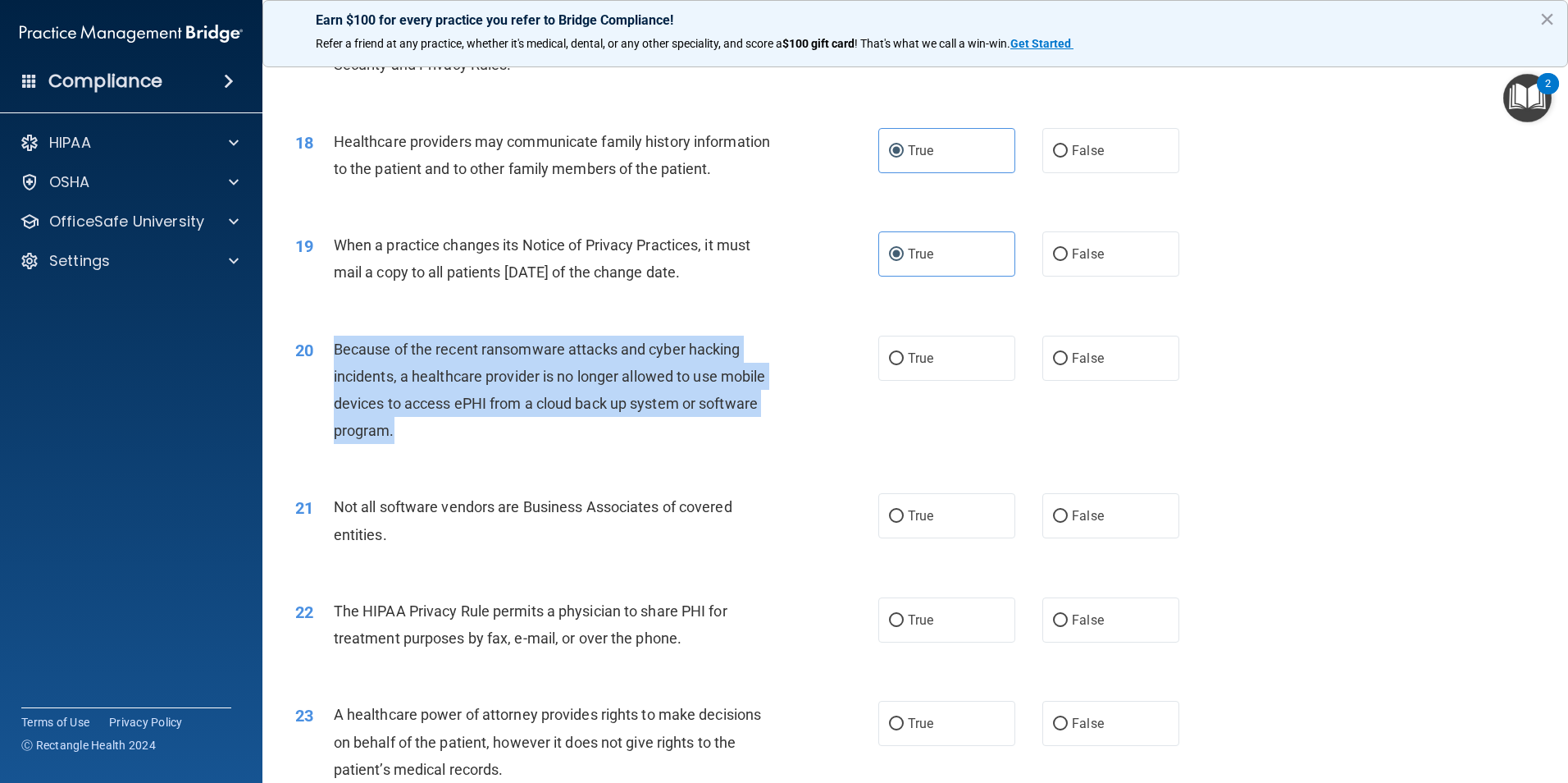
drag, startPoint x: 464, startPoint y: 452, endPoint x: 336, endPoint y: 345, distance: 166.8
click at [336, 345] on div "20 Because of the recent ransomware attacks and cyber hacking incidents, a heal…" at bounding box center [586, 394] width 632 height 118
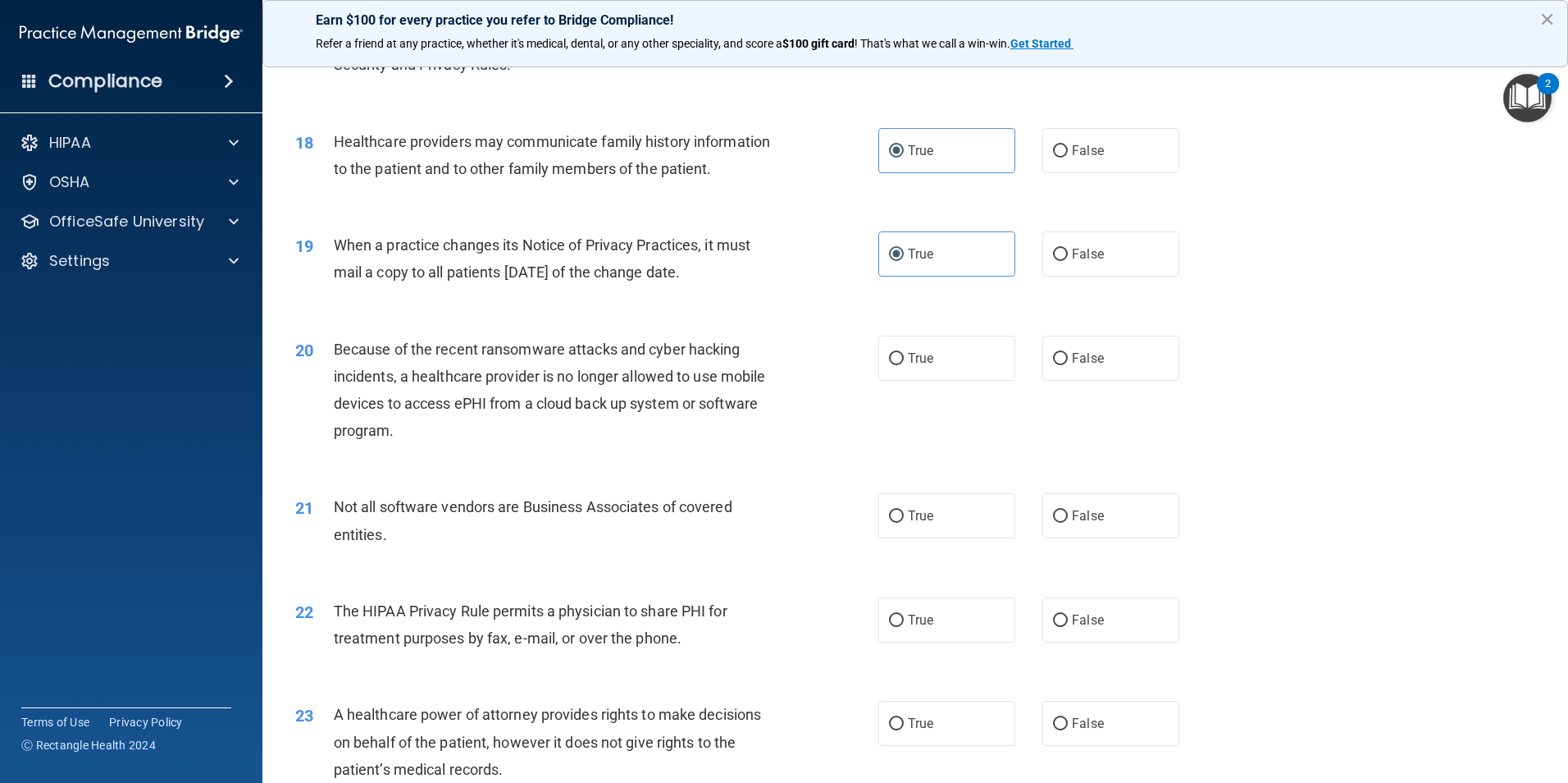
click at [577, 456] on div "20 Because of the recent ransomware attacks and cyber hacking incidents, a heal…" at bounding box center [915, 393] width 1265 height 158
drag, startPoint x: 1354, startPoint y: 389, endPoint x: 1320, endPoint y: 383, distance: 34.5
click at [1354, 389] on div "20 Because of the recent ransomware attacks and cyber hacking incidents, a heal…" at bounding box center [915, 393] width 1265 height 158
click at [1077, 363] on span "False" at bounding box center [1087, 358] width 32 height 16
click at [1068, 363] on input "False" at bounding box center [1060, 358] width 15 height 13
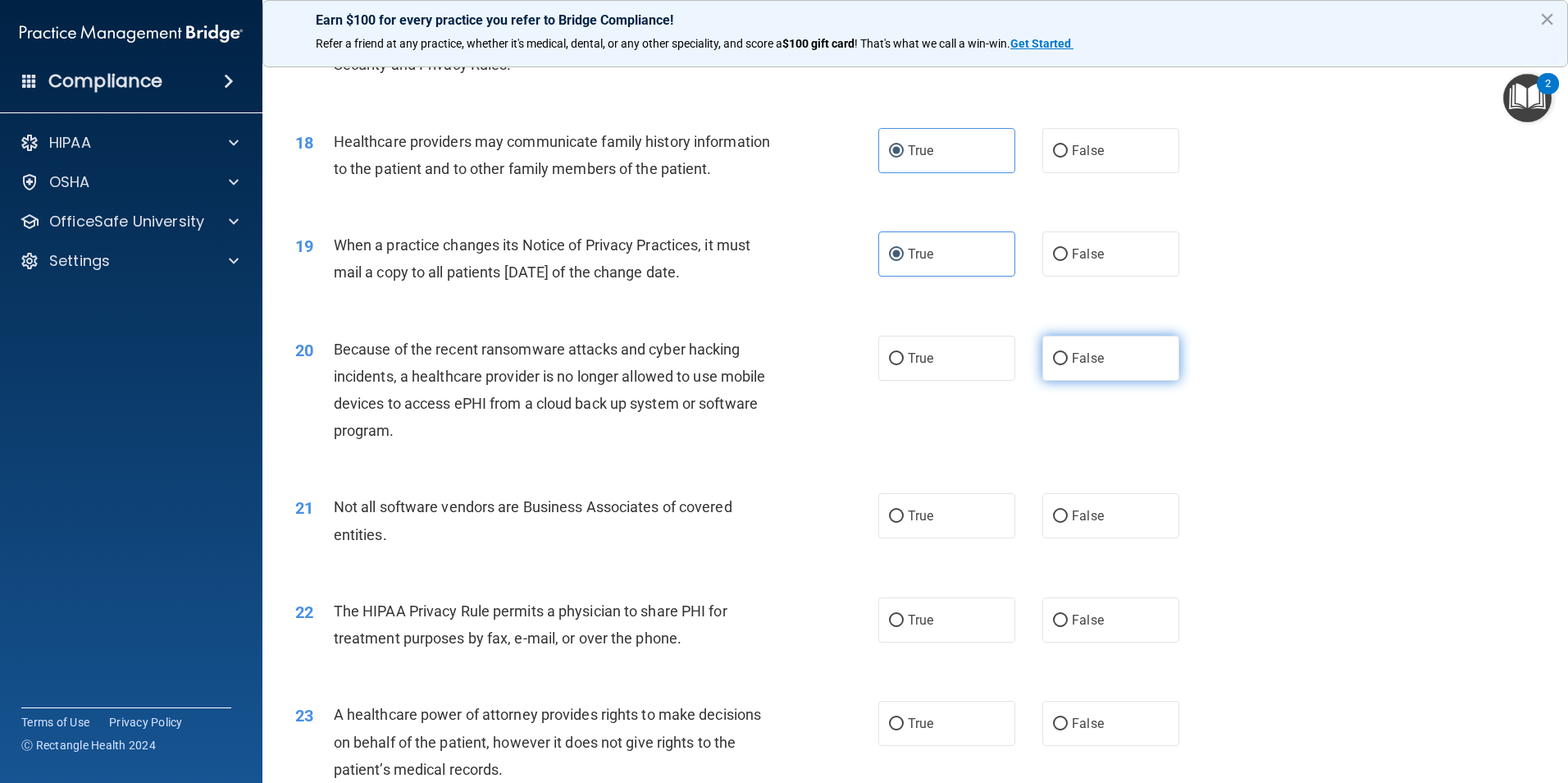
radio input "true"
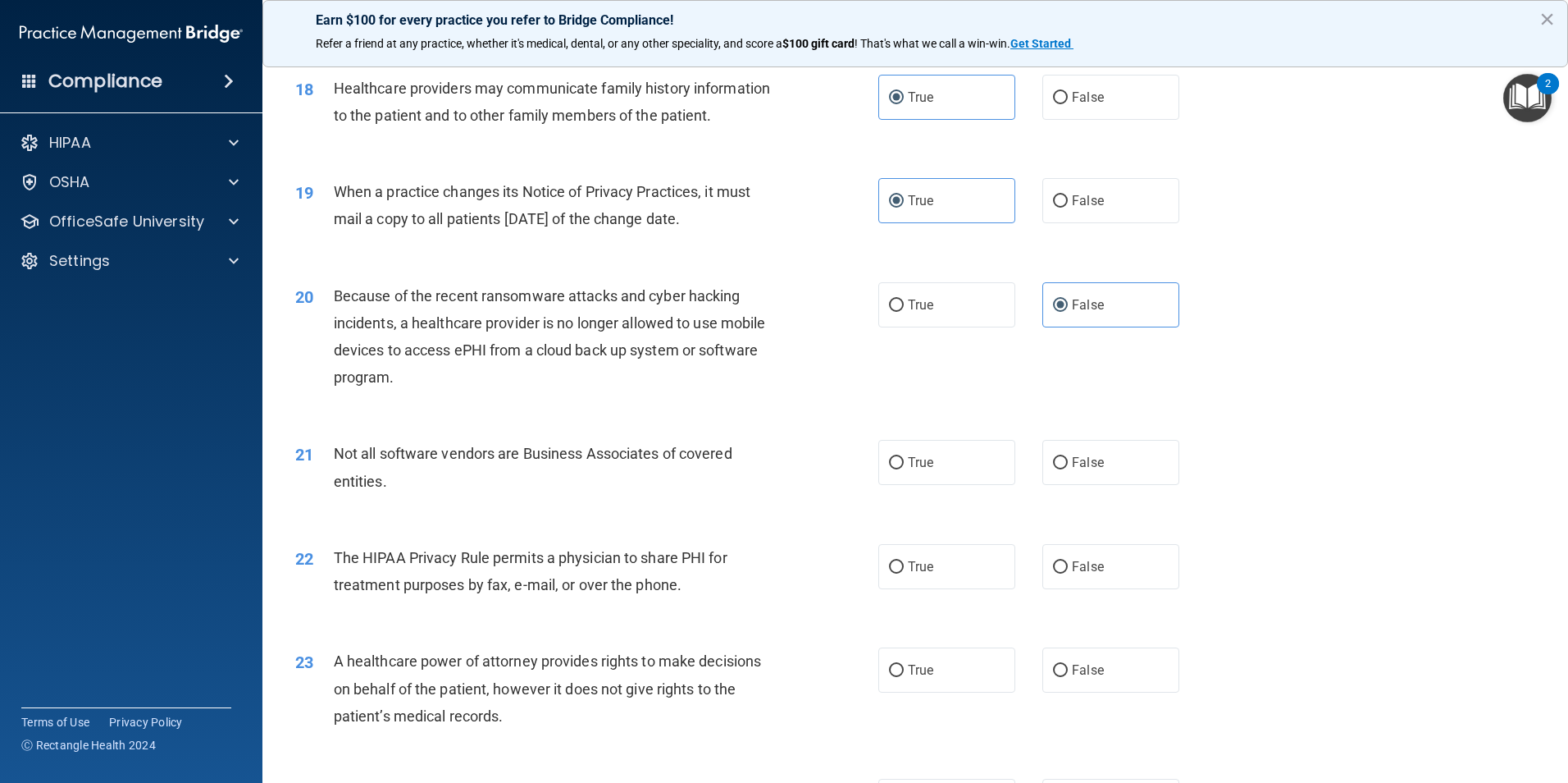
scroll to position [2203, 0]
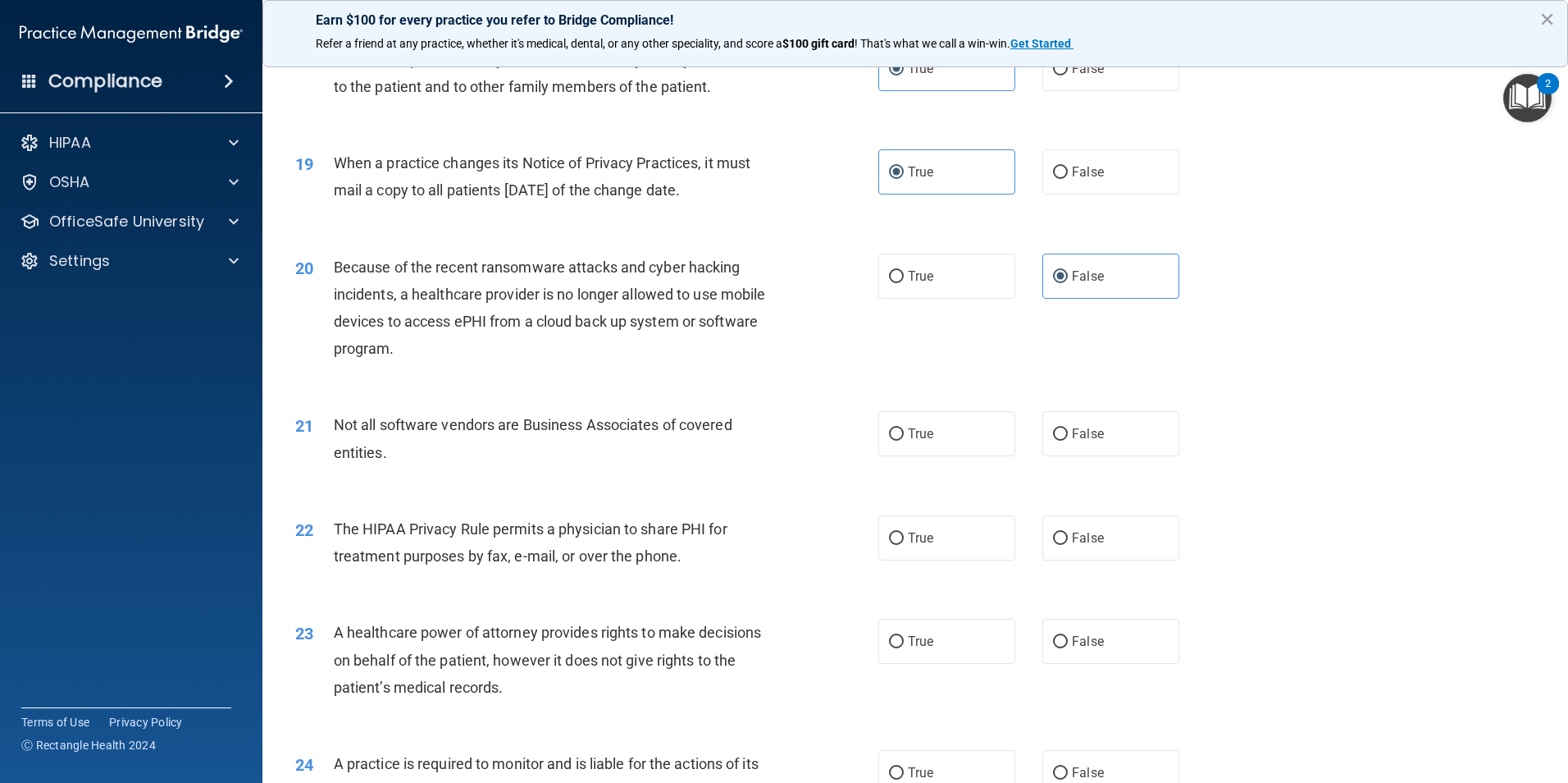
drag, startPoint x: 487, startPoint y: 464, endPoint x: 405, endPoint y: 465, distance: 82.0
click at [405, 465] on div "Not all software vendors are Business Associates of covered entities." at bounding box center [562, 438] width 456 height 54
click at [531, 475] on div "21 Not all software vendors are Business Associates of covered entities. True F…" at bounding box center [915, 442] width 1265 height 103
click at [919, 436] on span "True" at bounding box center [920, 434] width 25 height 16
click at [904, 436] on input "True" at bounding box center [896, 434] width 15 height 13
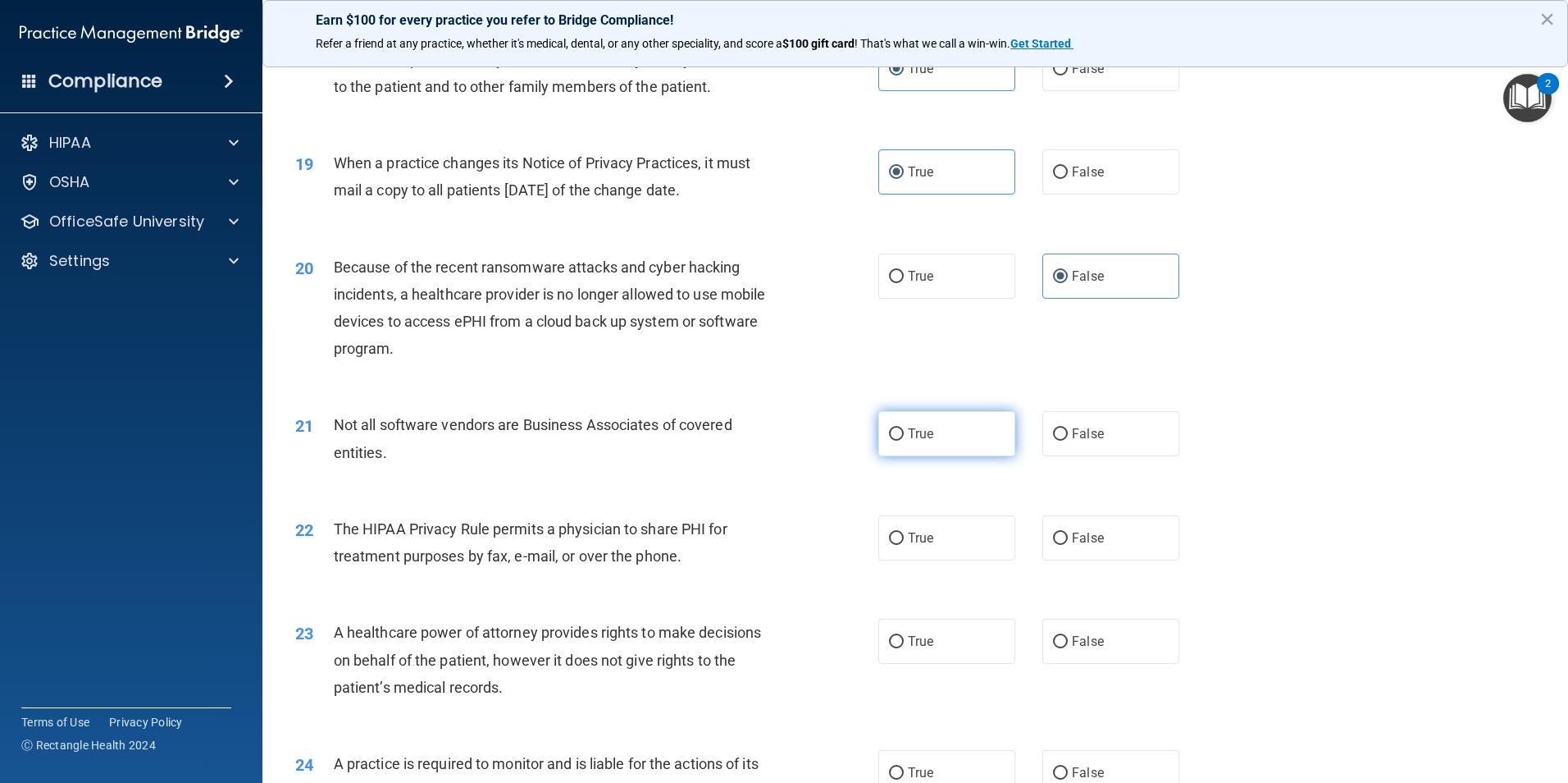
radio input "true"
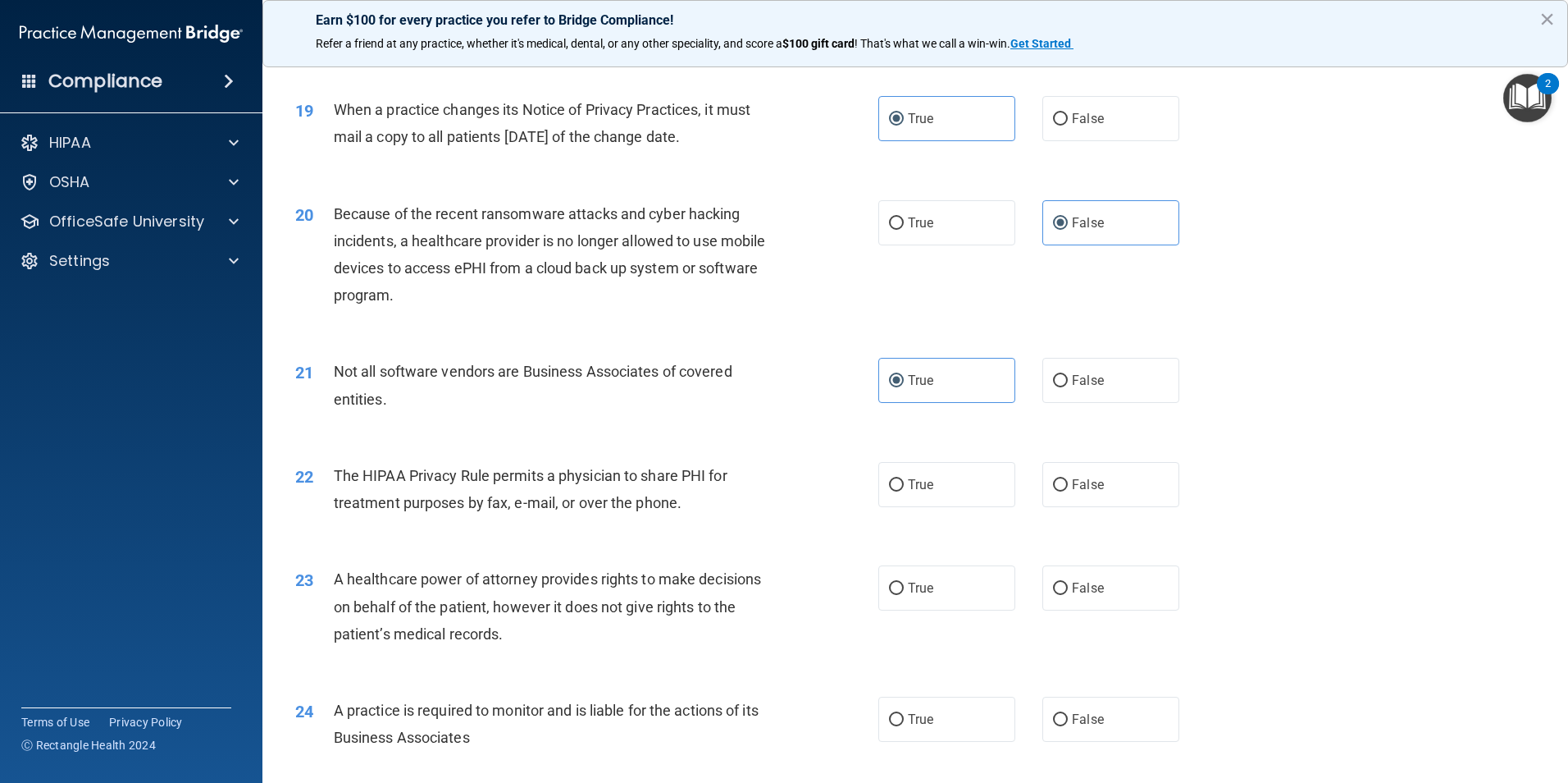
scroll to position [2285, 0]
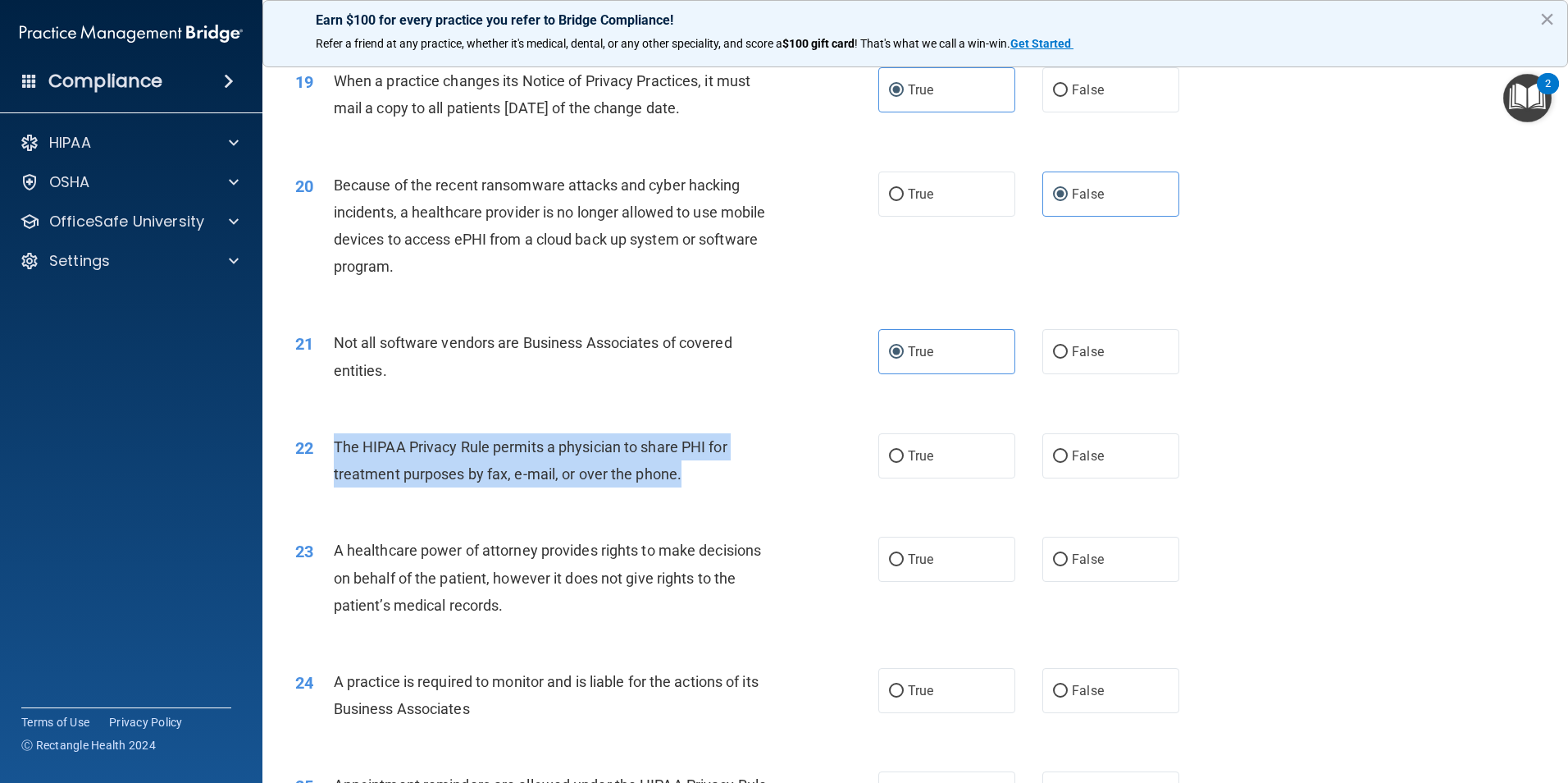
drag, startPoint x: 692, startPoint y: 495, endPoint x: 337, endPoint y: 448, distance: 358.1
click at [337, 448] on div "22 The HIPAA Privacy Rule permits a physician to share PHI for treatment purpos…" at bounding box center [586, 464] width 632 height 62
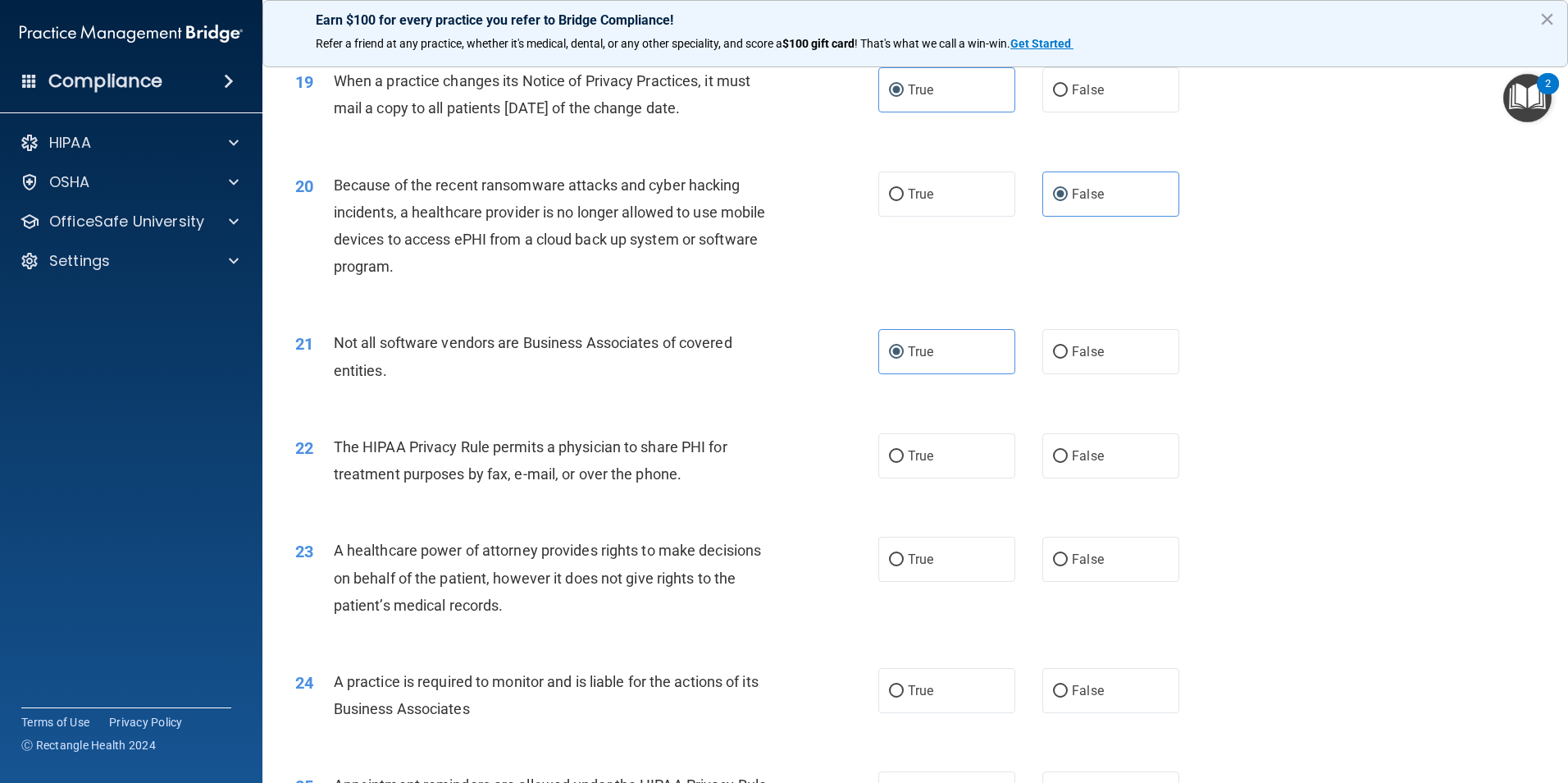
click at [1244, 535] on div "23 A healthcare power of attorney provides rights to make decisions on behalf o…" at bounding box center [915, 581] width 1265 height 131
click at [934, 463] on label "True" at bounding box center [947, 456] width 137 height 45
click at [904, 463] on input "True" at bounding box center [896, 457] width 15 height 13
radio input "true"
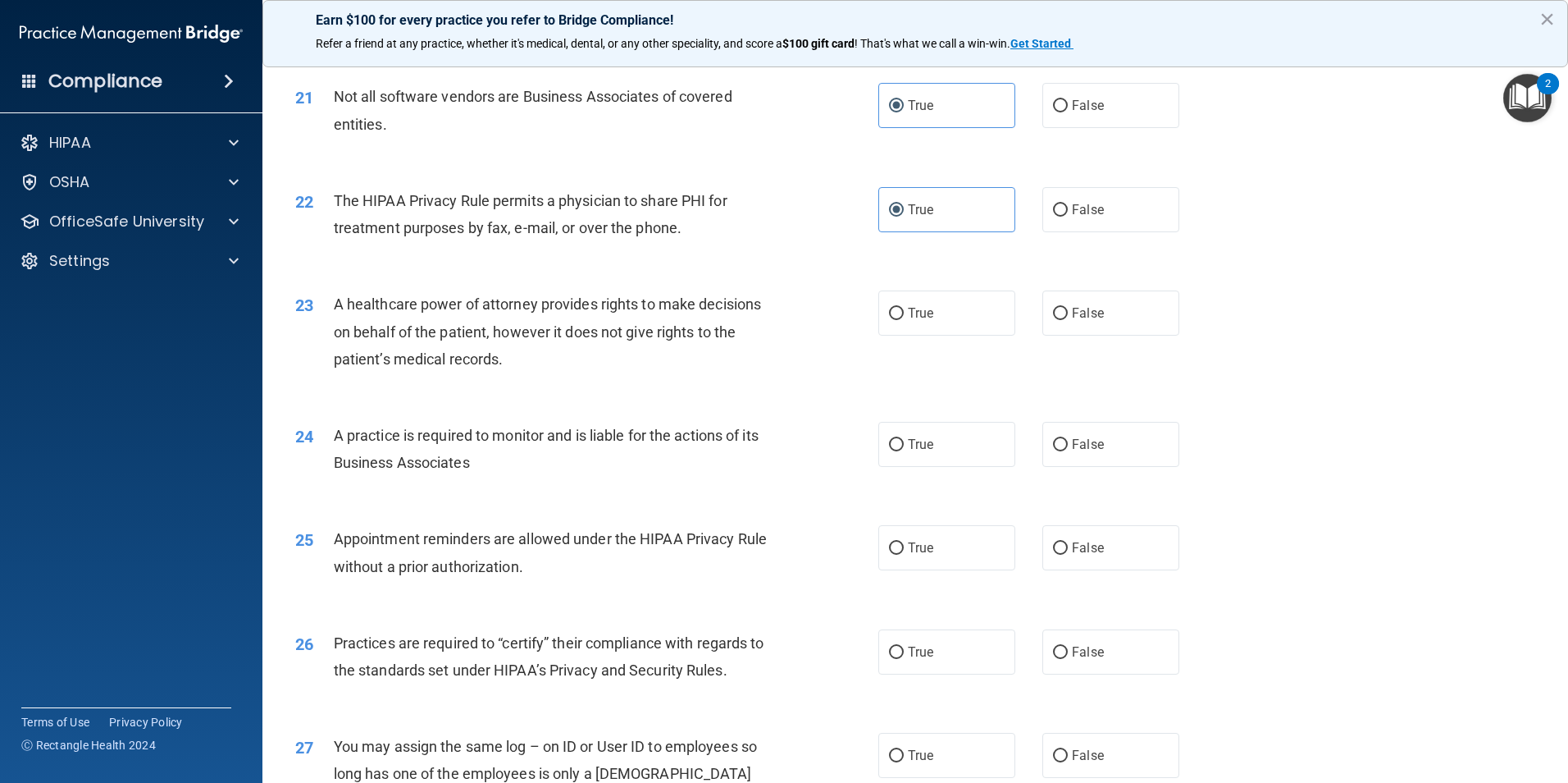
scroll to position [2613, 0]
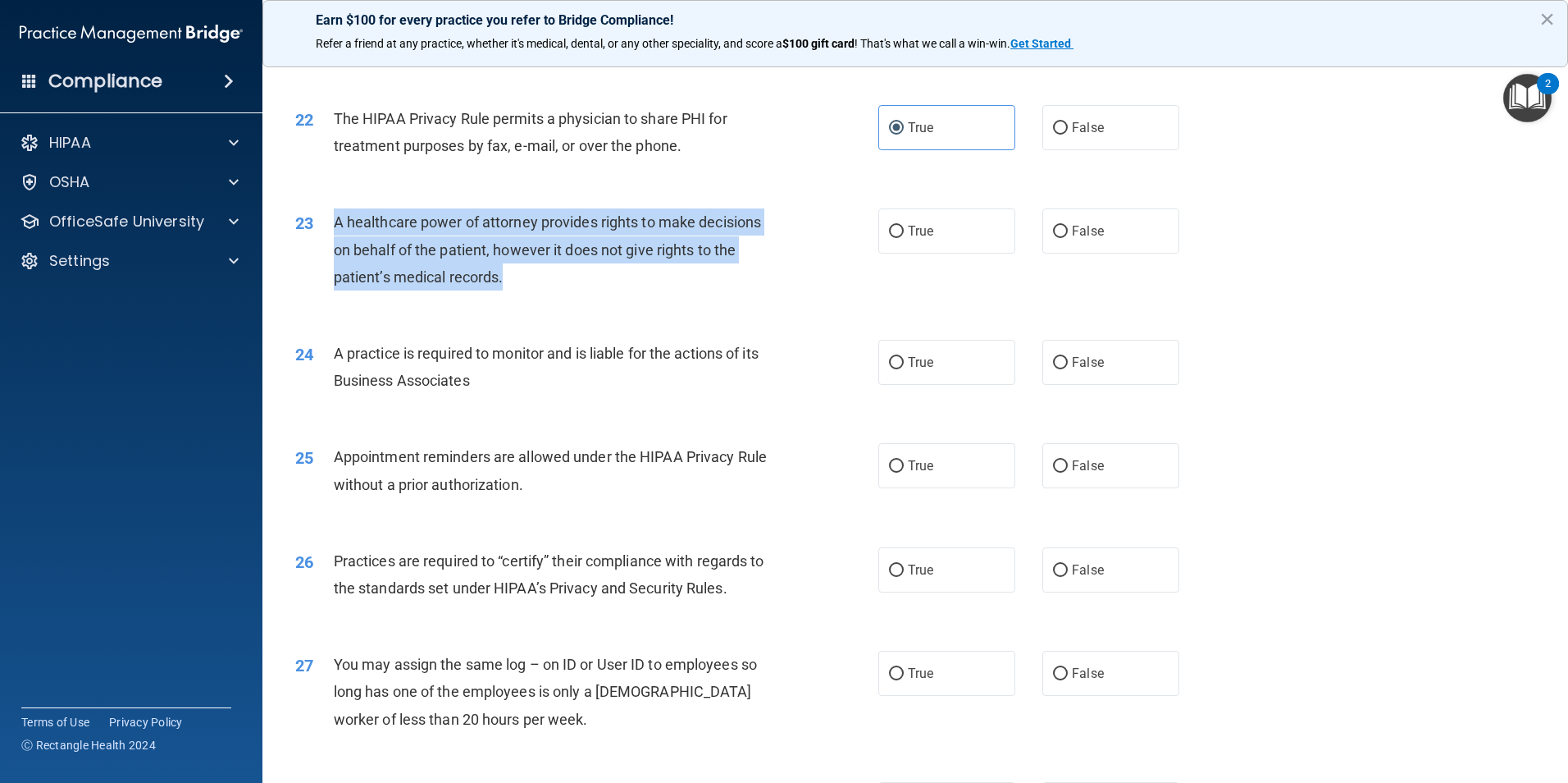
drag, startPoint x: 336, startPoint y: 219, endPoint x: 519, endPoint y: 289, distance: 195.9
click at [519, 289] on div "A healthcare power of attorney provides rights to make decisions on behalf of t…" at bounding box center [562, 250] width 456 height 82
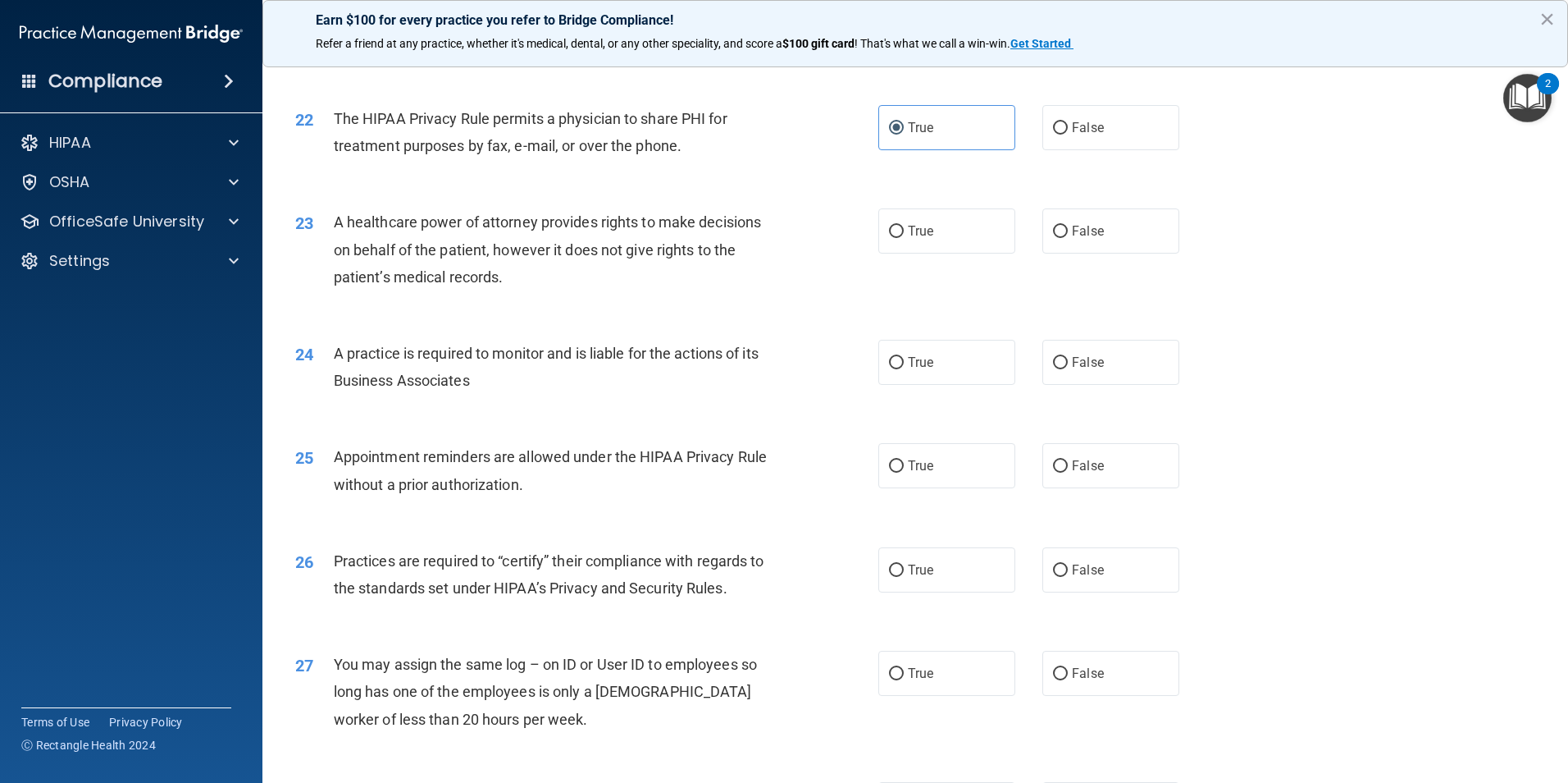
click at [1503, 435] on div "25 Appointment reminders are allowed under the HIPAA Privacy Rule without a pri…" at bounding box center [915, 474] width 1265 height 103
click at [1052, 220] on label "False" at bounding box center [1111, 231] width 137 height 45
click at [1053, 225] on input "False" at bounding box center [1060, 231] width 15 height 13
radio input "true"
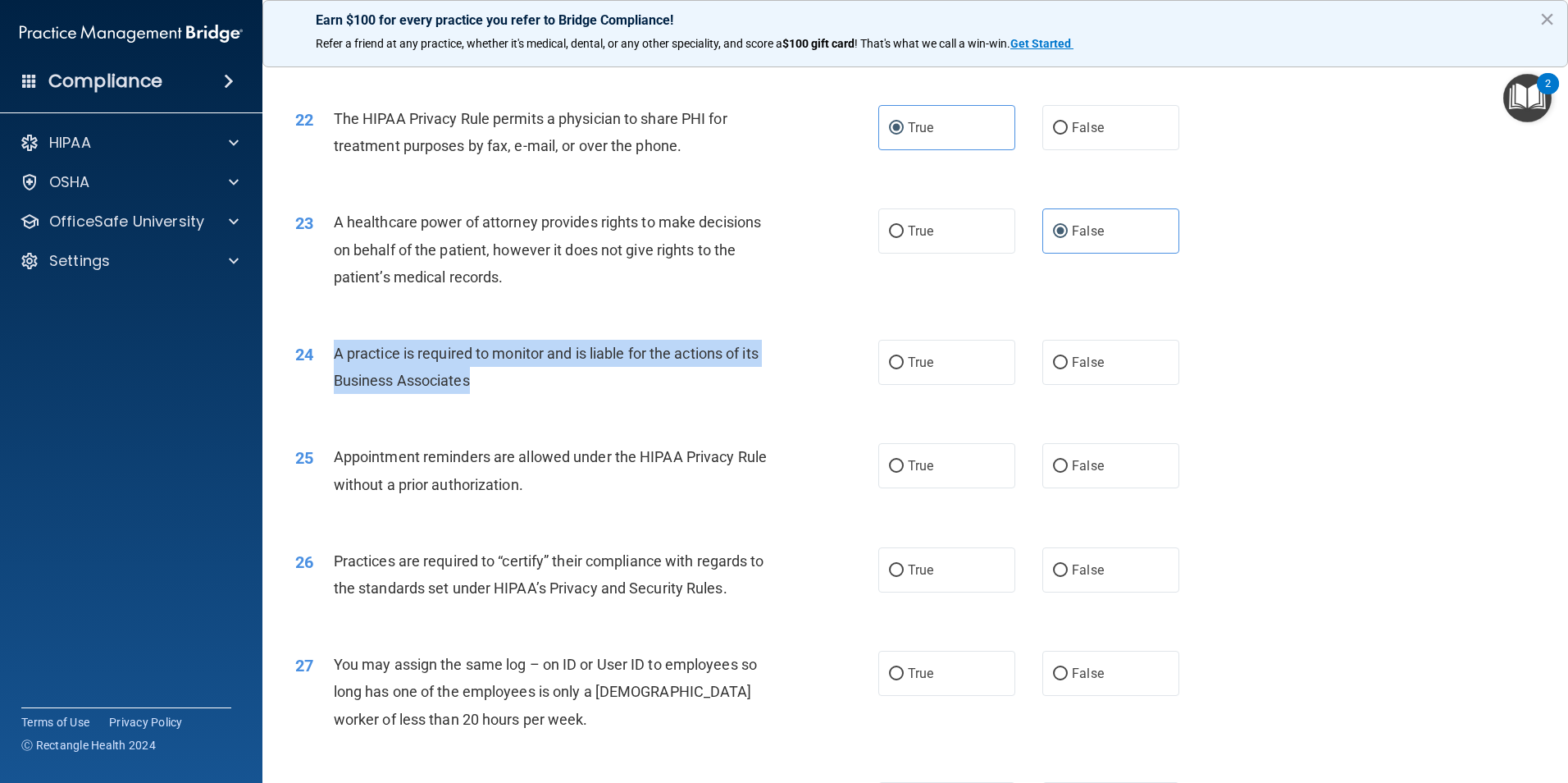
drag, startPoint x: 580, startPoint y: 399, endPoint x: 315, endPoint y: 351, distance: 269.3
click at [315, 351] on div "24 A practice is required to monitor and is liable for the actions of its Busin…" at bounding box center [586, 371] width 632 height 62
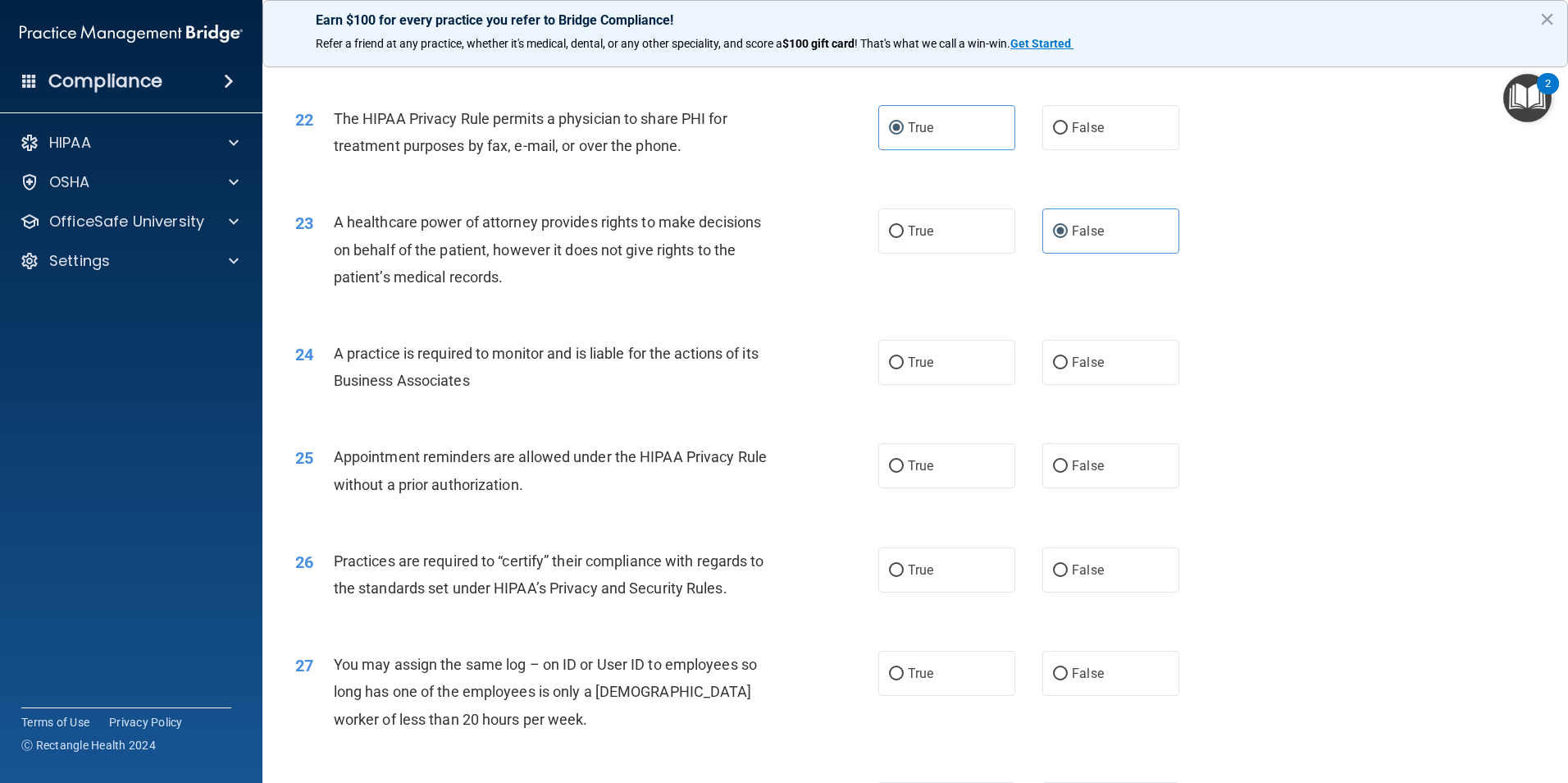
click at [1496, 397] on div "24 A practice is required to monitor and is liable for the actions of its Busin…" at bounding box center [915, 371] width 1265 height 103
click at [908, 366] on span "True" at bounding box center [920, 362] width 25 height 16
click at [904, 366] on input "True" at bounding box center [896, 363] width 15 height 13
radio input "true"
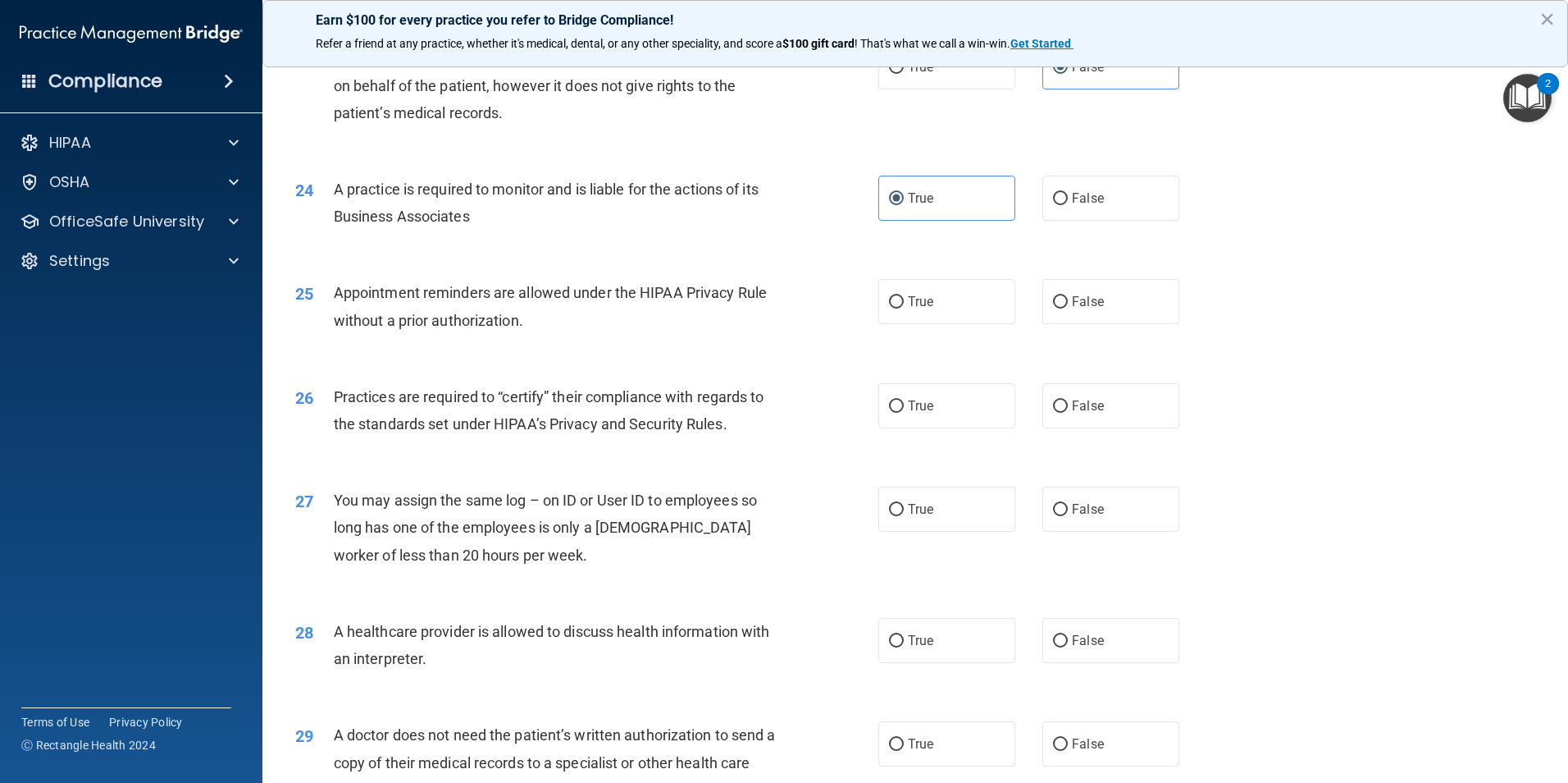
scroll to position [2860, 0]
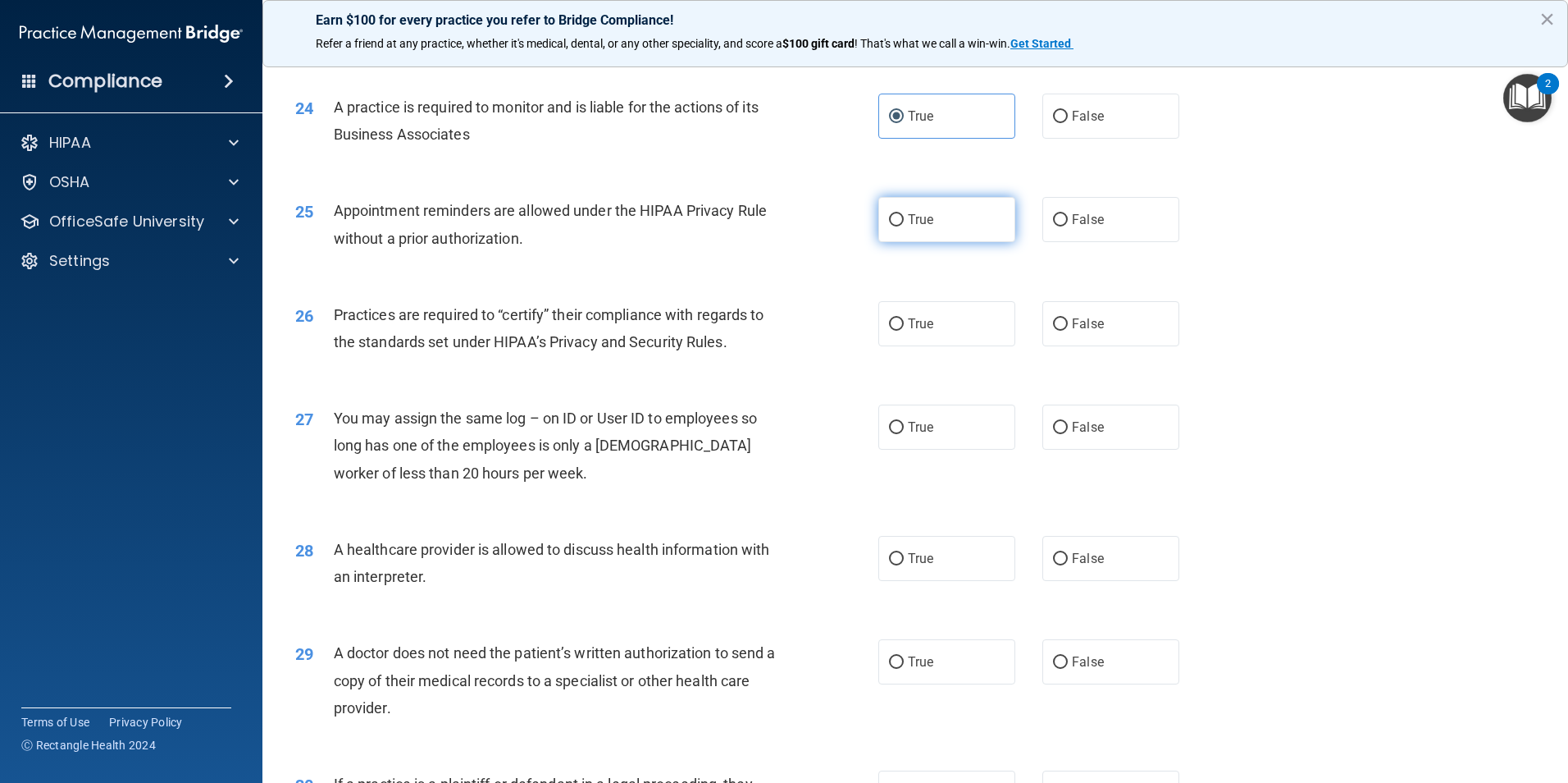
click at [915, 215] on span "True" at bounding box center [920, 220] width 25 height 16
click at [904, 215] on input "True" at bounding box center [896, 221] width 15 height 13
radio input "true"
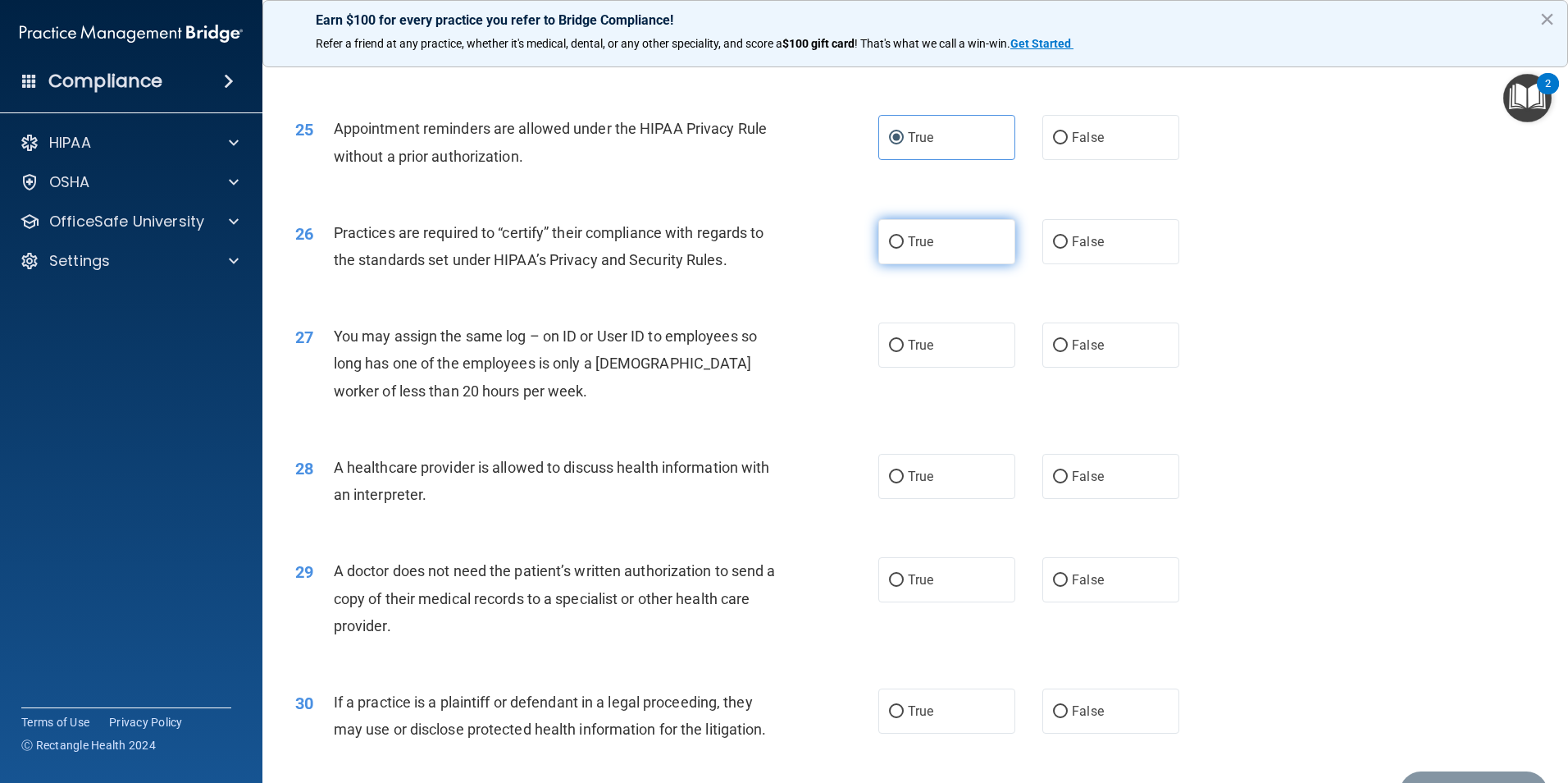
click at [890, 236] on input "True" at bounding box center [896, 242] width 15 height 13
radio input "true"
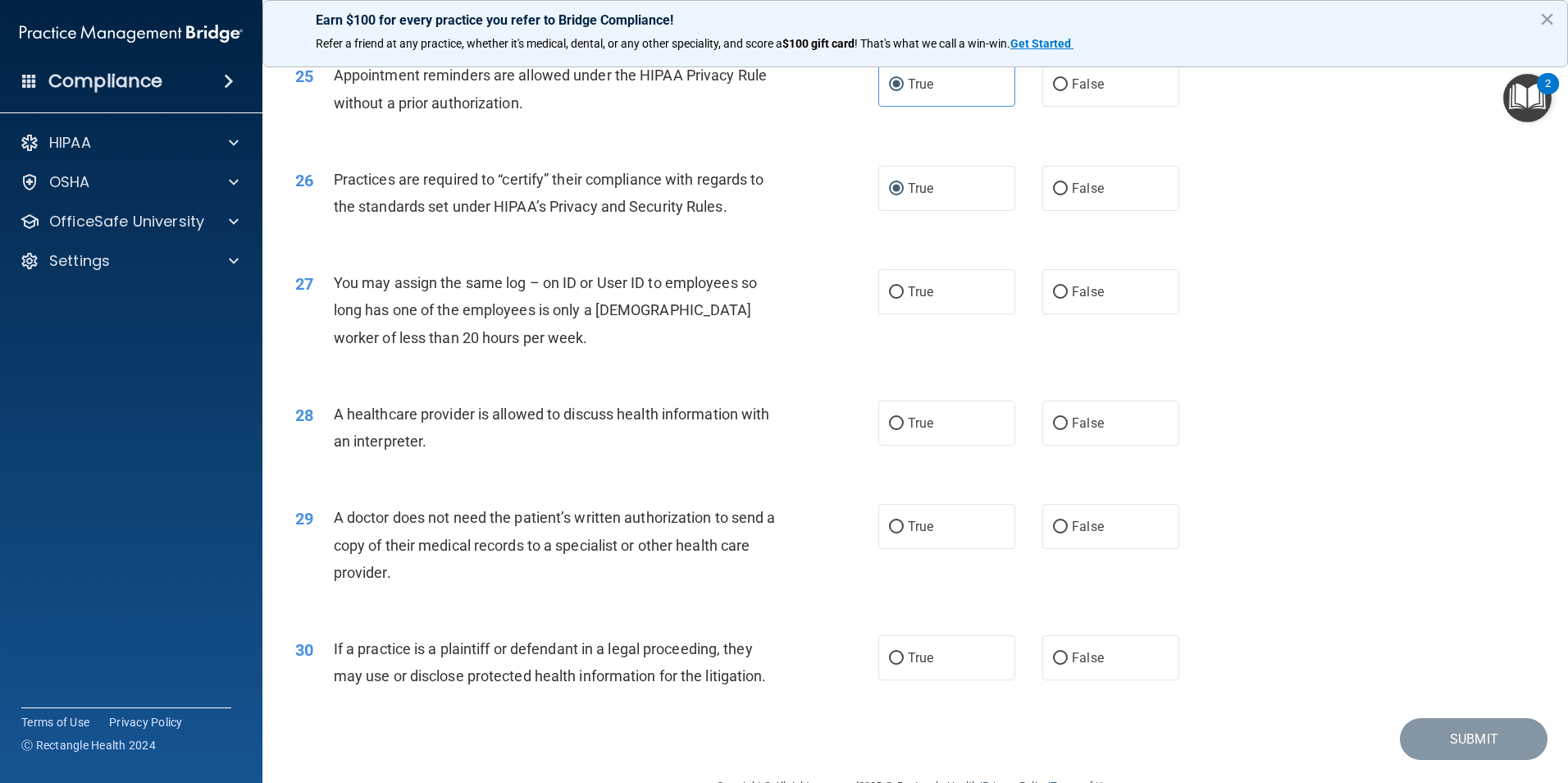
scroll to position [3024, 0]
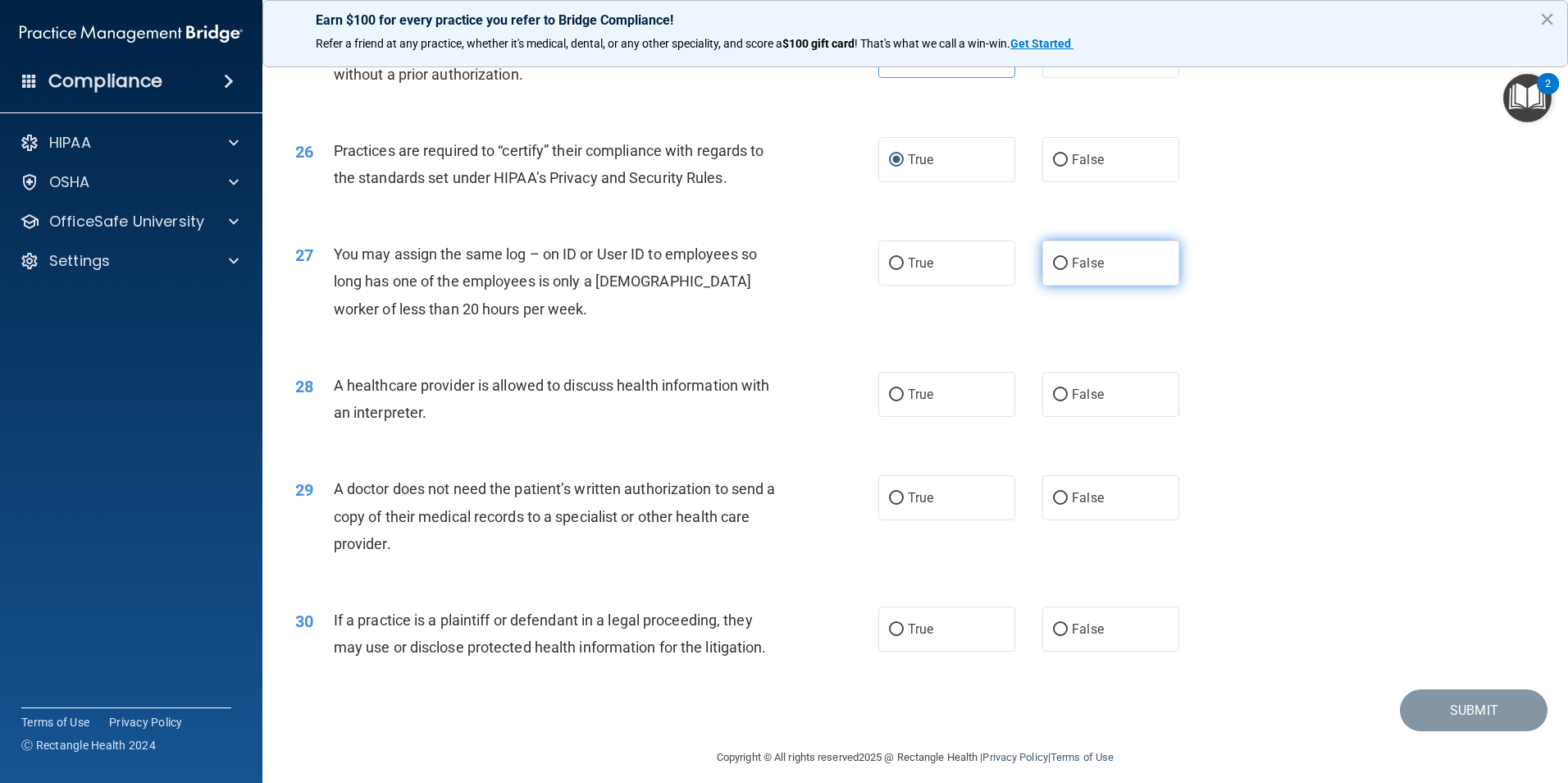
click at [1055, 252] on label "False" at bounding box center [1111, 263] width 137 height 45
click at [1055, 257] on input "False" at bounding box center [1060, 263] width 15 height 13
radio input "true"
click at [933, 389] on label "True" at bounding box center [947, 394] width 137 height 45
click at [904, 389] on input "True" at bounding box center [896, 394] width 15 height 13
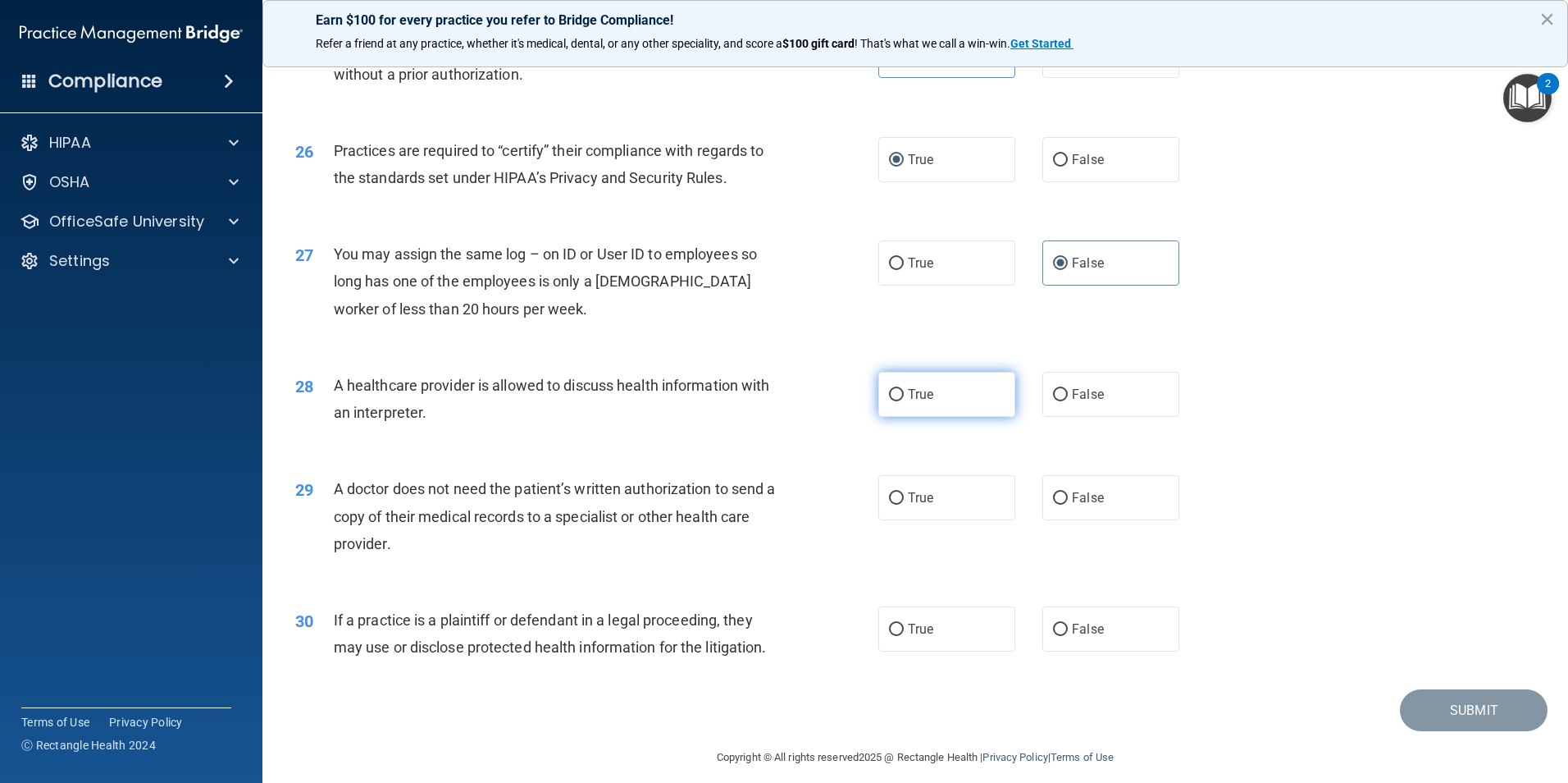
radio input "true"
drag, startPoint x: 409, startPoint y: 542, endPoint x: 334, endPoint y: 484, distance: 94.8
click at [334, 484] on div "A doctor does not need the patient’s written authorization to send a copy of th…" at bounding box center [562, 516] width 456 height 82
click at [1452, 474] on div "29 A doctor does not need the patient’s written authorization to send a copy of…" at bounding box center [915, 520] width 1265 height 131
click at [885, 491] on label "True" at bounding box center [947, 497] width 137 height 45
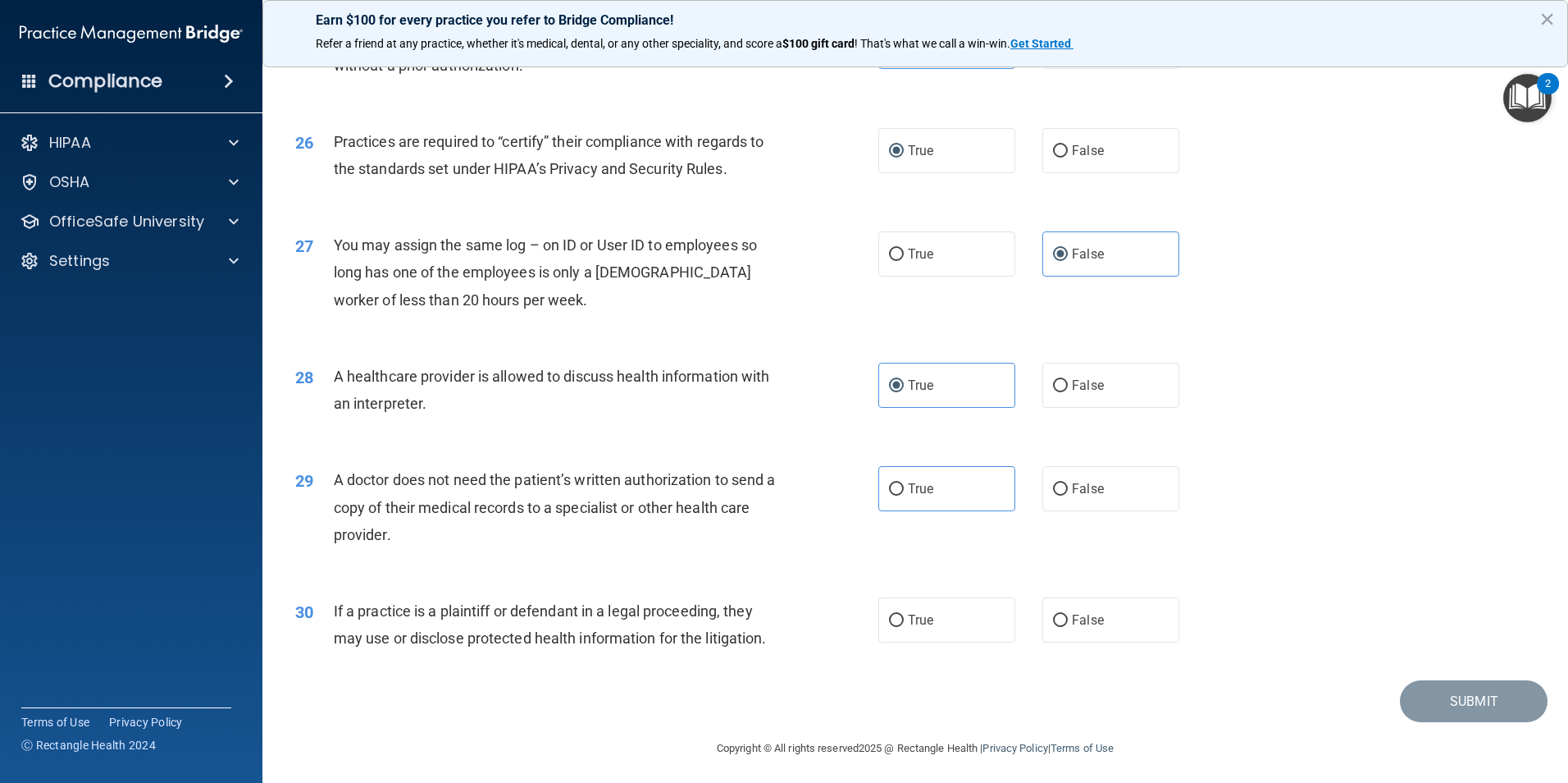
scroll to position [3038, 0]
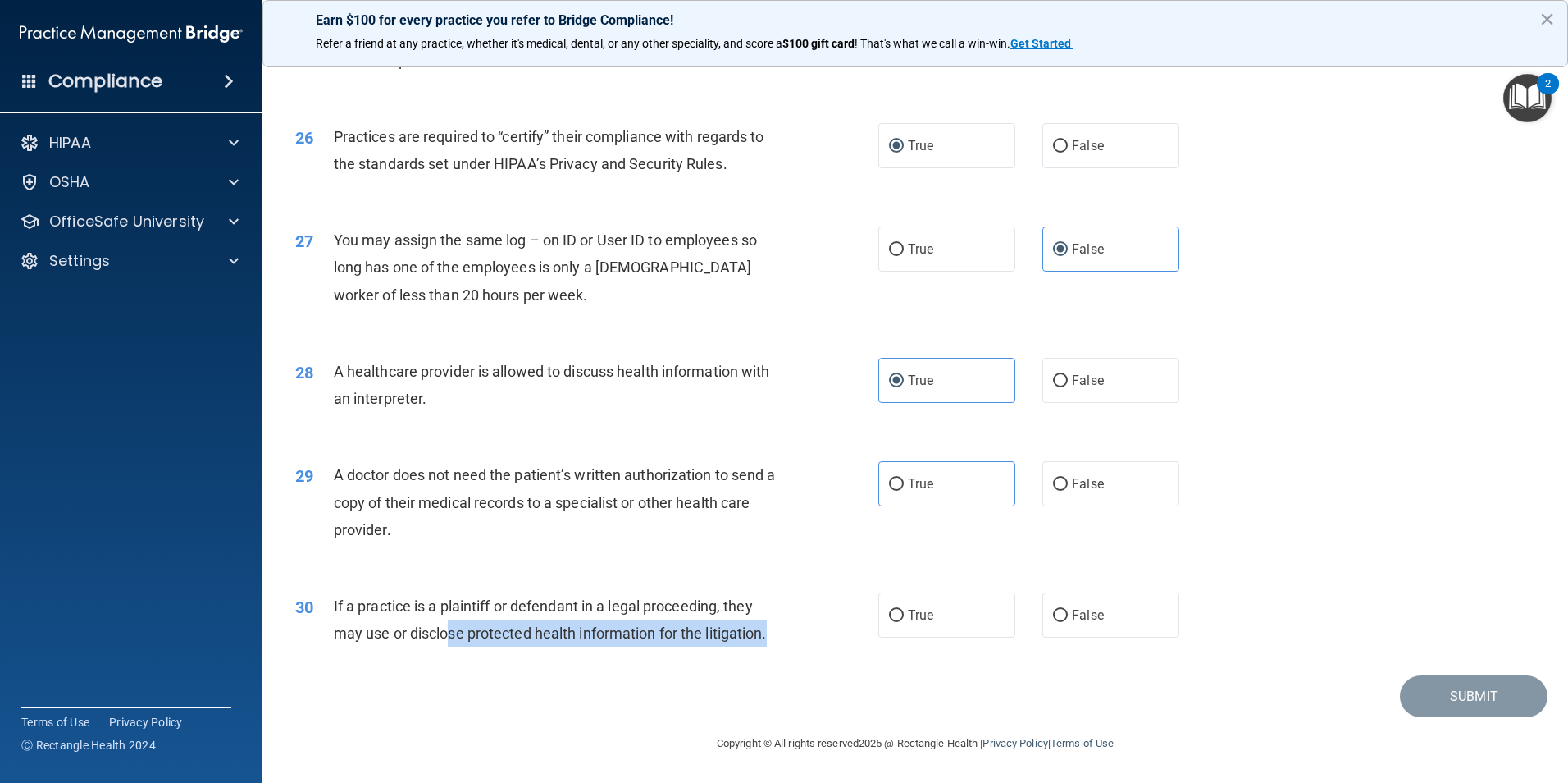
drag, startPoint x: 787, startPoint y: 648, endPoint x: 447, endPoint y: 621, distance: 341.1
click at [447, 621] on div "30 If a practice is a plaintiff or defendant in a legal proceeding, they may us…" at bounding box center [586, 624] width 632 height 62
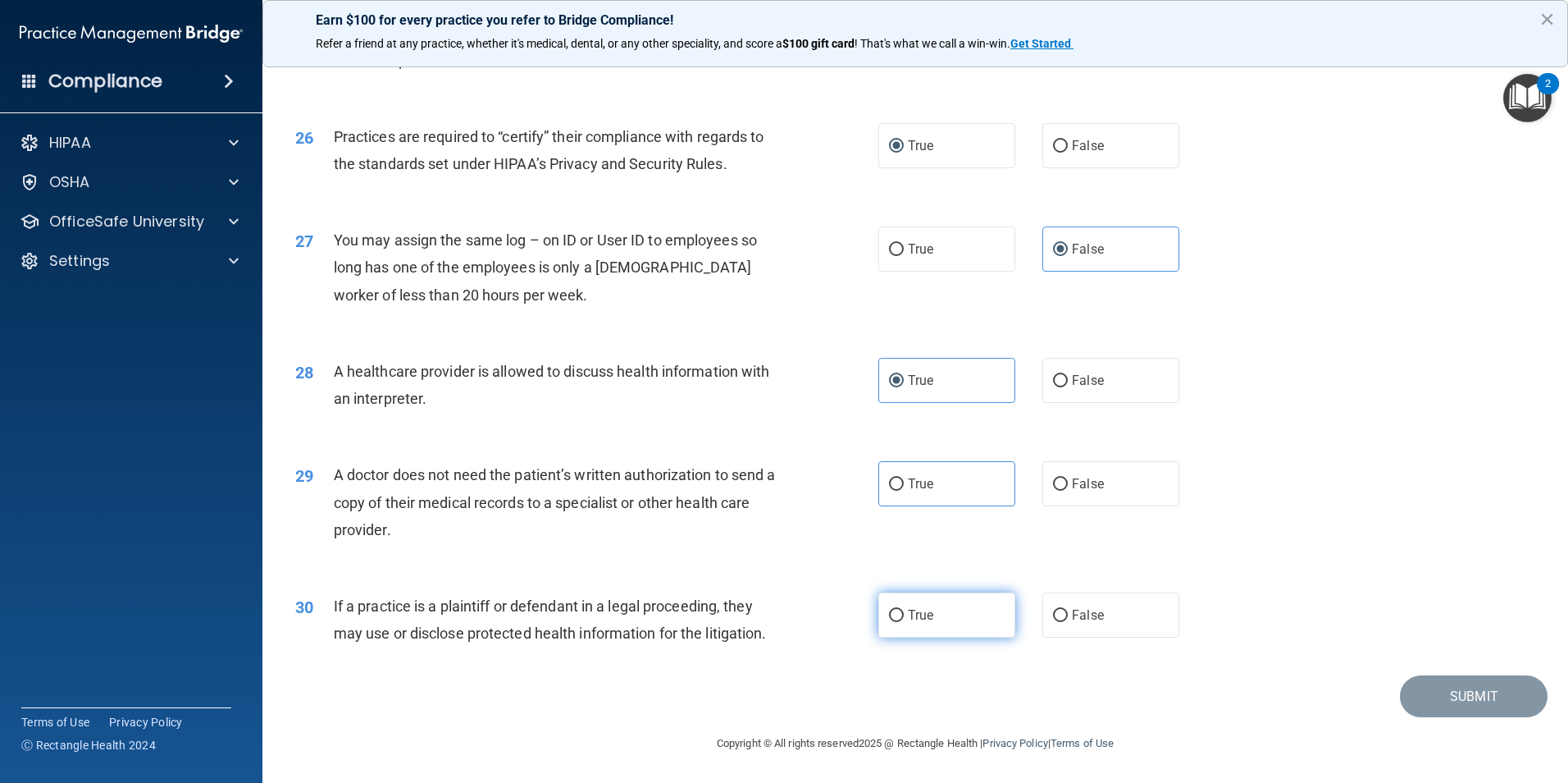
click at [895, 600] on label "True" at bounding box center [947, 615] width 137 height 45
click at [895, 610] on input "True" at bounding box center [896, 616] width 15 height 13
radio input "true"
click at [908, 478] on span "True" at bounding box center [920, 484] width 25 height 16
click at [904, 479] on input "True" at bounding box center [896, 485] width 15 height 13
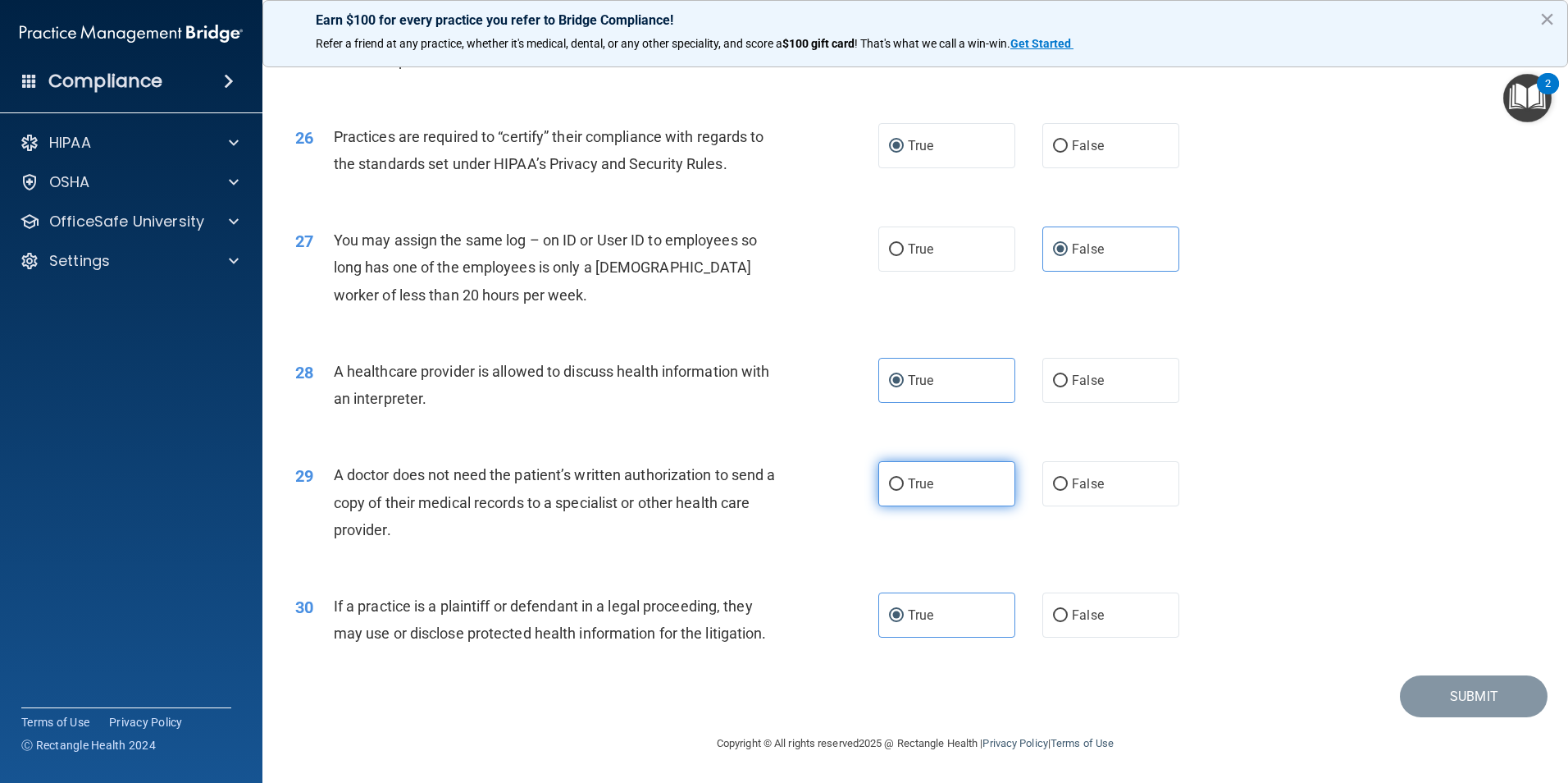
radio input "true"
click at [1462, 701] on button "Submit" at bounding box center [1474, 696] width 148 height 42
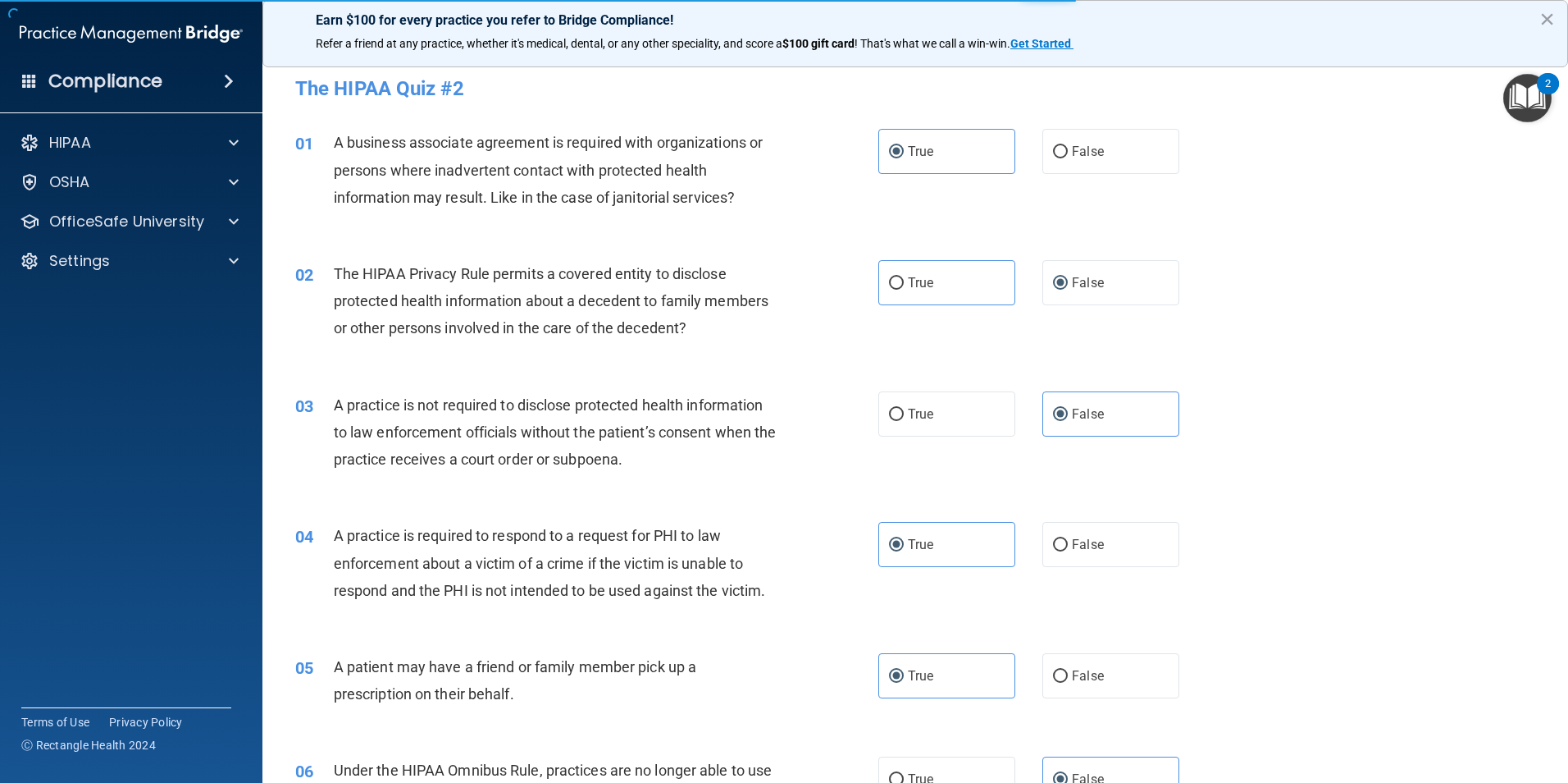
scroll to position [0, 0]
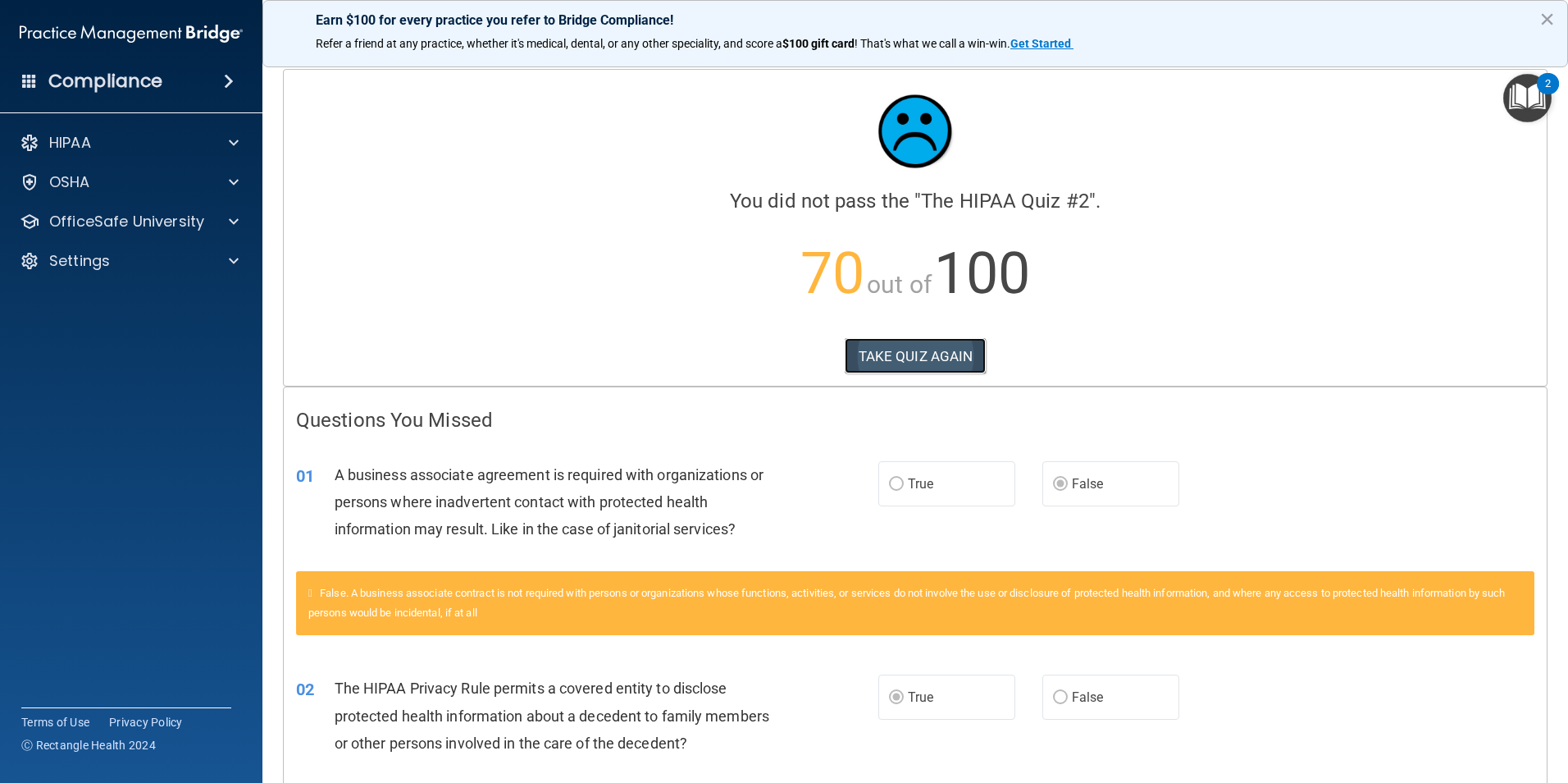
click at [923, 365] on button "TAKE QUIZ AGAIN" at bounding box center [916, 356] width 142 height 36
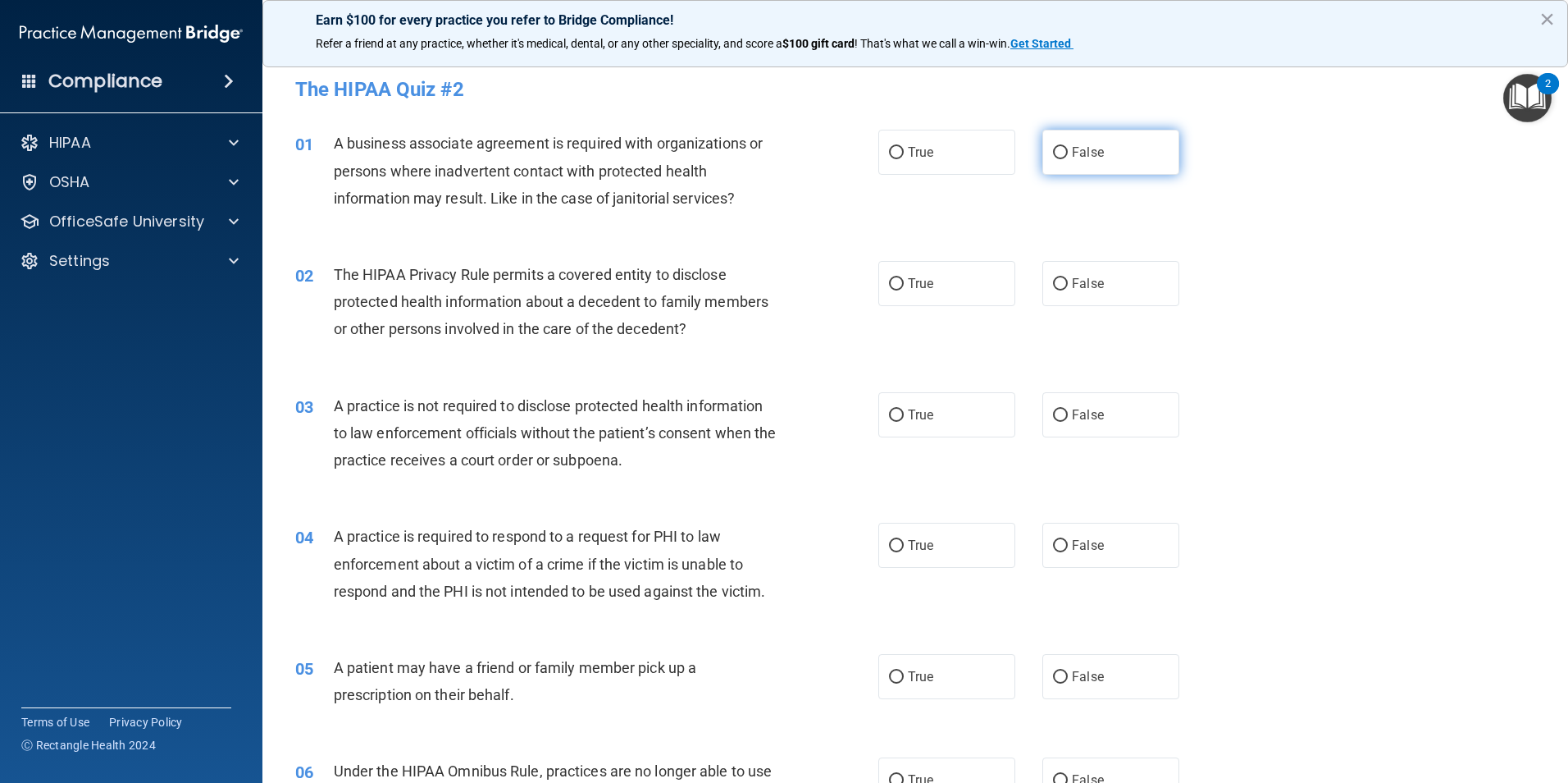
click at [1082, 159] on span "False" at bounding box center [1087, 153] width 32 height 16
click at [1068, 159] on input "False" at bounding box center [1060, 153] width 15 height 13
radio input "true"
drag, startPoint x: 384, startPoint y: 201, endPoint x: 383, endPoint y: 185, distance: 16.0
click at [384, 201] on span "A business associate agreement is required with organizations or persons where …" at bounding box center [549, 171] width 429 height 72
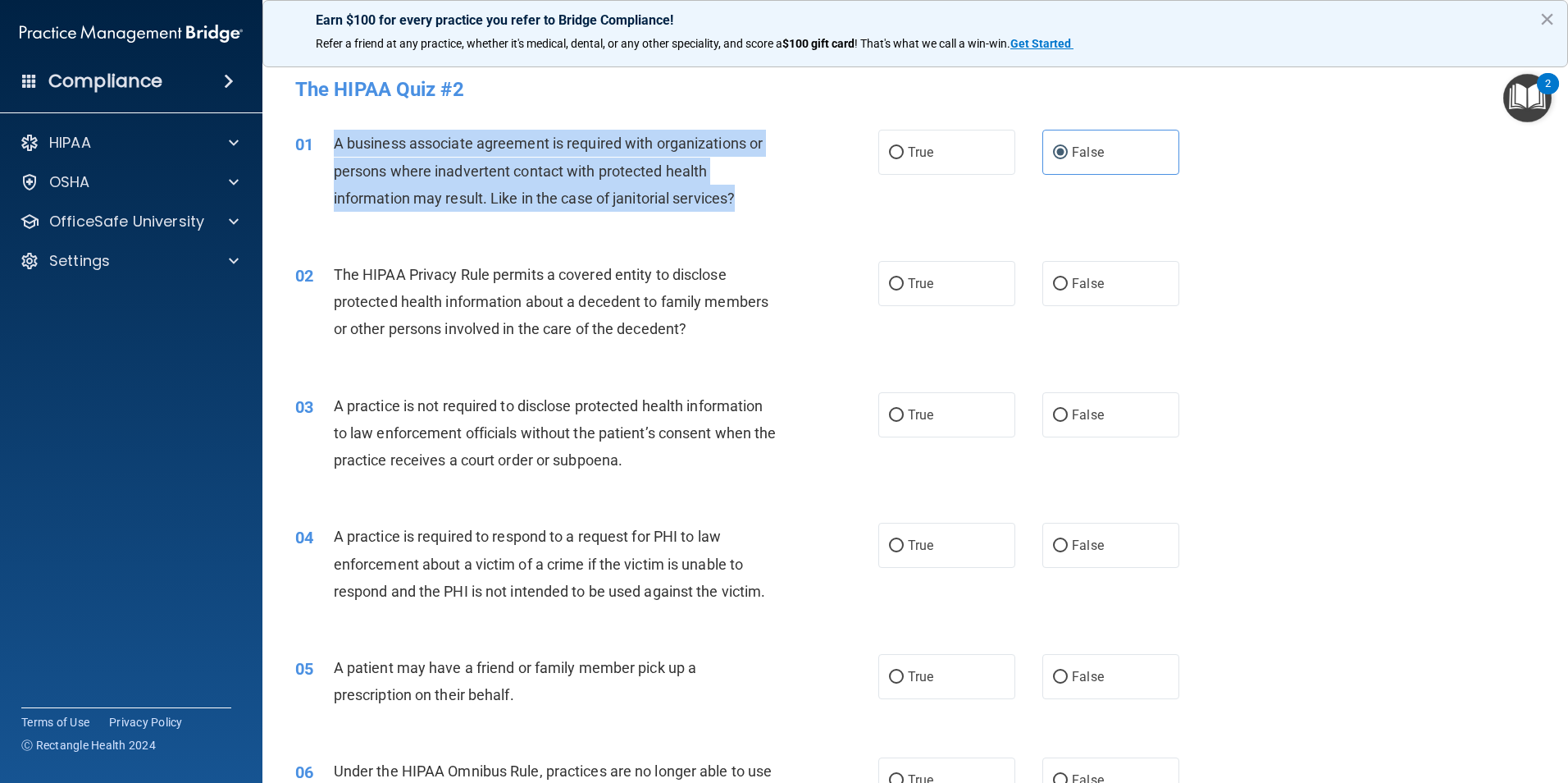
drag, startPoint x: 332, startPoint y: 134, endPoint x: 775, endPoint y: 189, distance: 446.4
click at [775, 189] on div "01 A business associate agreement is required with organizations or persons whe…" at bounding box center [586, 174] width 632 height 90
click at [367, 153] on div "A business associate agreement is required with organizations or persons where …" at bounding box center [562, 170] width 456 height 82
drag, startPoint x: 330, startPoint y: 140, endPoint x: 751, endPoint y: 210, distance: 426.8
click at [751, 210] on div "01 A business associate agreement is required with organizations or persons whe…" at bounding box center [586, 174] width 632 height 90
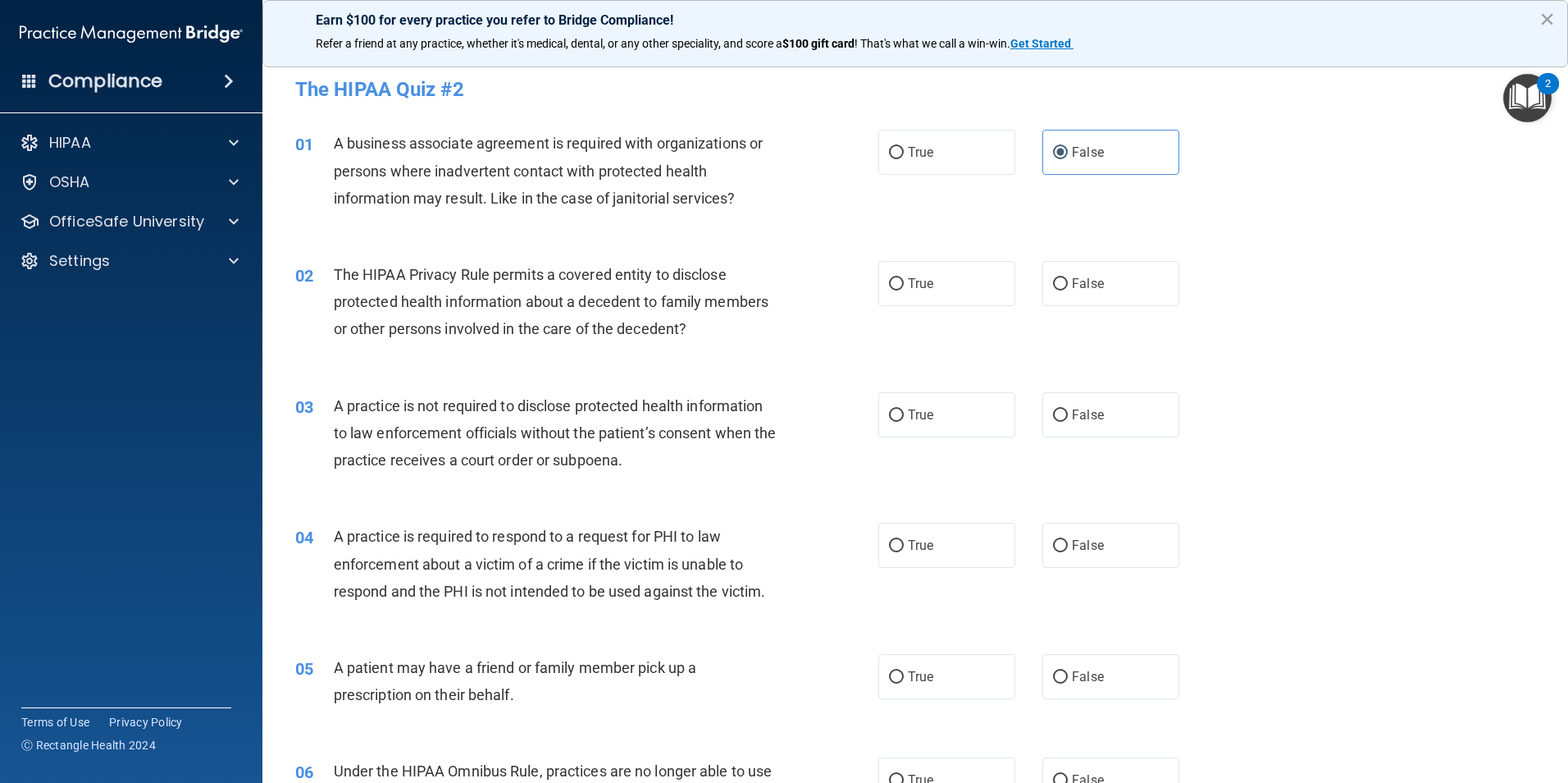
click at [594, 236] on div "01 A business associate agreement is required with organizations or persons whe…" at bounding box center [915, 174] width 1265 height 131
click at [916, 144] on label "True" at bounding box center [947, 152] width 137 height 45
click at [904, 147] on input "True" at bounding box center [896, 153] width 15 height 13
radio input "true"
radio input "false"
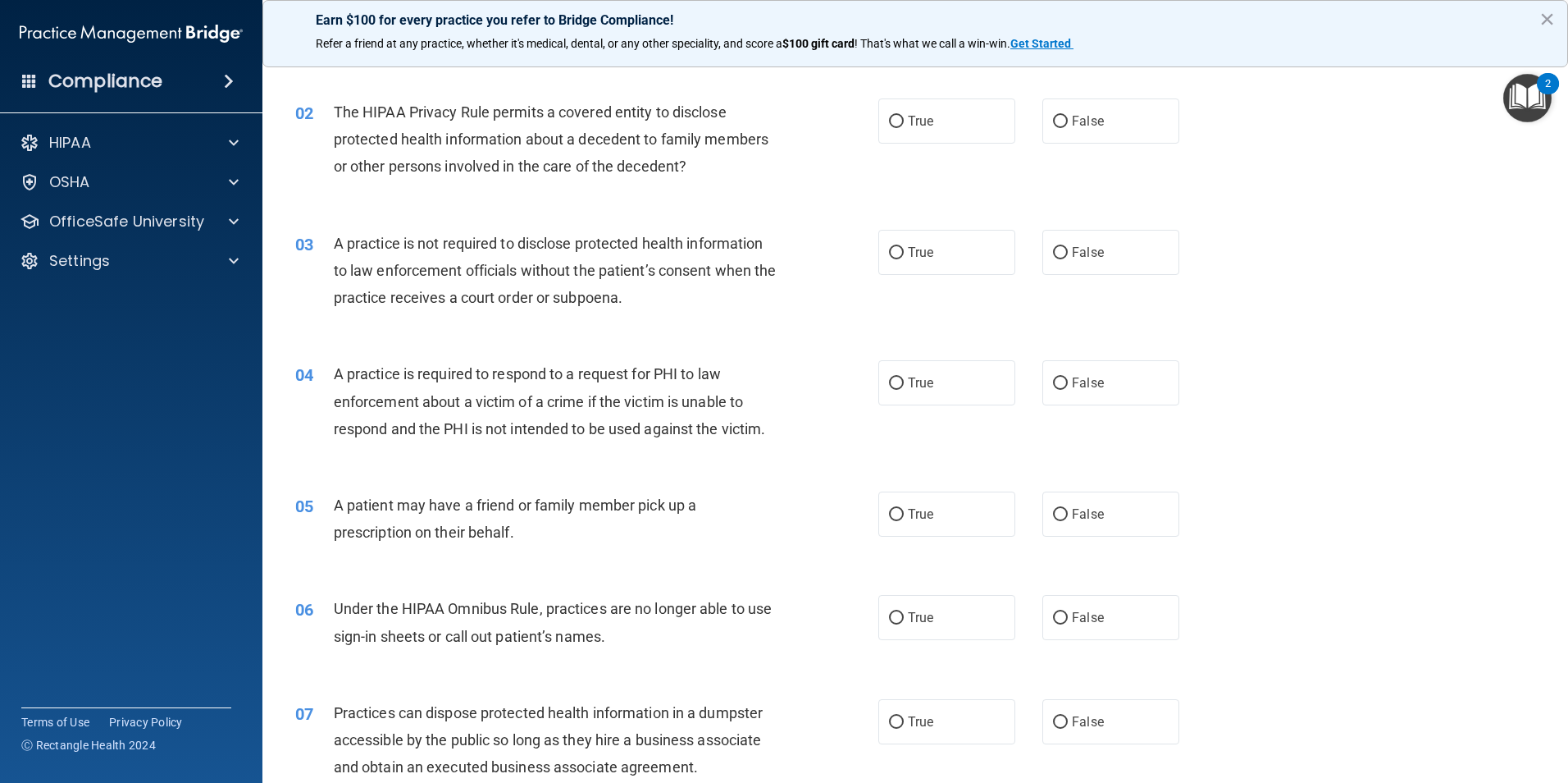
scroll to position [164, 0]
click at [1145, 254] on label "False" at bounding box center [1111, 251] width 137 height 45
click at [1068, 254] on input "False" at bounding box center [1060, 252] width 15 height 13
radio input "true"
click at [671, 379] on span "A practice is required to respond to a request for PHI to law enforcement about…" at bounding box center [550, 399] width 432 height 72
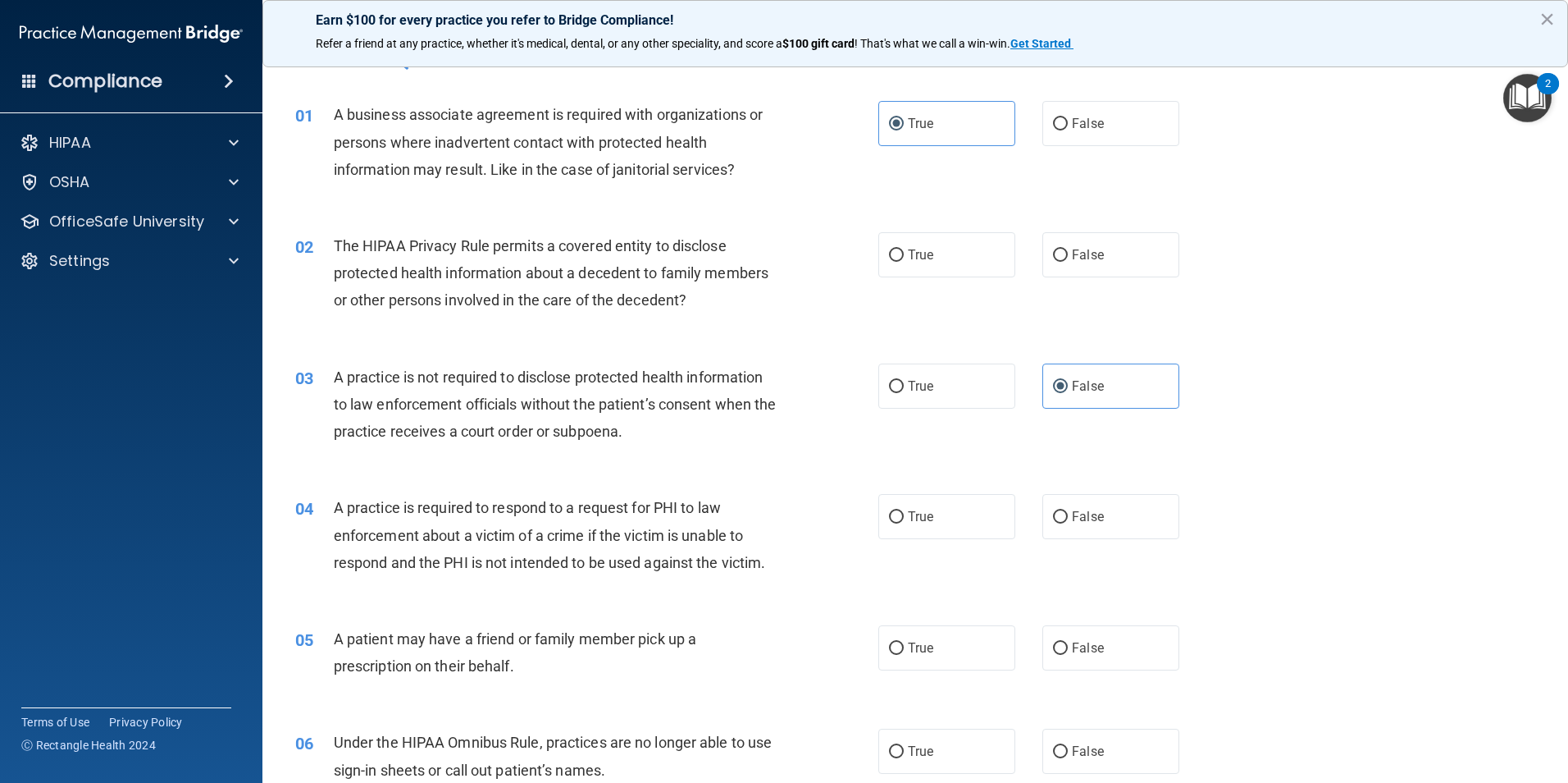
scroll to position [0, 0]
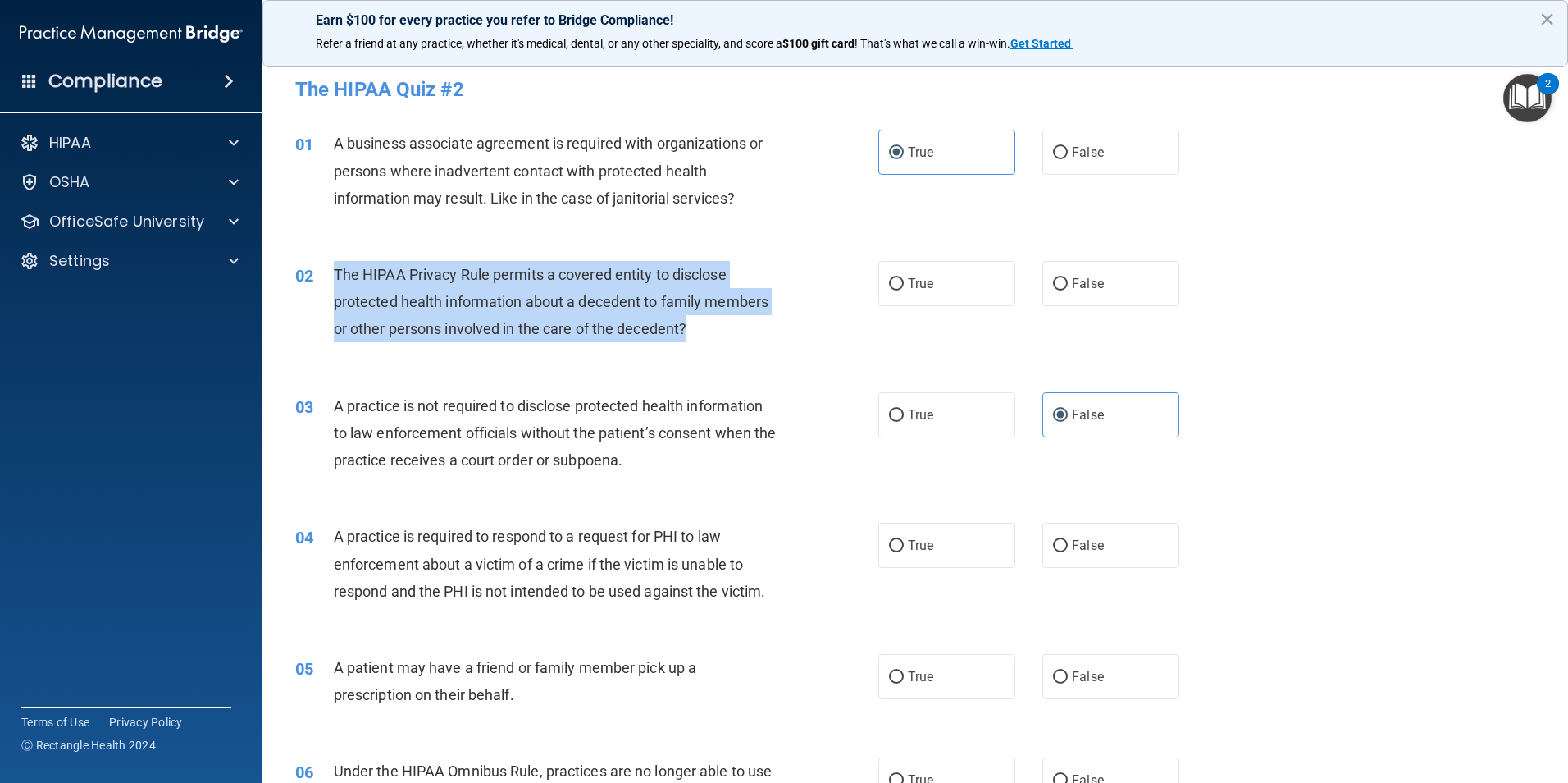
drag, startPoint x: 324, startPoint y: 283, endPoint x: 699, endPoint y: 339, distance: 379.2
click at [699, 339] on div "02 The HIPAA Privacy Rule permits a covered entity to disclose protected health…" at bounding box center [586, 306] width 632 height 90
drag, startPoint x: 699, startPoint y: 339, endPoint x: 615, endPoint y: 306, distance: 90.2
click at [744, 298] on span "The HIPAA Privacy Rule permits a covered entity to disclose protected health in…" at bounding box center [551, 302] width 435 height 72
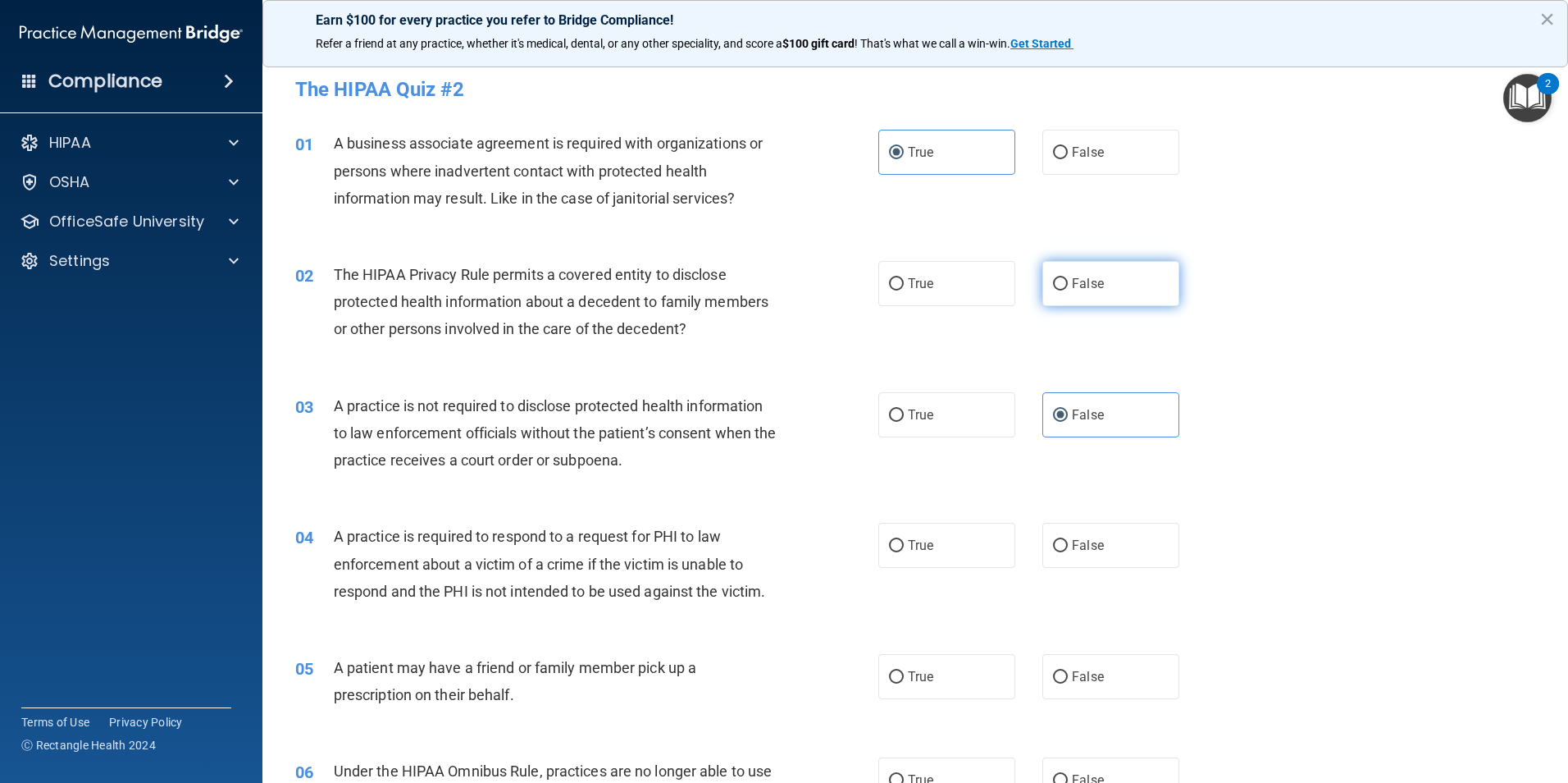
click at [1053, 280] on input "False" at bounding box center [1060, 284] width 15 height 13
radio input "true"
click at [965, 291] on label "True" at bounding box center [947, 284] width 137 height 45
click at [904, 290] on input "True" at bounding box center [896, 284] width 15 height 13
radio input "true"
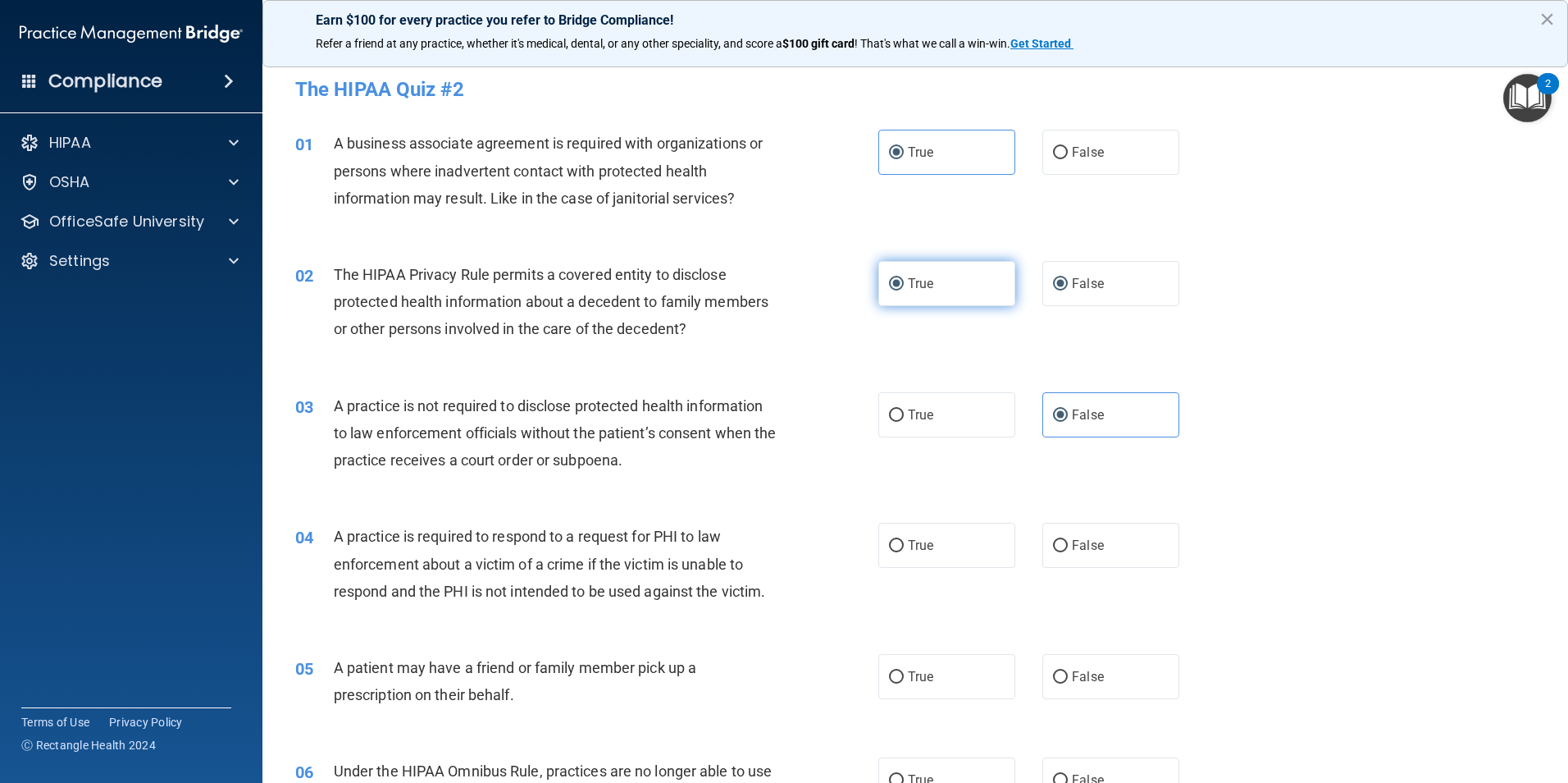
radio input "false"
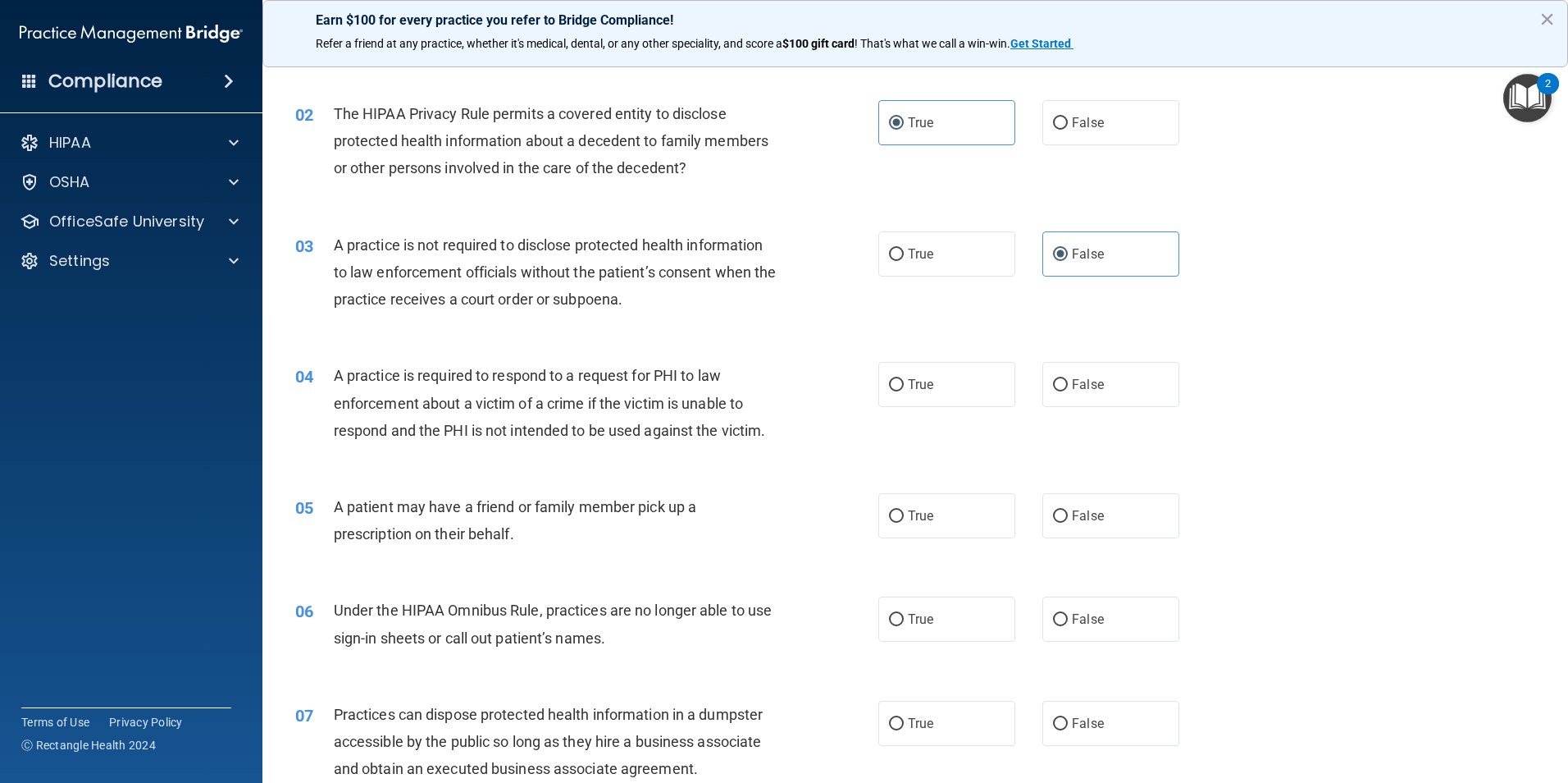
scroll to position [164, 0]
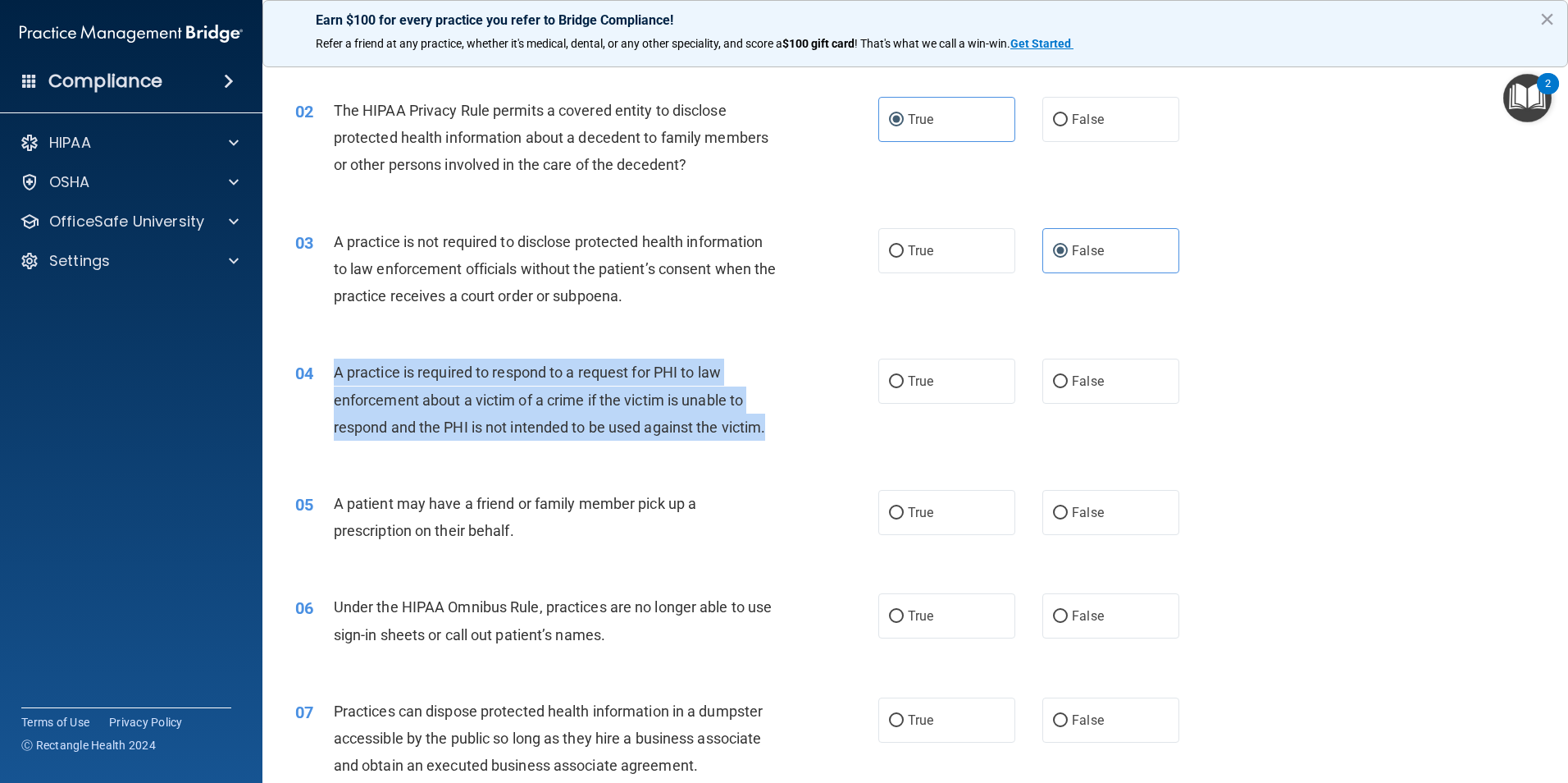
drag, startPoint x: 782, startPoint y: 419, endPoint x: 323, endPoint y: 379, distance: 460.7
click at [323, 379] on div "04 A practice is required to respond to a request for PHI to law enforcement ab…" at bounding box center [586, 403] width 632 height 90
drag, startPoint x: 323, startPoint y: 379, endPoint x: 442, endPoint y: 411, distance: 123.2
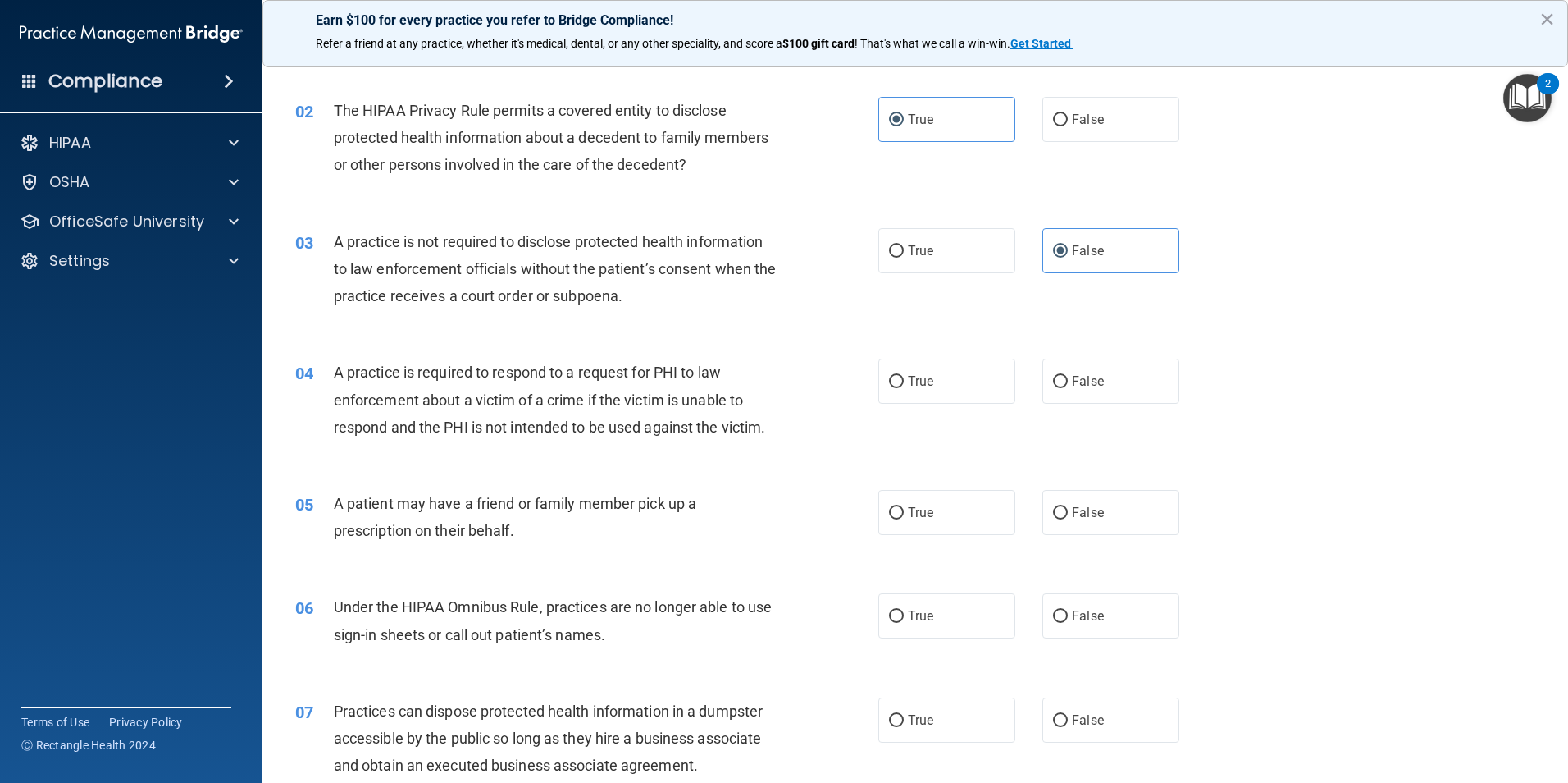
click at [1361, 486] on div "05 A patient may have a friend or family member pick up a prescription on their…" at bounding box center [915, 521] width 1265 height 103
click at [897, 377] on input "True" at bounding box center [896, 382] width 15 height 13
radio input "true"
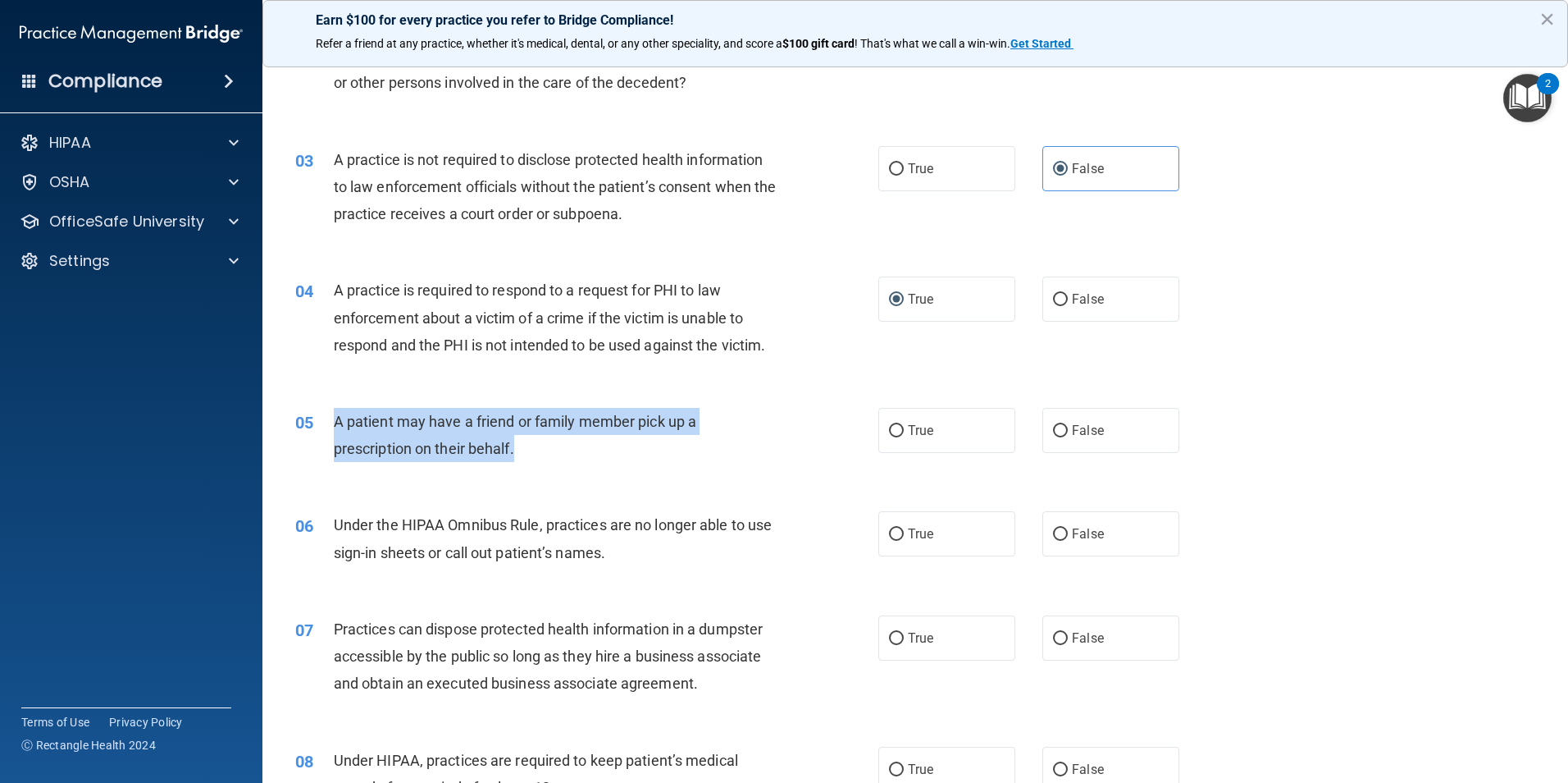
drag, startPoint x: 585, startPoint y: 450, endPoint x: 334, endPoint y: 410, distance: 254.2
click at [334, 410] on div "A patient may have a friend or family member pick up a prescription on their be…" at bounding box center [562, 435] width 456 height 54
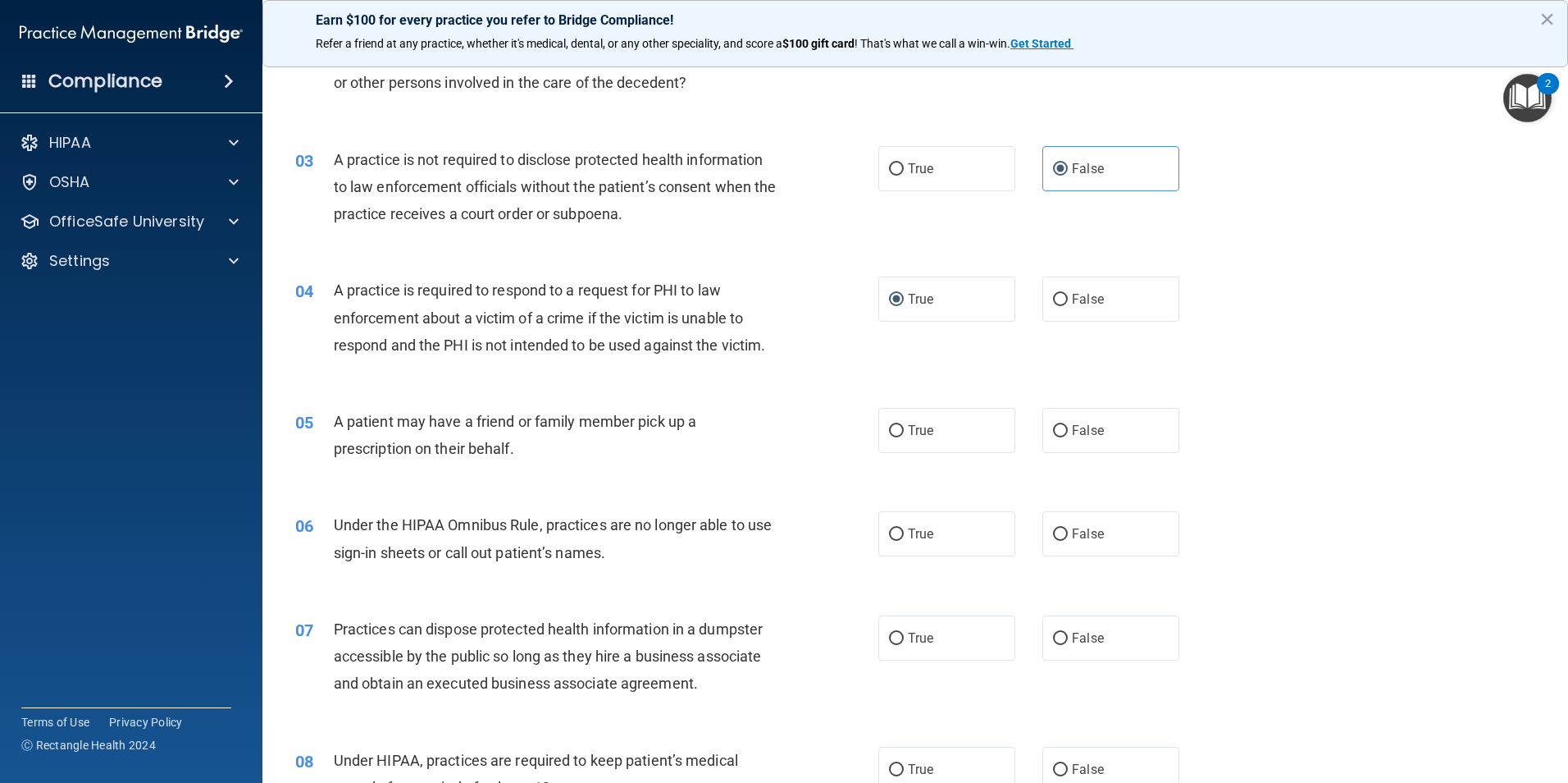
click at [1287, 362] on div "04 A practice is required to respond to a request for PHI to law enforcement ab…" at bounding box center [915, 322] width 1265 height 131
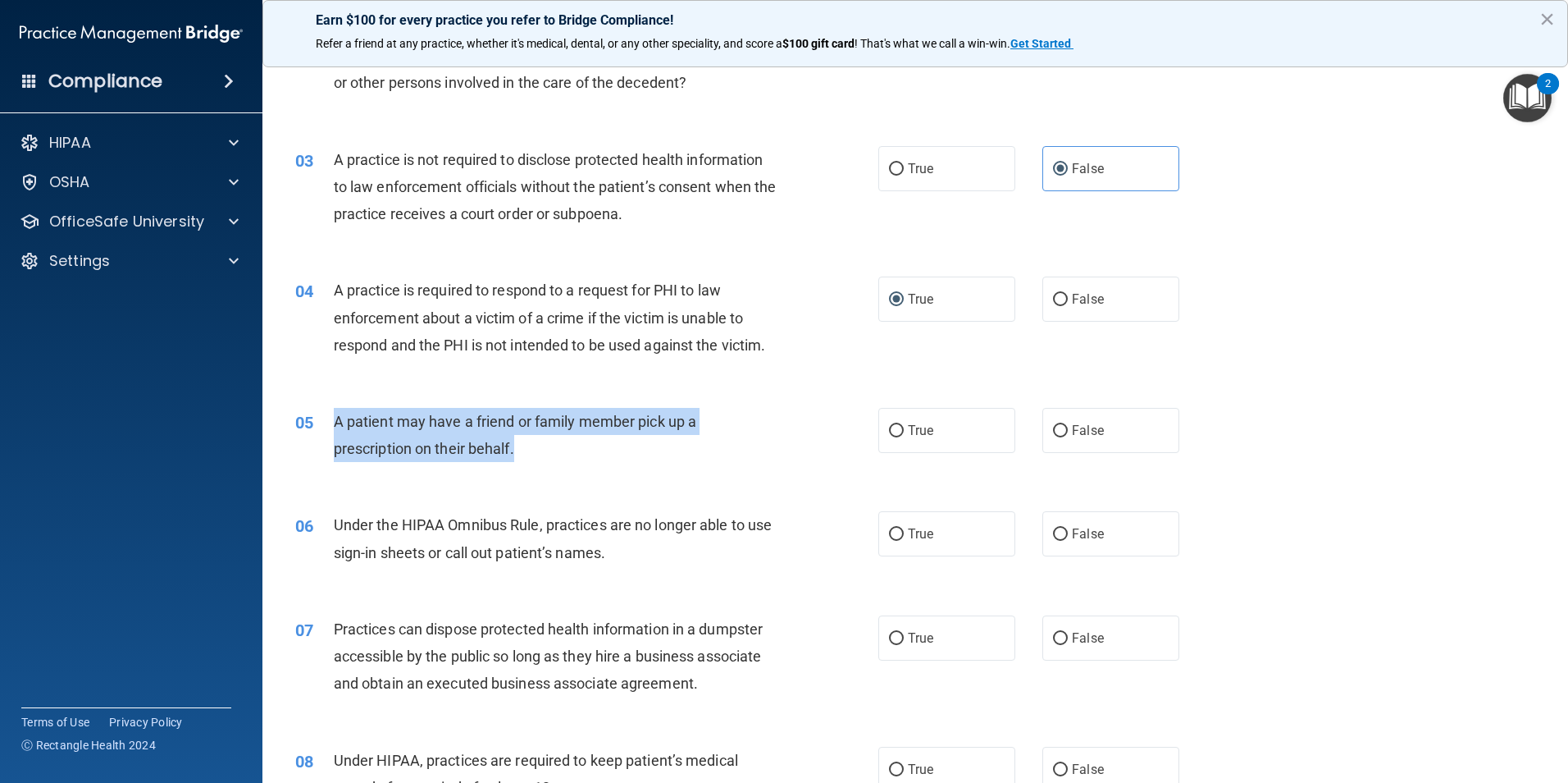
drag, startPoint x: 534, startPoint y: 451, endPoint x: 333, endPoint y: 426, distance: 202.5
click at [334, 426] on div "A patient may have a friend or family member pick up a prescription on their be…" at bounding box center [562, 435] width 456 height 54
drag, startPoint x: 333, startPoint y: 426, endPoint x: 365, endPoint y: 434, distance: 33.0
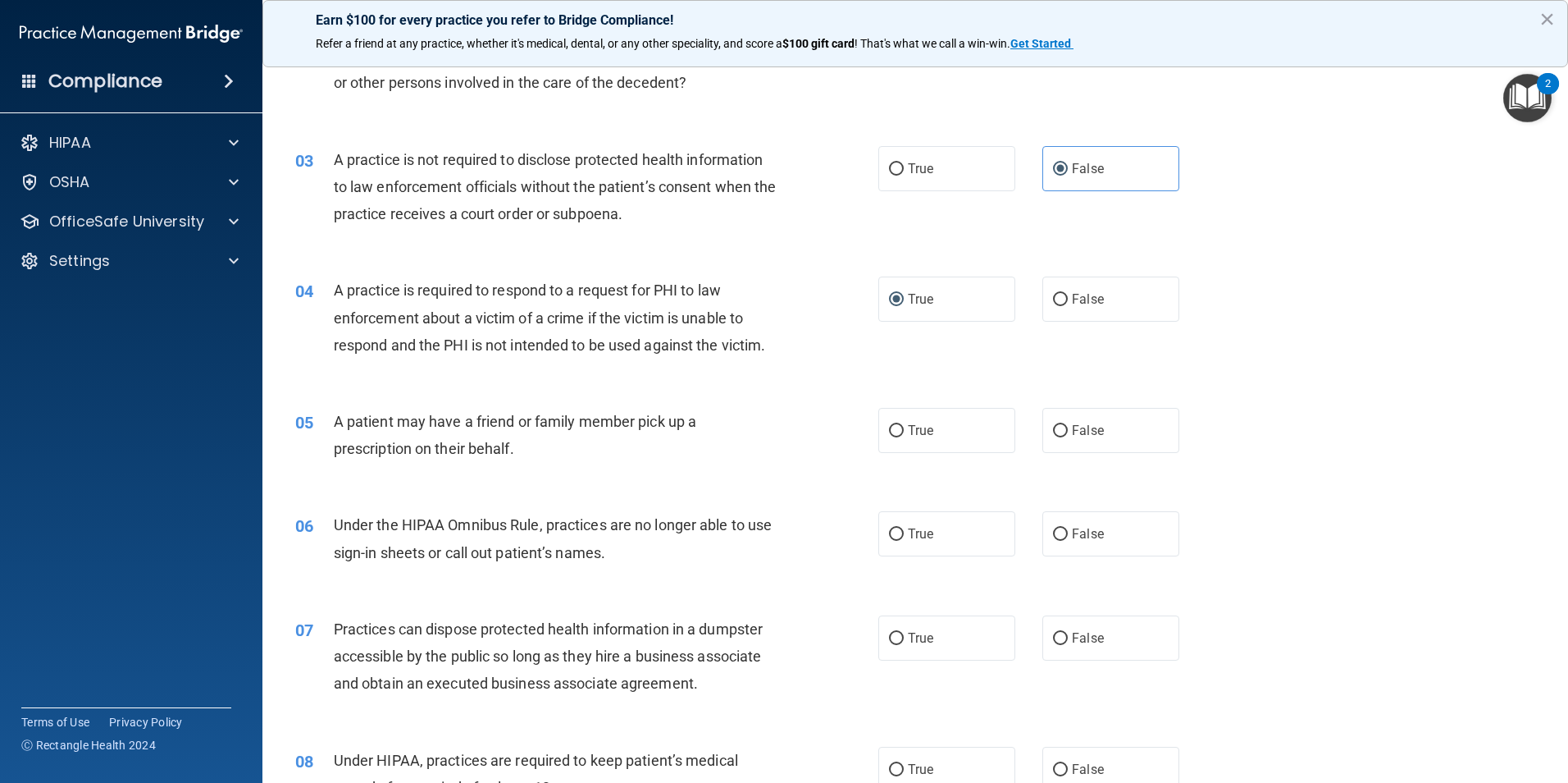
click at [1428, 340] on div "04 A practice is required to respond to a request for PHI to law enforcement ab…" at bounding box center [915, 322] width 1265 height 131
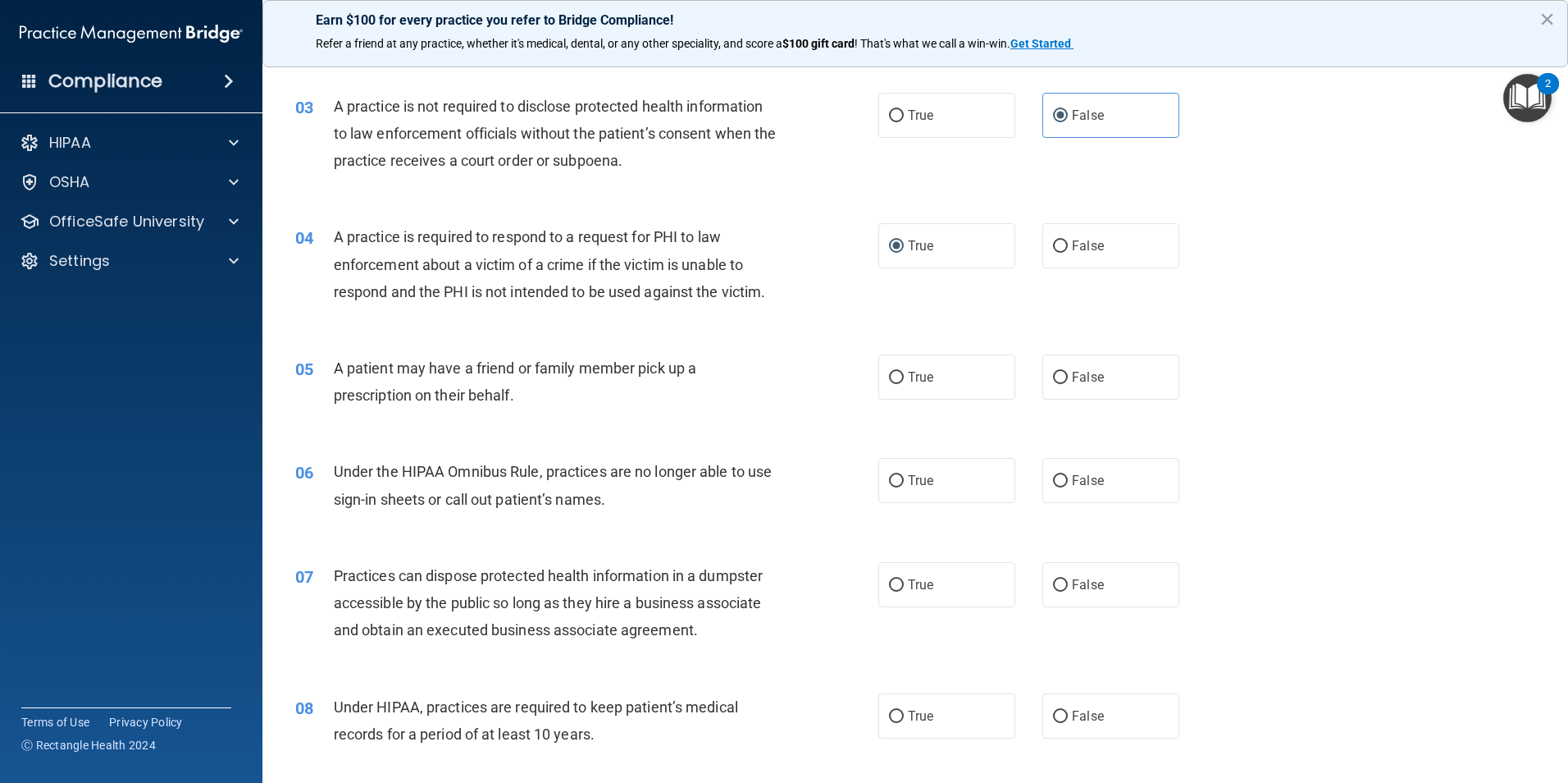
scroll to position [328, 0]
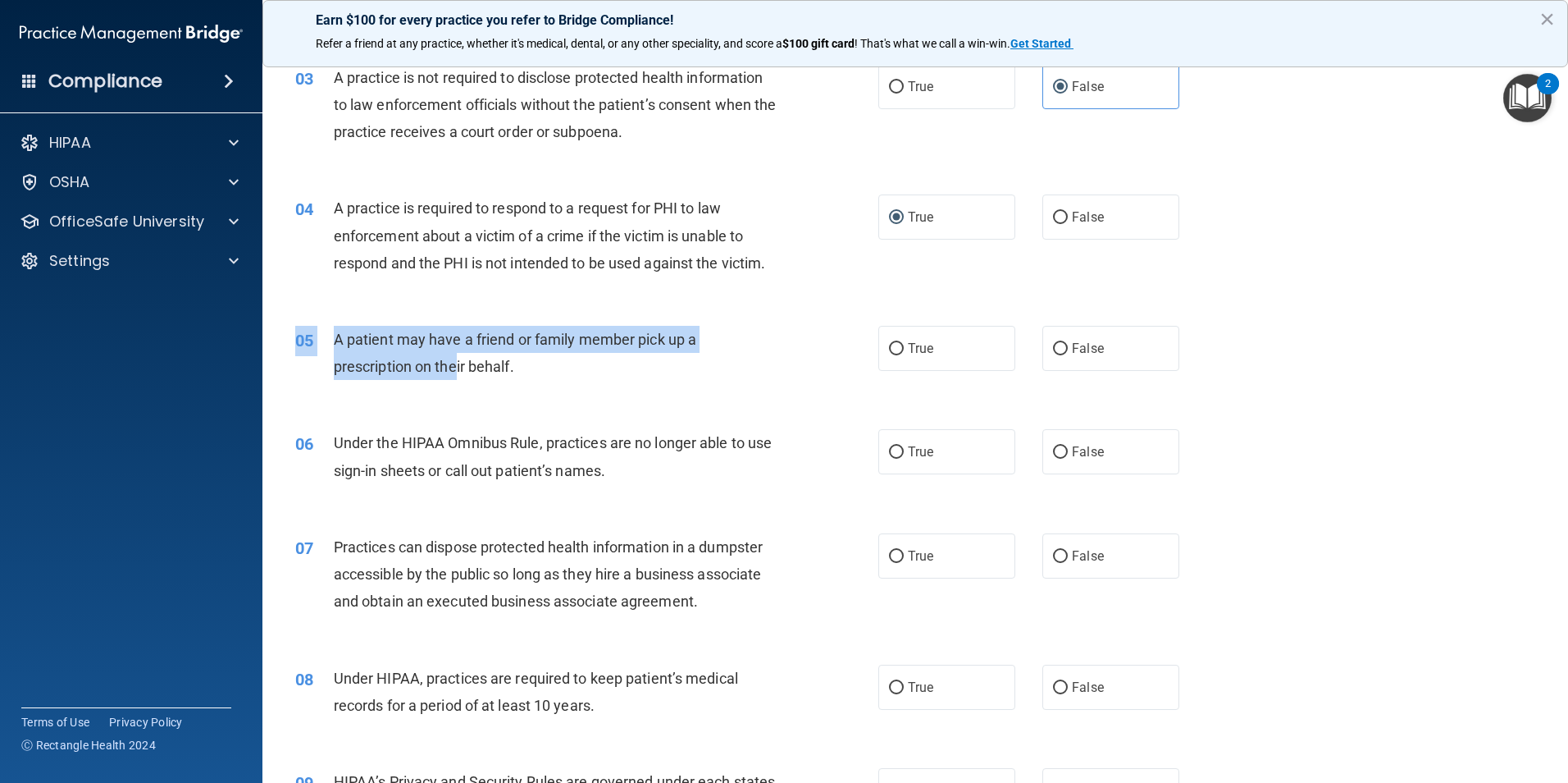
drag, startPoint x: 500, startPoint y: 382, endPoint x: 478, endPoint y: 371, distance: 24.6
click at [478, 371] on div "05 A patient may have a friend or family member pick up a prescription on their…" at bounding box center [915, 357] width 1265 height 103
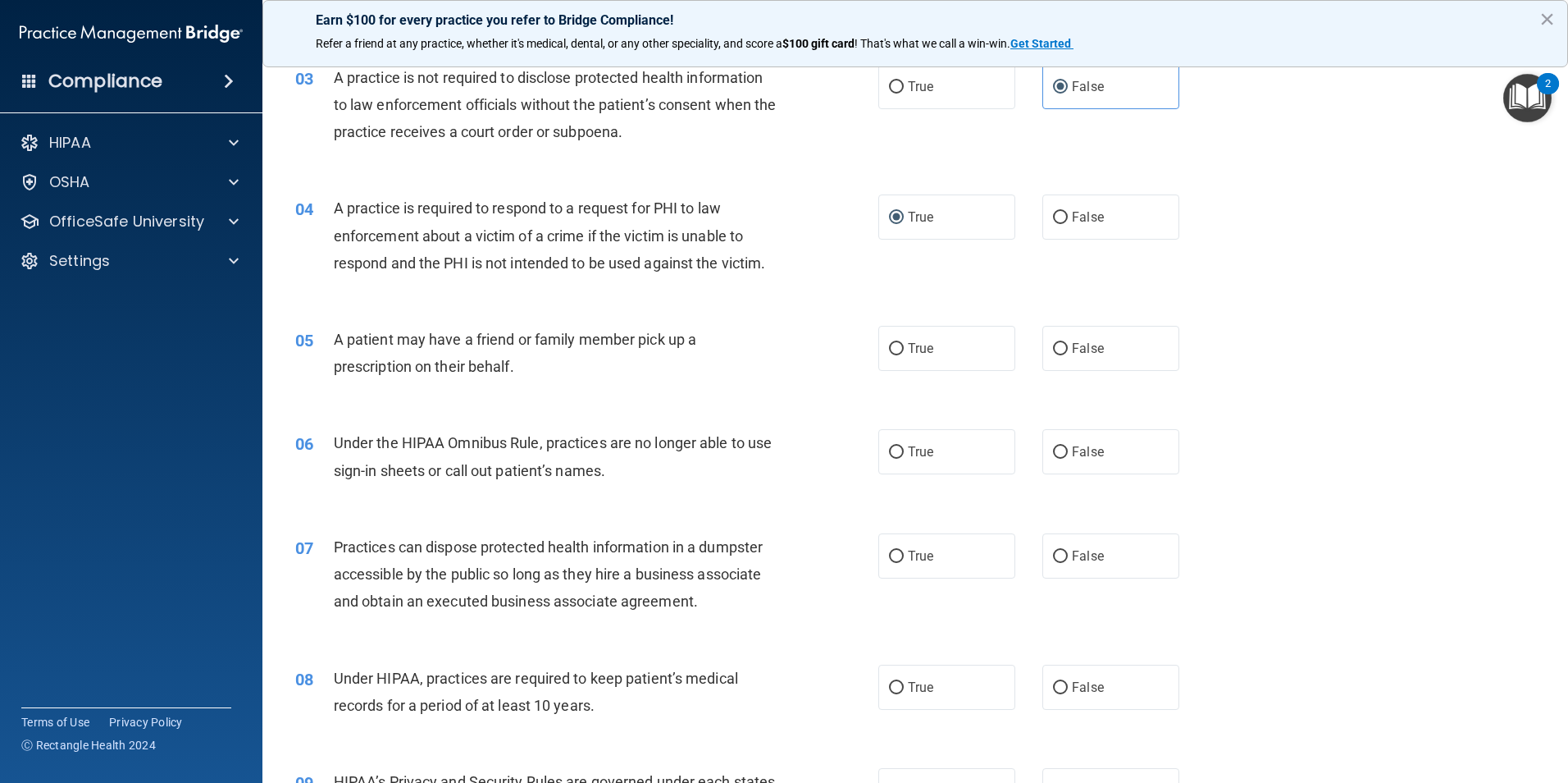
drag, startPoint x: 478, startPoint y: 371, endPoint x: 577, endPoint y: 385, distance: 100.0
click at [579, 385] on div "05 A patient may have a friend or family member pick up a prescription on their…" at bounding box center [586, 357] width 632 height 62
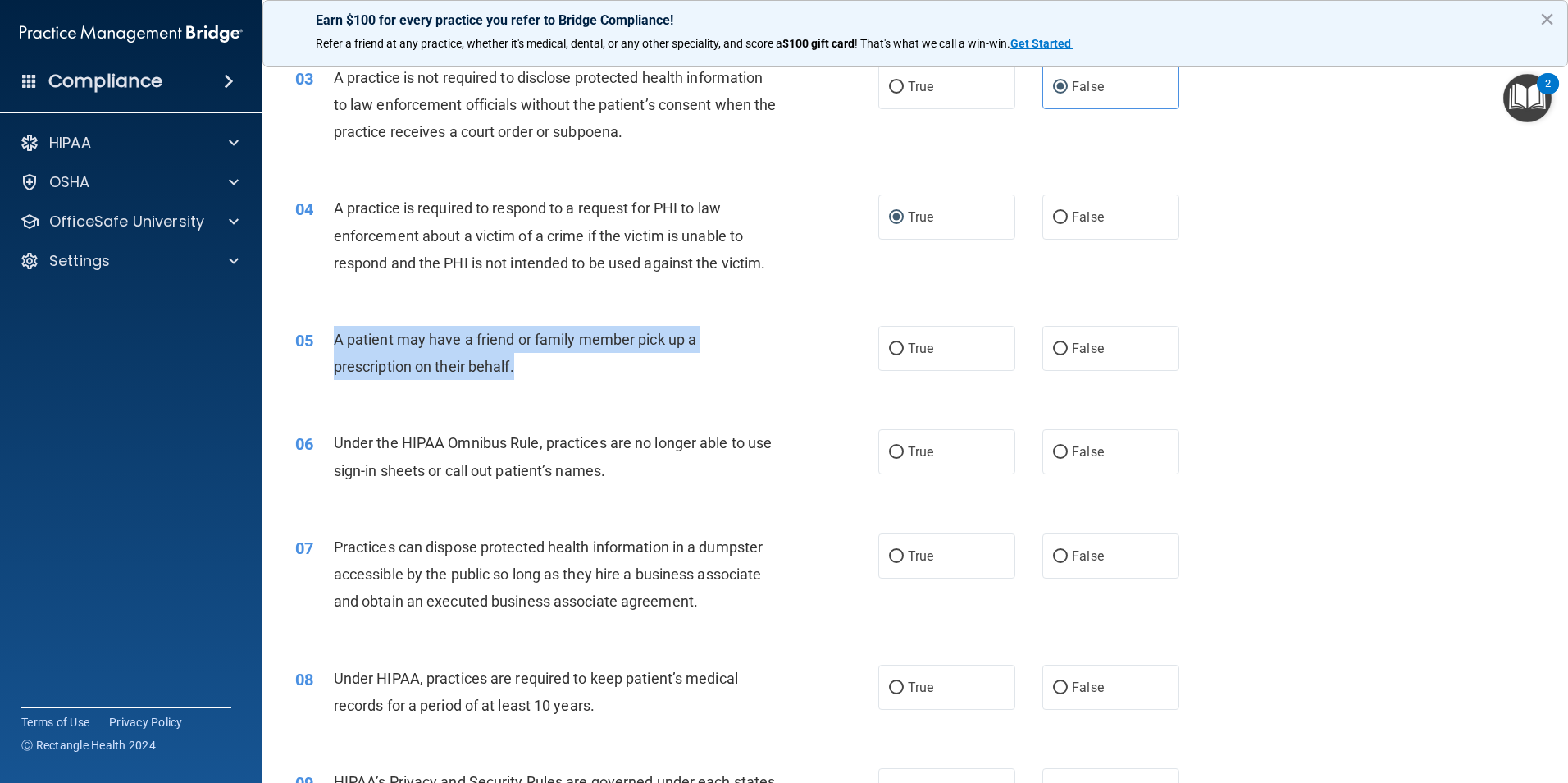
drag, startPoint x: 525, startPoint y: 386, endPoint x: 336, endPoint y: 344, distance: 193.6
click at [336, 344] on div "05 A patient may have a friend or family member pick up a prescription on their…" at bounding box center [586, 357] width 632 height 62
drag, startPoint x: 336, startPoint y: 344, endPoint x: 359, endPoint y: 336, distance: 24.4
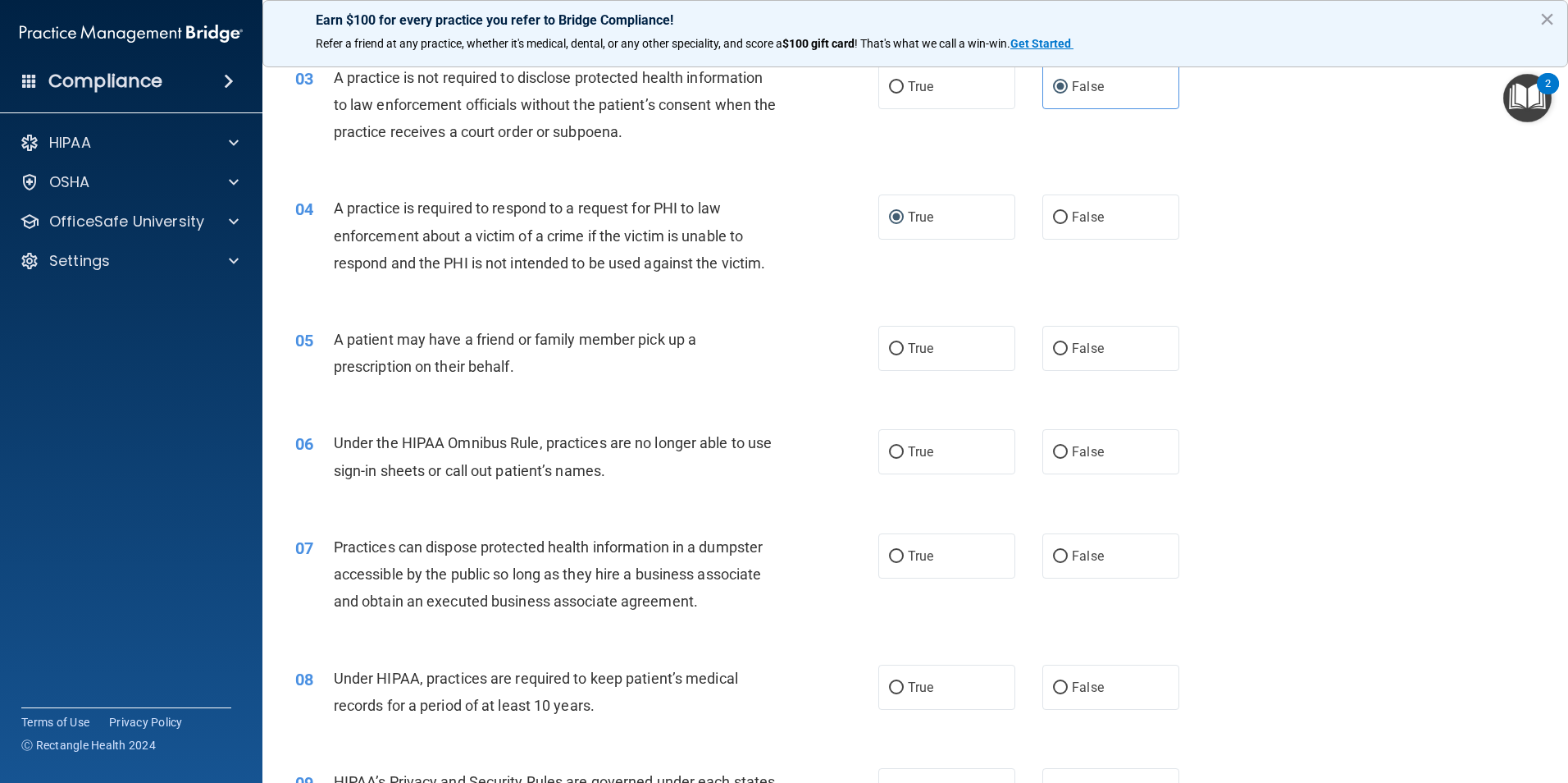
click at [1214, 458] on div "06 Under the HIPAA Omnibus Rule, practices are no longer able to use sign-in sh…" at bounding box center [915, 460] width 1265 height 103
click at [896, 357] on label "True" at bounding box center [947, 348] width 137 height 45
click at [896, 356] on input "True" at bounding box center [896, 349] width 15 height 13
radio input "true"
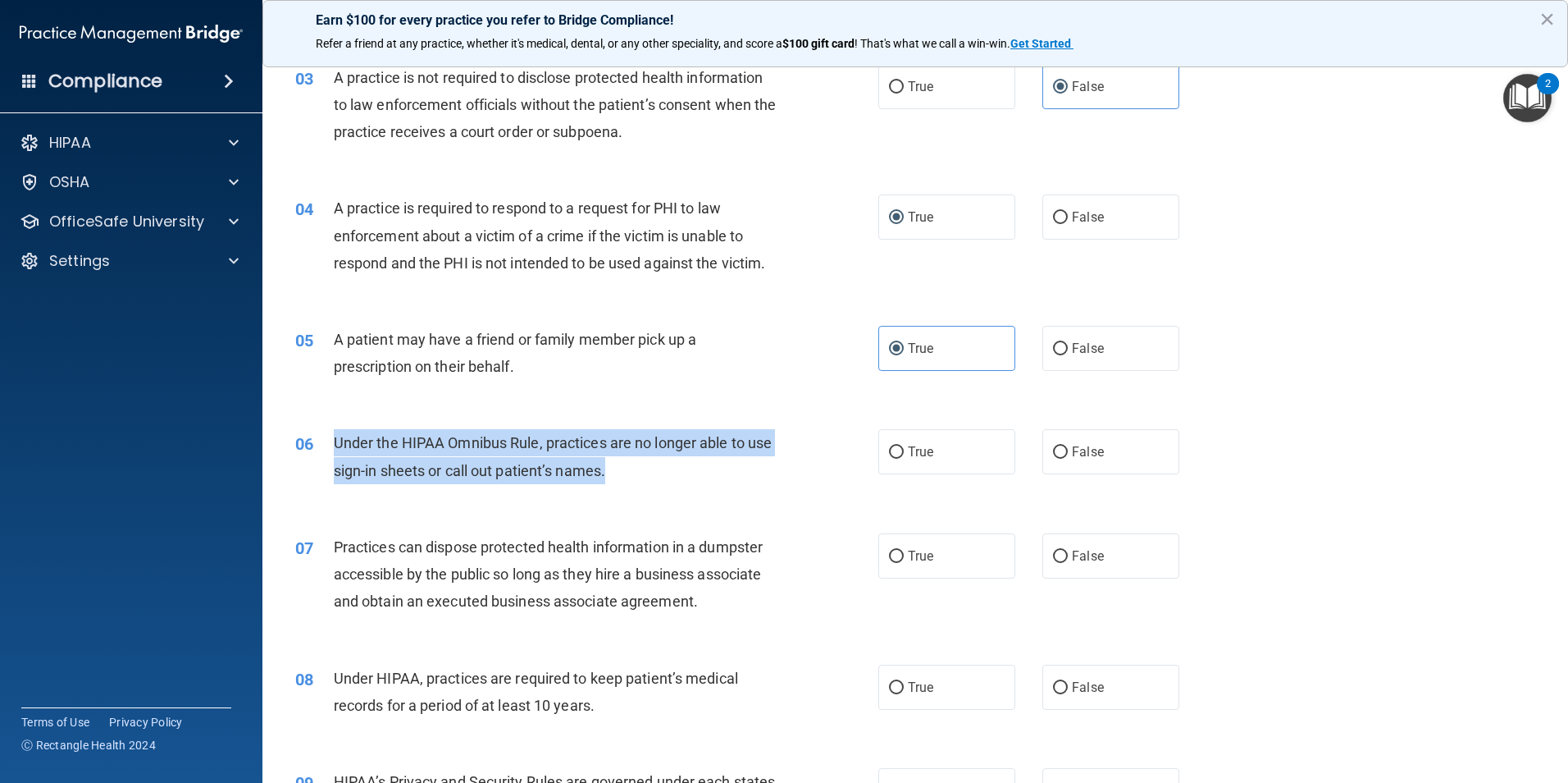
drag, startPoint x: 646, startPoint y: 469, endPoint x: 330, endPoint y: 447, distance: 316.8
click at [330, 447] on div "06 Under the HIPAA Omnibus Rule, practices are no longer able to use sign-in sh…" at bounding box center [586, 460] width 632 height 62
drag, startPoint x: 330, startPoint y: 447, endPoint x: 402, endPoint y: 444, distance: 72.1
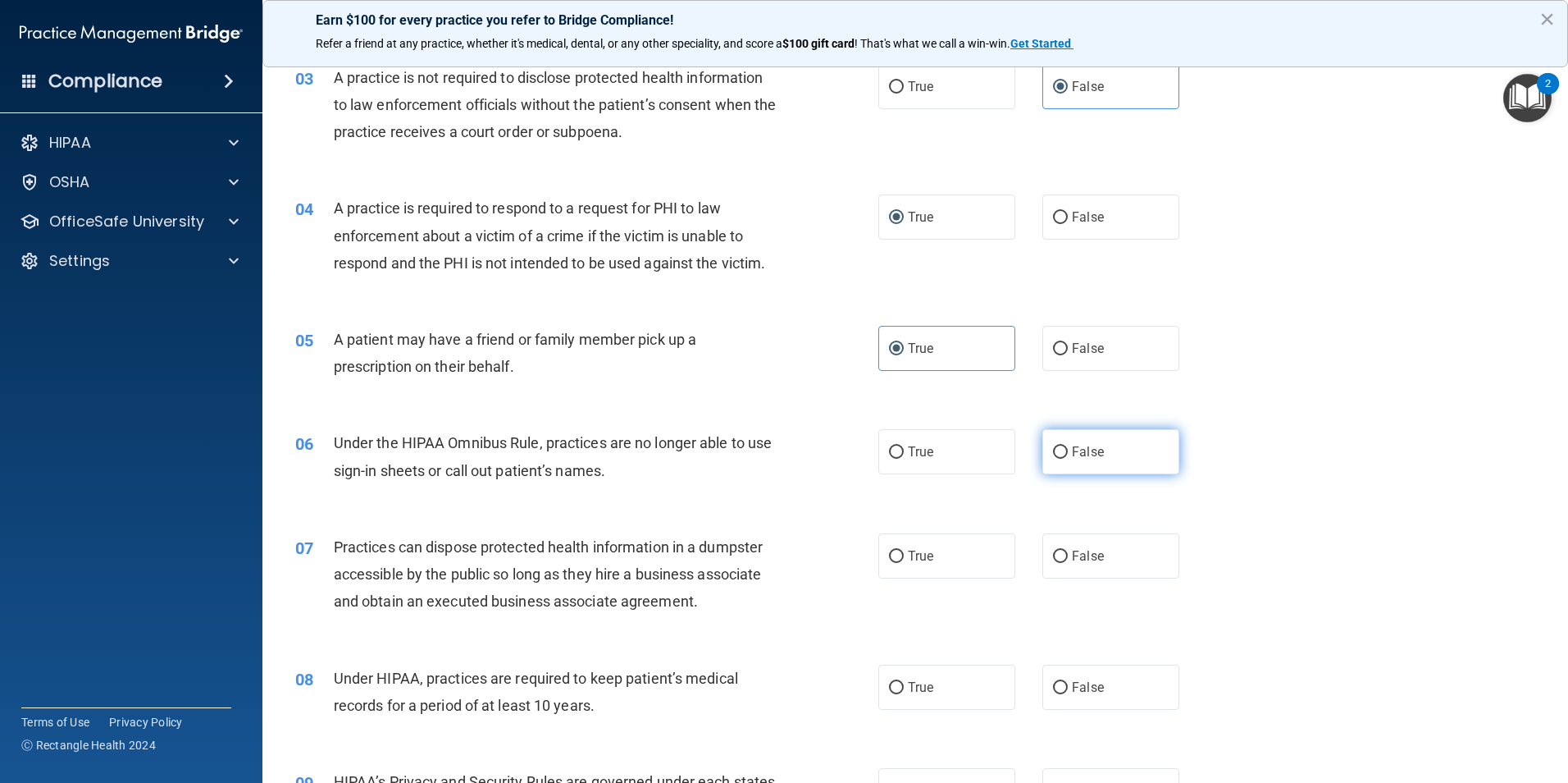
click at [1062, 452] on label "False" at bounding box center [1111, 452] width 137 height 45
click at [1062, 452] on input "False" at bounding box center [1060, 453] width 15 height 13
radio input "true"
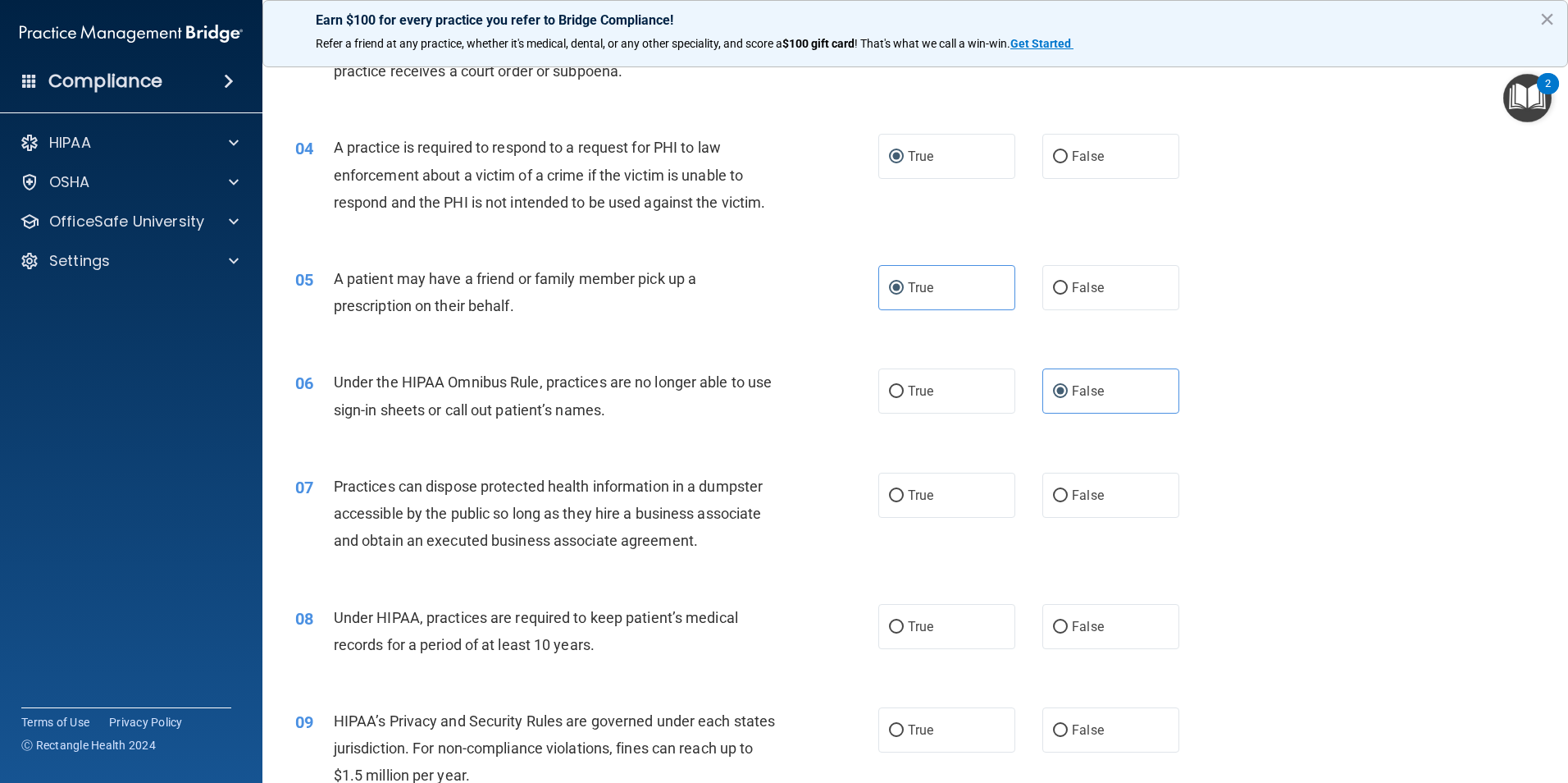
scroll to position [493, 0]
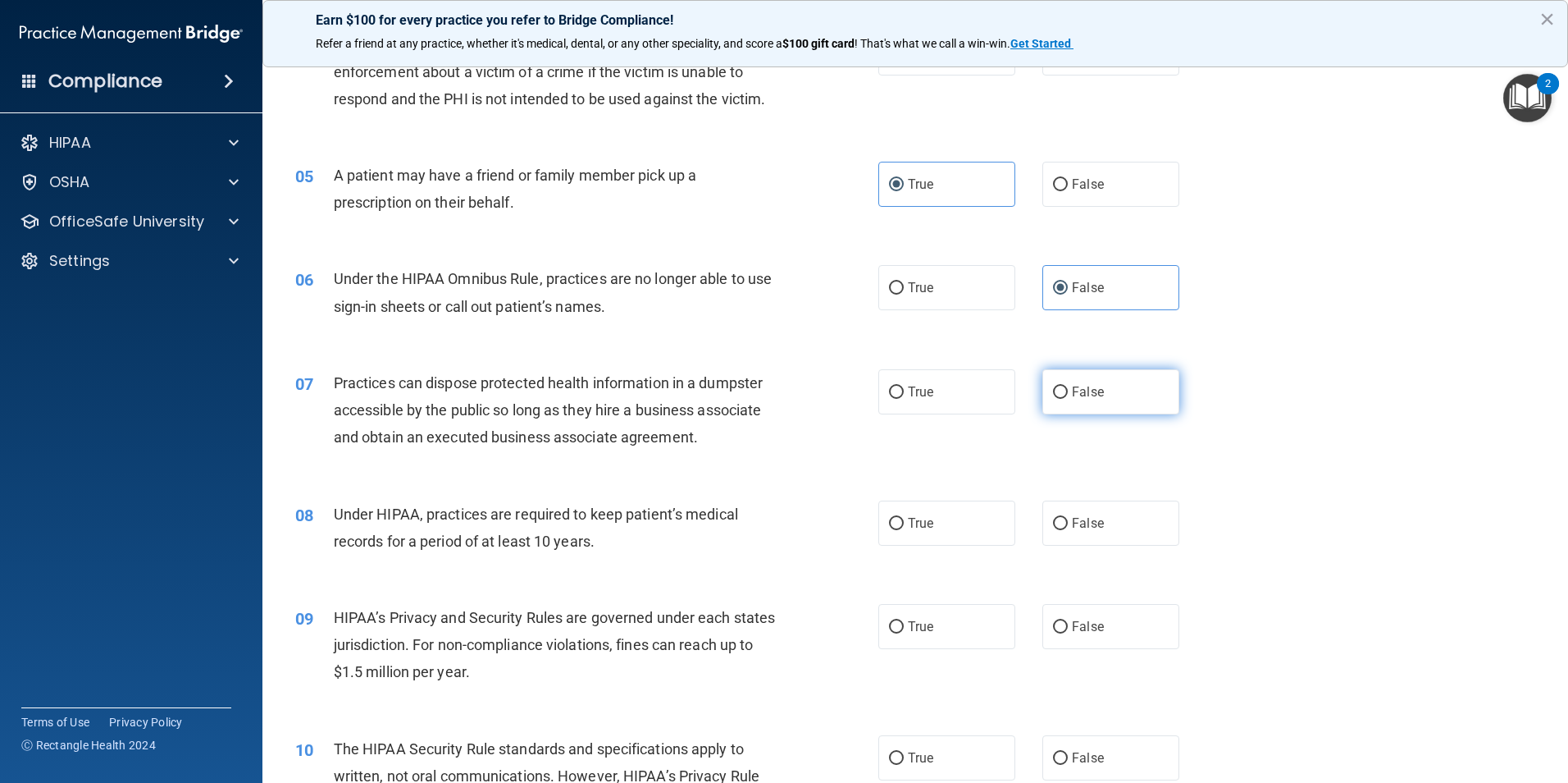
click at [1045, 388] on label "False" at bounding box center [1111, 392] width 137 height 45
click at [1053, 388] on input "False" at bounding box center [1060, 392] width 15 height 13
radio input "true"
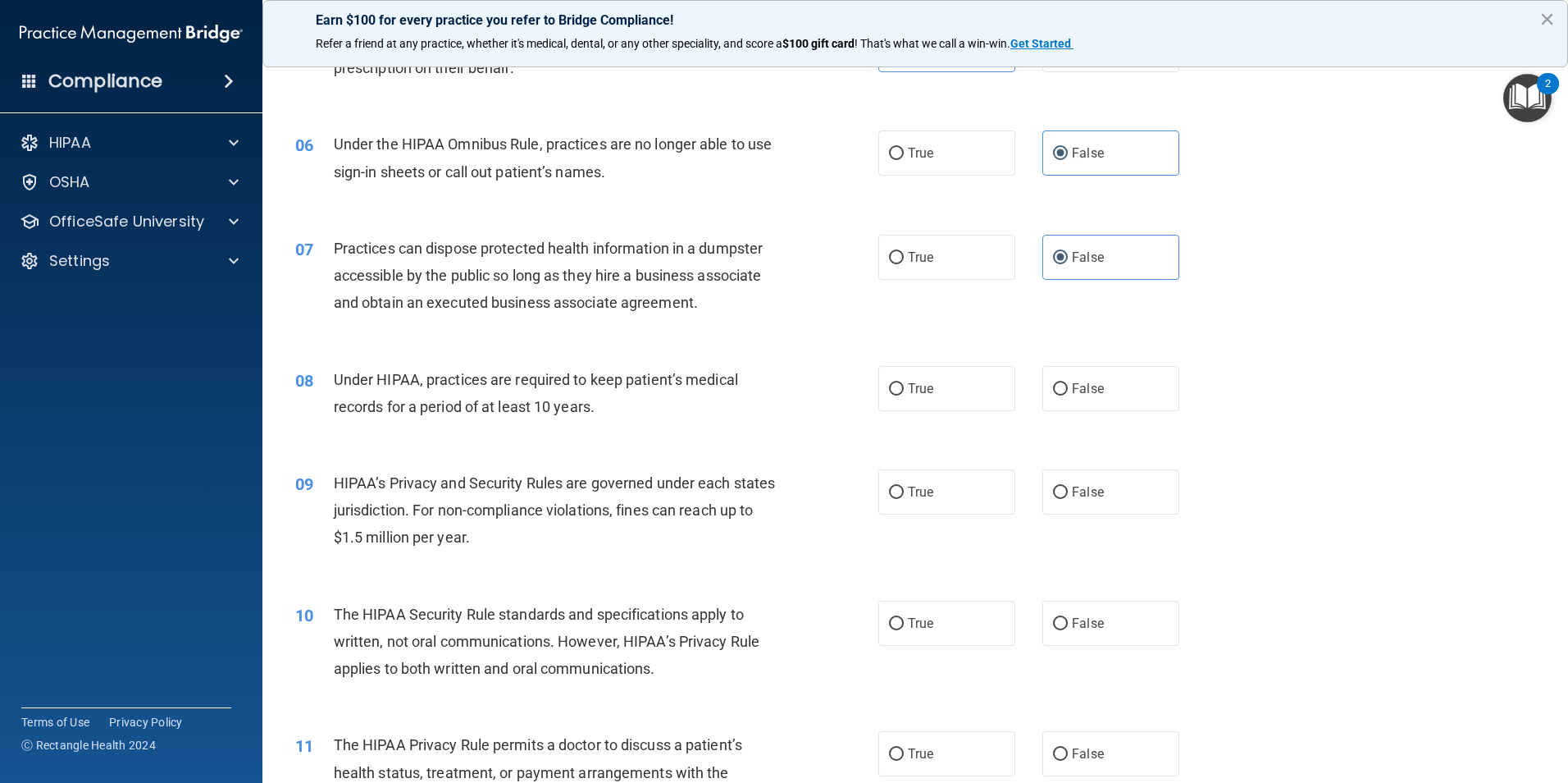
scroll to position [657, 0]
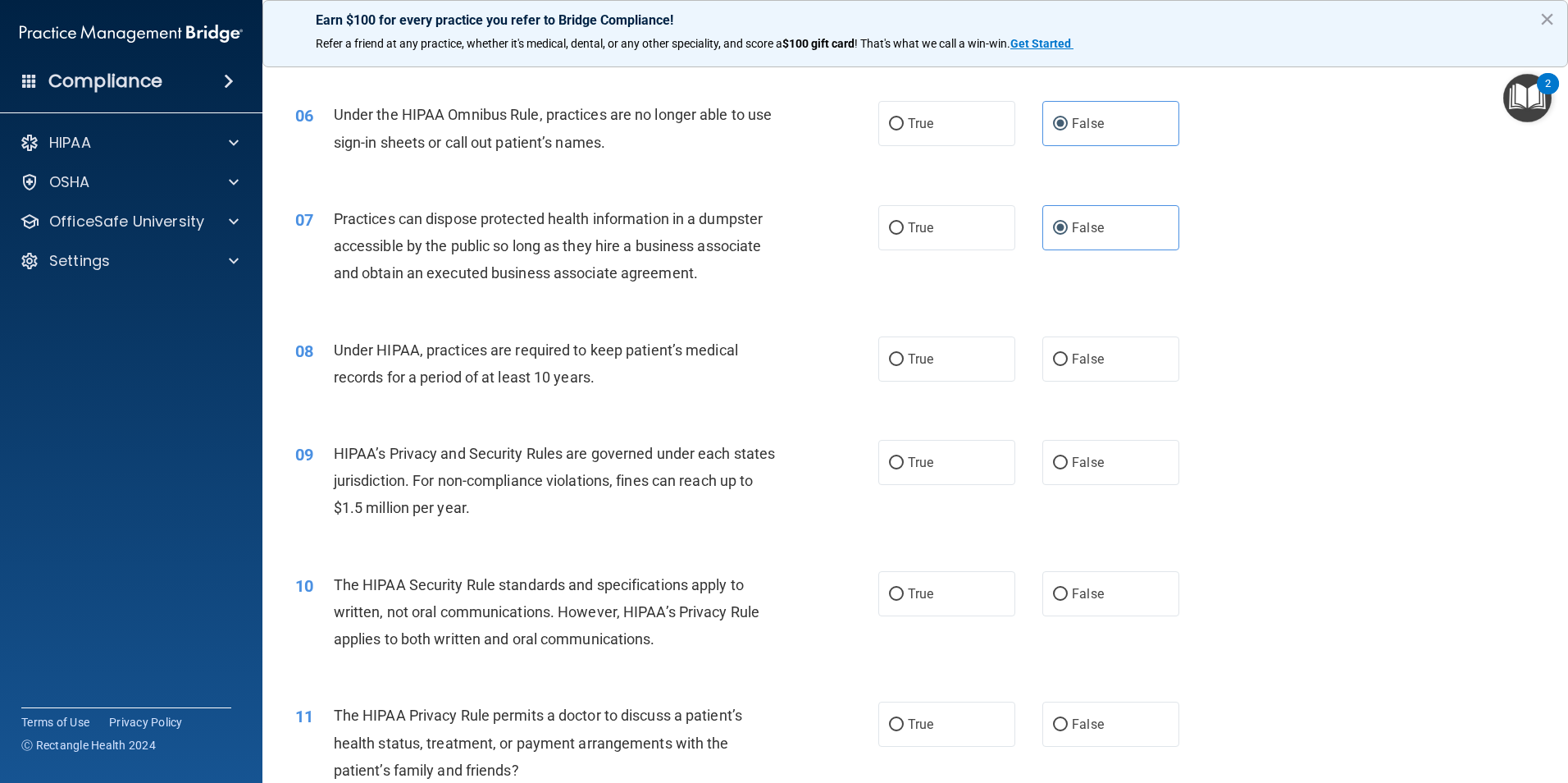
drag, startPoint x: 671, startPoint y: 382, endPoint x: 613, endPoint y: 382, distance: 58.0
click at [613, 382] on div "Under HIPAA, practices are required to keep patient’s medical records for a per…" at bounding box center [562, 363] width 456 height 54
click at [906, 375] on label "True" at bounding box center [947, 358] width 137 height 45
click at [904, 366] on input "True" at bounding box center [896, 359] width 15 height 13
radio input "true"
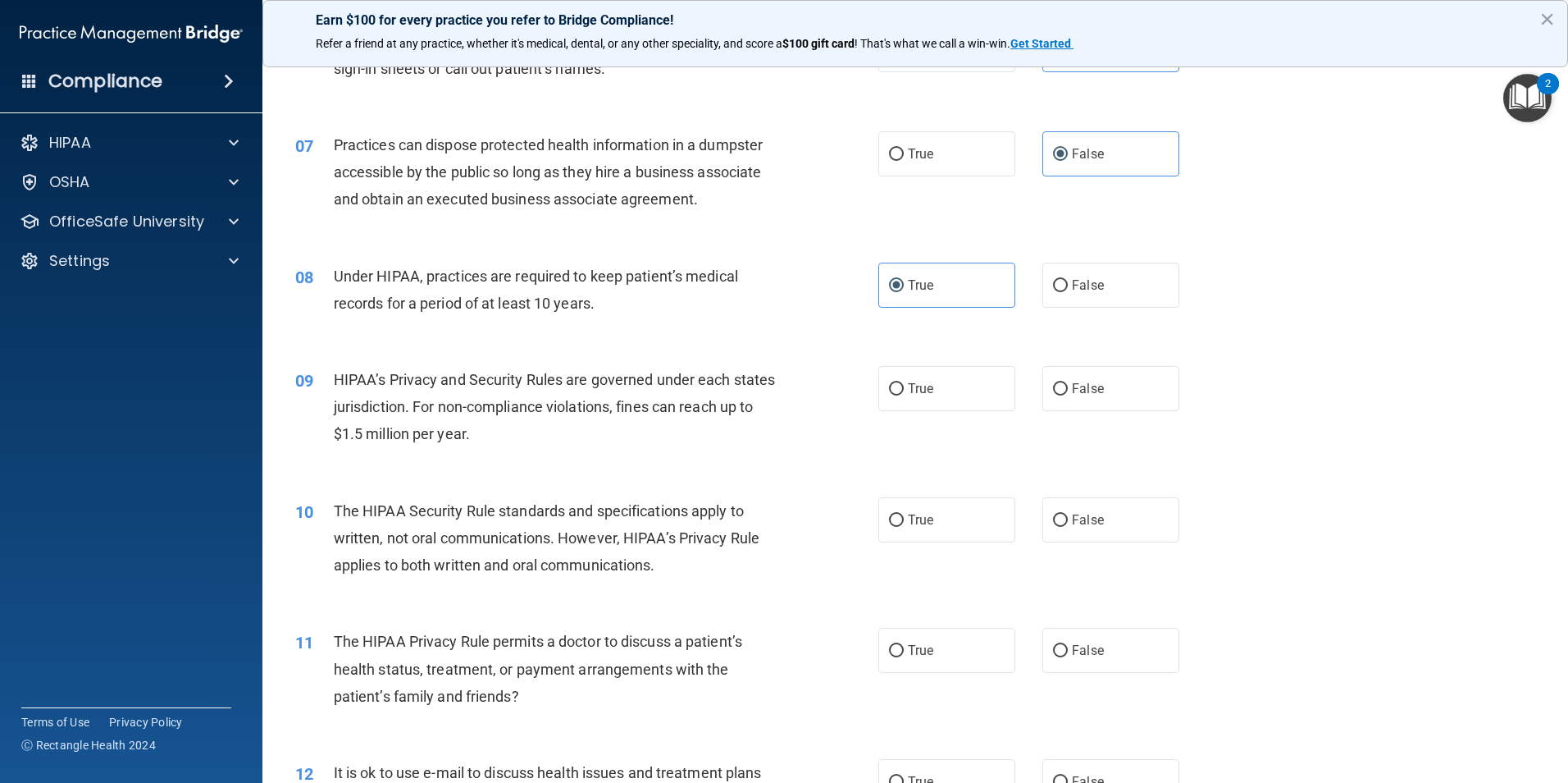
scroll to position [821, 0]
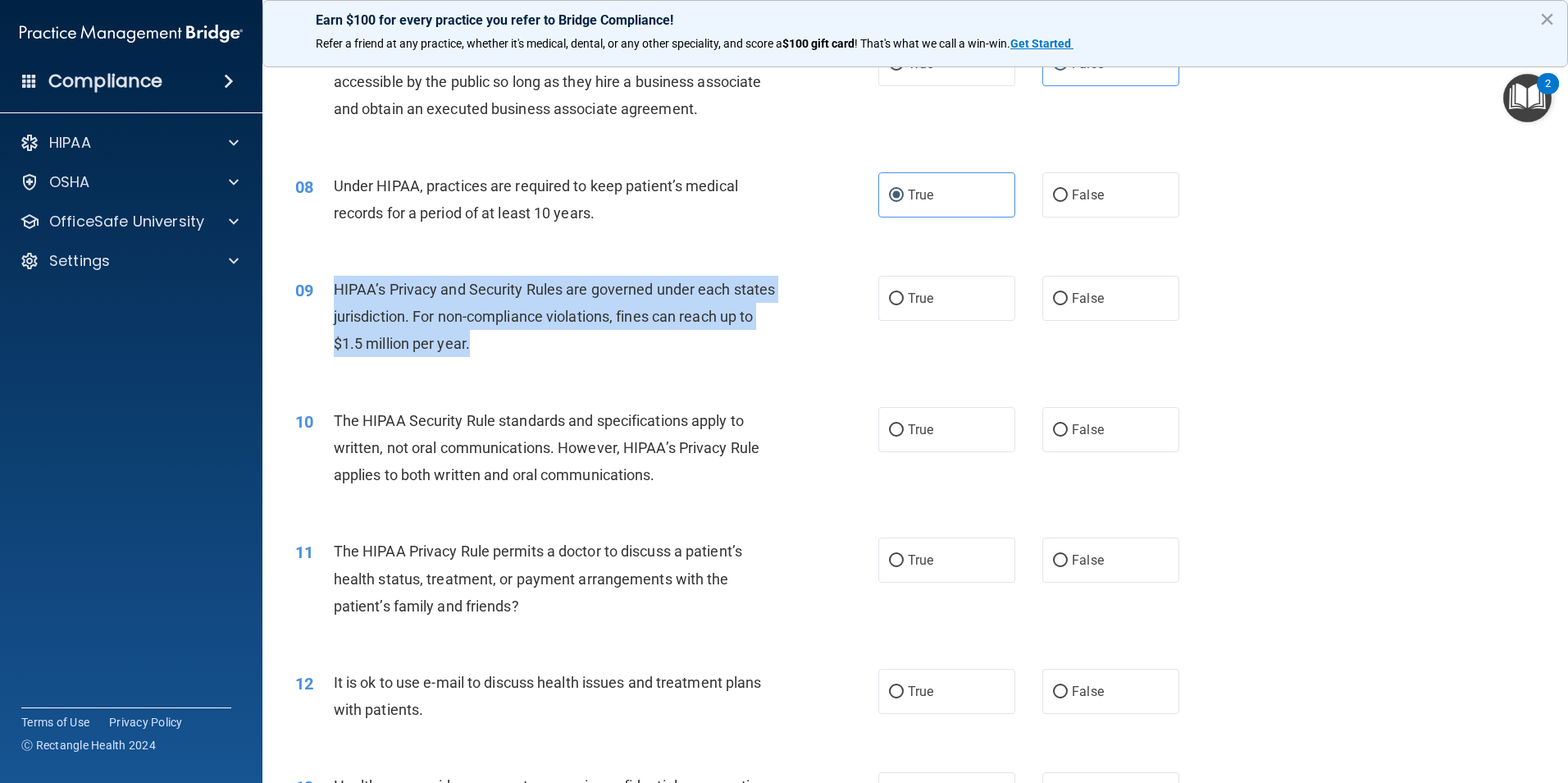
drag, startPoint x: 548, startPoint y: 350, endPoint x: 326, endPoint y: 276, distance: 234.0
click at [326, 276] on div "09 HIPAA’s Privacy and Security Rules are governed under each states jurisdicti…" at bounding box center [586, 321] width 632 height 90
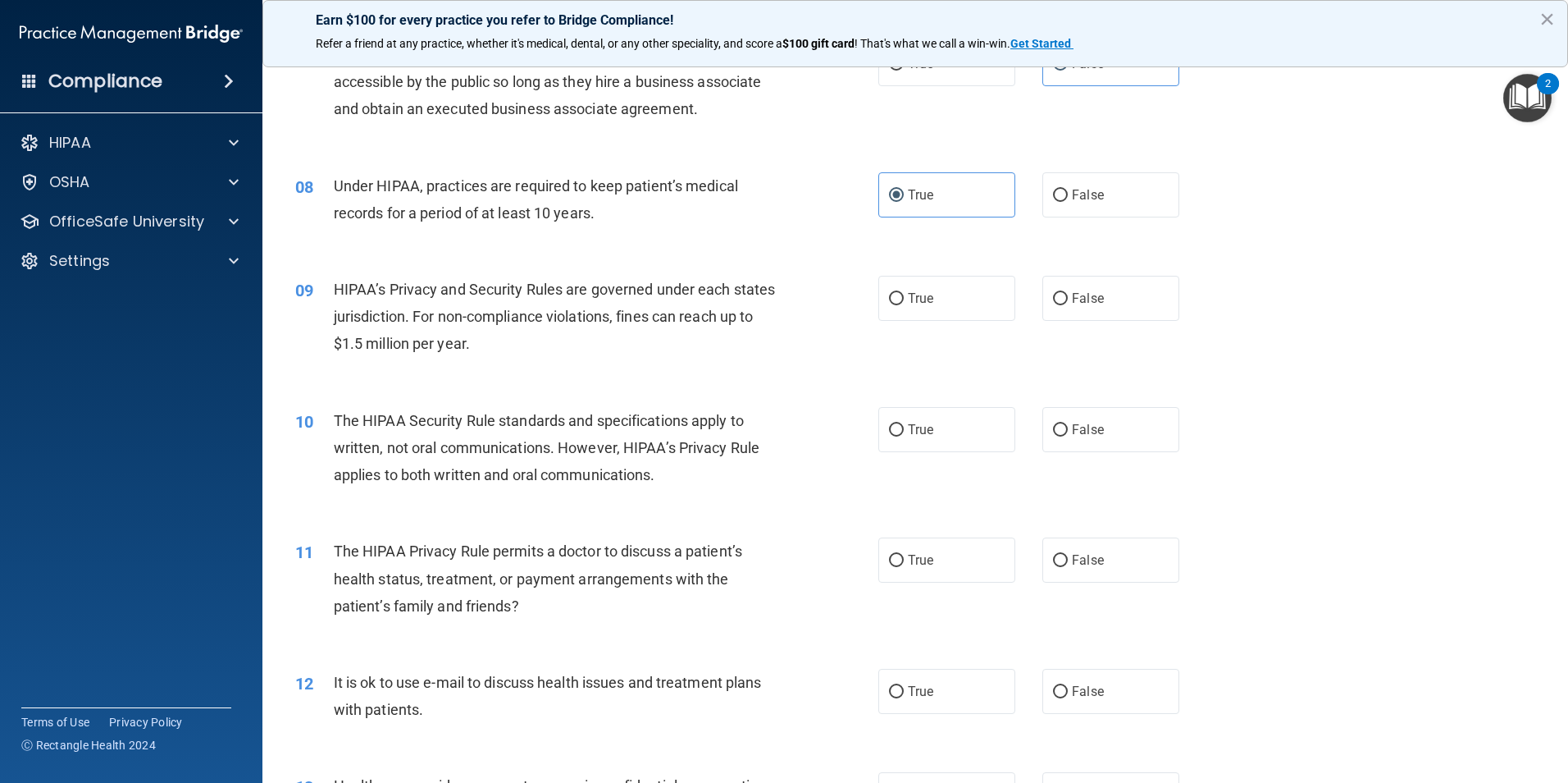
click at [1306, 373] on div "09 HIPAA’s Privacy and Security Rules are governed under each states jurisdicti…" at bounding box center [915, 321] width 1265 height 131
click at [1412, 379] on div "09 HIPAA’s Privacy and Security Rules are governed under each states jurisdicti…" at bounding box center [915, 321] width 1265 height 131
click at [1367, 328] on div "09 HIPAA’s Privacy and Security Rules are governed under each states jurisdicti…" at bounding box center [915, 321] width 1265 height 131
click at [1052, 276] on label "False" at bounding box center [1111, 298] width 137 height 45
click at [1053, 293] on input "False" at bounding box center [1060, 299] width 15 height 13
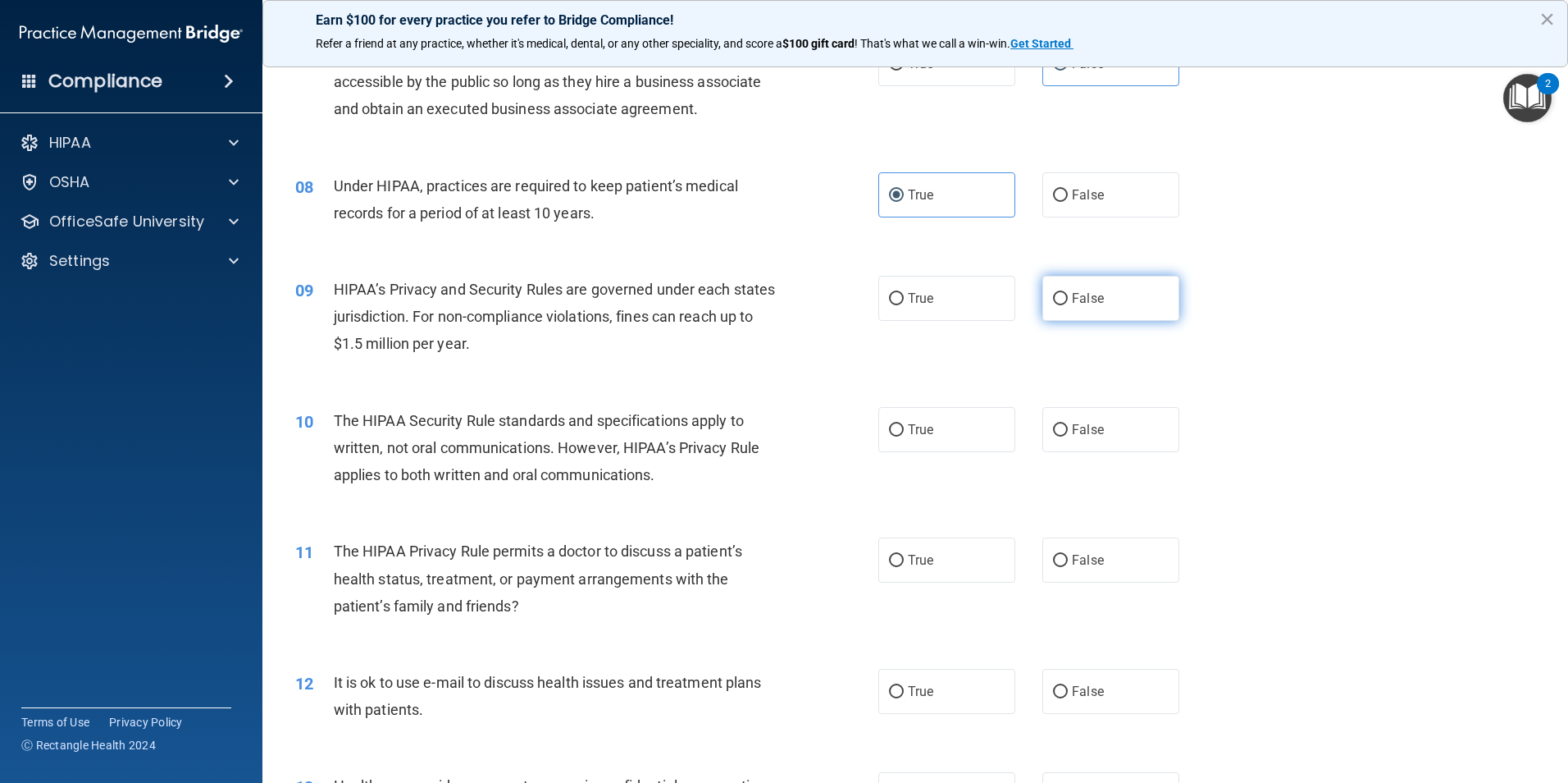
radio input "true"
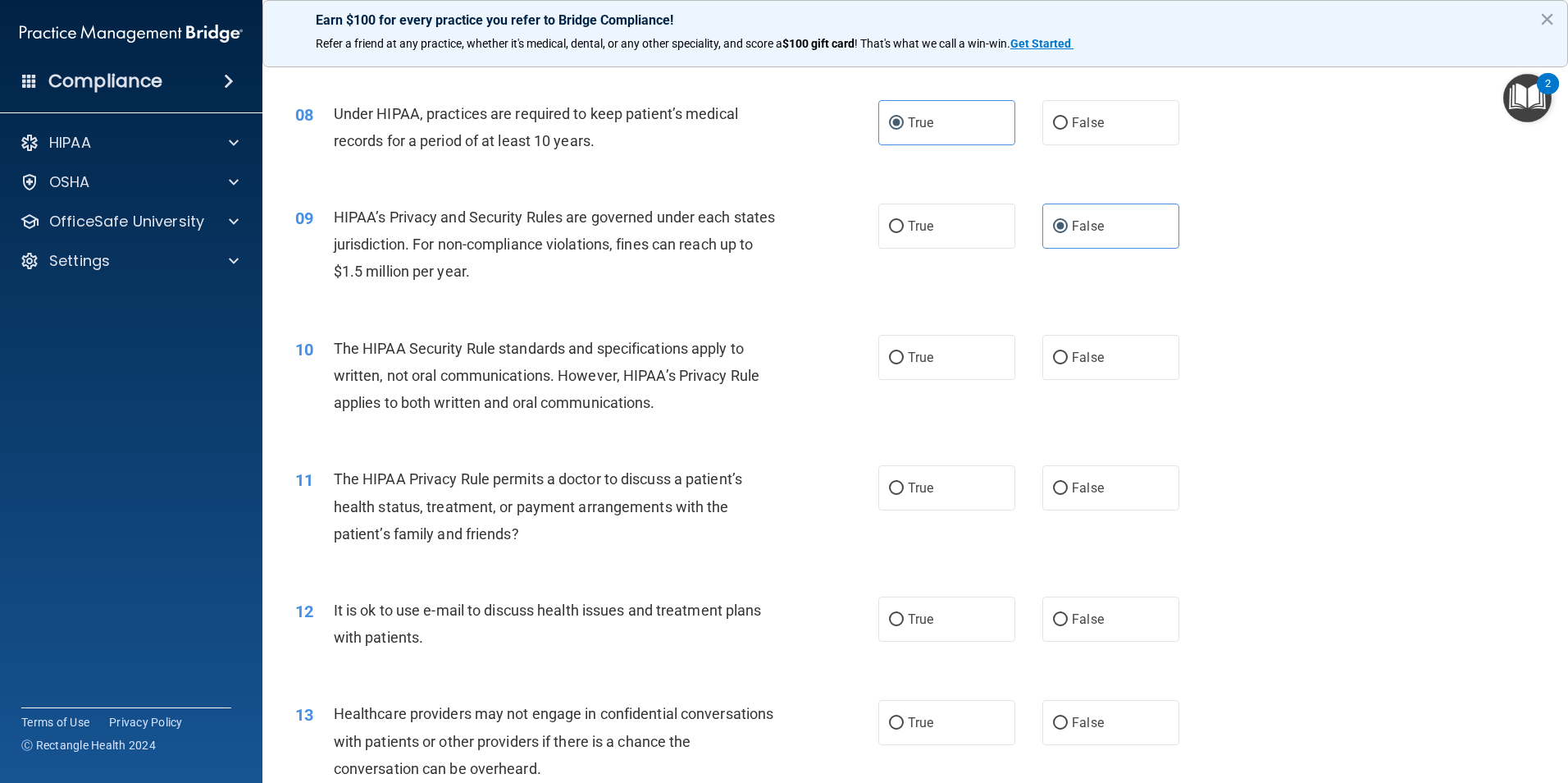
scroll to position [985, 0]
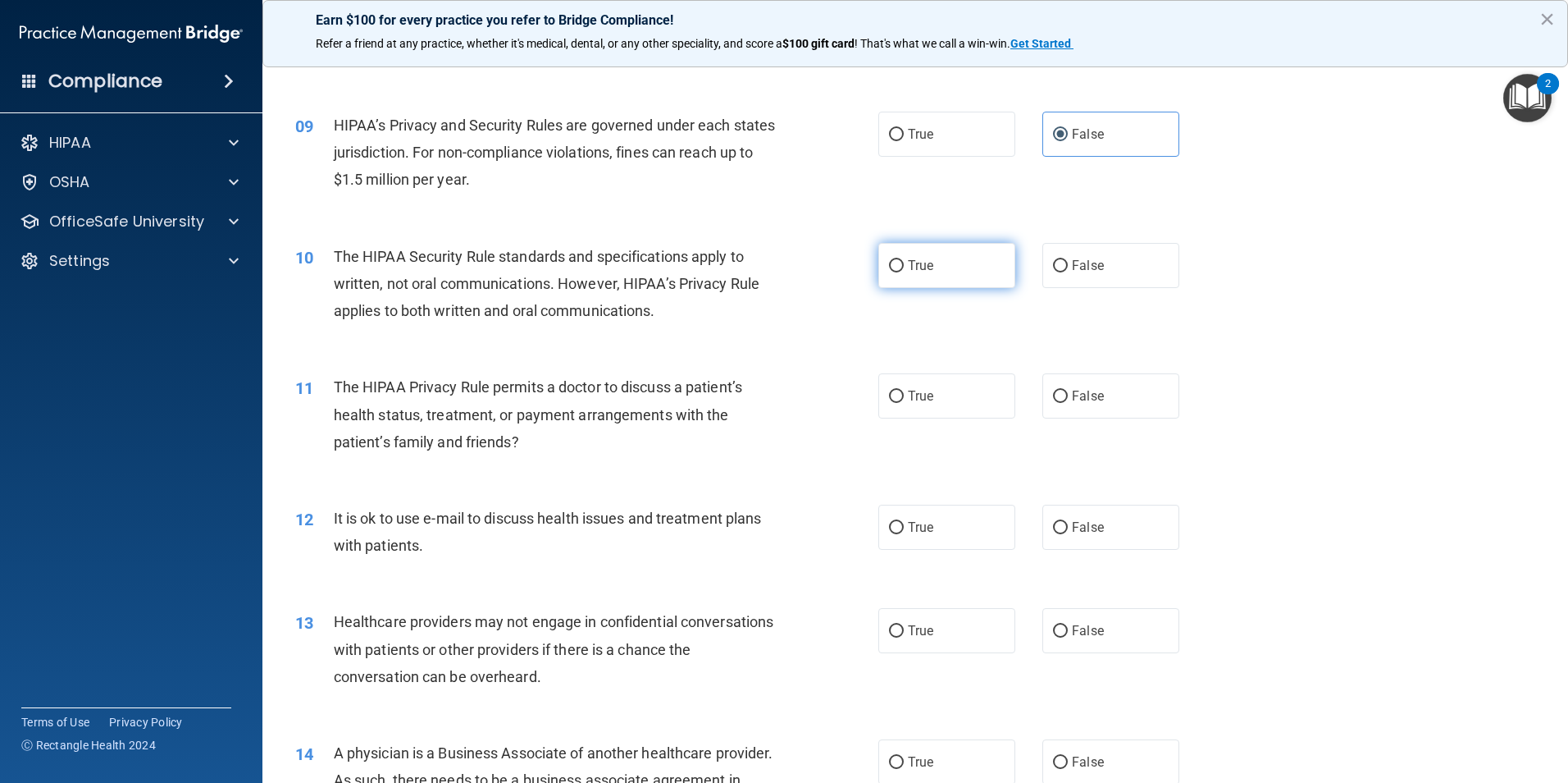
click at [933, 255] on label "True" at bounding box center [947, 265] width 137 height 45
click at [904, 260] on input "True" at bounding box center [896, 266] width 15 height 13
radio input "true"
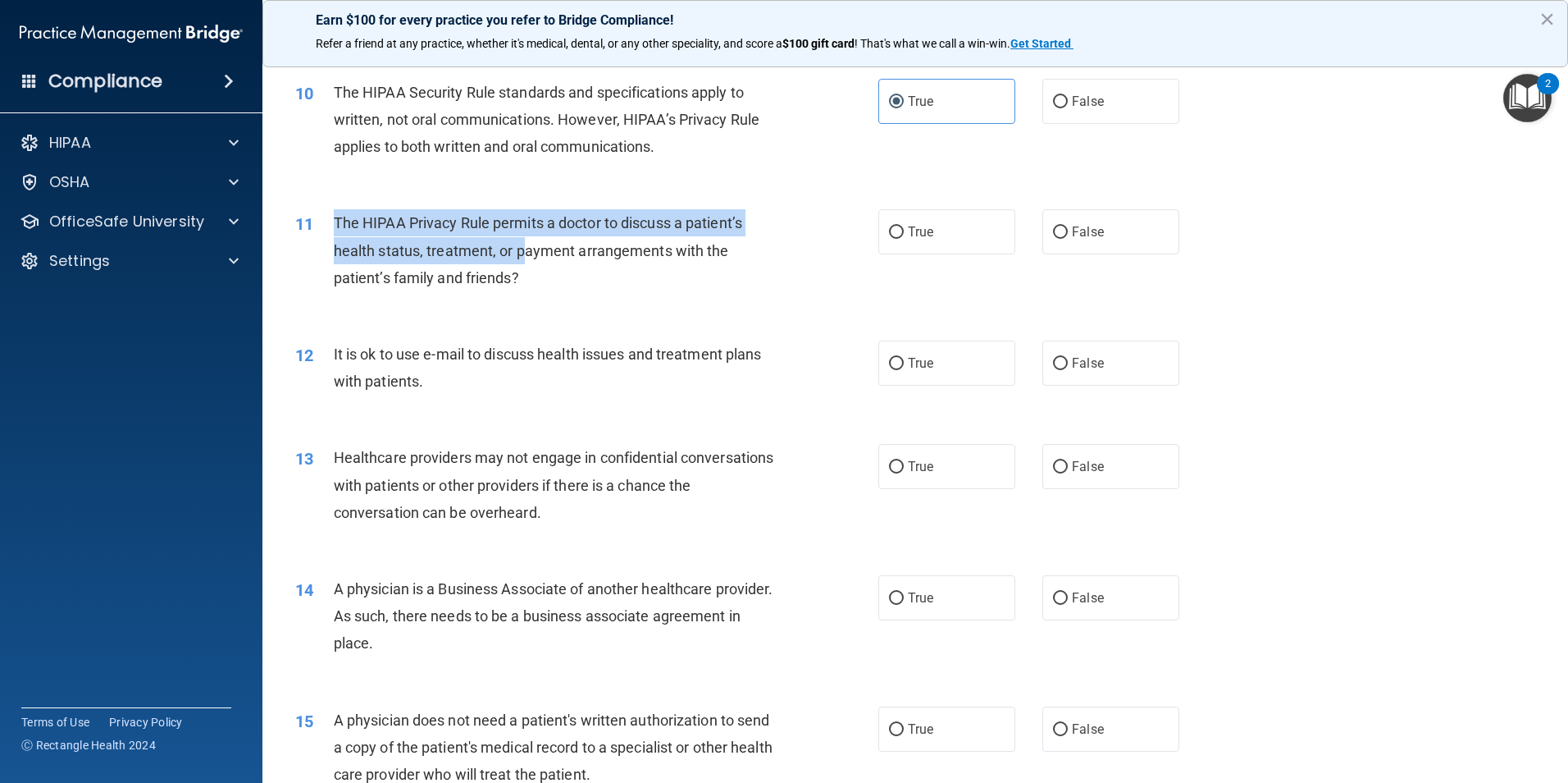
drag, startPoint x: 335, startPoint y: 220, endPoint x: 530, endPoint y: 251, distance: 197.4
click at [530, 251] on span "The HIPAA Privacy Rule permits a doctor to discuss a patient’s health status, t…" at bounding box center [538, 251] width 409 height 72
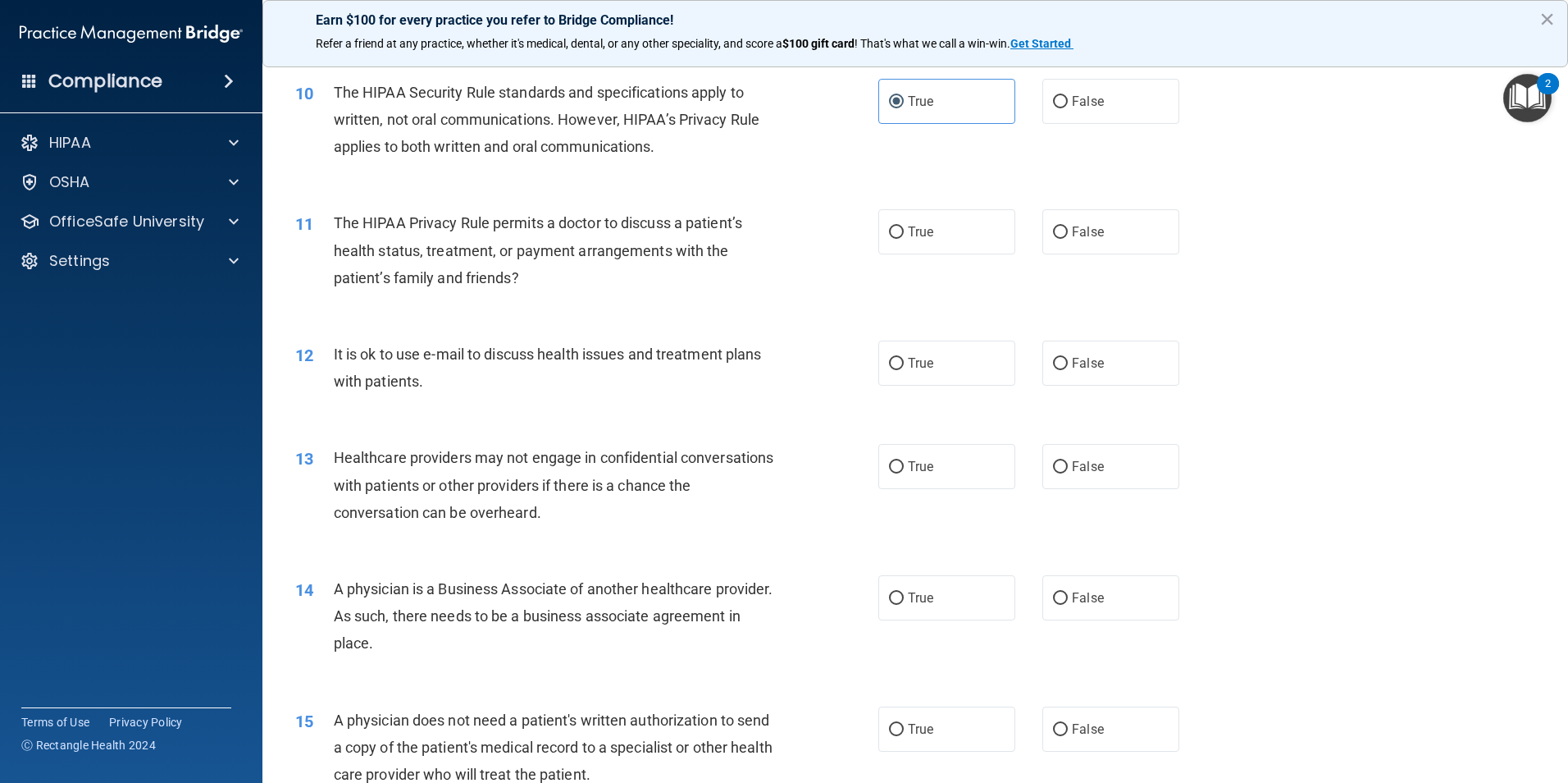
drag, startPoint x: 530, startPoint y: 251, endPoint x: 563, endPoint y: 279, distance: 43.3
click at [563, 279] on div "The HIPAA Privacy Rule permits a doctor to discuss a patient’s health status, t…" at bounding box center [562, 250] width 456 height 82
click at [1137, 244] on label "False" at bounding box center [1111, 231] width 137 height 45
click at [1068, 239] on input "False" at bounding box center [1060, 232] width 15 height 13
radio input "true"
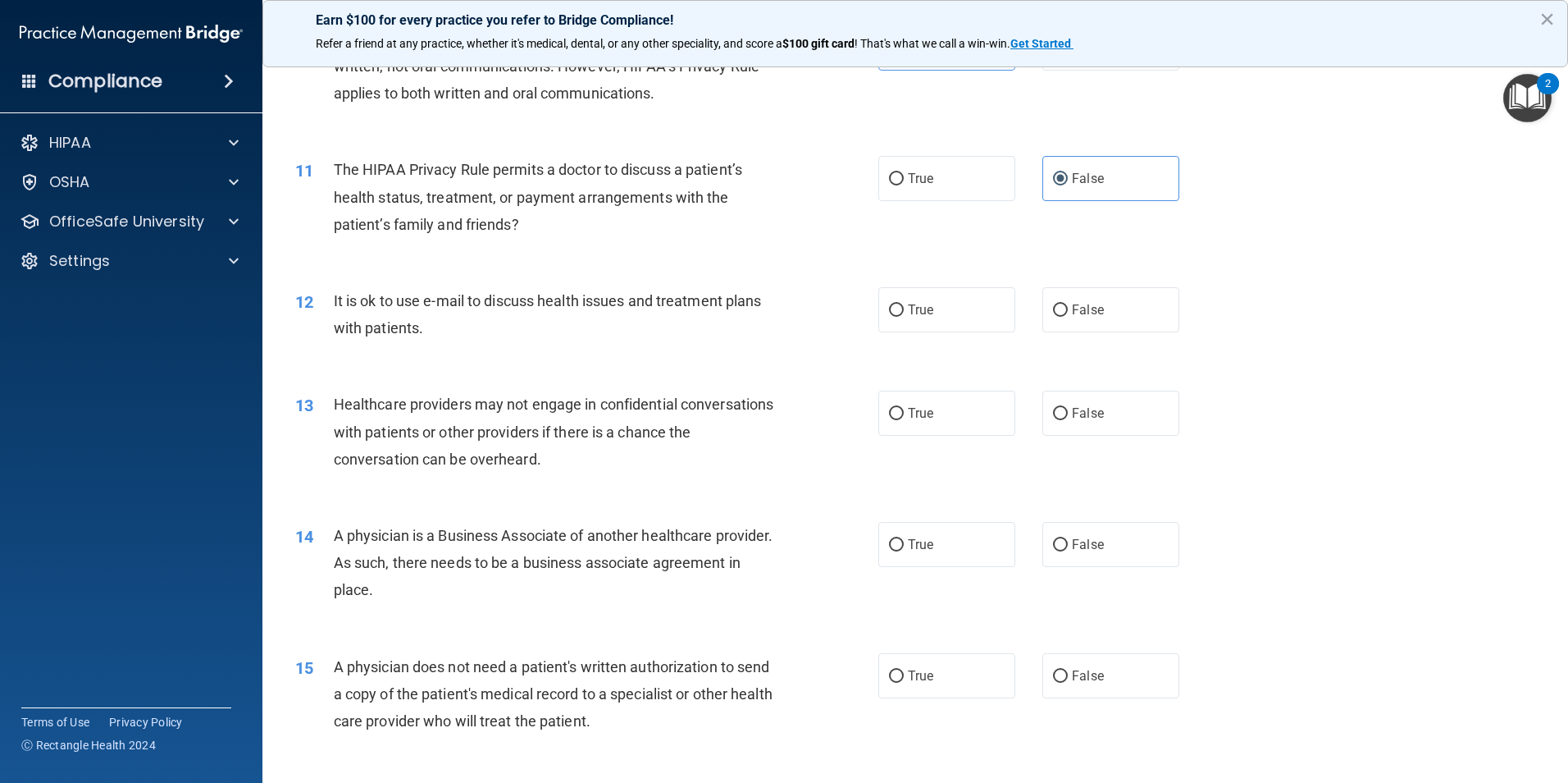
scroll to position [1231, 0]
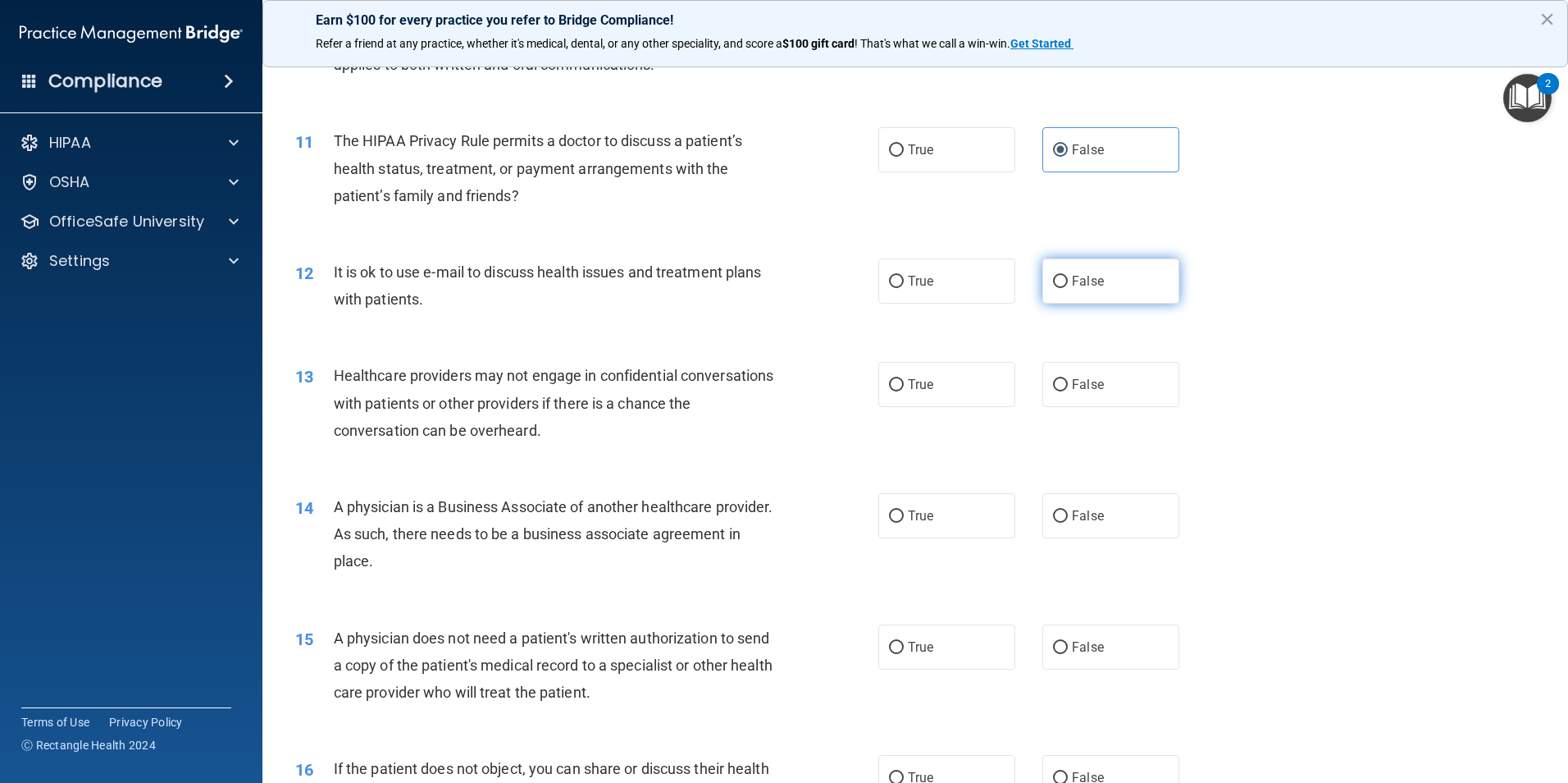
click at [1121, 279] on label "False" at bounding box center [1111, 281] width 137 height 45
click at [1068, 279] on input "False" at bounding box center [1060, 282] width 15 height 13
radio input "true"
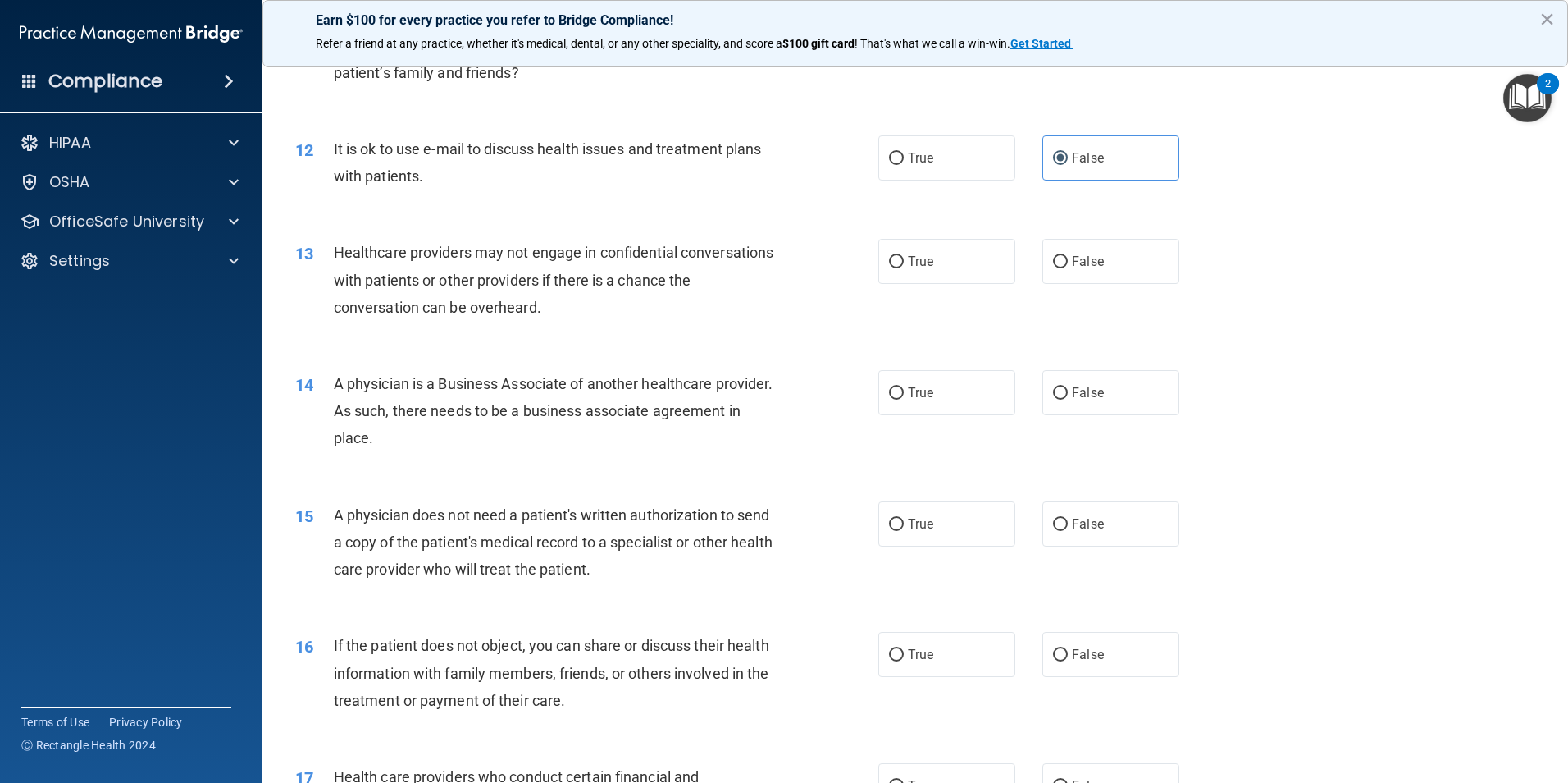
scroll to position [1395, 0]
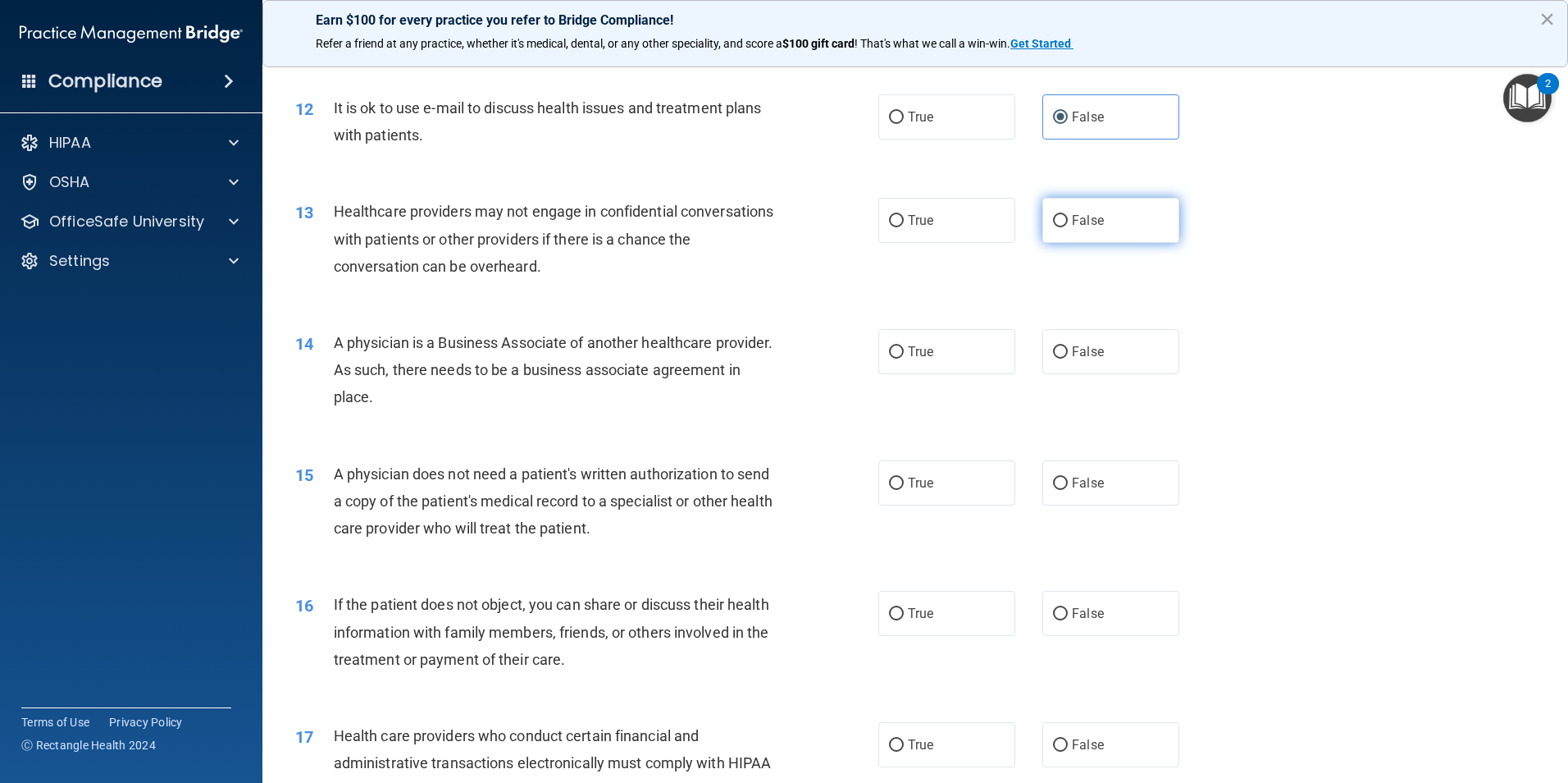
click at [1118, 221] on label "False" at bounding box center [1111, 221] width 137 height 45
click at [1068, 221] on input "False" at bounding box center [1060, 221] width 15 height 13
radio input "true"
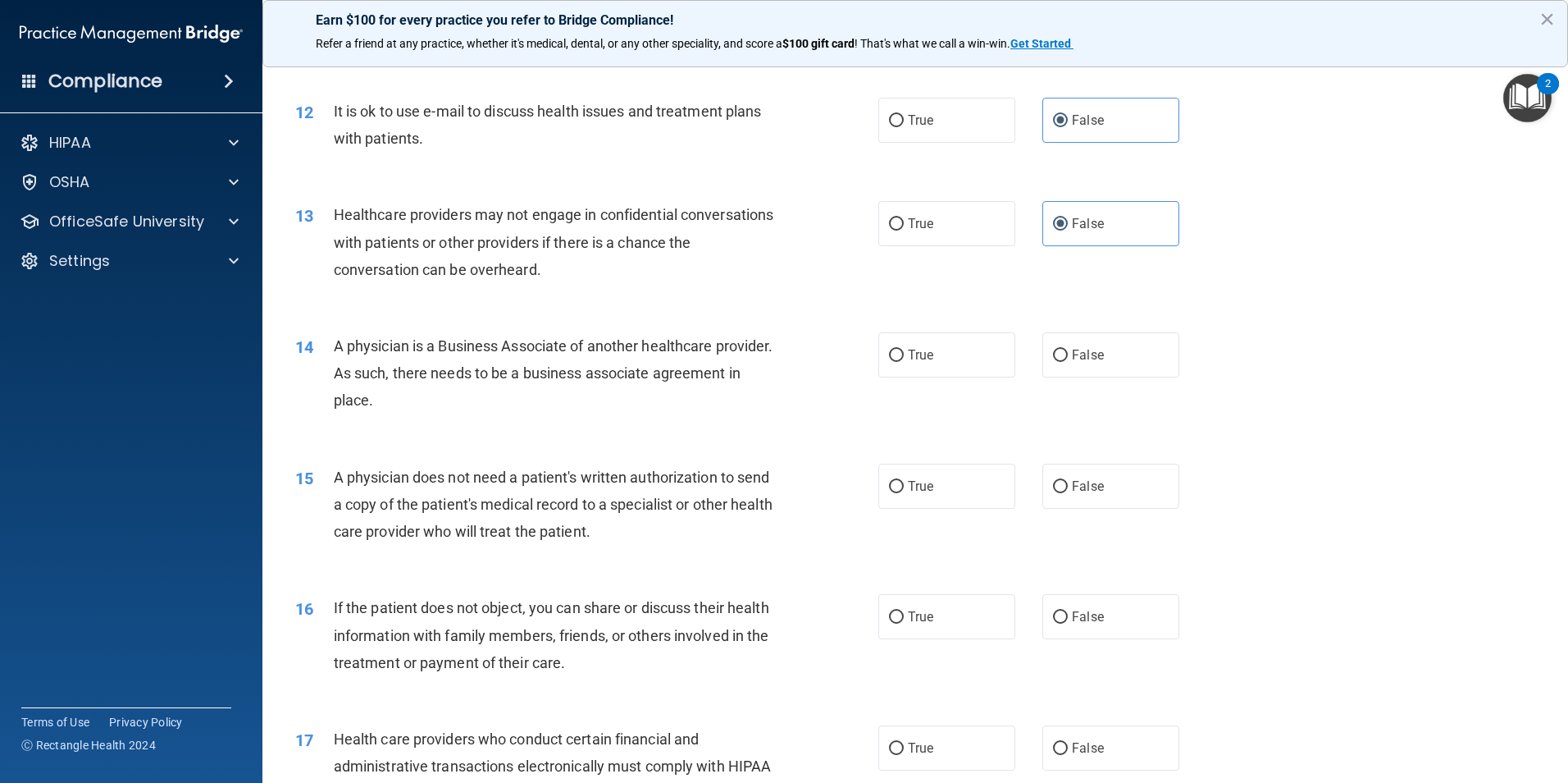
scroll to position [1313, 0]
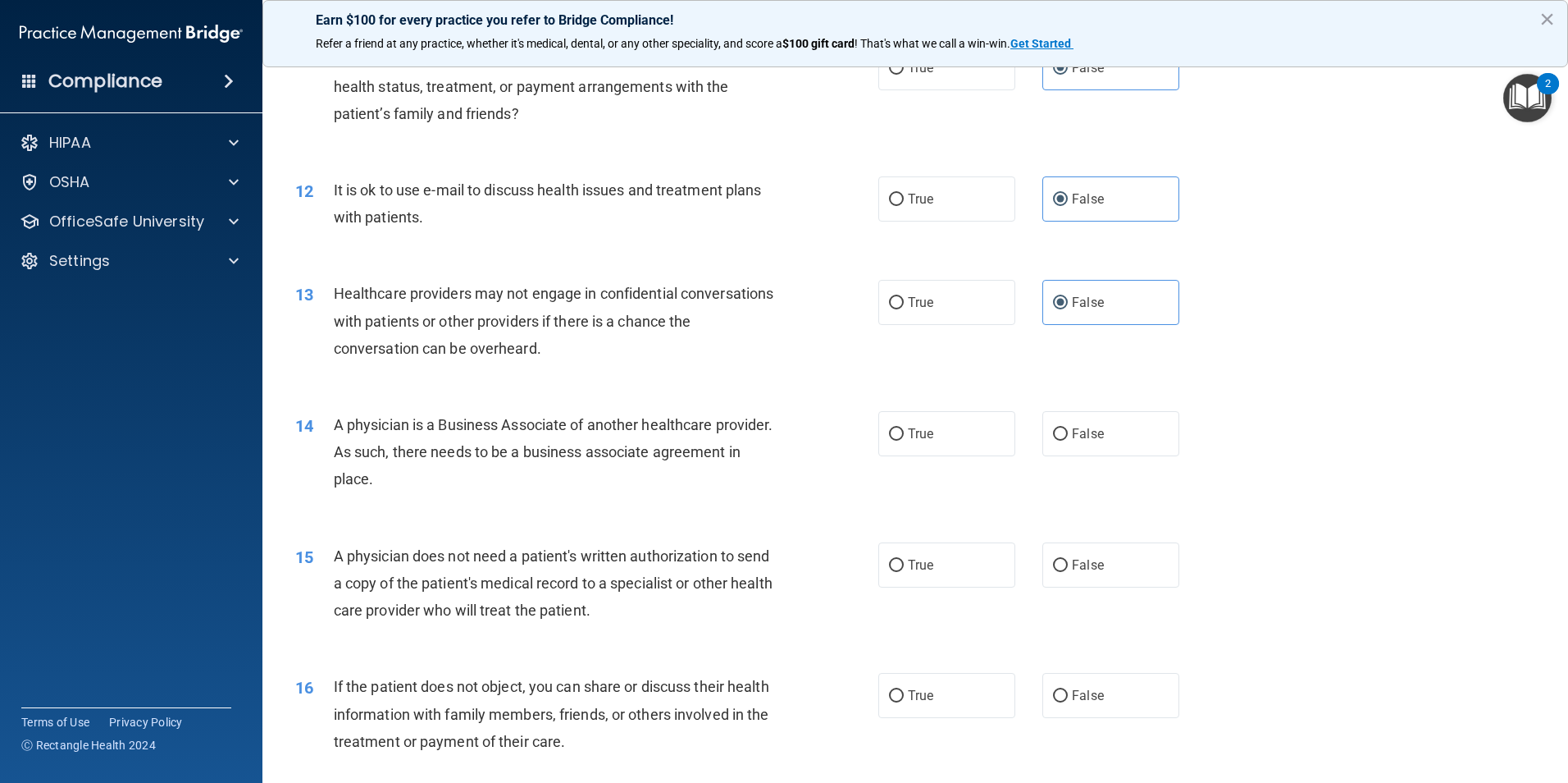
drag, startPoint x: 543, startPoint y: 494, endPoint x: 330, endPoint y: 434, distance: 221.3
click at [330, 434] on div "14 A physician is a Business Associate of another healthcare provider. As such,…" at bounding box center [586, 456] width 632 height 90
click at [1350, 416] on div "14 A physician is a Business Associate of another healthcare provider. As such,…" at bounding box center [915, 456] width 1265 height 131
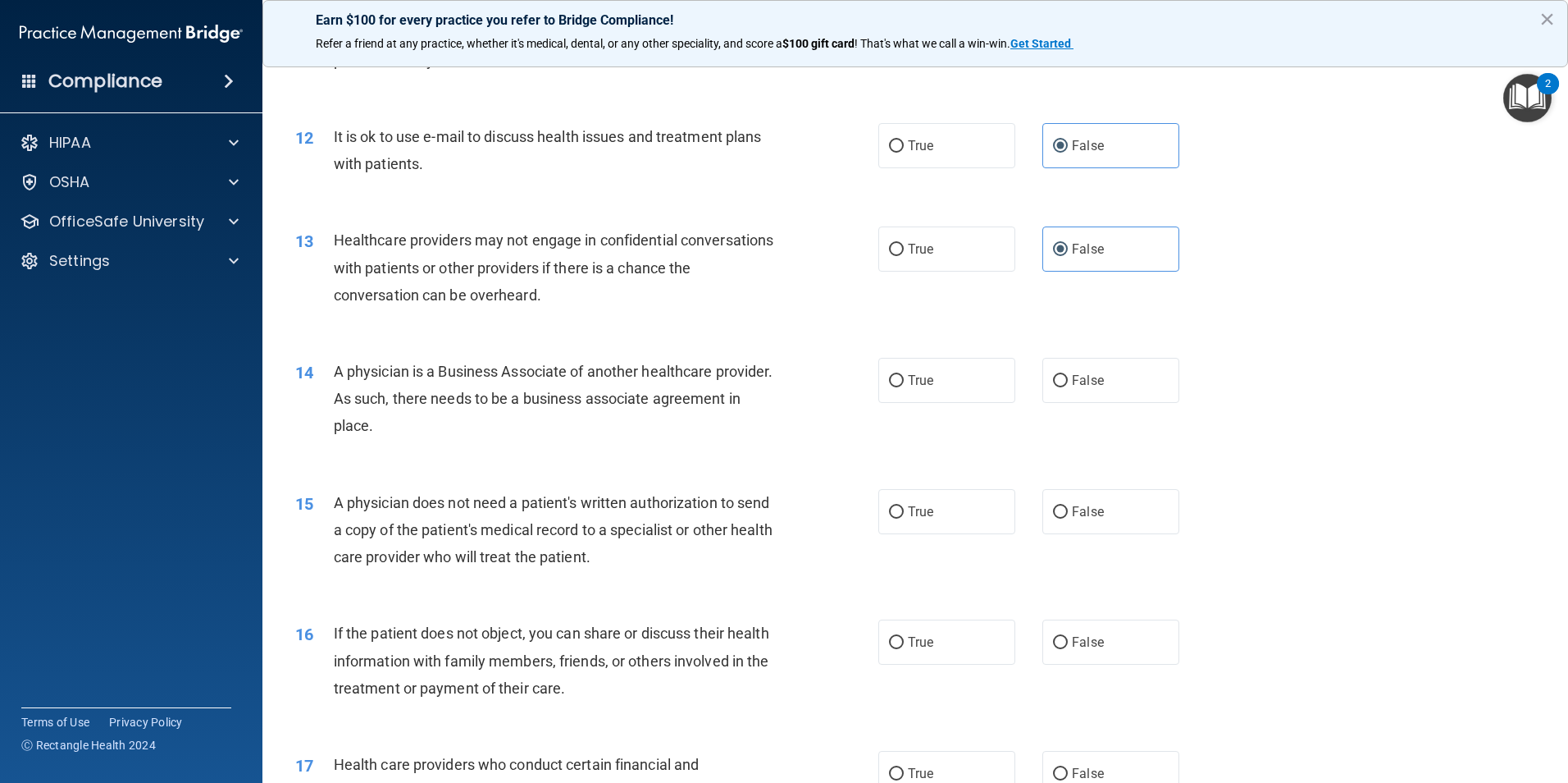
scroll to position [1395, 0]
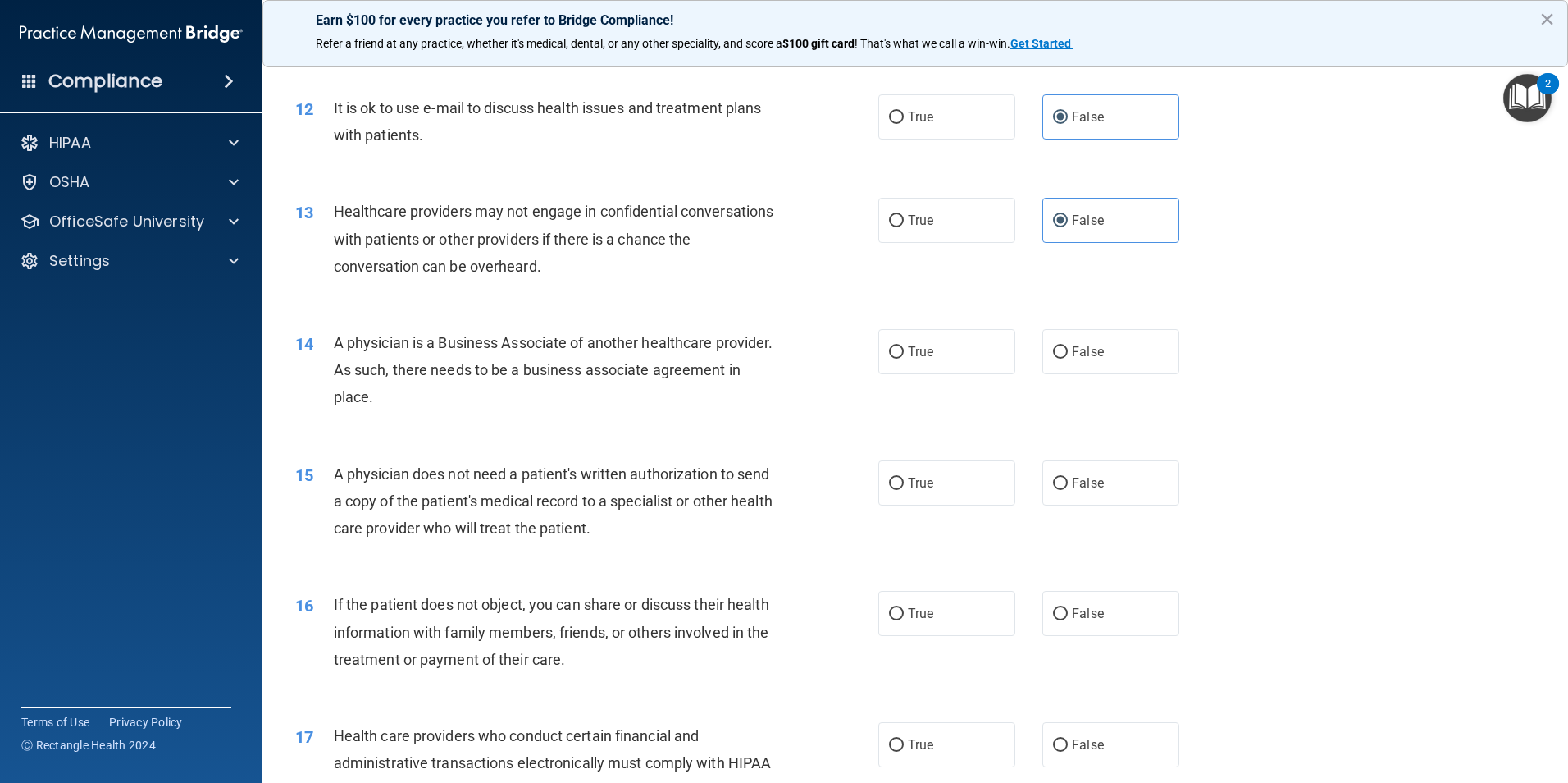
drag, startPoint x: 500, startPoint y: 393, endPoint x: 320, endPoint y: 335, distance: 189.1
click at [320, 335] on div "14 A physician is a Business Associate of another healthcare provider. As such,…" at bounding box center [586, 374] width 632 height 90
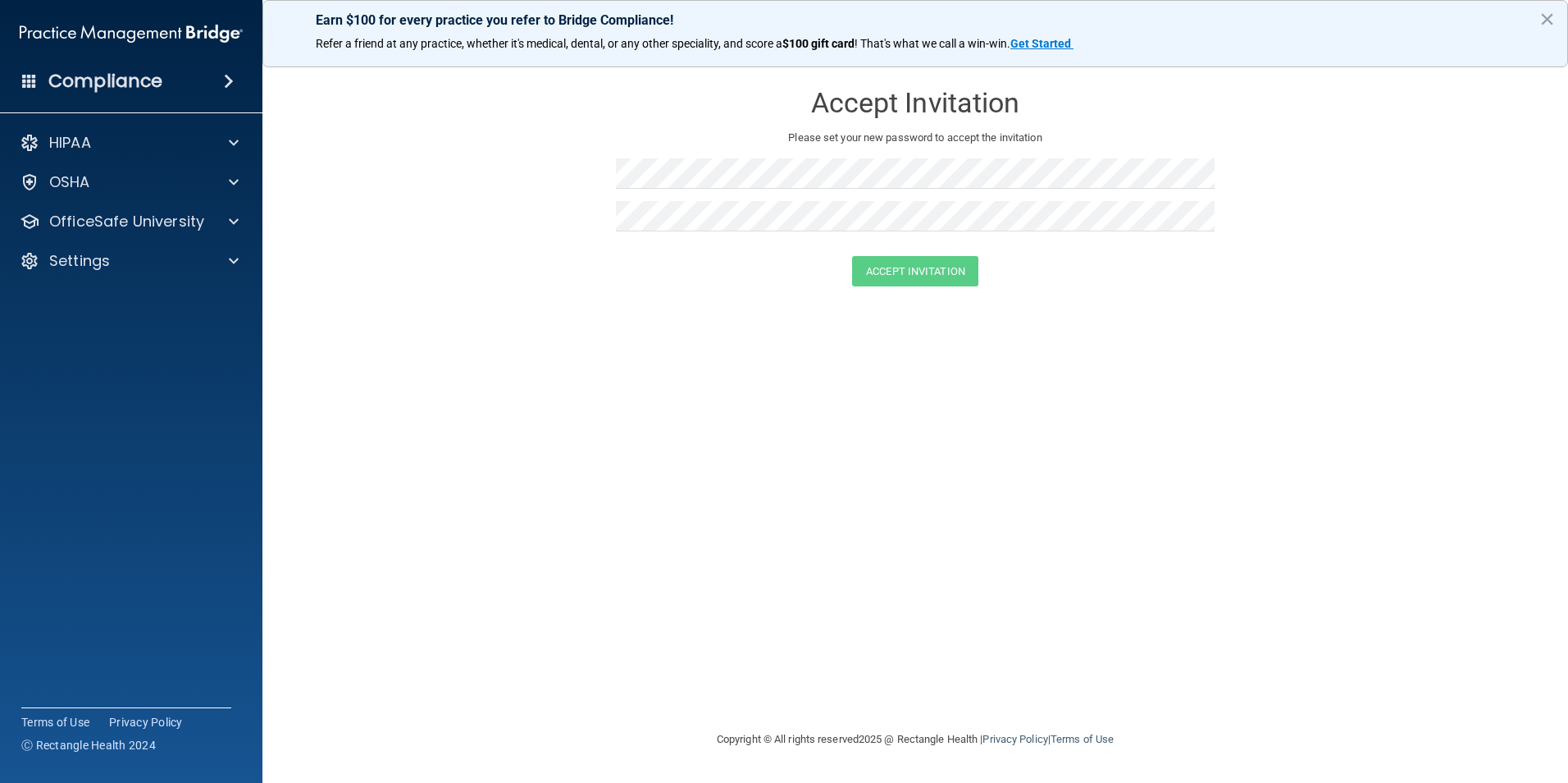
click at [673, 260] on div "Accept Invitation" at bounding box center [915, 271] width 1265 height 30
click at [112, 132] on div "HIPAA" at bounding box center [131, 143] width 263 height 33
click at [241, 139] on div at bounding box center [231, 143] width 41 height 19
click at [196, 174] on p "Documents and Policies" at bounding box center [122, 182] width 224 height 17
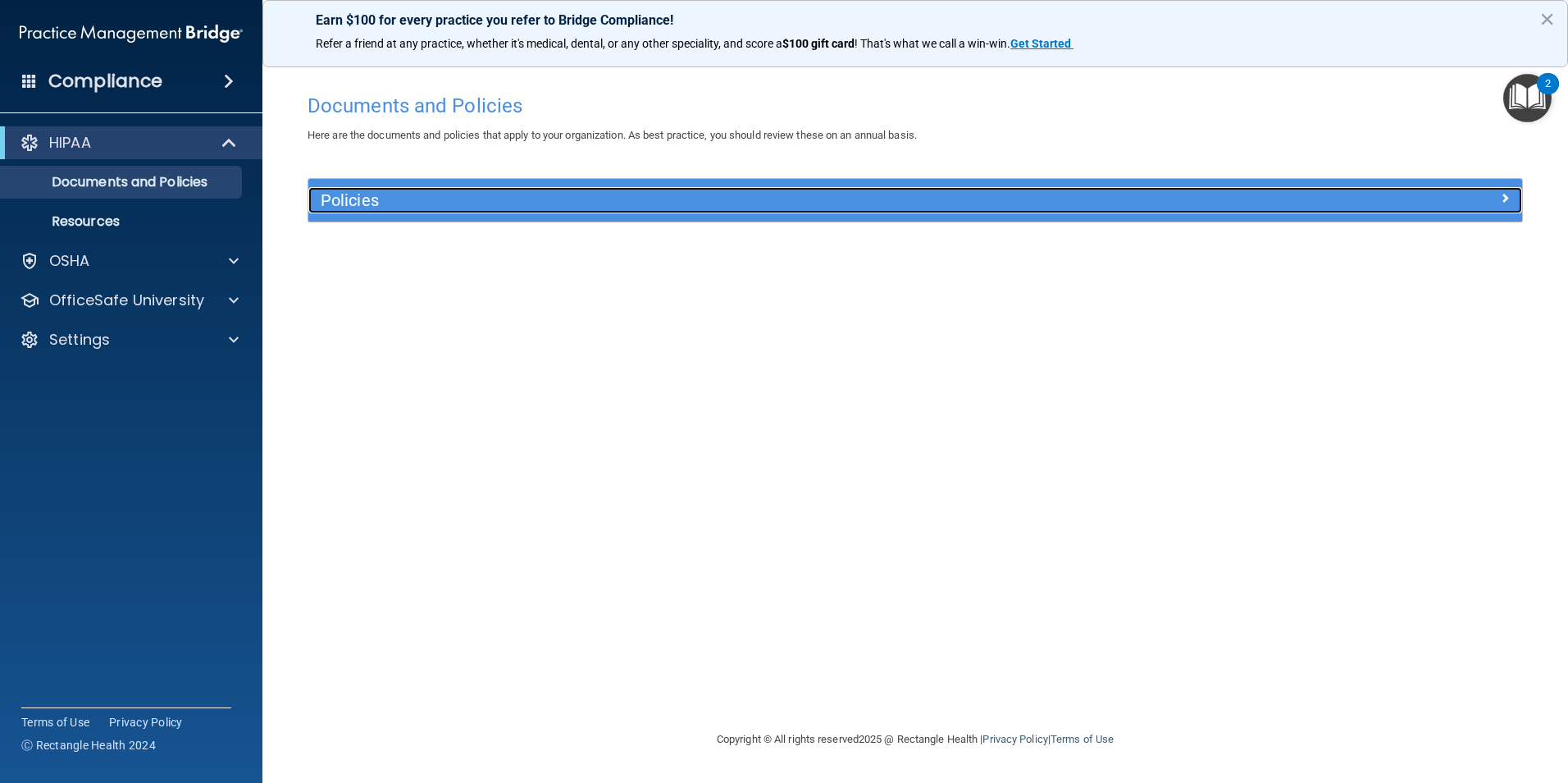
click at [390, 193] on h5 "Policies" at bounding box center [763, 200] width 885 height 18
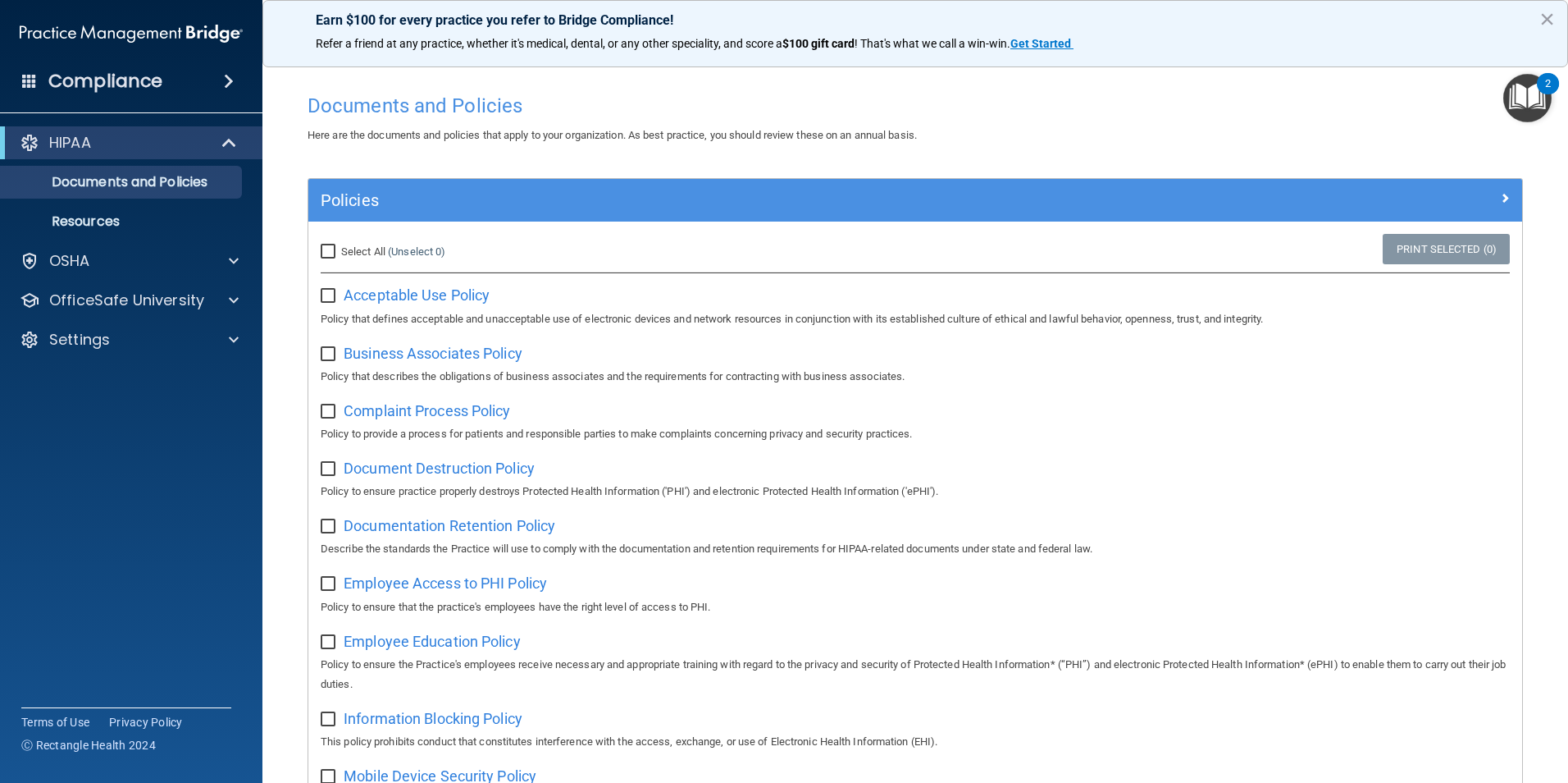
click at [327, 255] on input "Select All (Unselect 0) Unselect All" at bounding box center [329, 253] width 18 height 14
checkbox input "true"
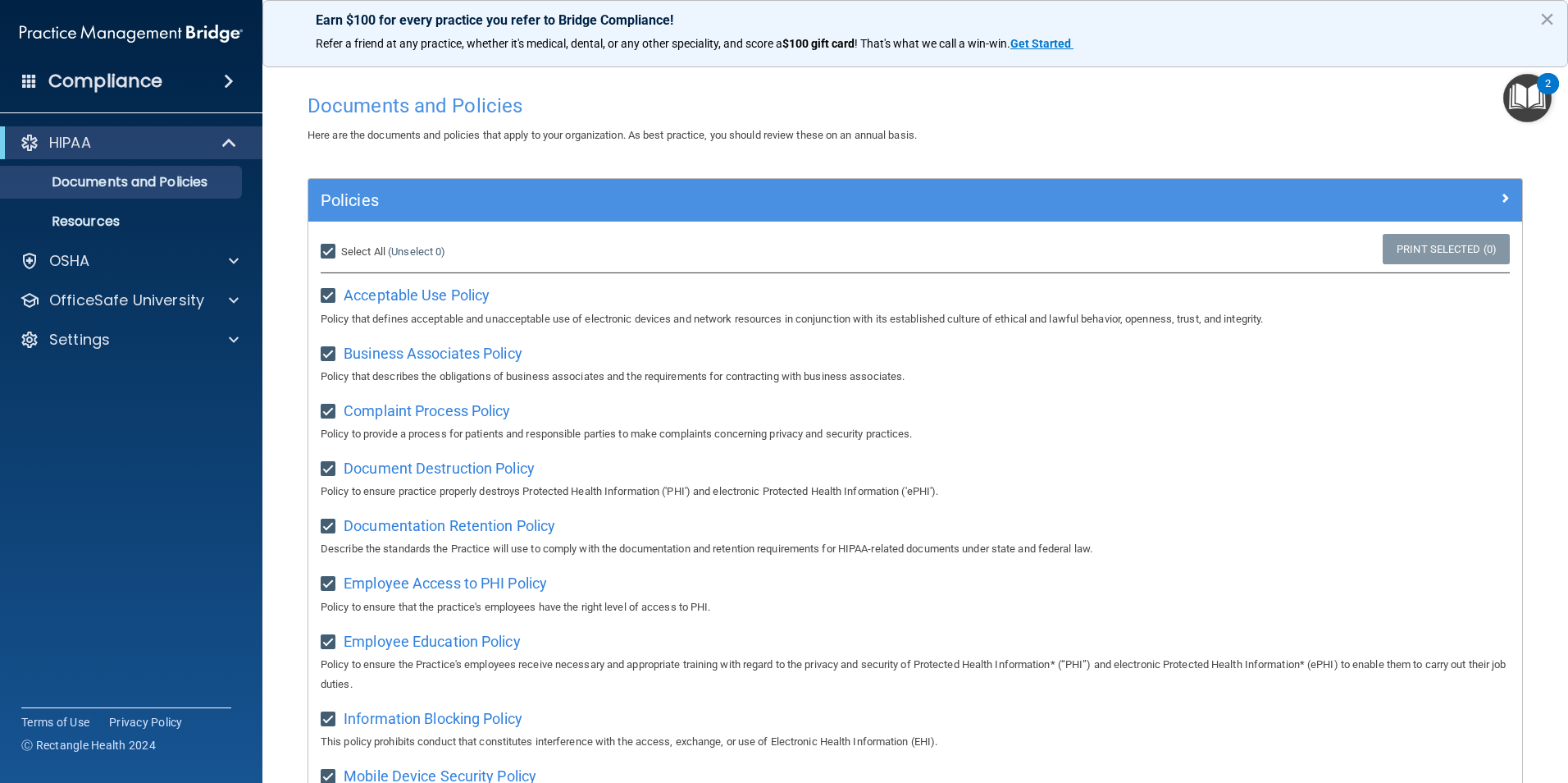
checkbox input "true"
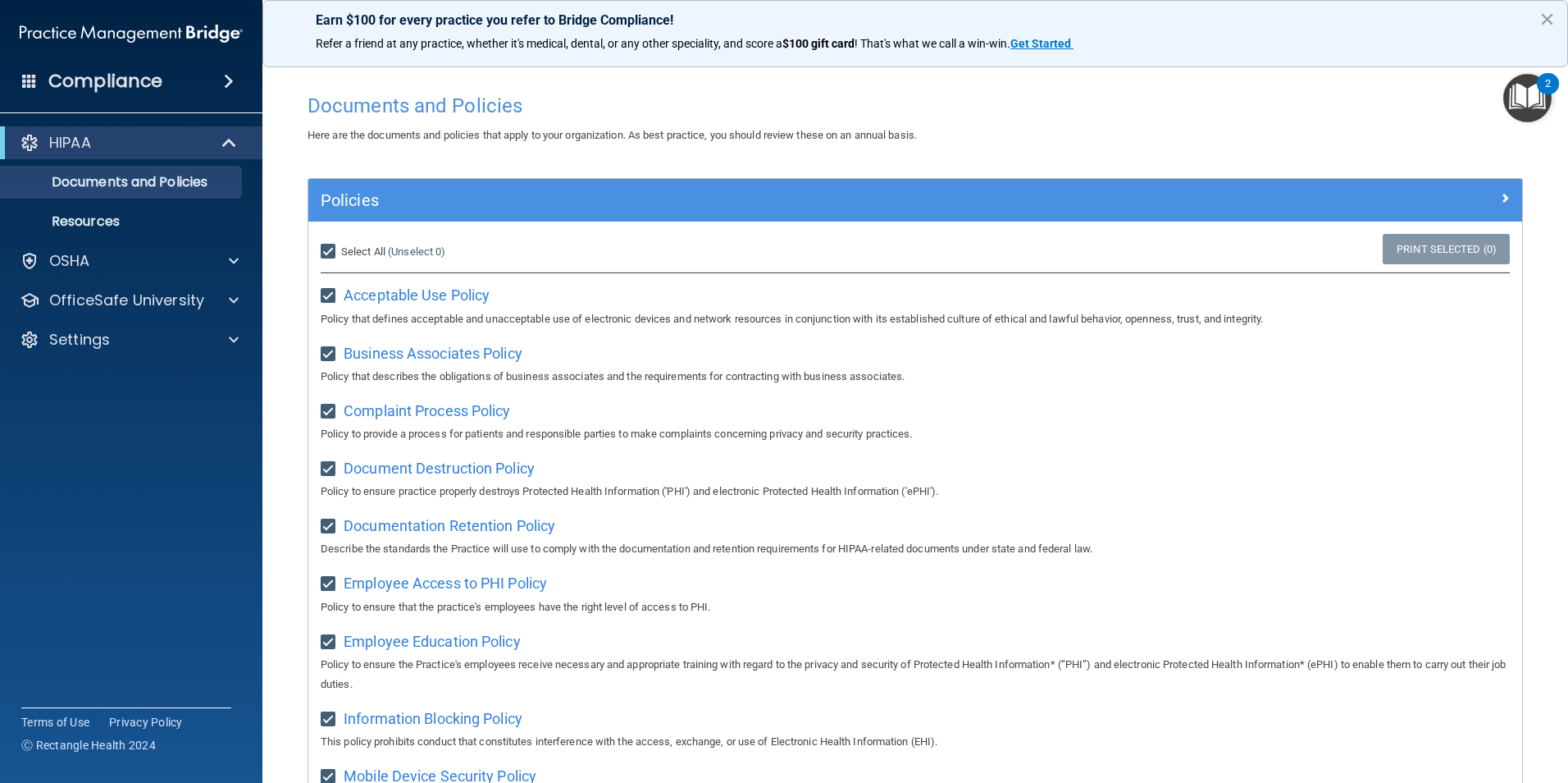
checkbox input "true"
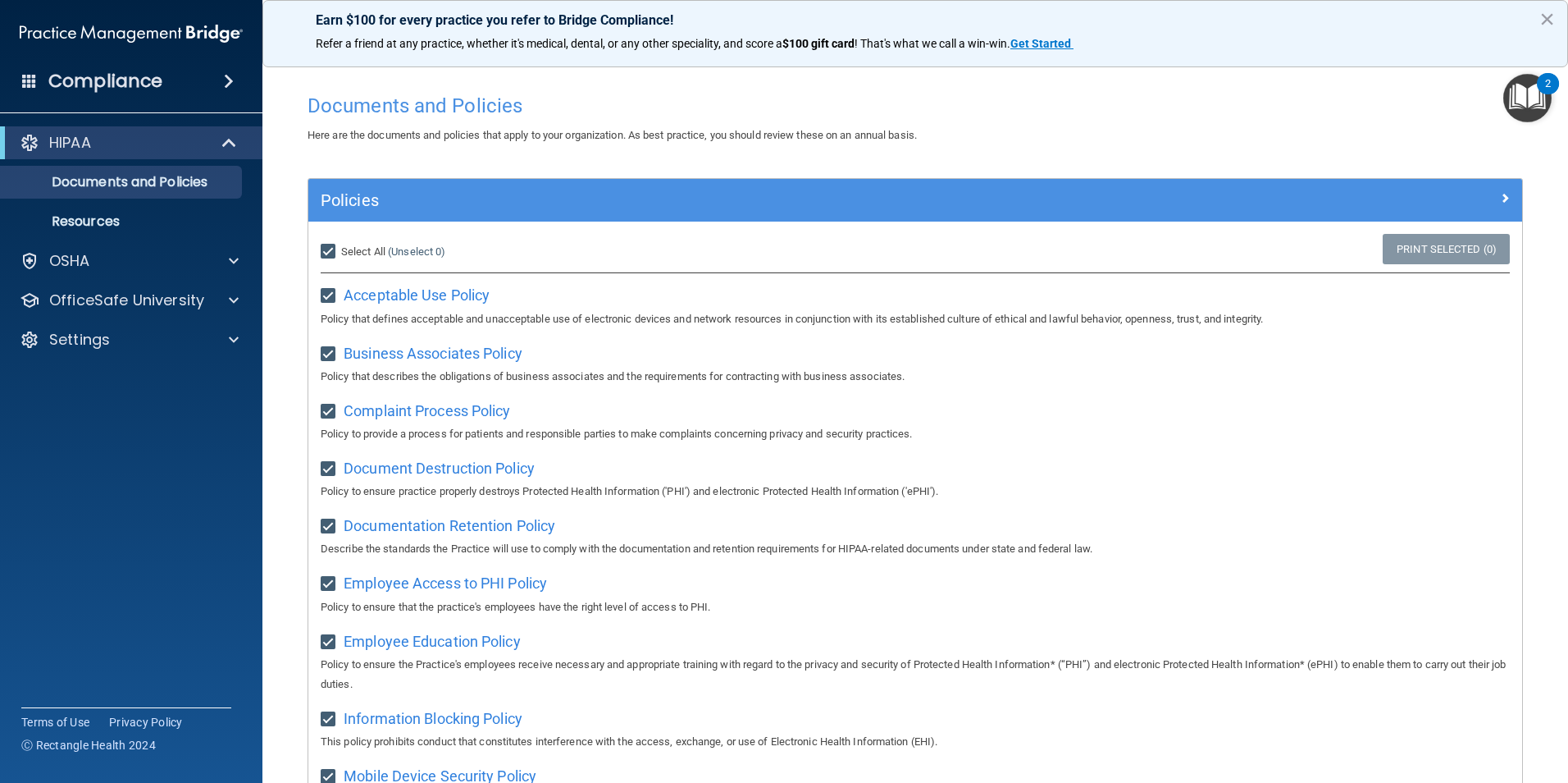
checkbox input "true"
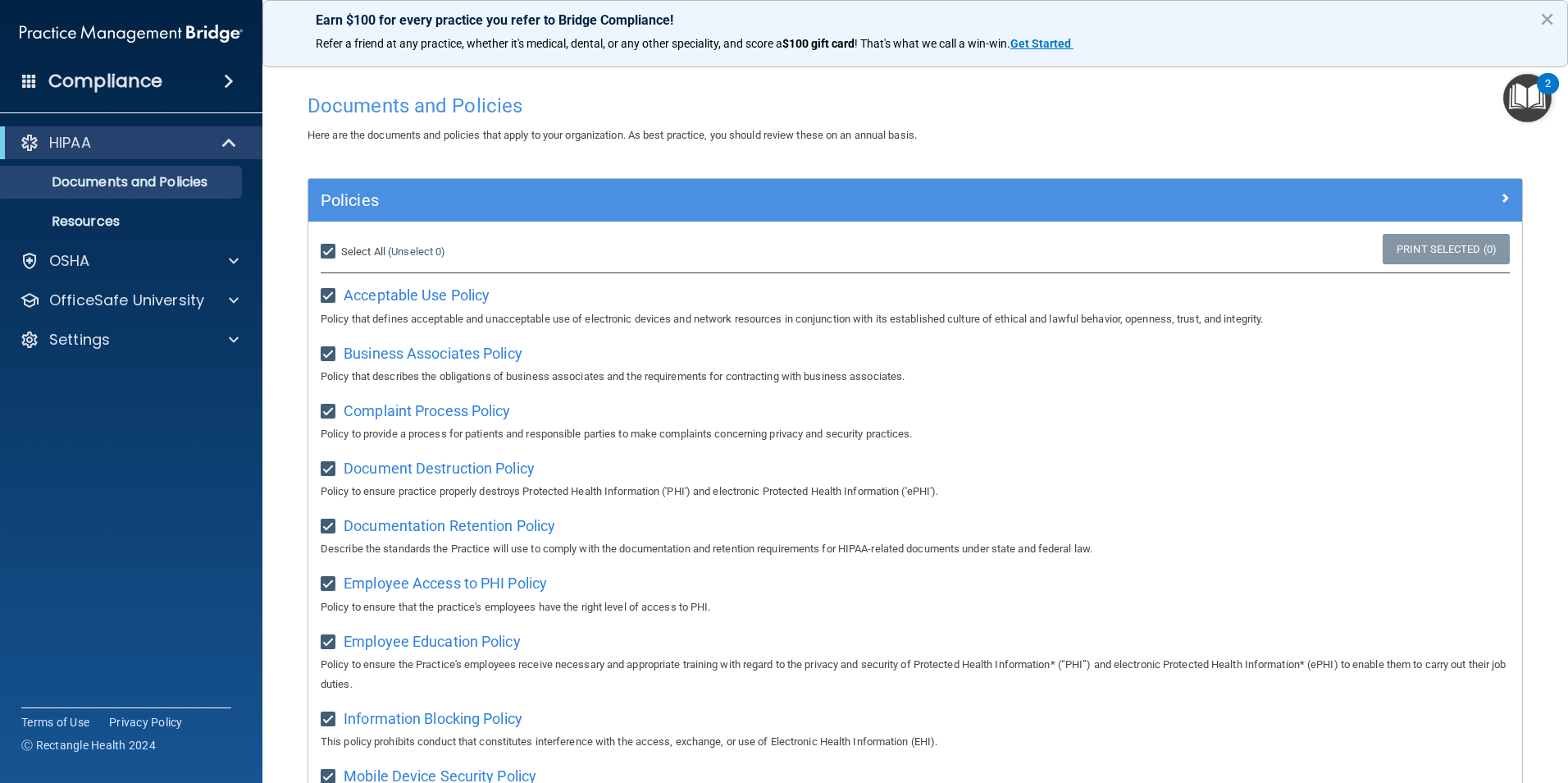
checkbox input "true"
click at [1446, 255] on link "Print Selected (21)" at bounding box center [1444, 249] width 133 height 30
click at [373, 246] on span "Unselect All" at bounding box center [368, 252] width 55 height 13
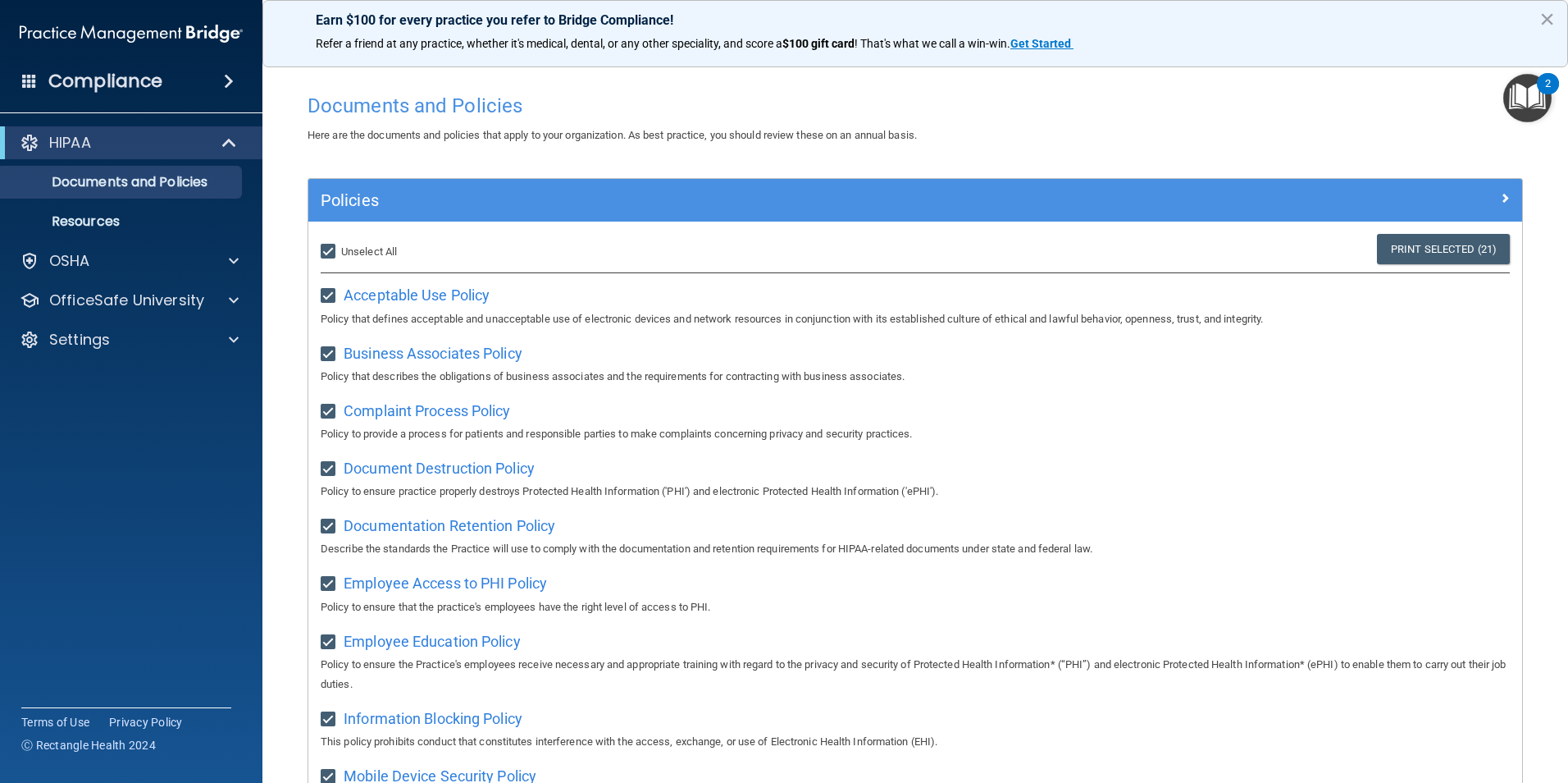
click at [340, 246] on input "Select All (Unselect 21) Unselect All" at bounding box center [329, 253] width 18 height 14
checkbox input "false"
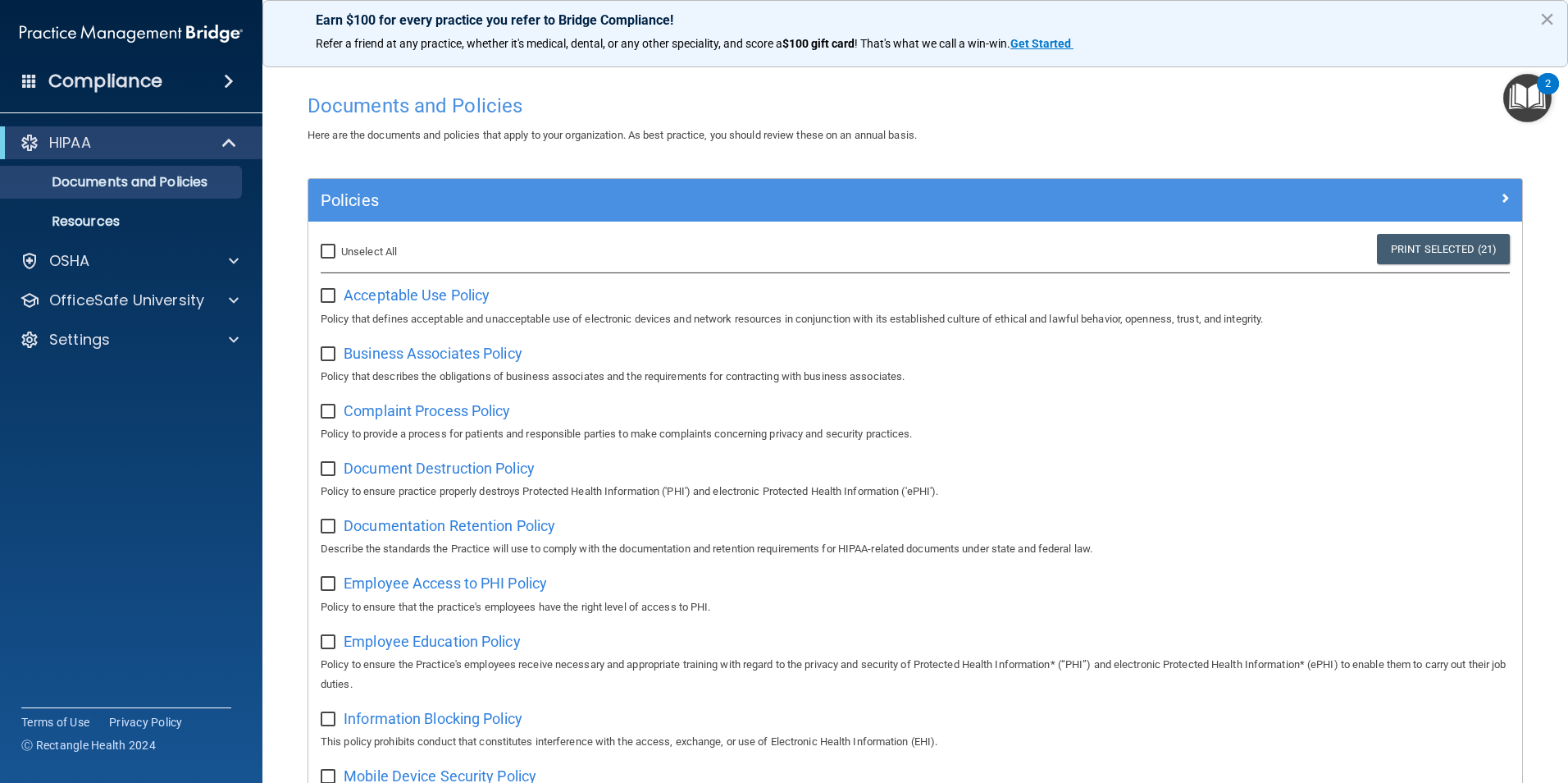
checkbox input "false"
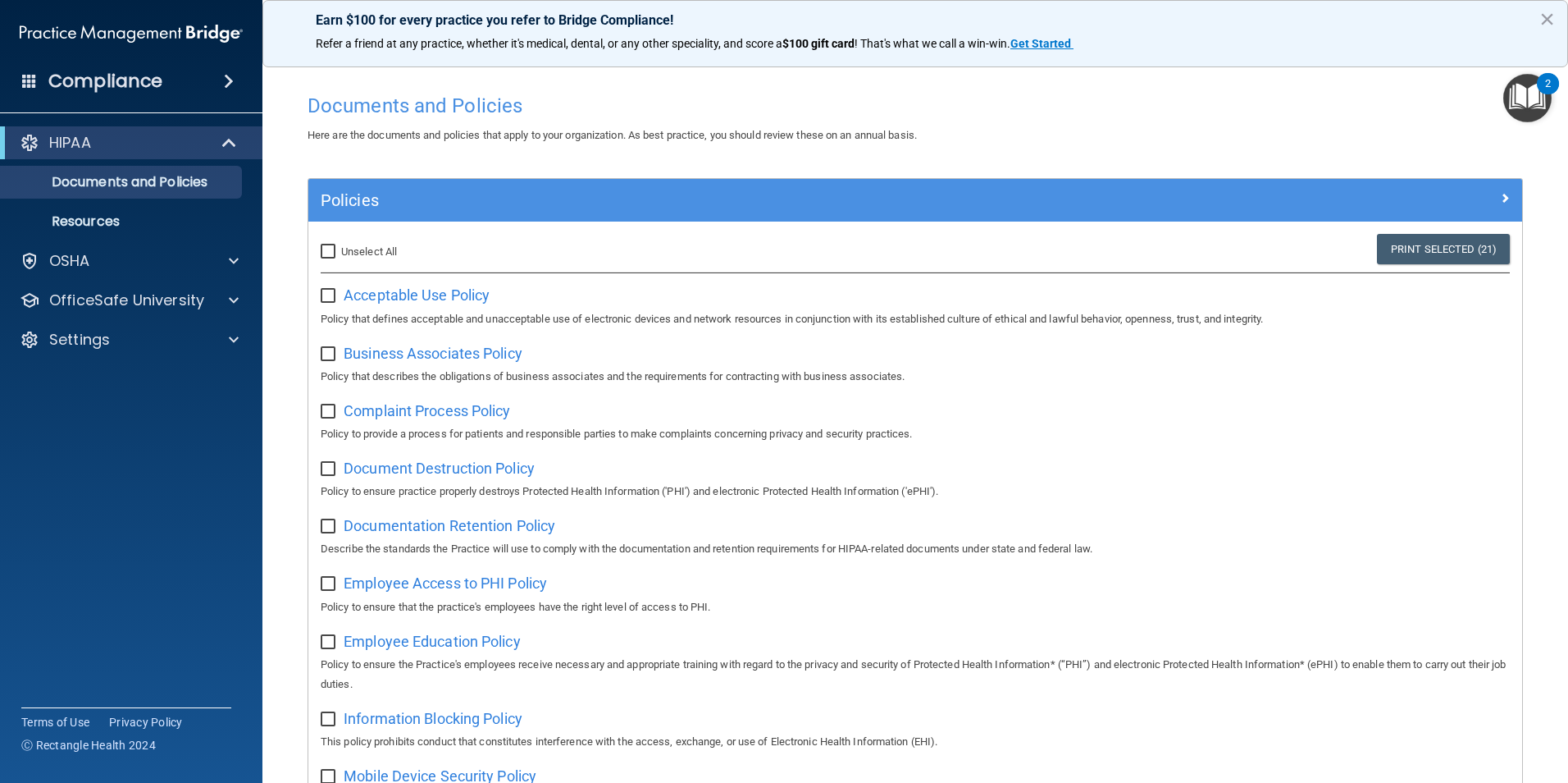
checkbox input "false"
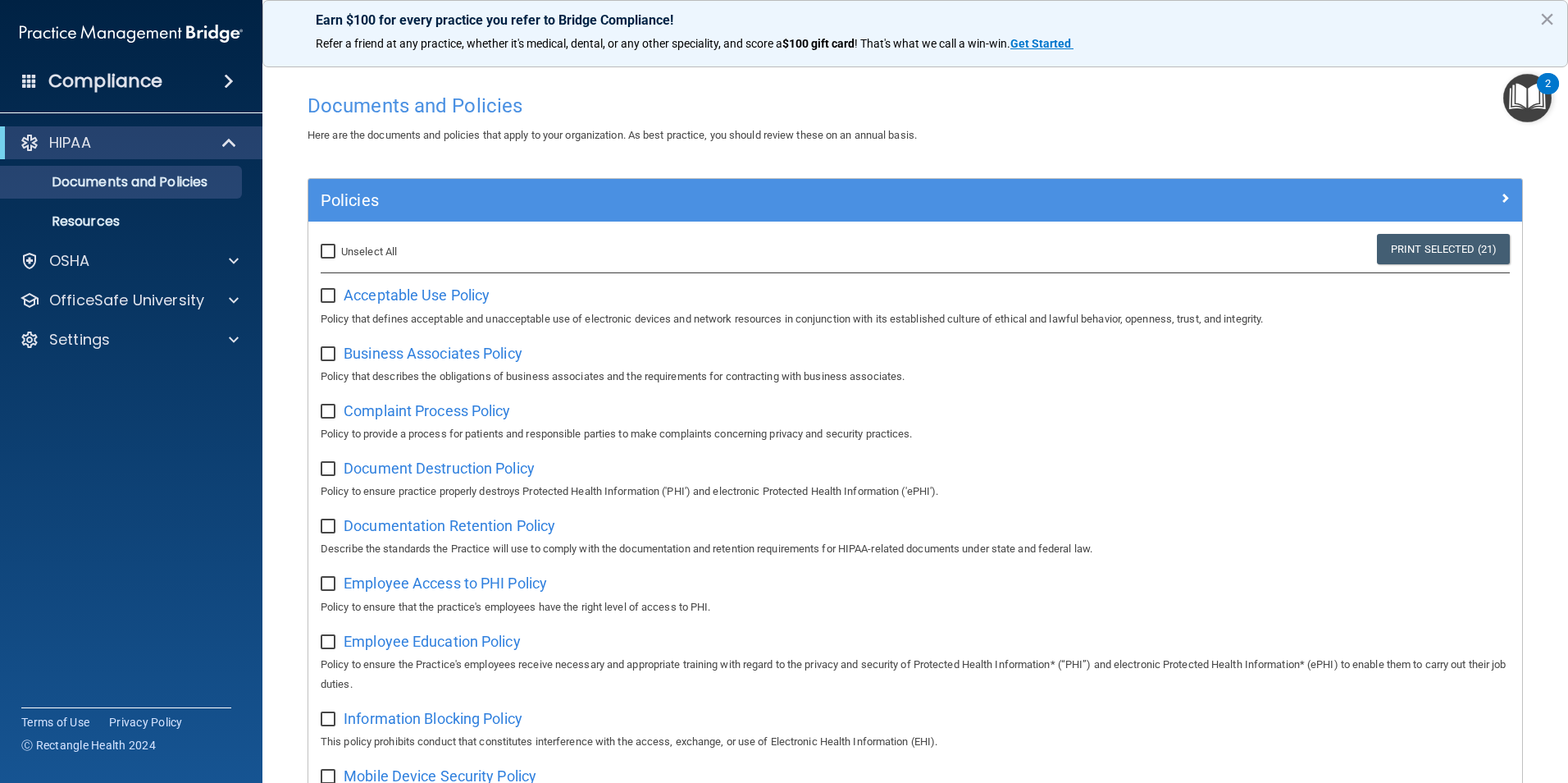
checkbox input "false"
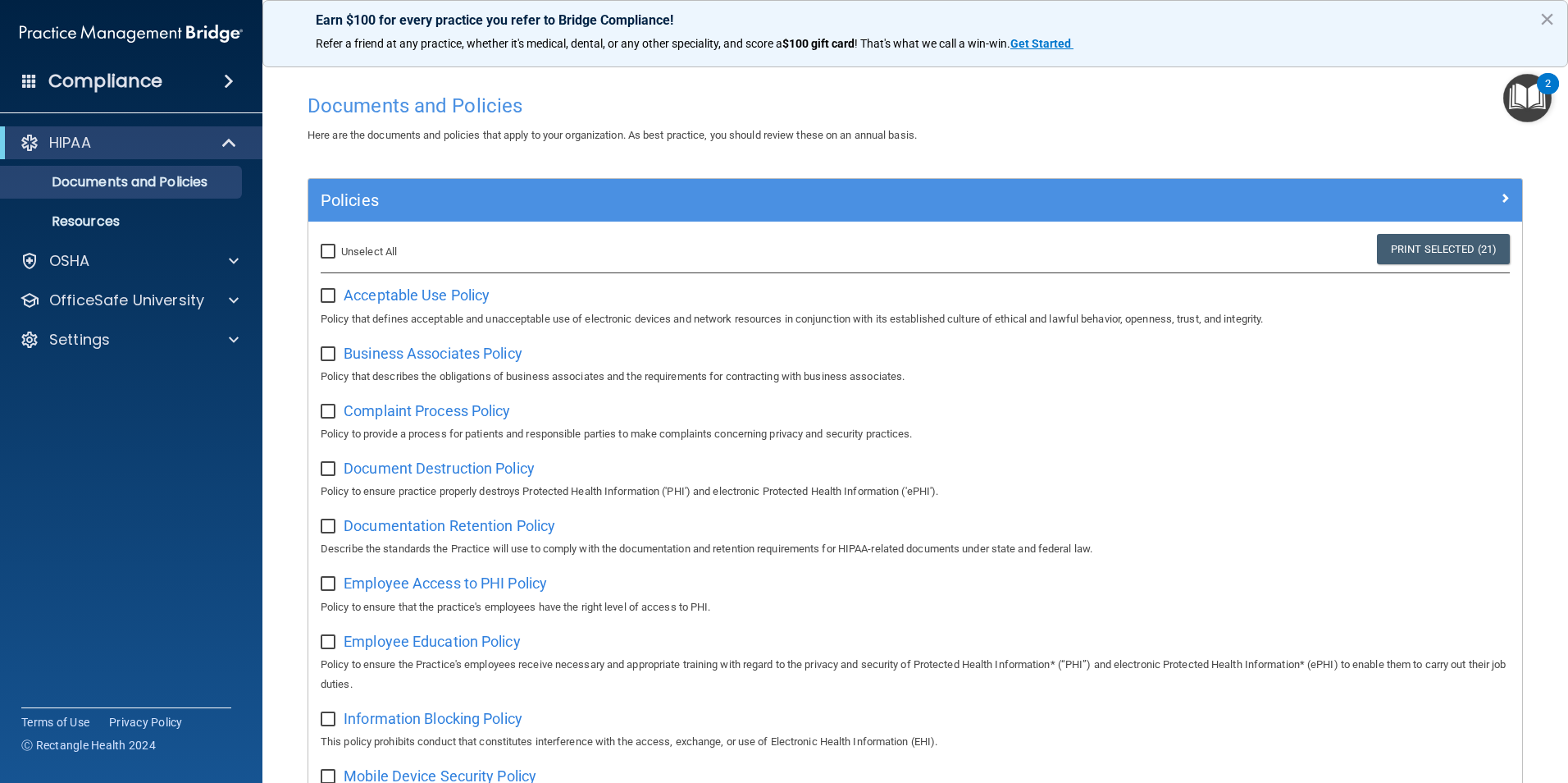
checkbox input "false"
click at [489, 581] on span "Employee Access to PHI Policy" at bounding box center [446, 583] width 204 height 17
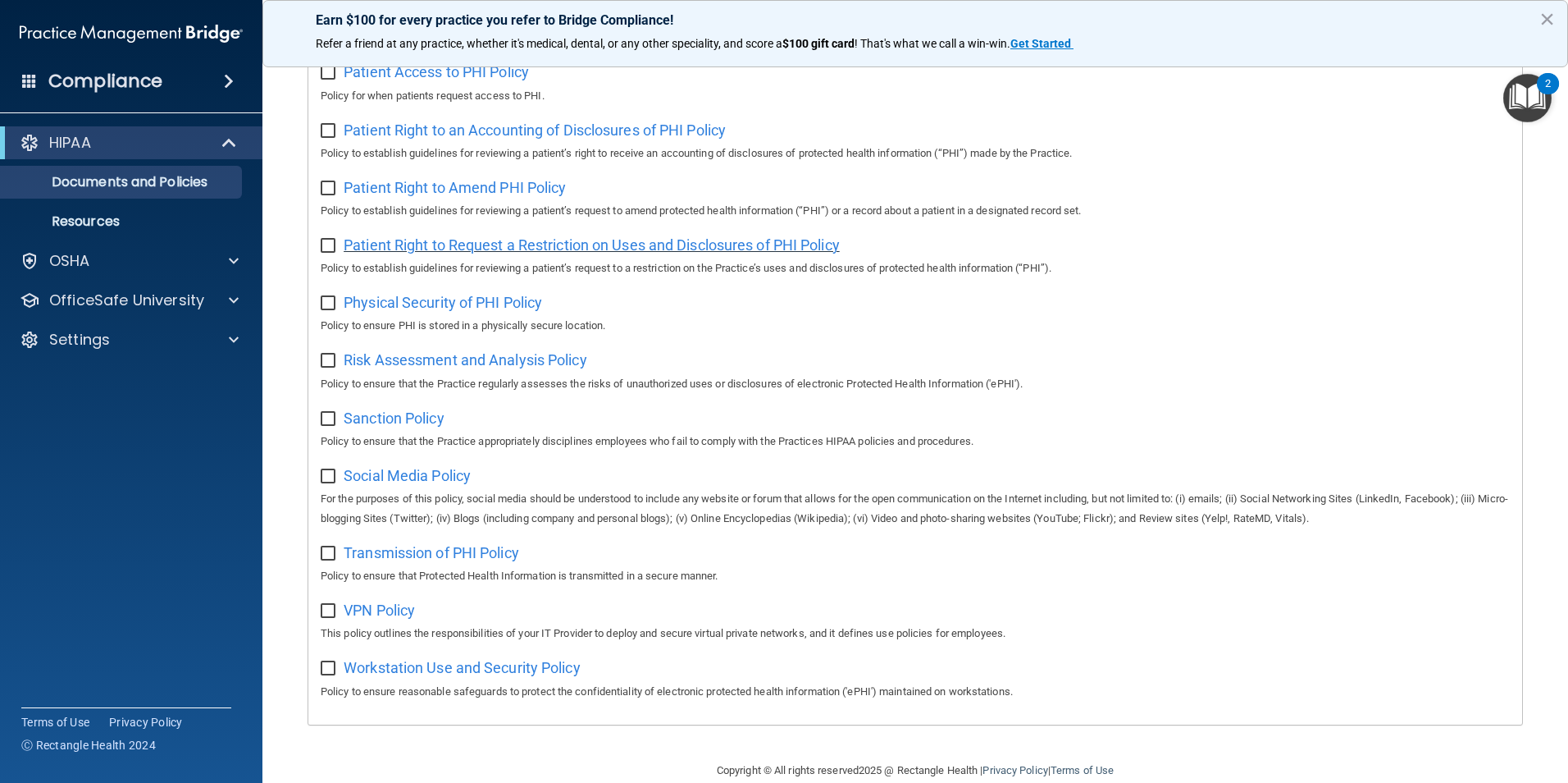
scroll to position [821, 0]
click at [548, 363] on span "Risk Assessment and Analysis Policy" at bounding box center [465, 358] width 244 height 17
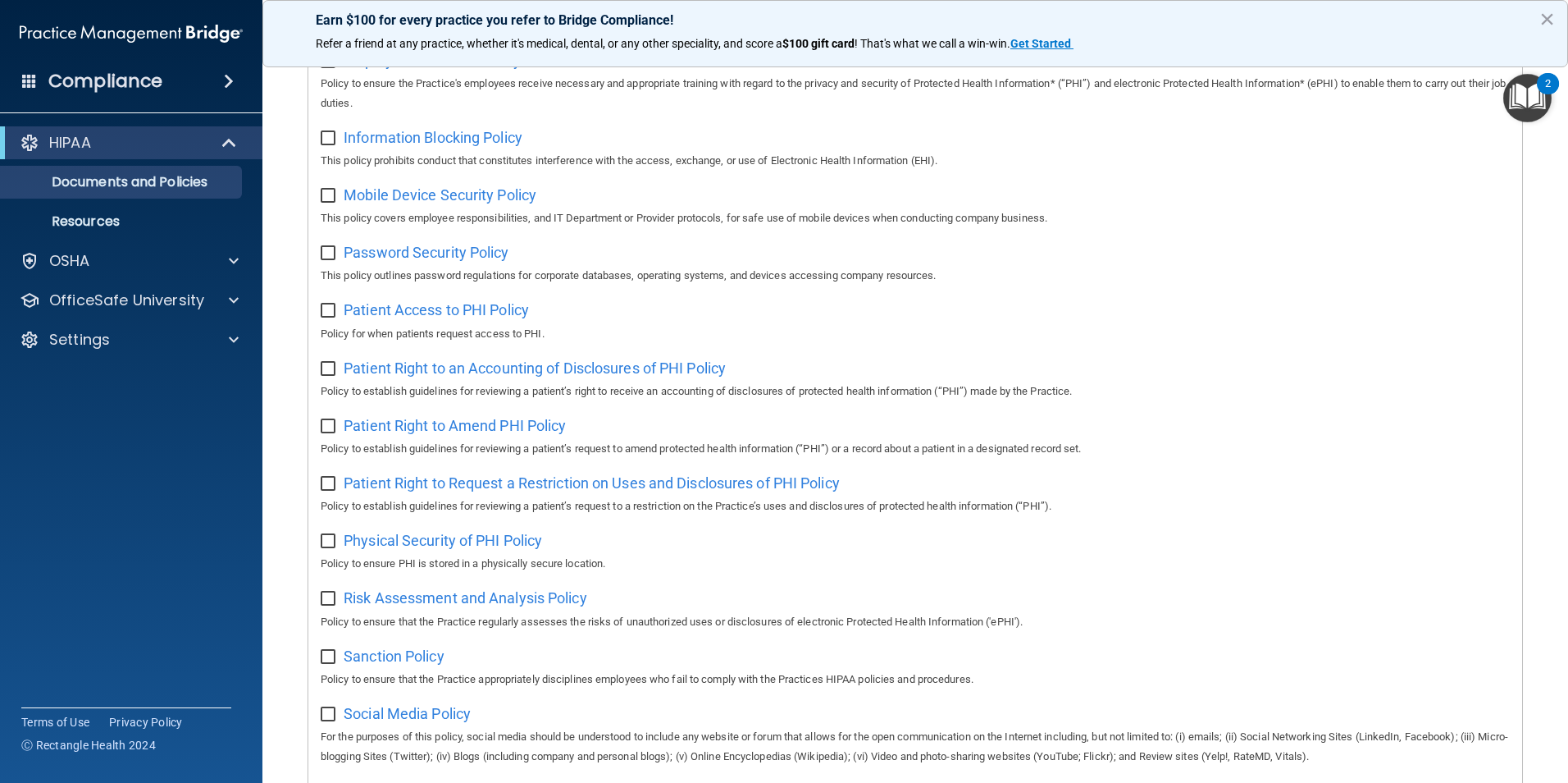
scroll to position [574, 0]
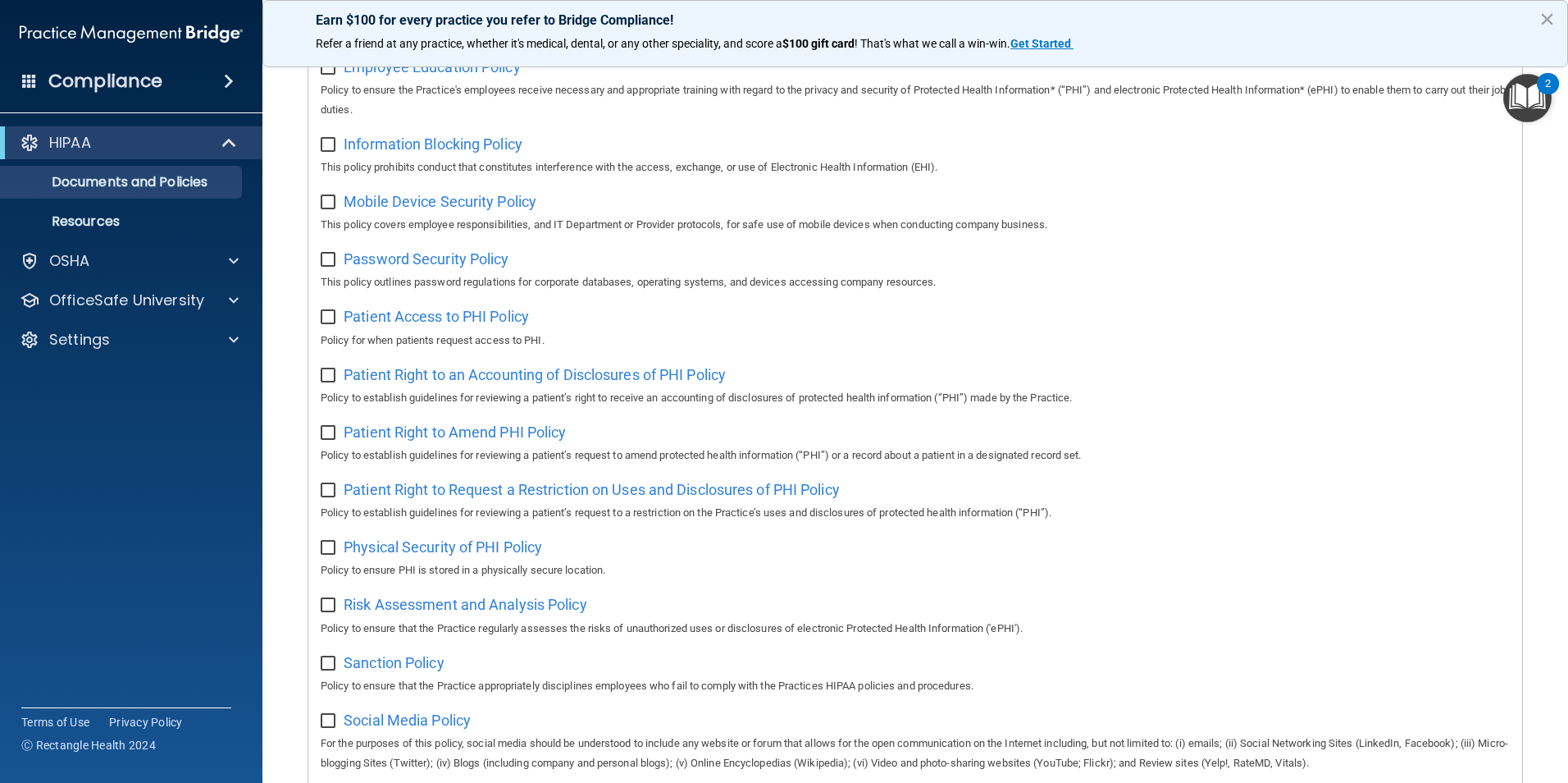
click at [572, 498] on span "Patient Right to Request a Restriction on Uses and Disclosures of PHI Policy" at bounding box center [591, 490] width 496 height 17
click at [467, 318] on span "Patient Access to PHI Policy" at bounding box center [436, 317] width 185 height 17
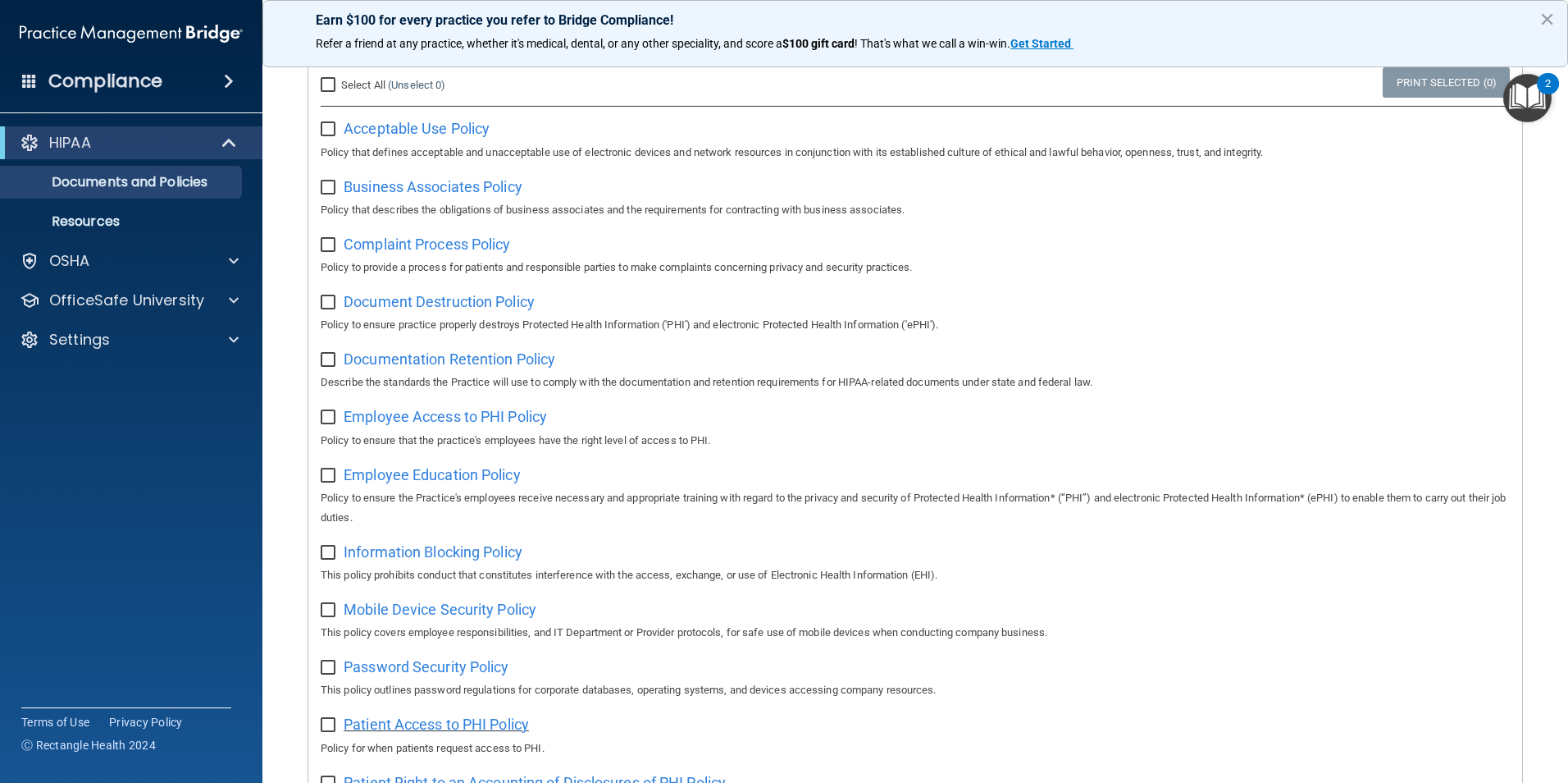
scroll to position [164, 0]
click at [448, 310] on span "Document Destruction Policy" at bounding box center [439, 304] width 191 height 17
click at [410, 367] on span "Documentation Retention Policy" at bounding box center [450, 361] width 212 height 17
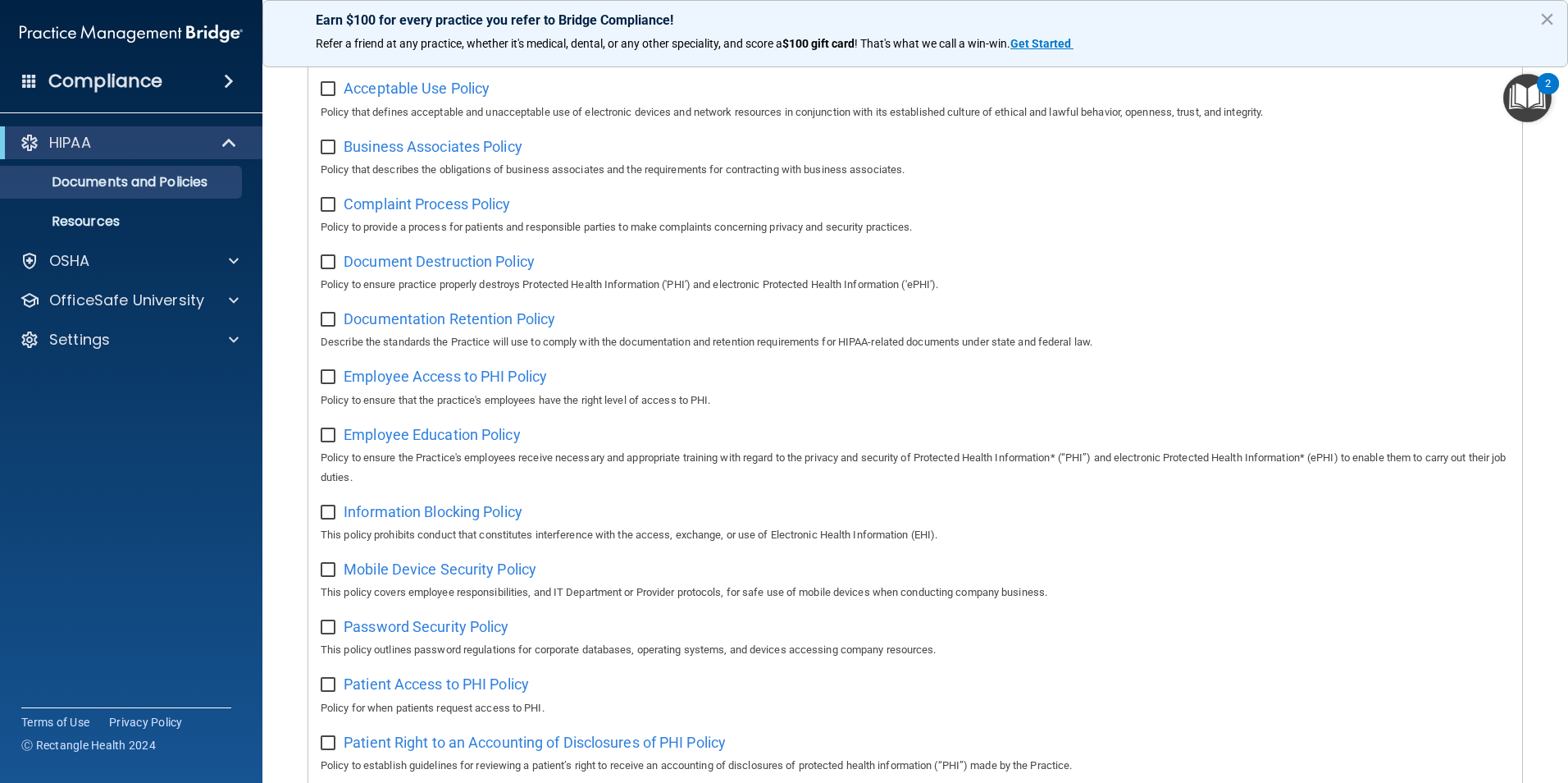
scroll to position [0, 0]
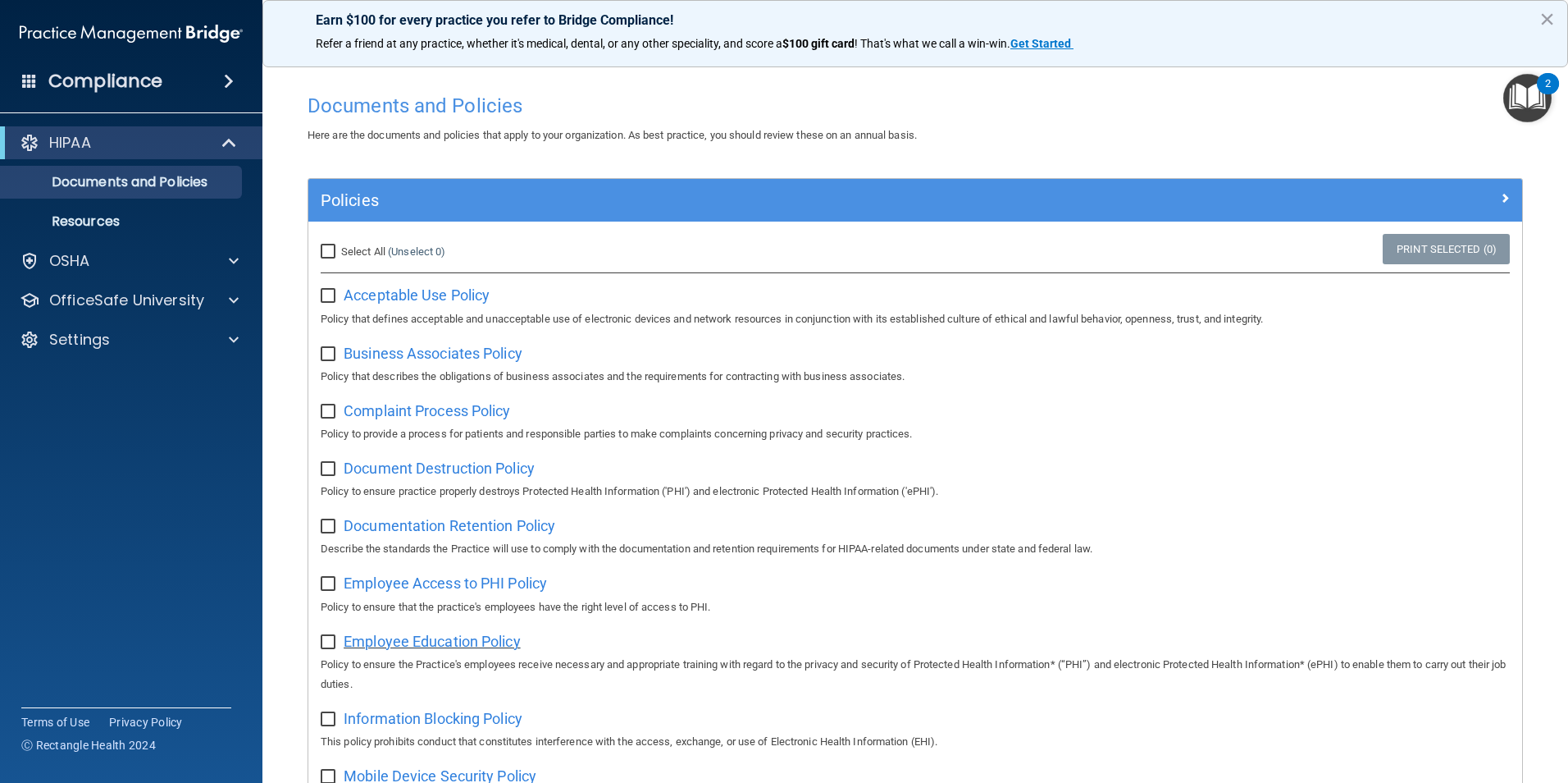
click at [424, 650] on span "Employee Education Policy" at bounding box center [432, 641] width 177 height 17
